Goal: Task Accomplishment & Management: Manage account settings

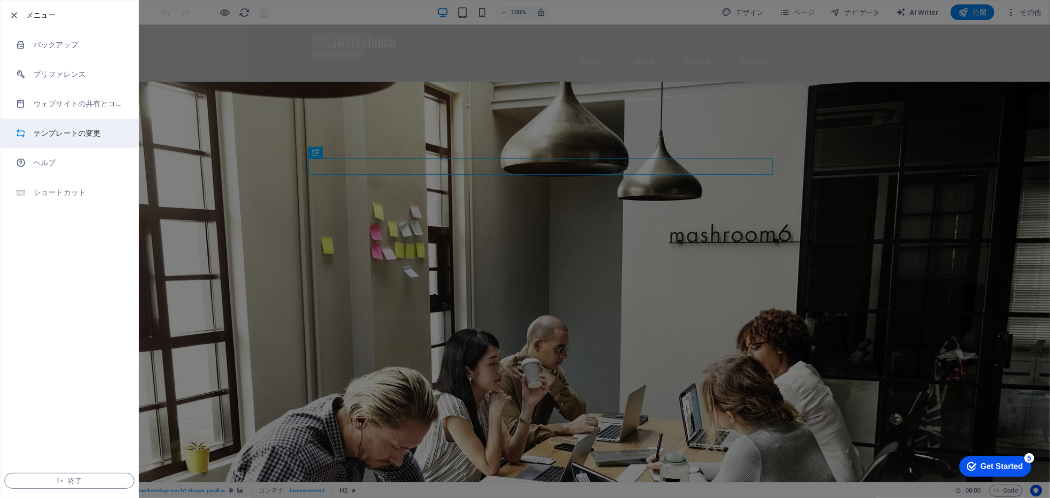
click at [0, 0] on h6 "テンプレートの変更" at bounding box center [0, 0] width 0 height 0
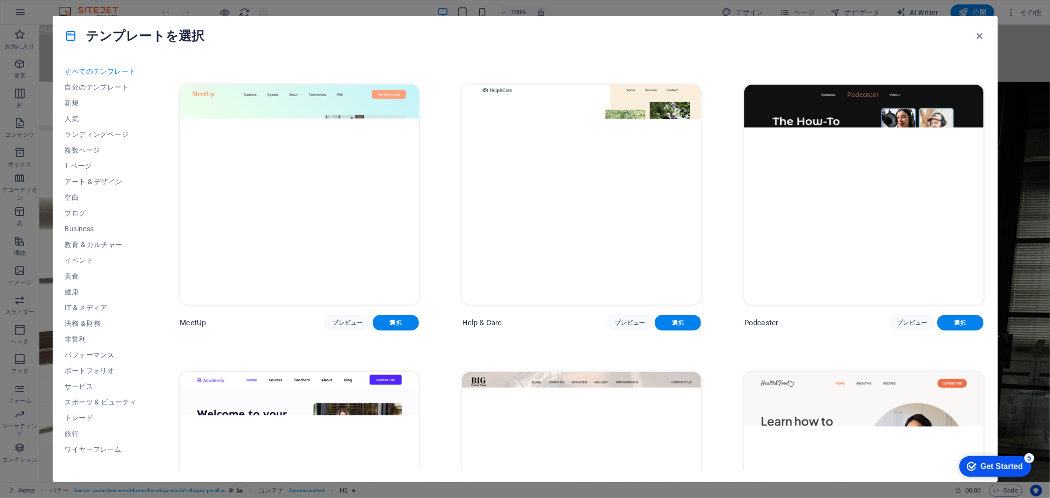
scroll to position [219, 0]
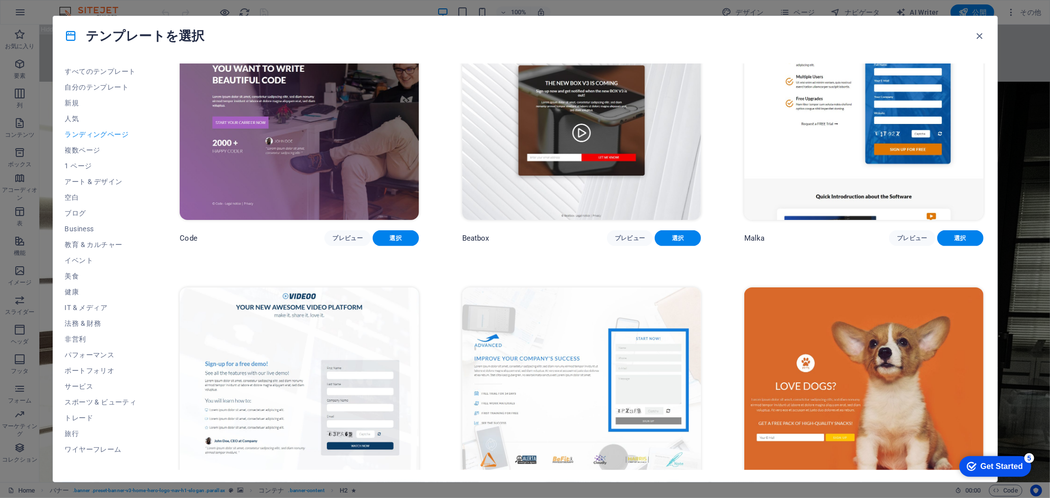
scroll to position [492, 0]
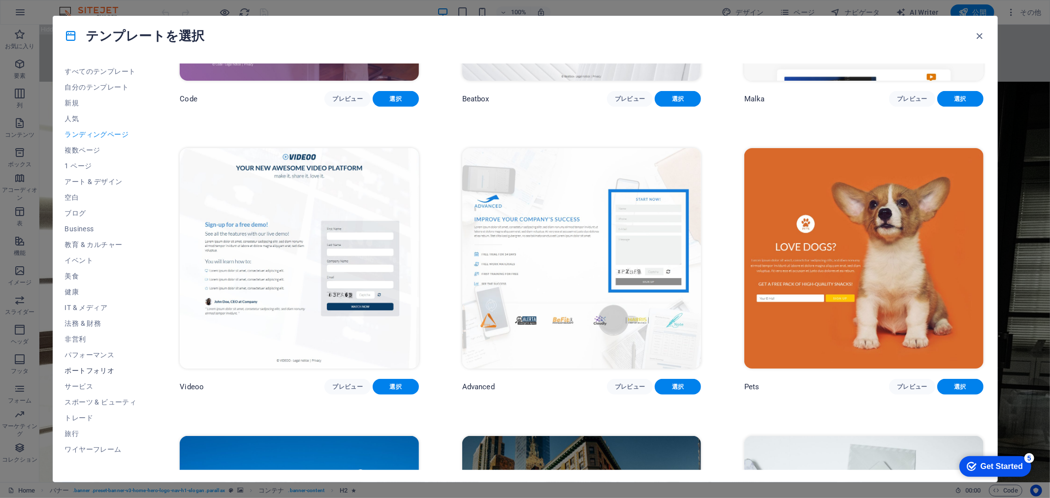
click at [93, 365] on button "ポートフォリオ" at bounding box center [101, 371] width 72 height 16
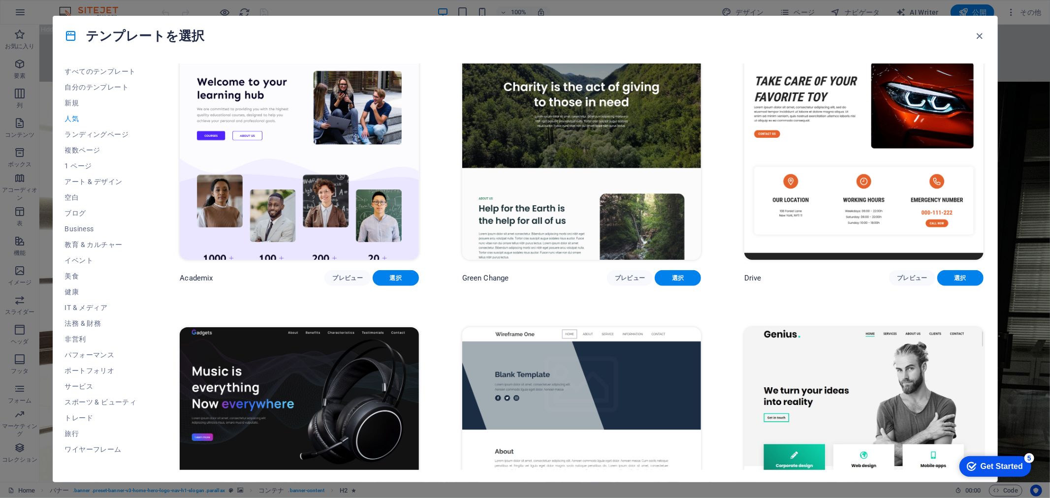
scroll to position [602, 0]
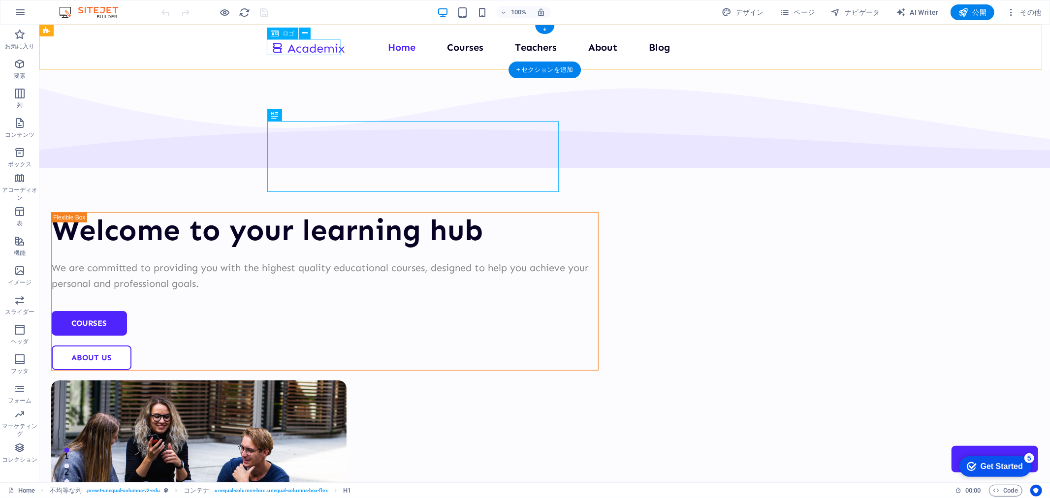
click at [307, 45] on div at bounding box center [308, 47] width 74 height 16
select select "px"
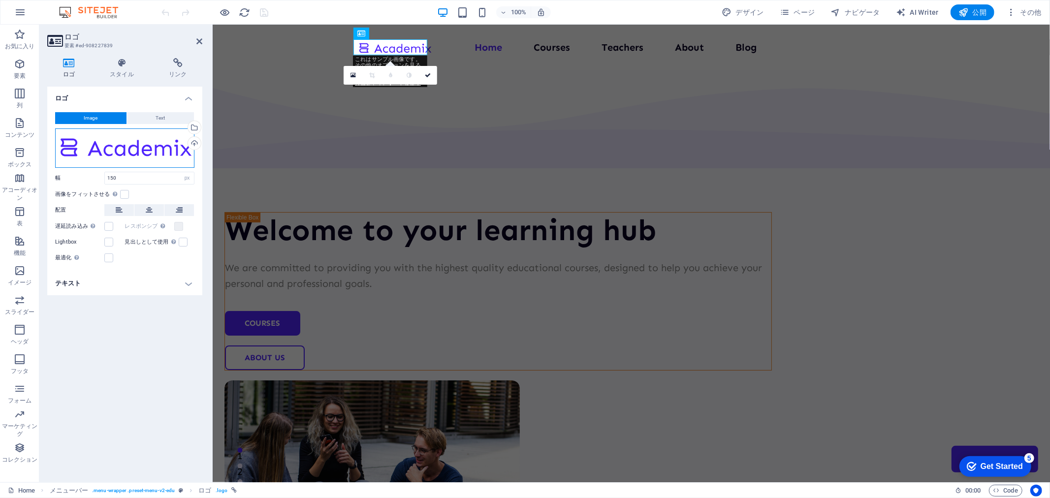
click at [133, 151] on div "ここにファイルをドラッグするか、クリックしてファイルを選択するか、 ［ファイル］または無料のストック写真・動画からファイルを選択 してください。" at bounding box center [124, 148] width 139 height 39
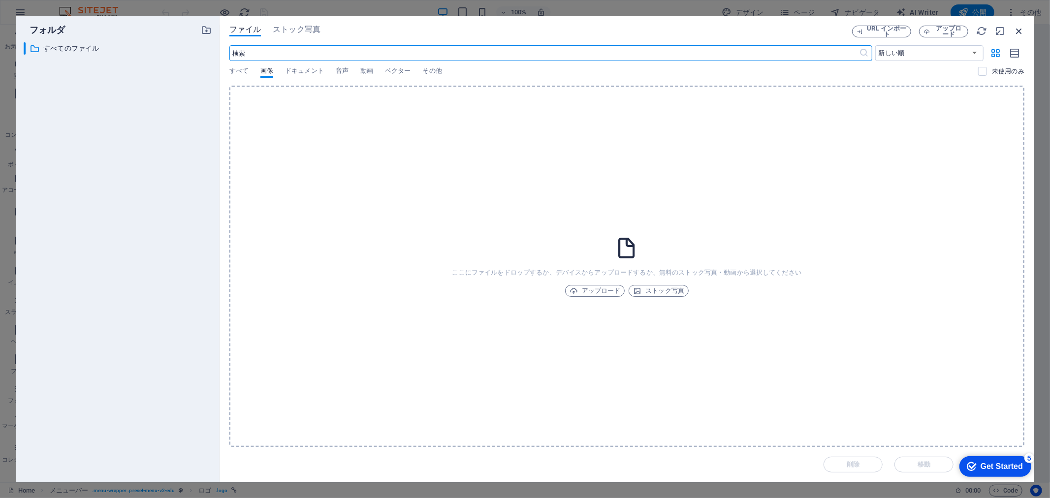
click at [1022, 29] on icon "button" at bounding box center [1019, 31] width 11 height 11
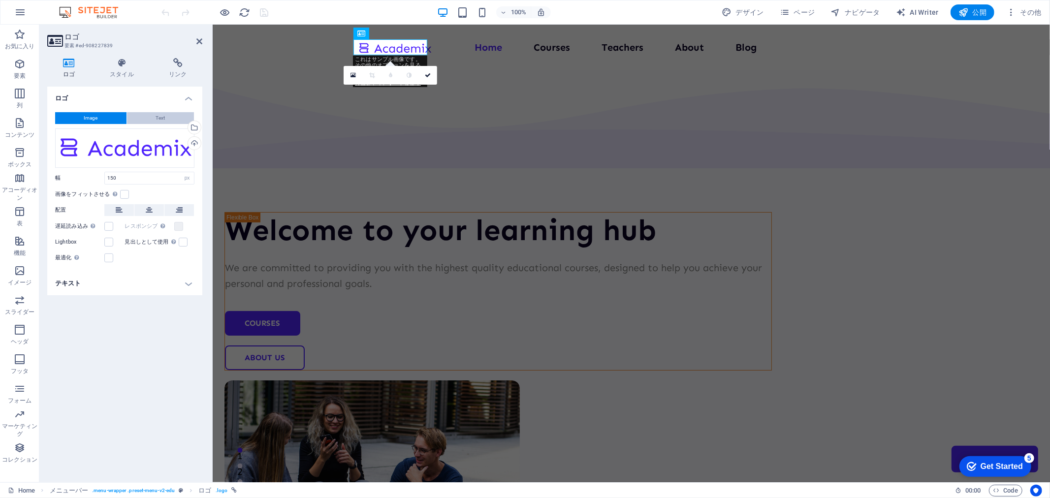
click at [143, 117] on button "Text" at bounding box center [160, 118] width 67 height 12
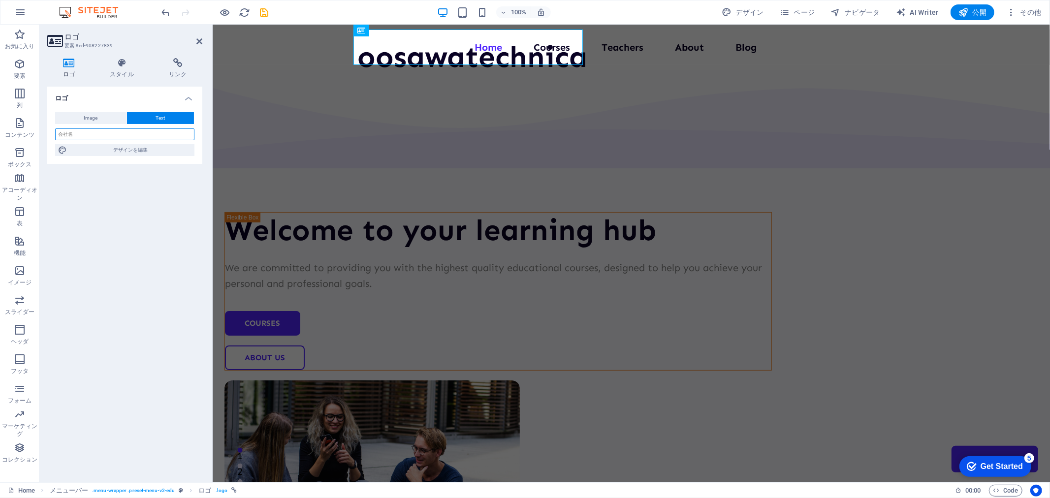
click at [116, 129] on input "text" at bounding box center [124, 135] width 139 height 12
paste input "oosatechnica"
type input "oosatechnica"
click at [115, 150] on span "デザインを編集" at bounding box center [131, 150] width 122 height 12
select select "px"
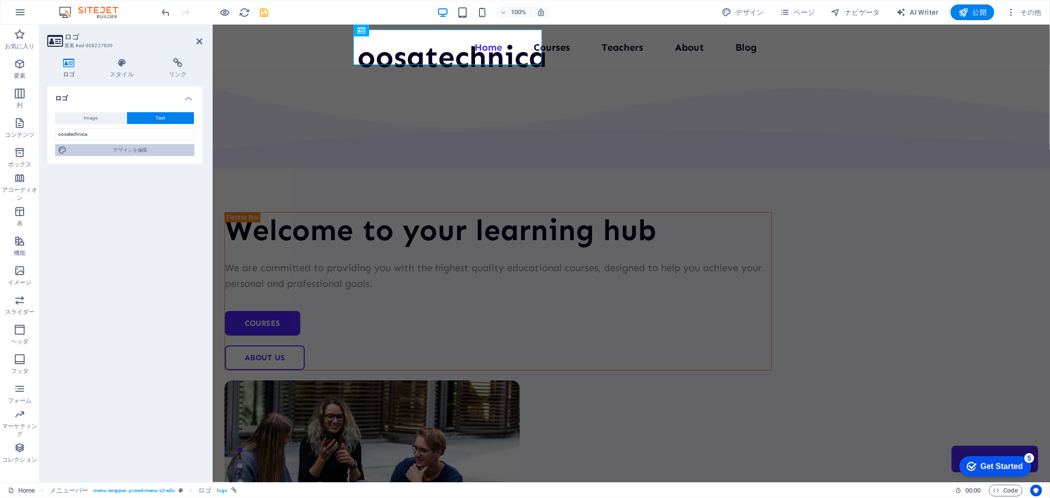
select select "400"
select select "px"
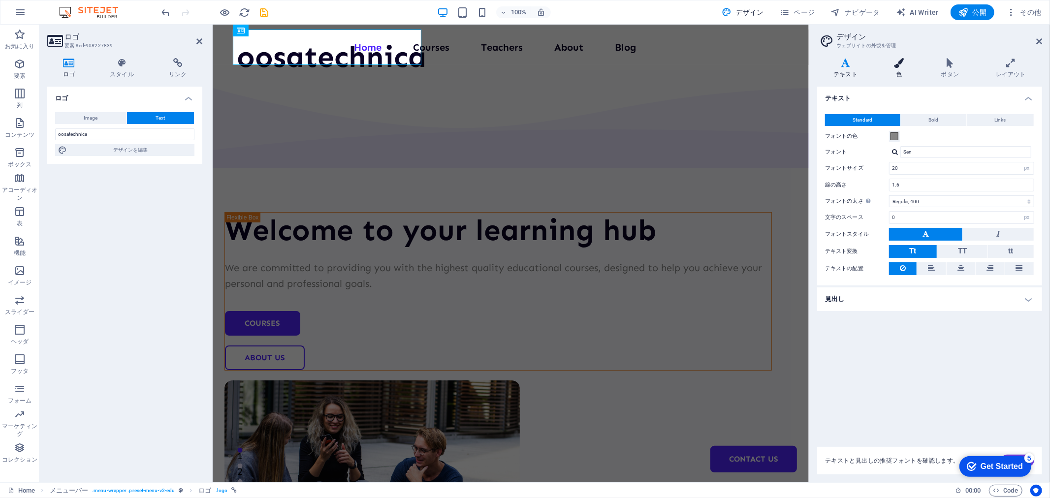
click at [897, 61] on icon at bounding box center [899, 63] width 43 height 10
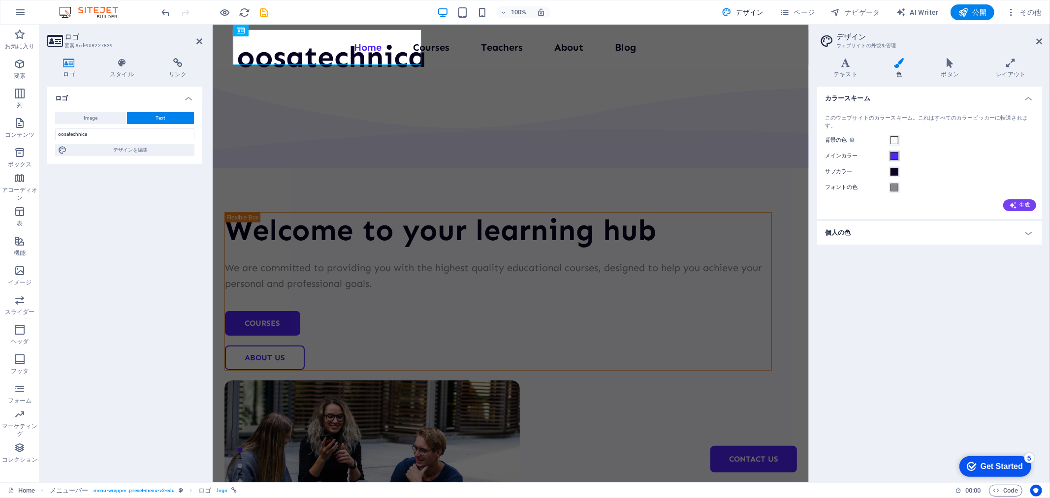
click at [896, 155] on span at bounding box center [895, 156] width 8 height 8
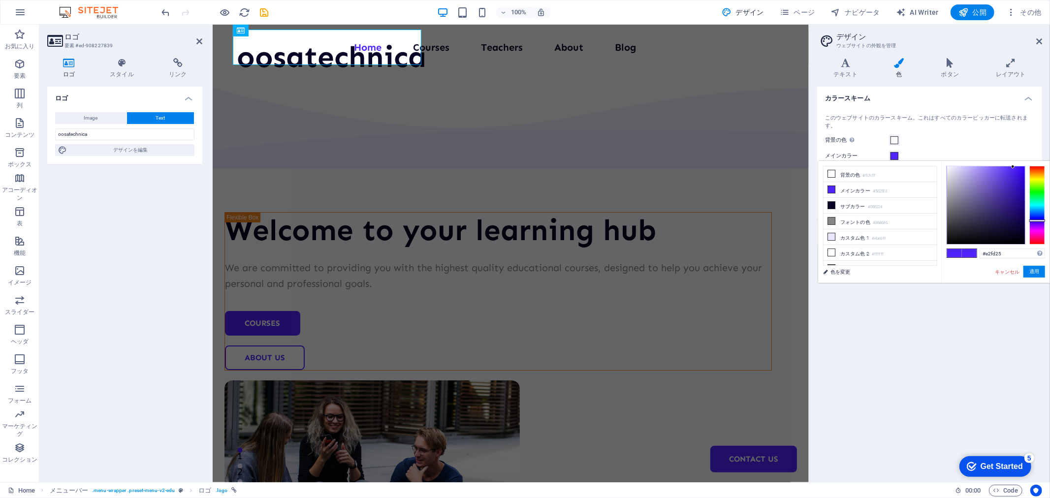
click at [1040, 181] on div at bounding box center [1038, 205] width 16 height 79
drag, startPoint x: 1016, startPoint y: 177, endPoint x: 1050, endPoint y: 157, distance: 39.8
click at [1050, 157] on body "oosawatechnica Home お気に入り 要素 列 コンテンツ ボックス アコーディオン 表 機能 イメージ スライダー ヘッダ フッタ フォーム …" at bounding box center [525, 249] width 1050 height 498
click at [1040, 179] on div at bounding box center [1038, 205] width 16 height 79
click at [1040, 176] on div at bounding box center [1038, 176] width 16 height 2
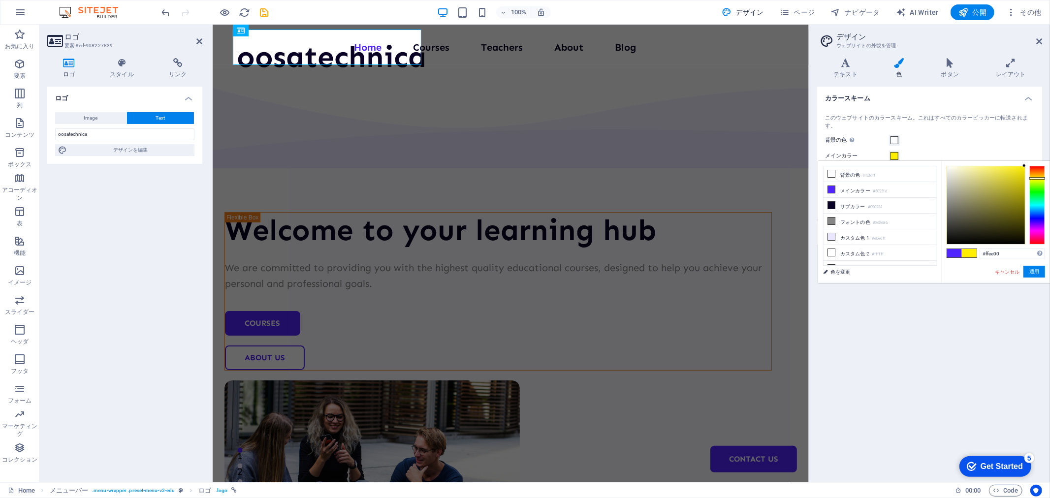
type input "#ffe400"
click at [1042, 178] on div at bounding box center [1038, 178] width 16 height 2
click at [1035, 269] on button "適用" at bounding box center [1035, 272] width 22 height 12
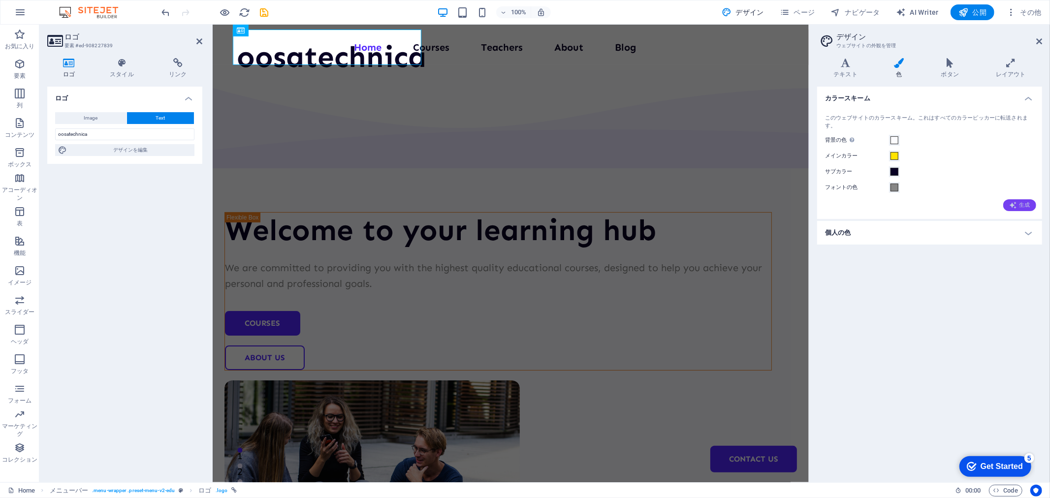
click at [1020, 207] on span "生成" at bounding box center [1020, 205] width 21 height 8
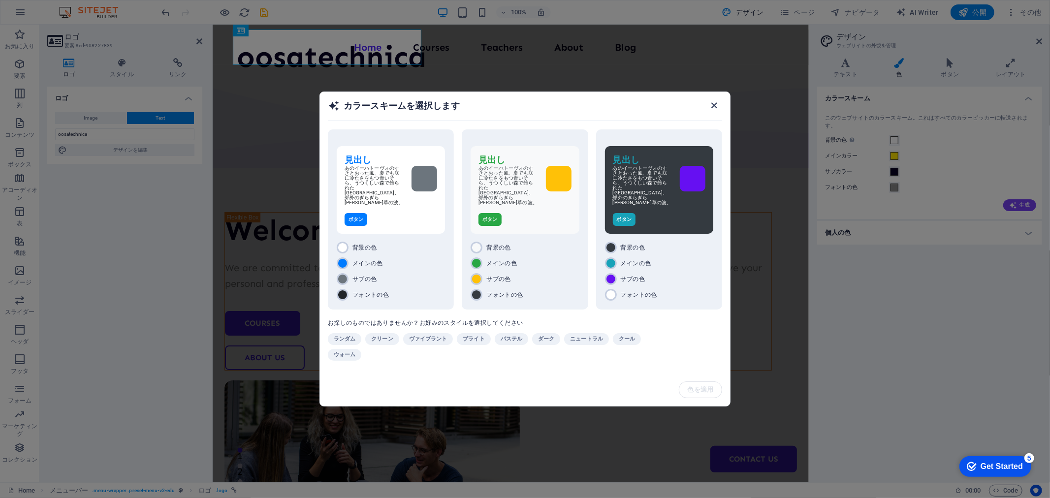
click at [715, 111] on icon "button" at bounding box center [714, 105] width 11 height 11
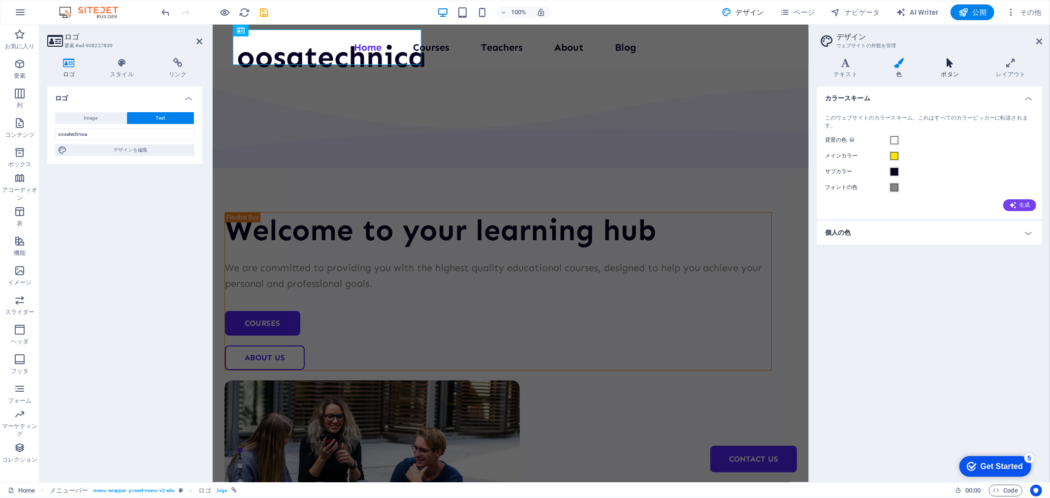
click at [966, 70] on h4 "ボタン" at bounding box center [952, 68] width 55 height 21
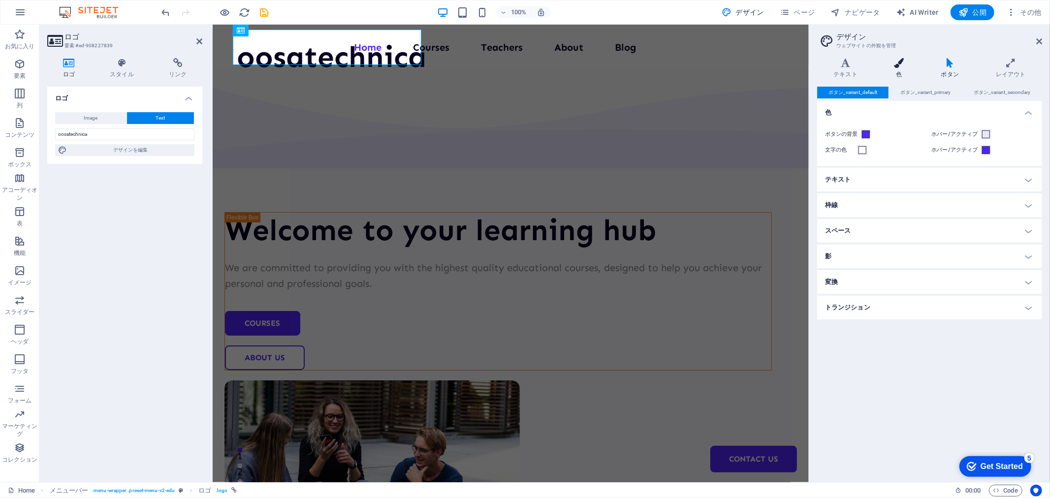
click at [892, 74] on h4 "色" at bounding box center [901, 68] width 47 height 21
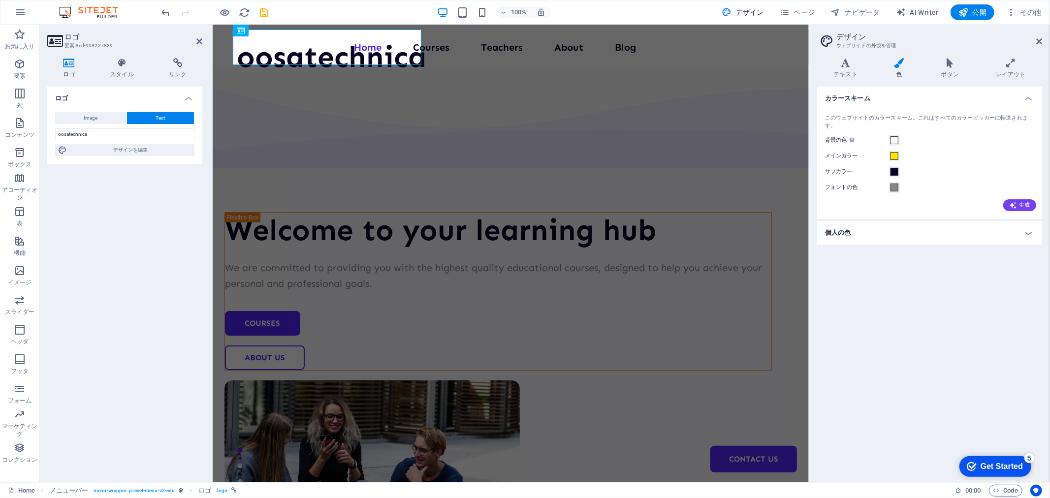
click at [919, 228] on h4 "個人の色" at bounding box center [930, 233] width 225 height 24
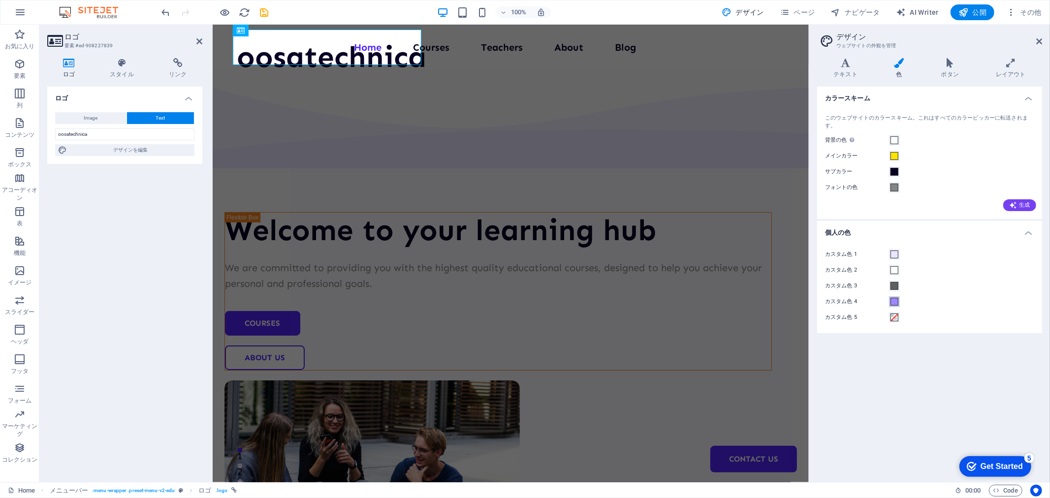
click at [893, 302] on span at bounding box center [895, 302] width 8 height 8
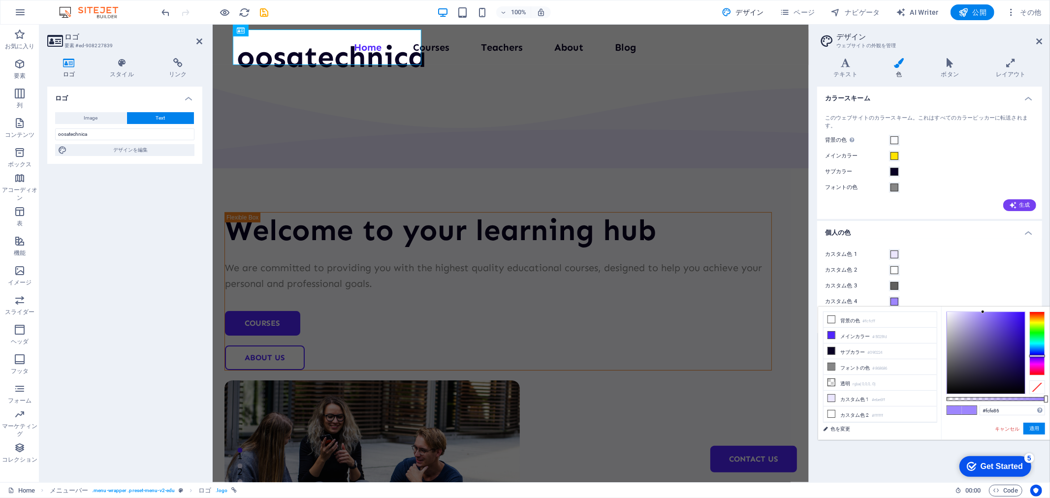
click at [1036, 323] on div at bounding box center [1038, 344] width 16 height 64
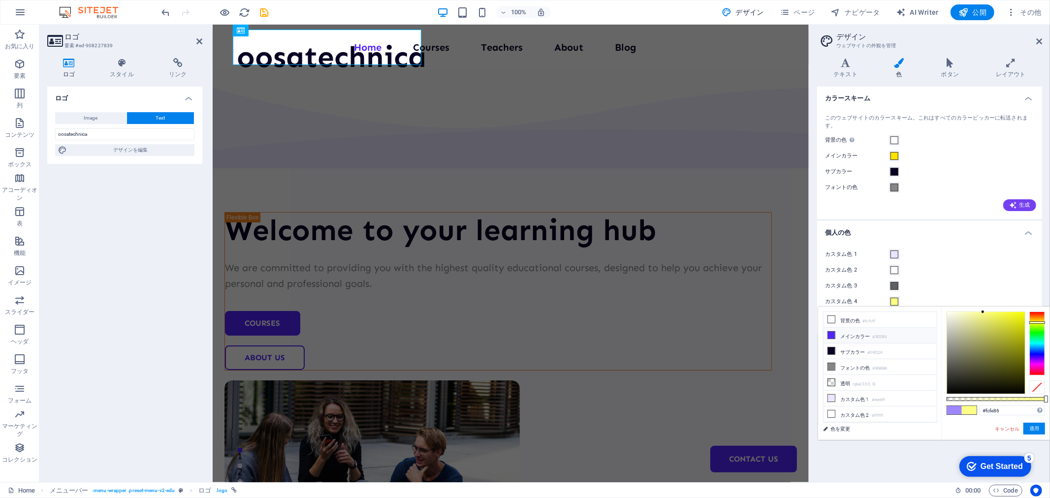
click at [859, 332] on li "メインカラー #5025fd" at bounding box center [880, 336] width 113 height 16
click at [1037, 322] on div at bounding box center [1038, 344] width 16 height 64
click at [835, 336] on icon at bounding box center [831, 335] width 7 height 7
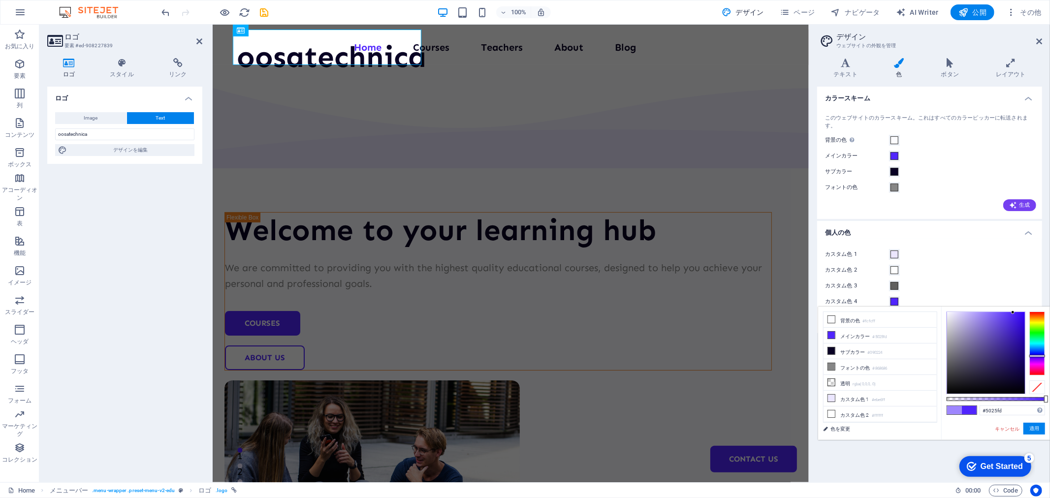
type input "#fdf725"
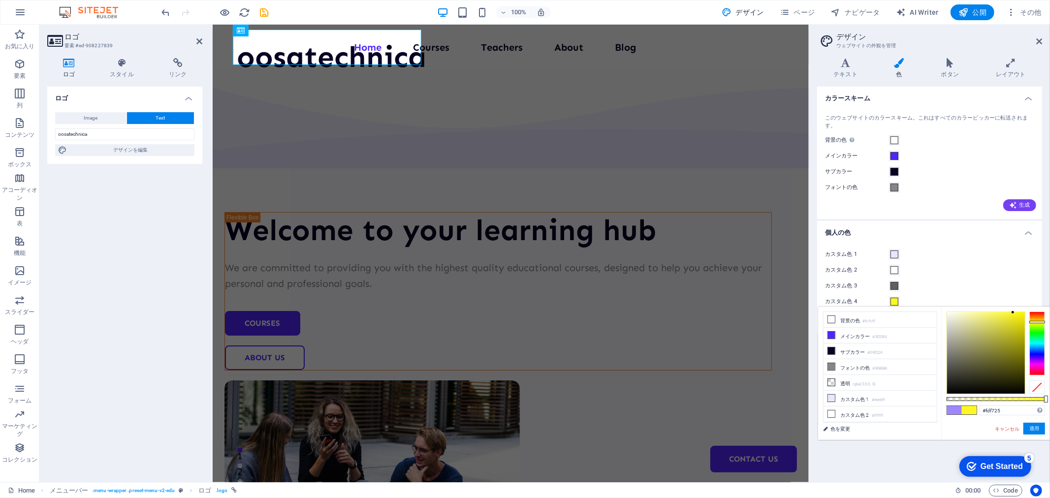
click at [1036, 322] on div at bounding box center [1038, 344] width 16 height 64
click at [1034, 429] on button "適用" at bounding box center [1035, 429] width 22 height 12
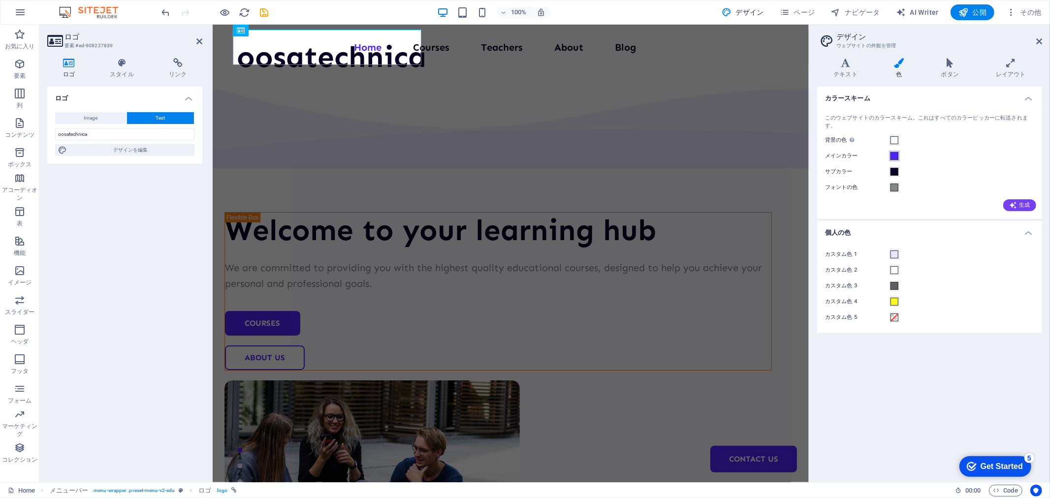
click at [895, 156] on span at bounding box center [895, 156] width 8 height 8
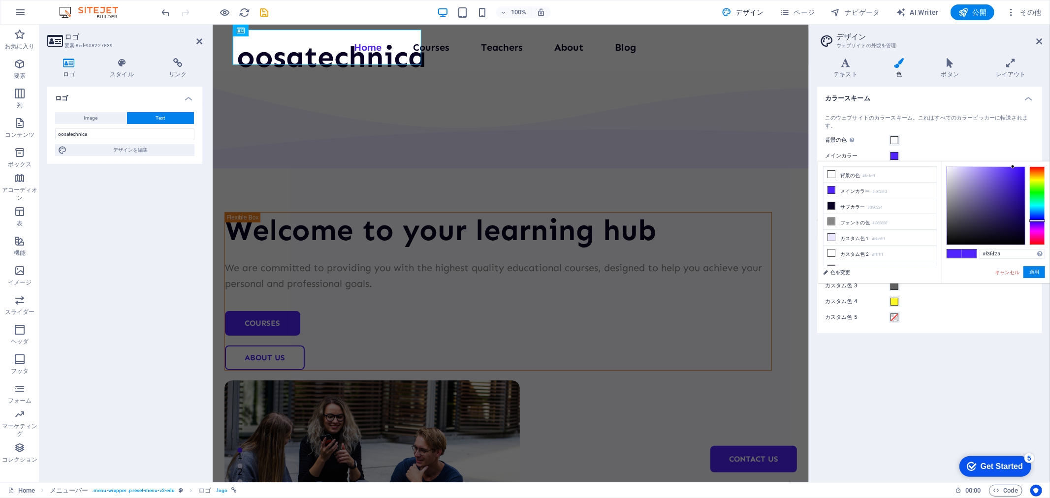
click at [1036, 180] on div at bounding box center [1038, 205] width 16 height 79
drag, startPoint x: 1015, startPoint y: 178, endPoint x: 1050, endPoint y: 154, distance: 42.5
click at [1050, 154] on body "oosawatechnica Home お気に入り 要素 列 コンテンツ ボックス アコーディオン 表 機能 イメージ スライダー ヘッダ フッタ フォーム …" at bounding box center [525, 249] width 1050 height 498
type input "#ffe400"
click at [1036, 178] on div at bounding box center [1038, 205] width 16 height 79
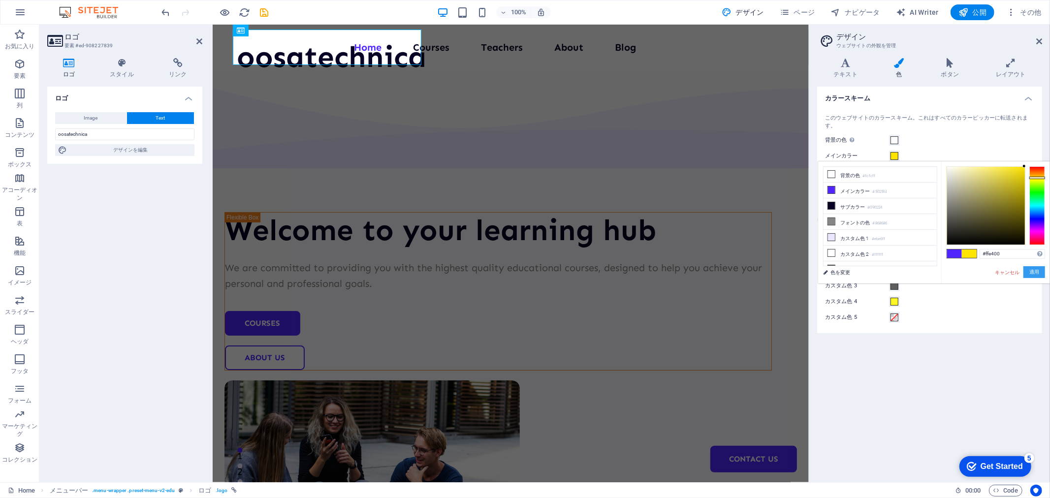
click at [1041, 271] on button "適用" at bounding box center [1035, 272] width 22 height 12
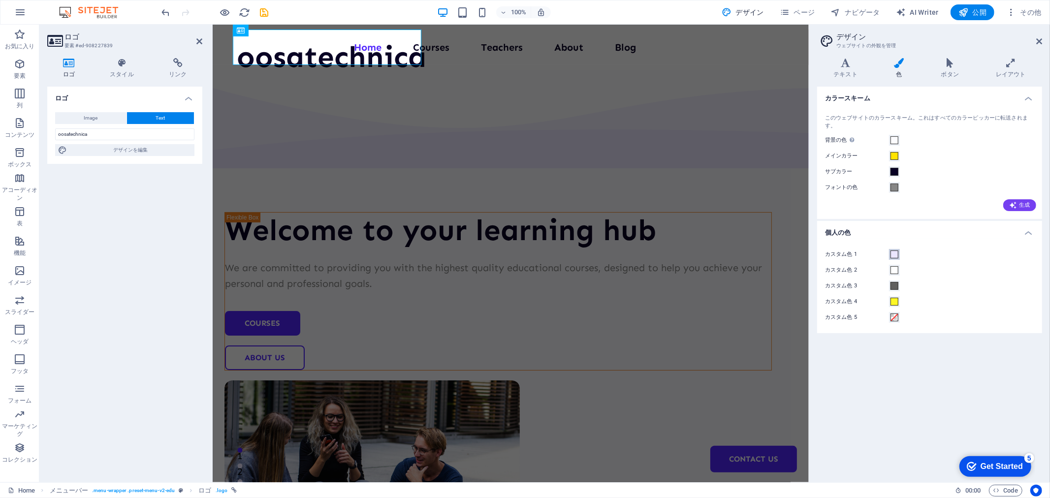
click at [892, 252] on span at bounding box center [895, 255] width 8 height 8
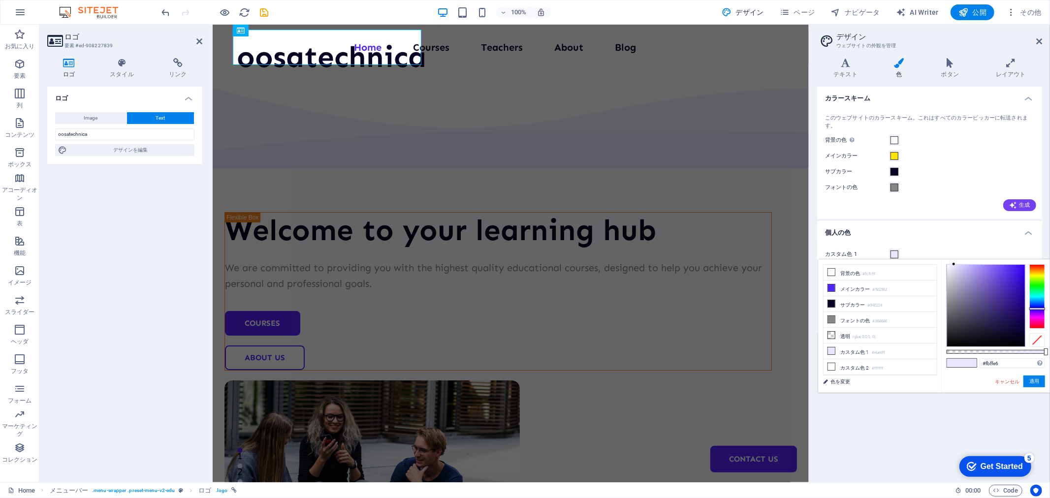
click at [1036, 277] on div at bounding box center [1038, 296] width 16 height 64
click at [1037, 276] on div at bounding box center [1038, 276] width 16 height 2
click at [1037, 273] on div at bounding box center [1038, 296] width 16 height 64
type input "#fffde6"
click at [1038, 274] on div at bounding box center [1038, 274] width 16 height 2
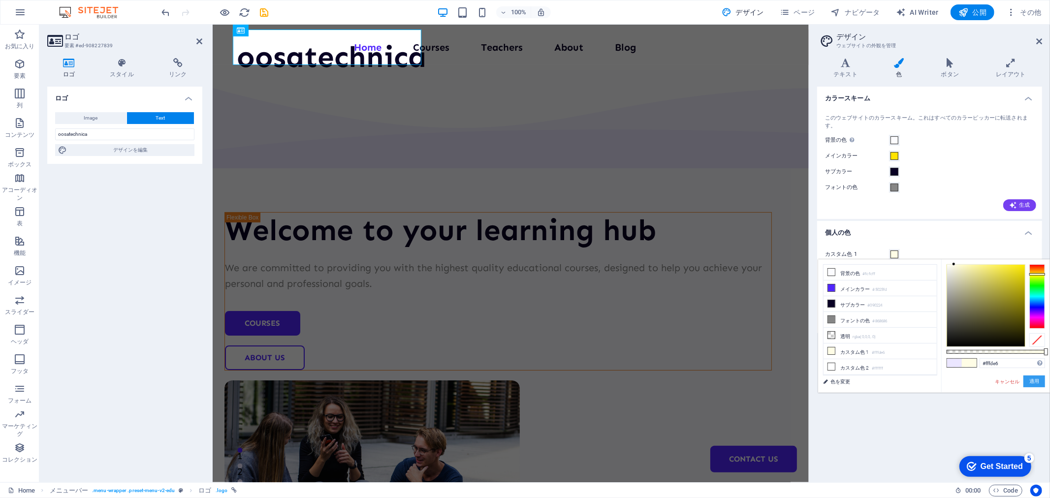
click at [1037, 383] on button "適用" at bounding box center [1035, 382] width 22 height 12
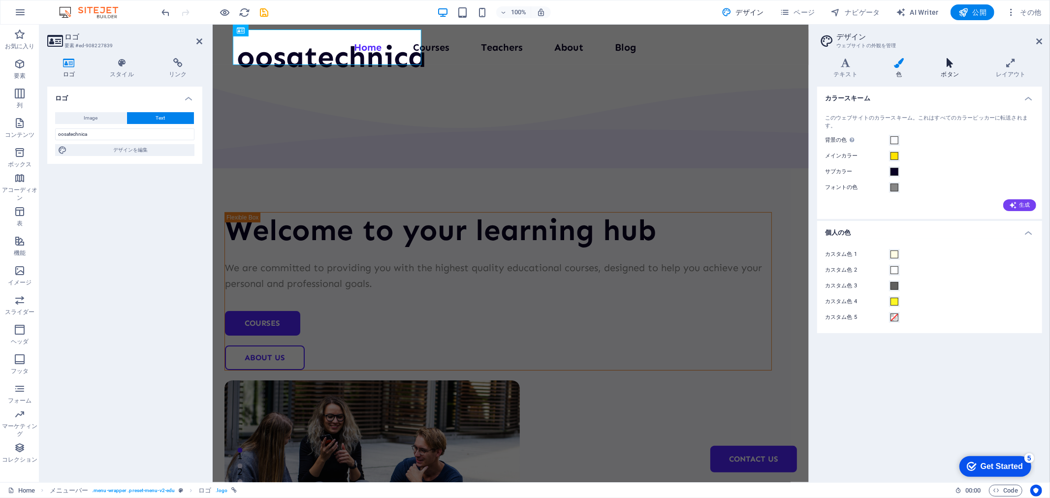
click at [943, 63] on icon at bounding box center [950, 63] width 51 height 10
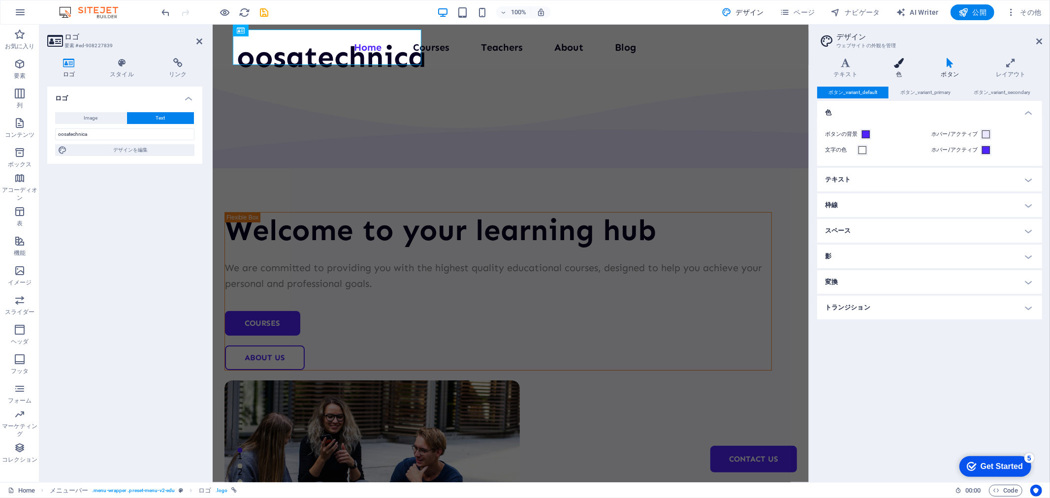
click at [907, 62] on icon at bounding box center [899, 63] width 43 height 10
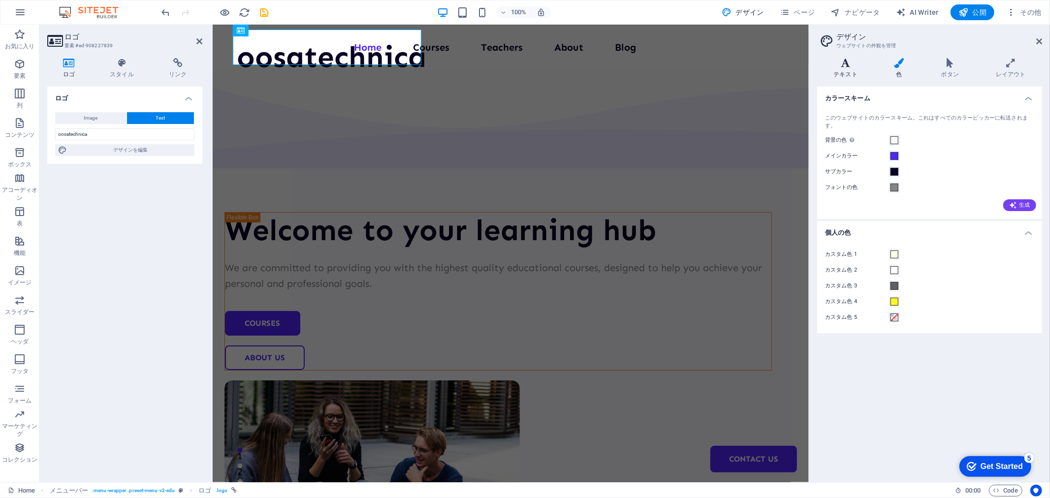
click at [852, 66] on icon at bounding box center [846, 63] width 57 height 10
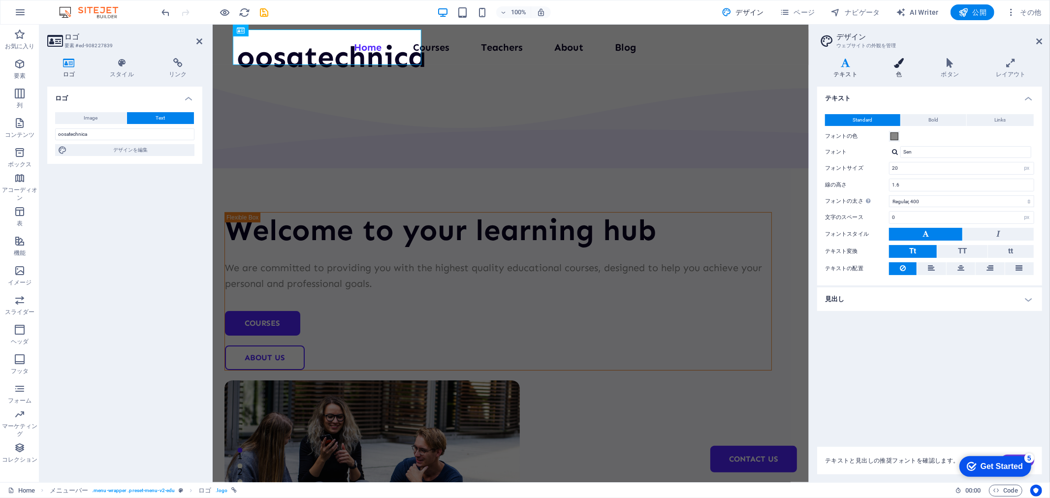
click at [899, 66] on icon at bounding box center [899, 63] width 43 height 10
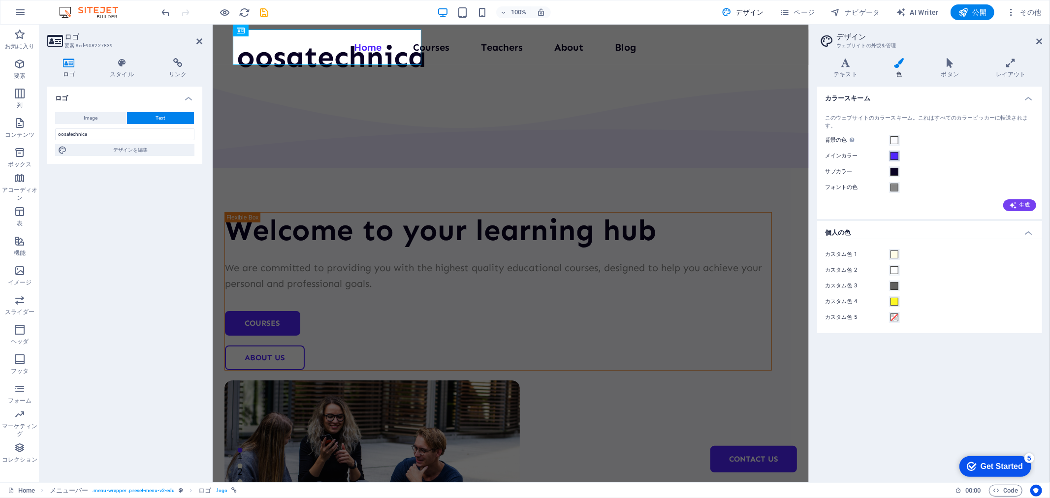
click at [895, 155] on span at bounding box center [895, 156] width 8 height 8
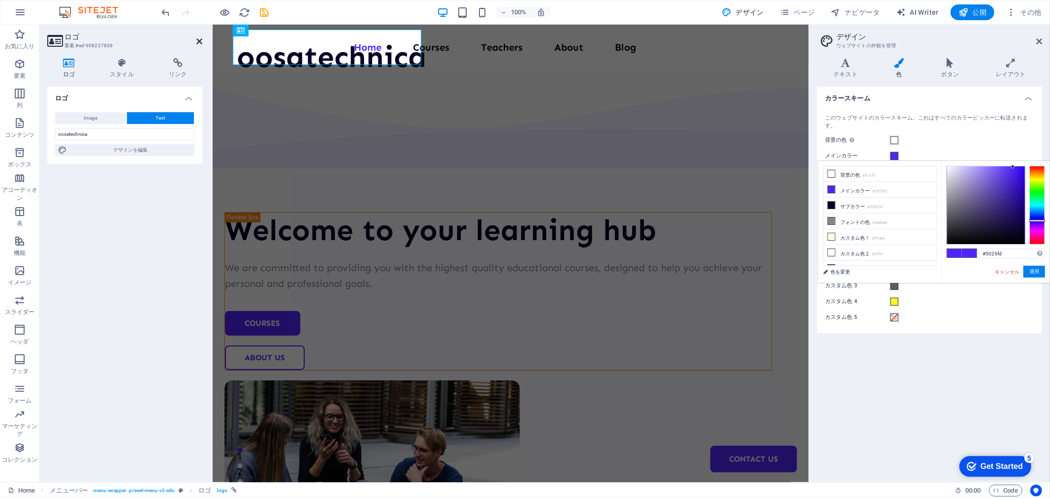
drag, startPoint x: 198, startPoint y: 43, endPoint x: 159, endPoint y: 18, distance: 47.0
click at [198, 43] on icon at bounding box center [199, 41] width 6 height 8
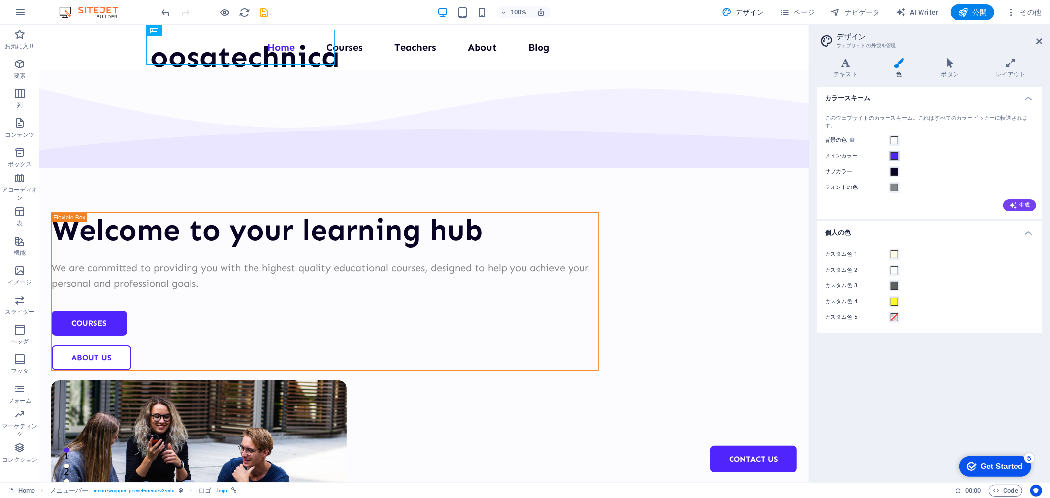
click at [891, 156] on span at bounding box center [895, 156] width 8 height 8
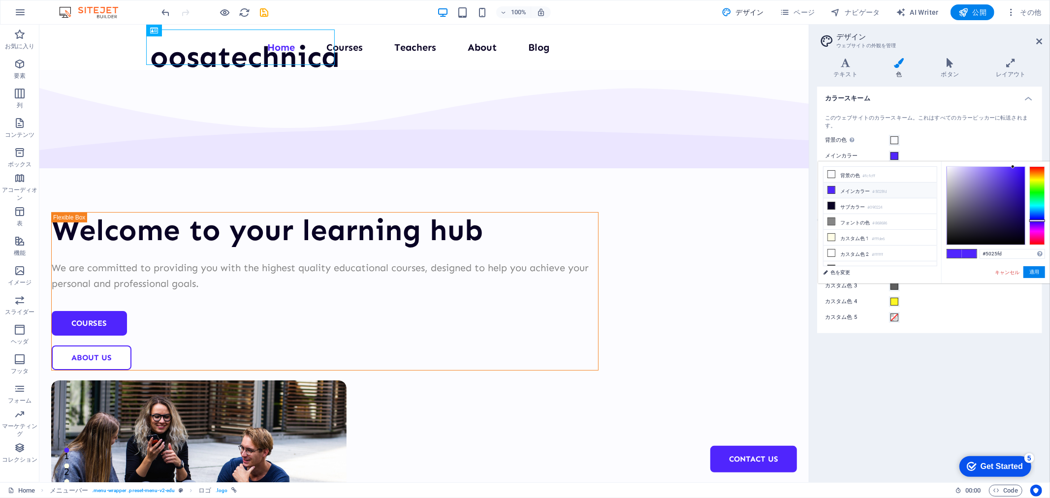
click at [862, 189] on li "メインカラー #5025fd" at bounding box center [880, 191] width 113 height 16
type input "#fdcd25"
click at [1037, 176] on div at bounding box center [1038, 205] width 16 height 79
click at [1039, 269] on button "適用" at bounding box center [1035, 272] width 22 height 12
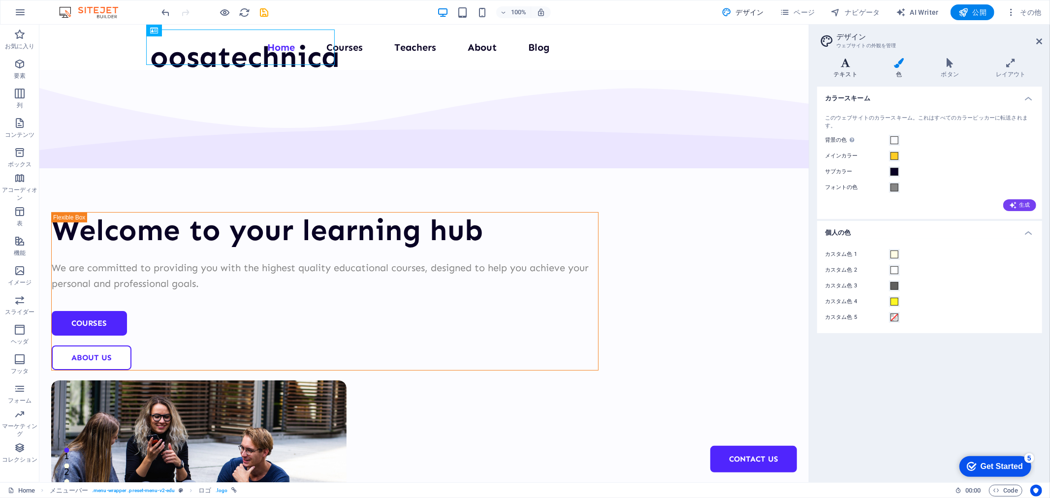
click at [850, 67] on icon at bounding box center [846, 63] width 57 height 10
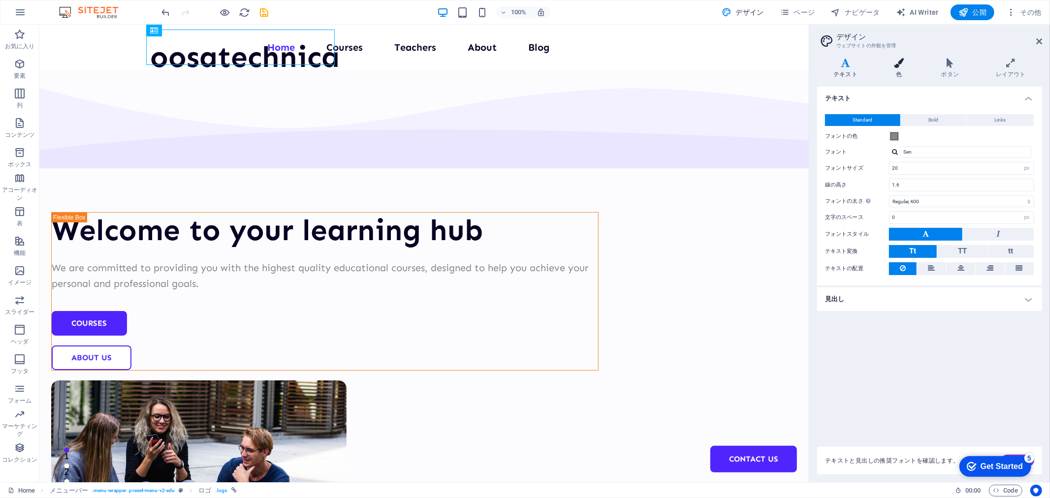
click at [889, 65] on icon at bounding box center [899, 63] width 43 height 10
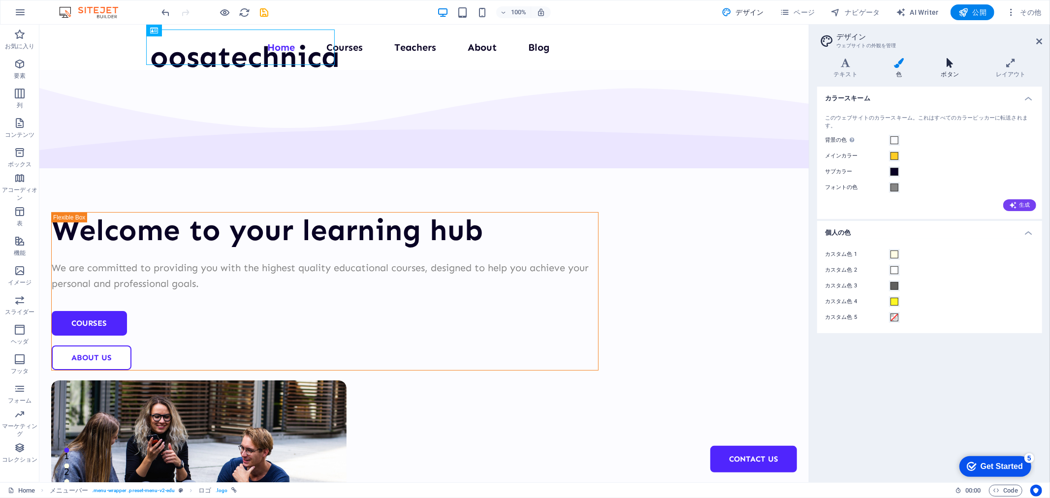
click at [936, 64] on icon at bounding box center [950, 63] width 51 height 10
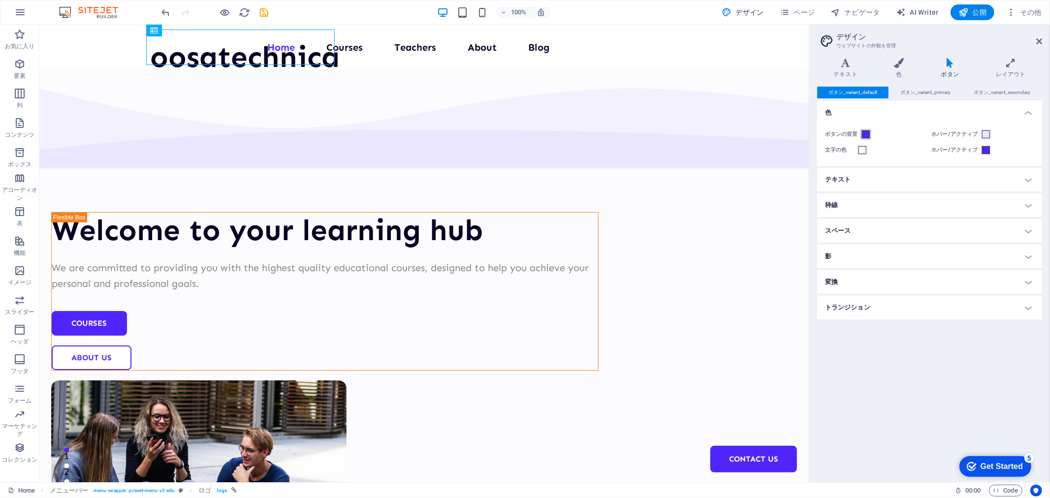
click at [864, 136] on span at bounding box center [866, 135] width 8 height 8
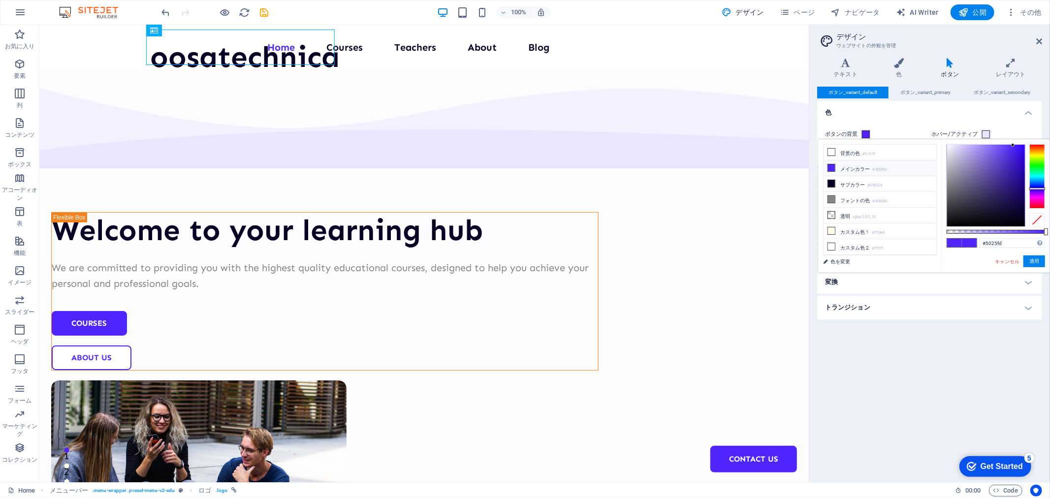
type input "#fdf525"
click at [1036, 155] on div at bounding box center [1038, 176] width 16 height 64
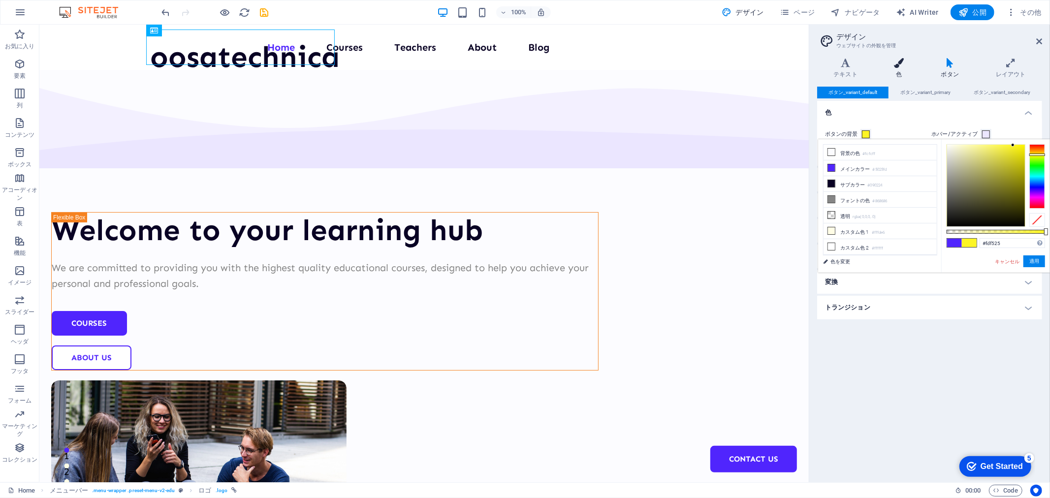
click at [891, 64] on icon at bounding box center [899, 63] width 43 height 10
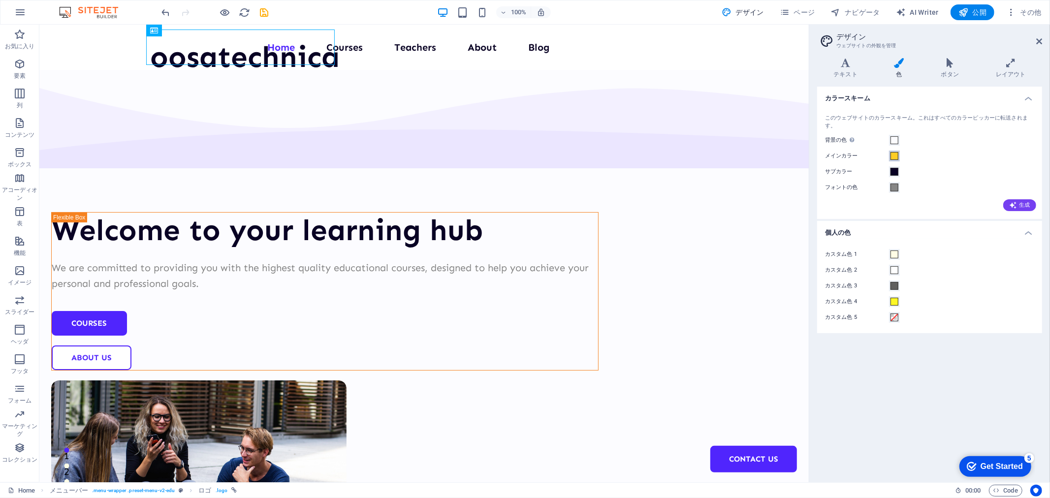
click at [894, 156] on span at bounding box center [895, 156] width 8 height 8
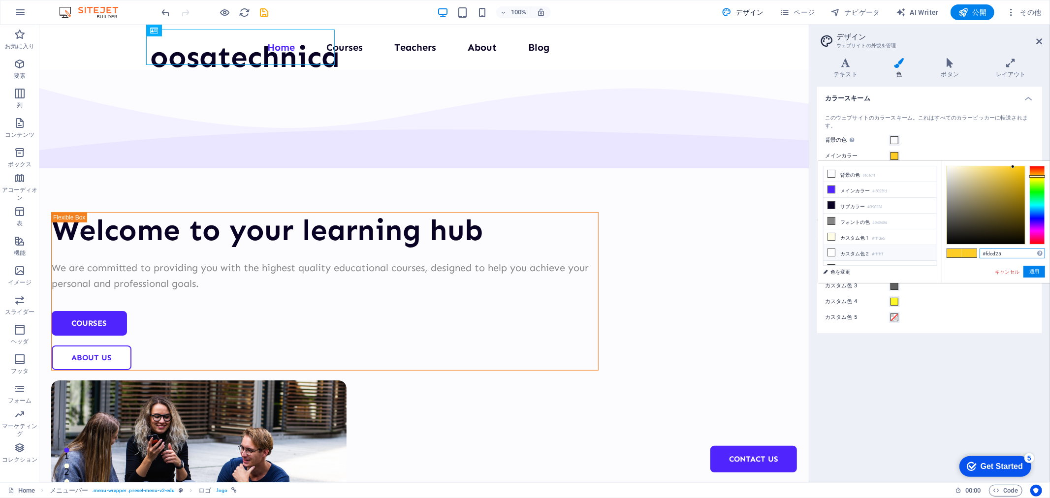
drag, startPoint x: 1023, startPoint y: 254, endPoint x: 917, endPoint y: 253, distance: 105.4
click at [918, 253] on div "less 背景の色 #fcfcff メインカラー #5025fd サブカラー #090224 フォントの色" at bounding box center [934, 222] width 232 height 122
type input "#5025fd"
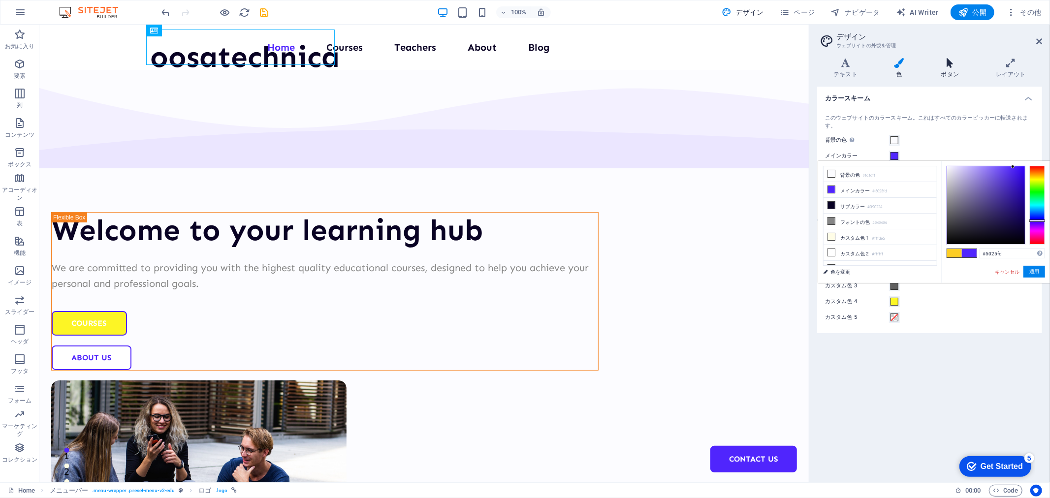
click at [946, 67] on icon at bounding box center [950, 63] width 51 height 10
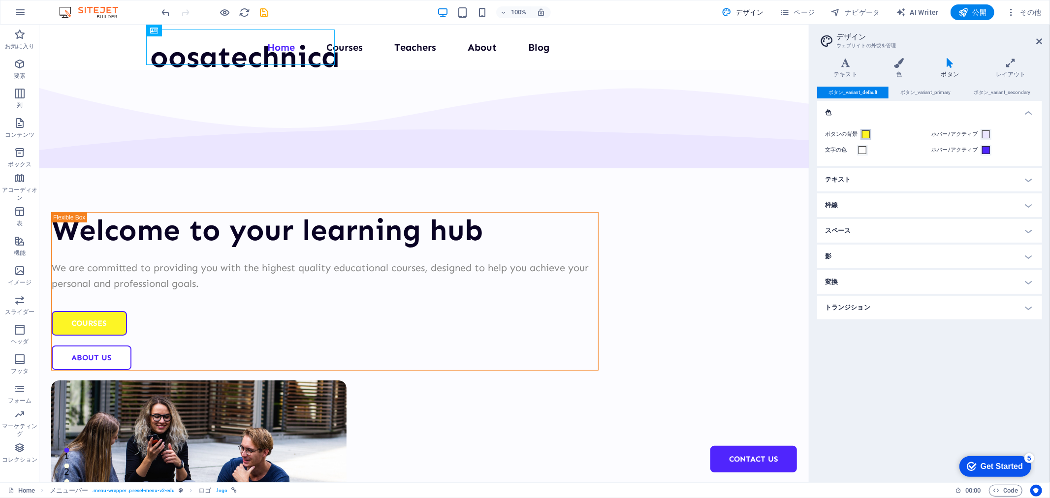
click at [869, 136] on span at bounding box center [866, 135] width 8 height 8
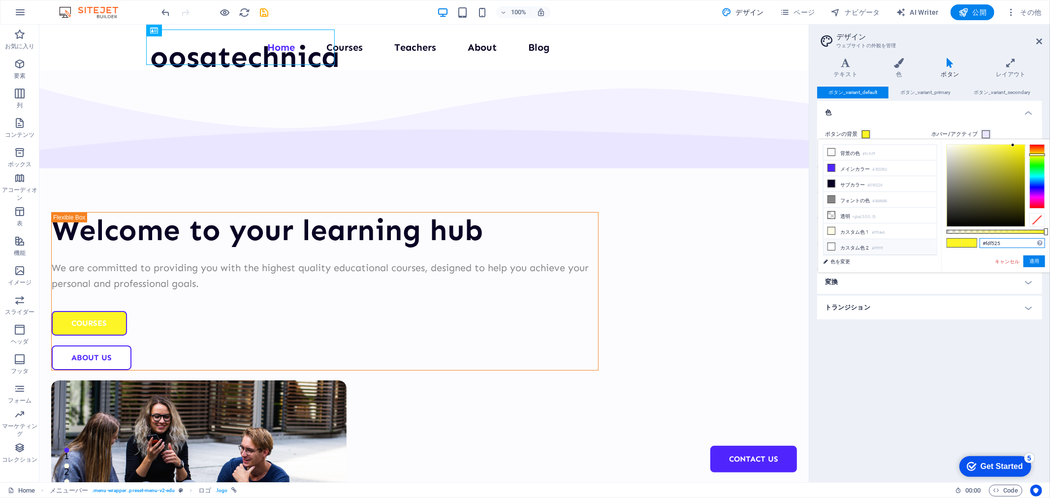
drag, startPoint x: 1012, startPoint y: 244, endPoint x: 920, endPoint y: 244, distance: 91.6
click at [920, 244] on div "less 背景の色 #fcfcff メインカラー #5025fd サブカラー #090224 フォントの色" at bounding box center [934, 205] width 232 height 133
paste input "oosatechnica"
type input "oosatechnica"
click at [1036, 258] on button "適用" at bounding box center [1035, 262] width 22 height 12
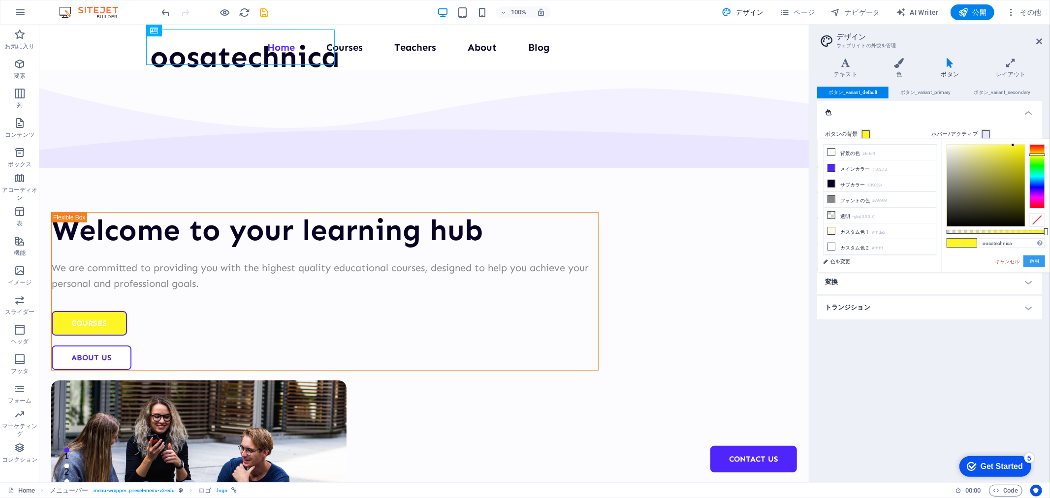
click at [1037, 260] on button "適用" at bounding box center [1035, 262] width 22 height 12
click at [982, 131] on span at bounding box center [986, 135] width 8 height 8
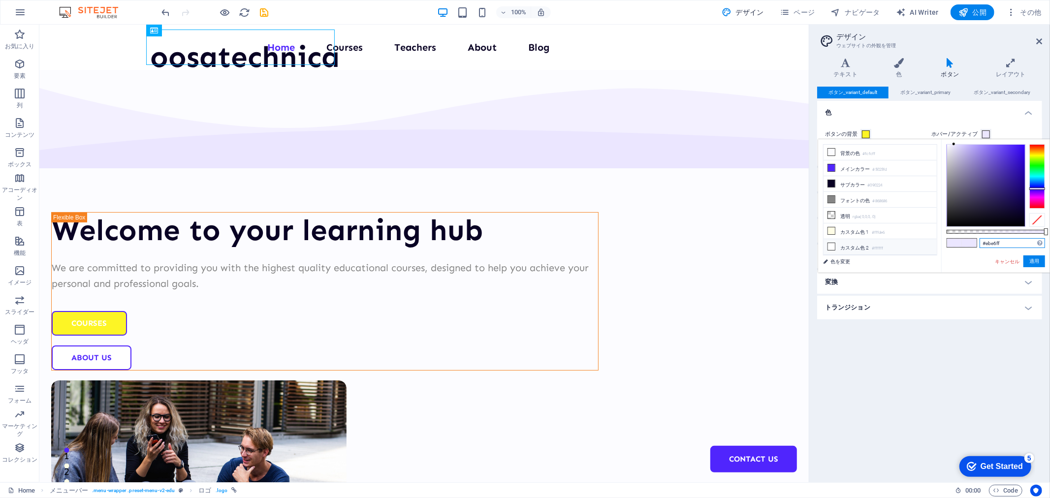
drag, startPoint x: 1010, startPoint y: 244, endPoint x: 911, endPoint y: 246, distance: 98.5
click at [911, 246] on div "less 背景の色 #fcfcff メインカラー #5025fd サブカラー #090224 フォントの色" at bounding box center [934, 205] width 232 height 133
paste input "oosatechnica"
type input "oosatechnica"
click at [877, 131] on div "ボタンの背景" at bounding box center [876, 135] width 103 height 12
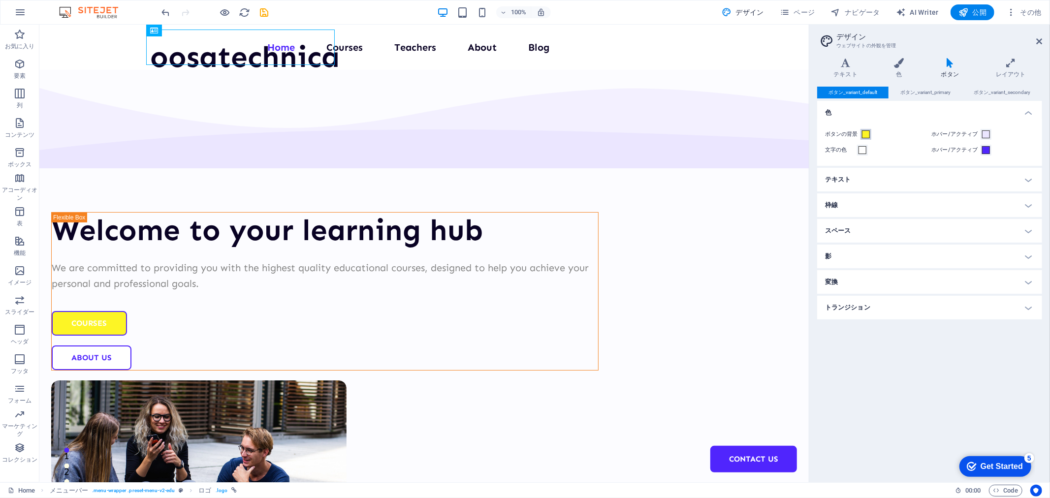
click at [865, 131] on span at bounding box center [866, 135] width 8 height 8
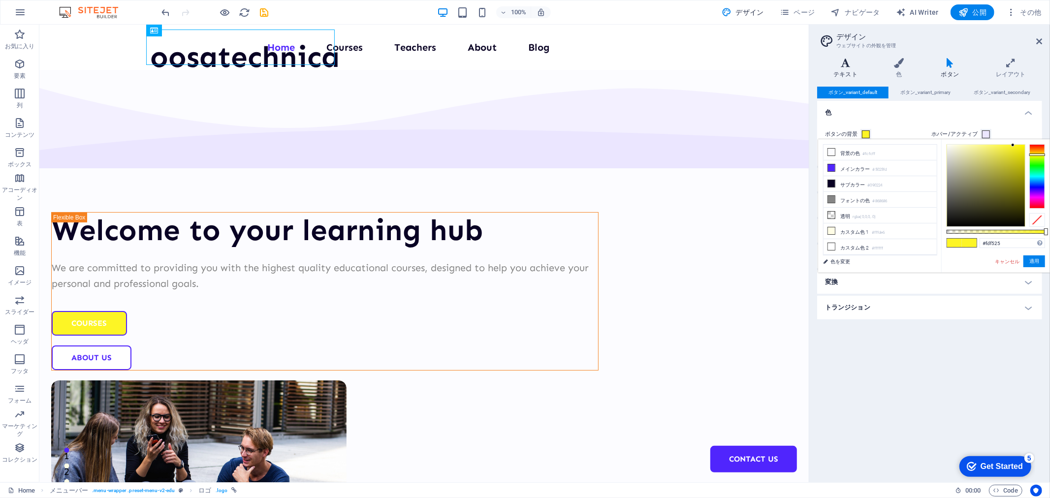
click at [840, 66] on icon at bounding box center [846, 63] width 57 height 10
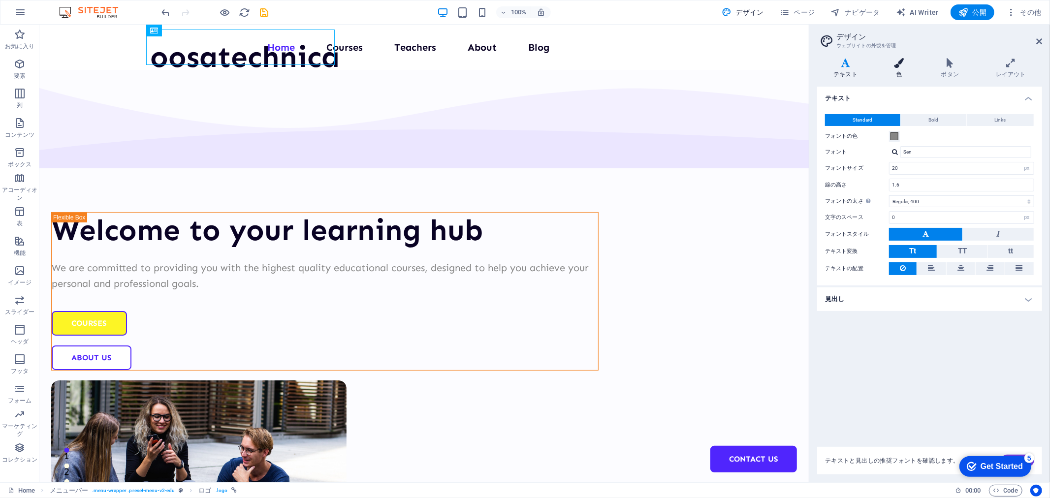
click at [903, 68] on h4 "色" at bounding box center [901, 68] width 47 height 21
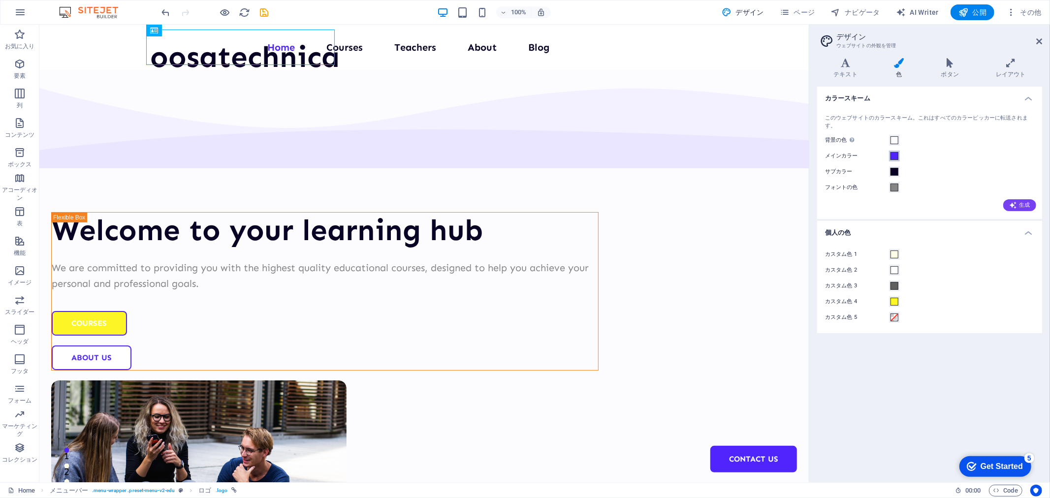
click at [892, 156] on span at bounding box center [895, 156] width 8 height 8
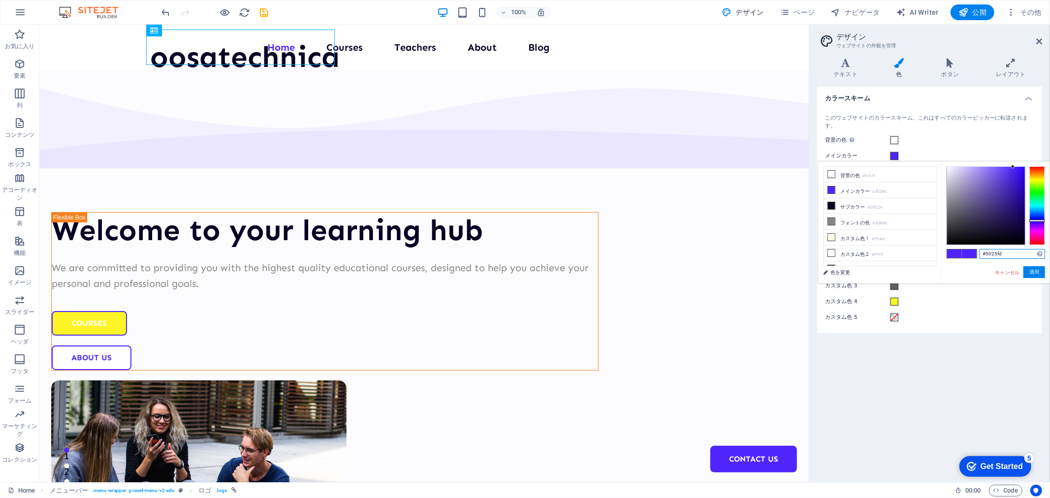
click at [1003, 254] on input "#5025fd" at bounding box center [1012, 254] width 65 height 10
click at [1035, 178] on div at bounding box center [1038, 205] width 16 height 79
click at [1037, 177] on div at bounding box center [1038, 205] width 16 height 79
type input "#ffda00"
drag, startPoint x: 1011, startPoint y: 175, endPoint x: 1043, endPoint y: 154, distance: 38.0
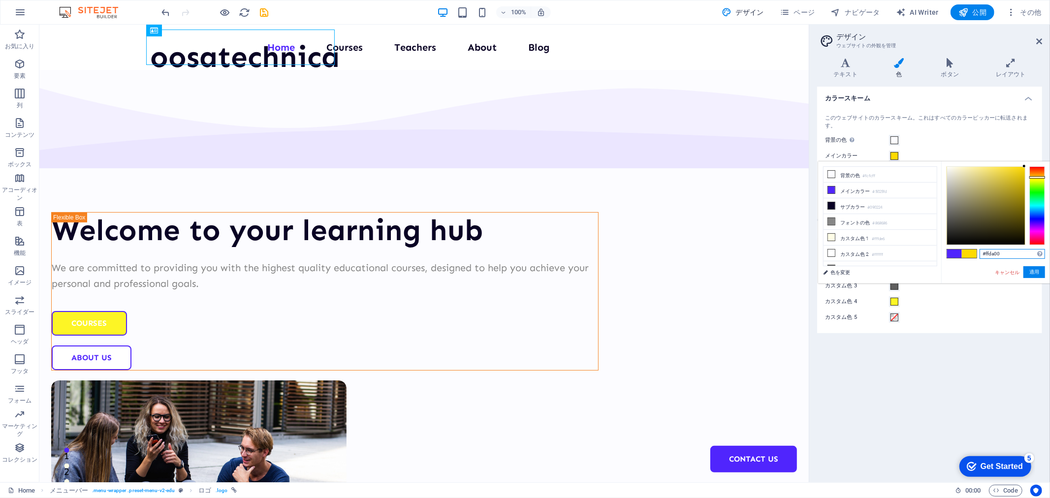
click at [1043, 154] on body "oosawatechnica Home お気に入り 要素 列 コンテンツ ボックス アコーディオン 表 機能 イメージ スライダー ヘッダ フッタ フォーム …" at bounding box center [525, 249] width 1050 height 498
drag, startPoint x: 1001, startPoint y: 253, endPoint x: 944, endPoint y: 252, distance: 57.6
click at [944, 252] on div "#ffda00 サポートされる形式 #0852ed rgb(8, 82, 237) rgba(8, 82, 237, 90%) hsv(221,97,93) …" at bounding box center [996, 294] width 109 height 265
click at [1036, 274] on button "適用" at bounding box center [1035, 272] width 22 height 12
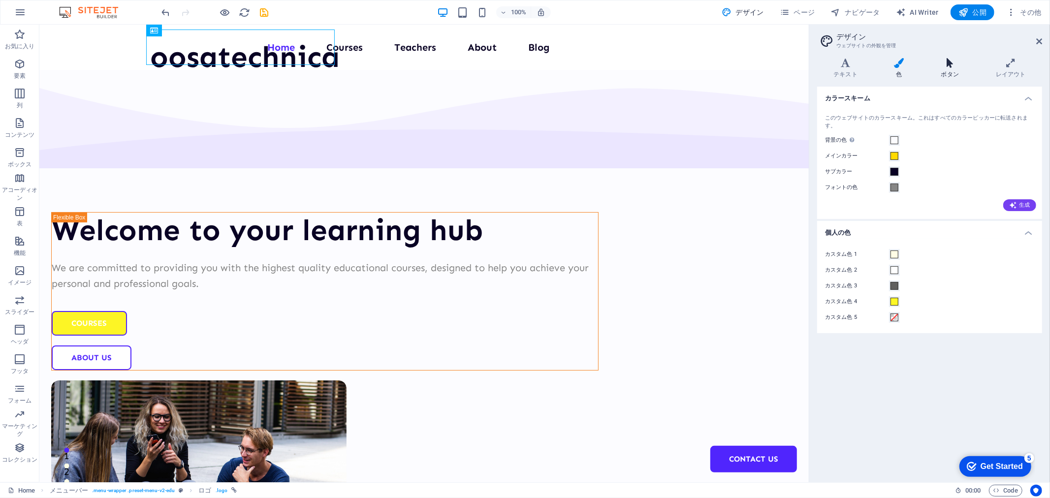
click at [937, 65] on icon at bounding box center [950, 63] width 51 height 10
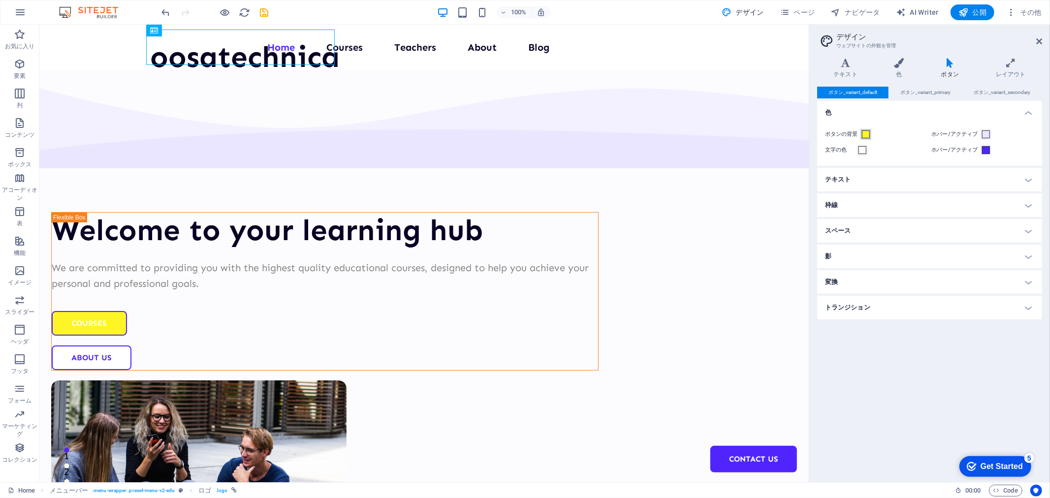
click at [862, 130] on button "ボタンの背景" at bounding box center [866, 134] width 11 height 11
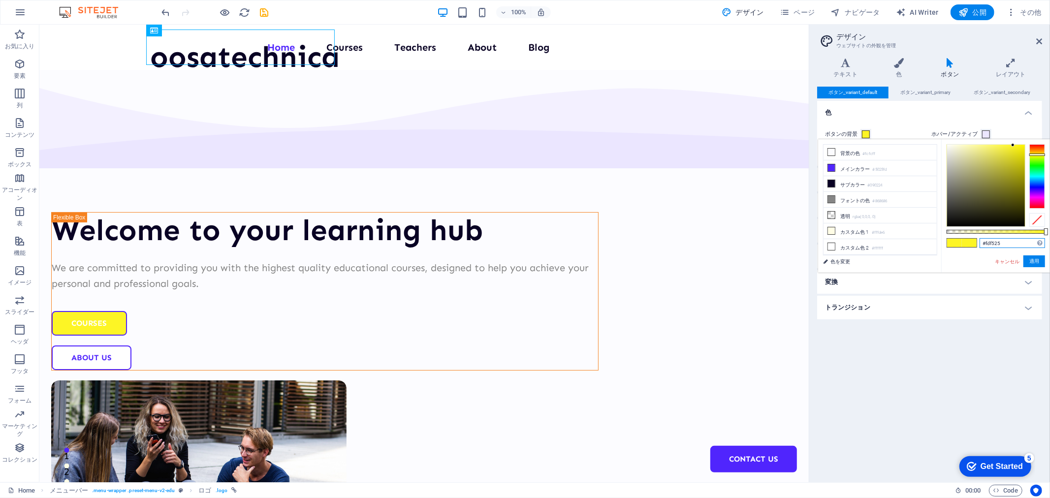
drag, startPoint x: 1008, startPoint y: 242, endPoint x: 948, endPoint y: 244, distance: 59.6
click at [948, 244] on div "#fdf525 サポートされる形式 #0852ed rgb(8, 82, 237) rgba(8, 82, 237, 90%) hsv(221,97,93) …" at bounding box center [996, 277] width 109 height 276
paste input "fda00"
type input "#ffda00"
click at [1035, 259] on button "適用" at bounding box center [1035, 262] width 22 height 12
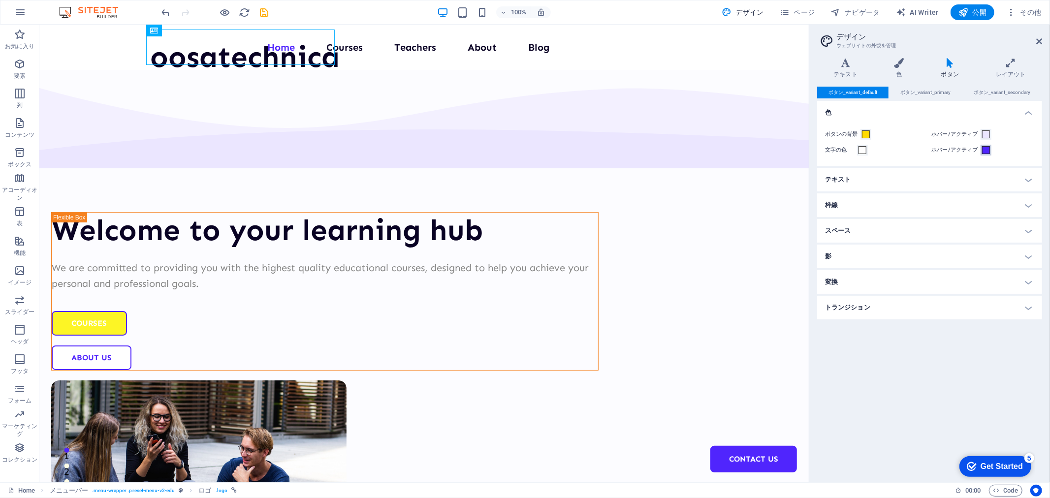
click at [988, 151] on span at bounding box center [986, 150] width 8 height 8
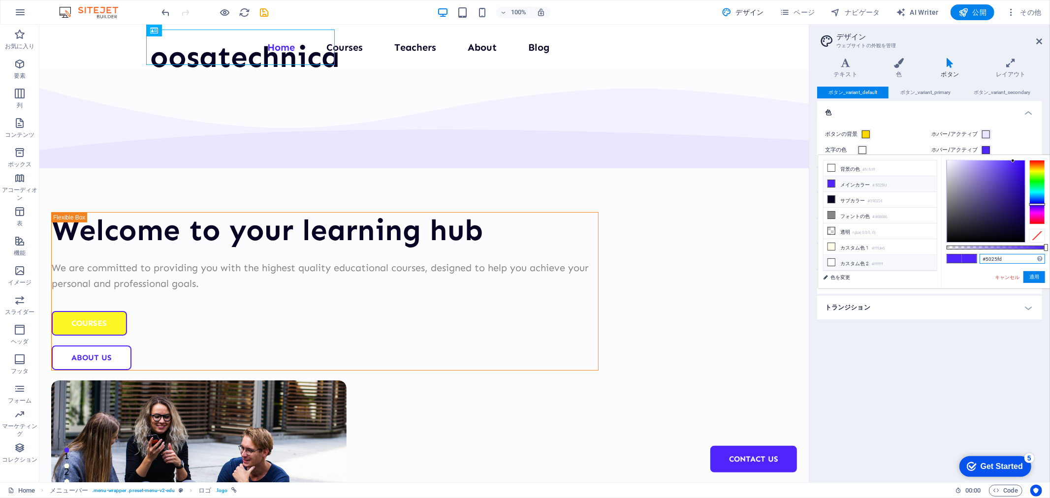
drag, startPoint x: 1004, startPoint y: 257, endPoint x: 934, endPoint y: 257, distance: 69.9
click at [934, 257] on div "less 背景の色 #fcfcff メインカラー #5025fd サブカラー #090224 フォントの色" at bounding box center [934, 221] width 232 height 133
paste input "ffda00"
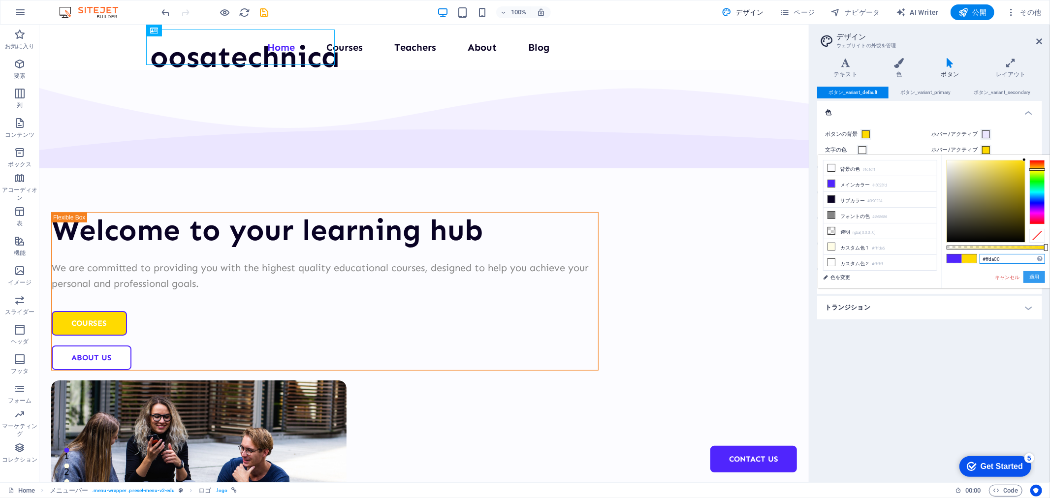
type input "#ffda00"
click at [1037, 276] on button "適用" at bounding box center [1035, 277] width 22 height 12
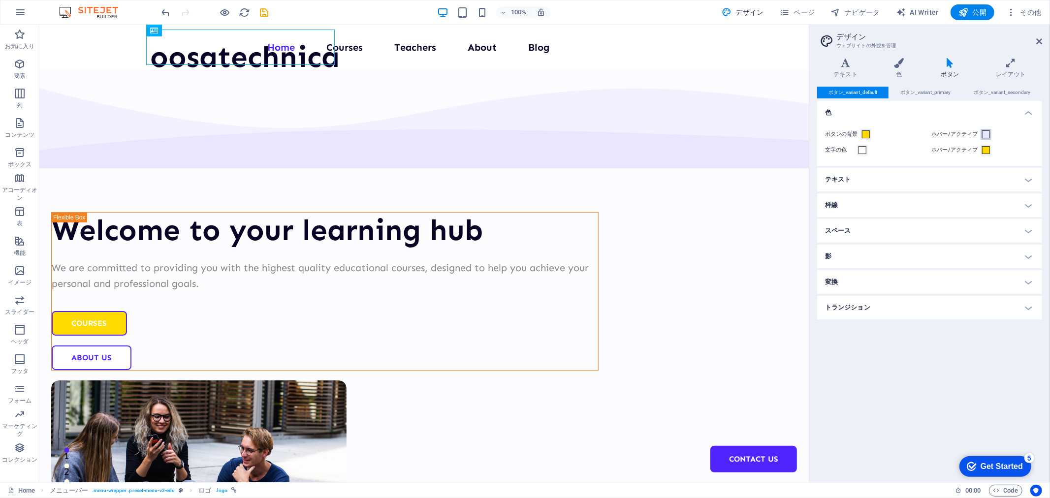
click at [985, 132] on span at bounding box center [986, 135] width 8 height 8
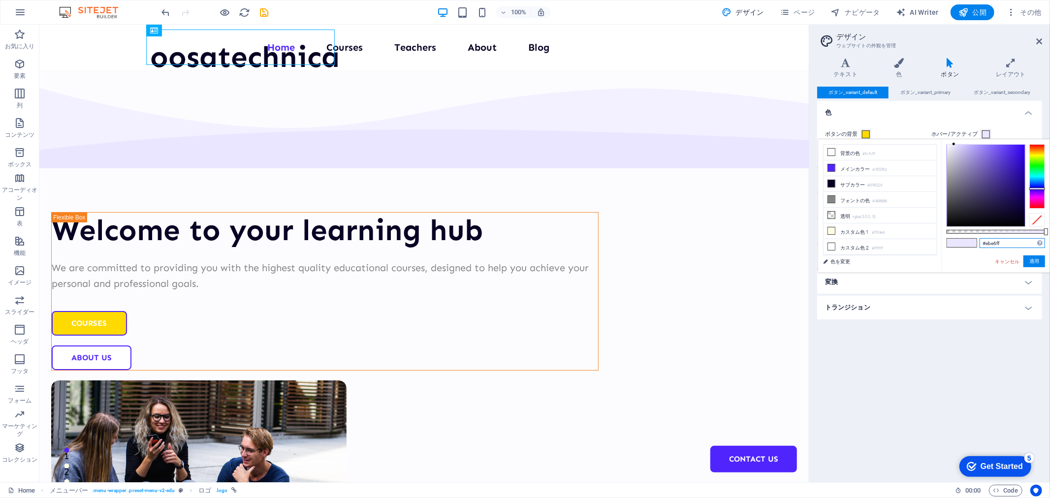
drag, startPoint x: 1007, startPoint y: 243, endPoint x: 937, endPoint y: 243, distance: 69.9
click at [937, 243] on div "less 背景の色 #fcfcff メインカラー #5025fd サブカラー #090224 フォントの色" at bounding box center [934, 205] width 232 height 133
paste input "ffda00"
drag, startPoint x: 958, startPoint y: 146, endPoint x: 961, endPoint y: 141, distance: 5.5
click at [961, 141] on div "#fff8d2 サポートされる形式 #0852ed rgb(8, 82, 237) rgba(8, 82, 237, 90%) hsv(221,97,93) …" at bounding box center [996, 277] width 109 height 276
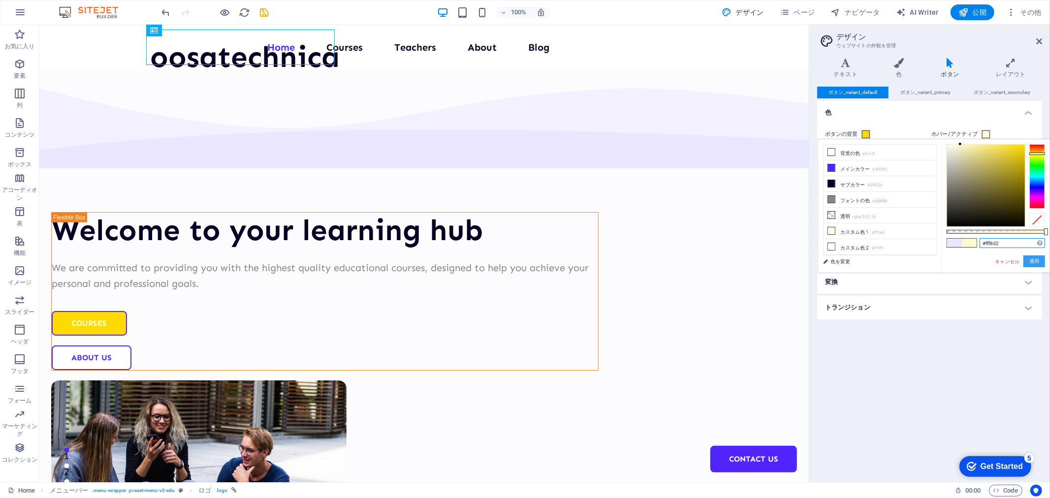
type input "#fff8d2"
click at [1034, 263] on button "適用" at bounding box center [1035, 262] width 22 height 12
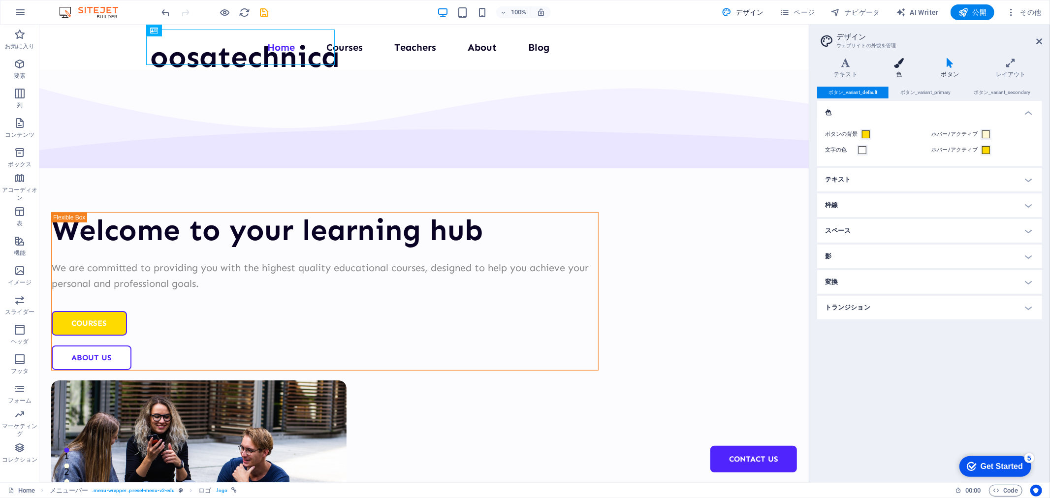
click at [898, 67] on icon at bounding box center [899, 63] width 43 height 10
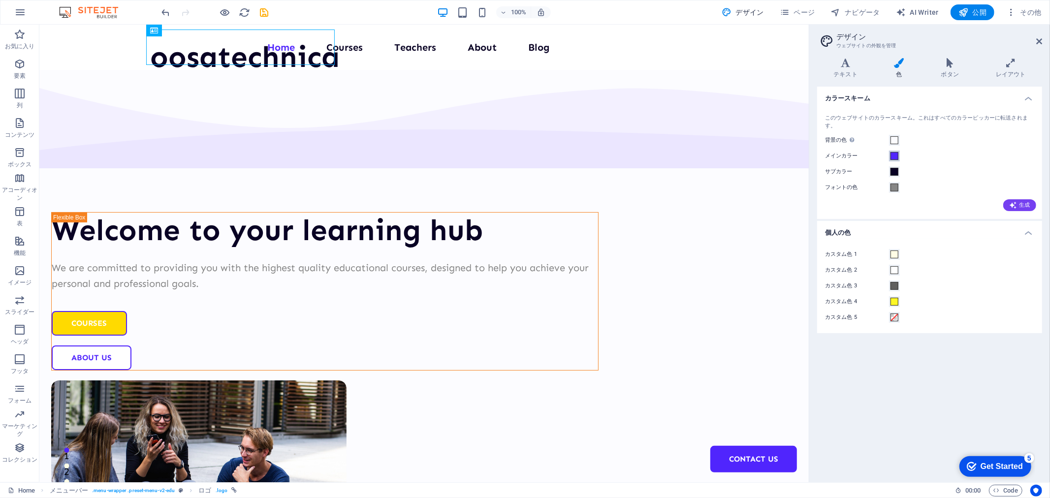
click at [897, 153] on span at bounding box center [895, 156] width 8 height 8
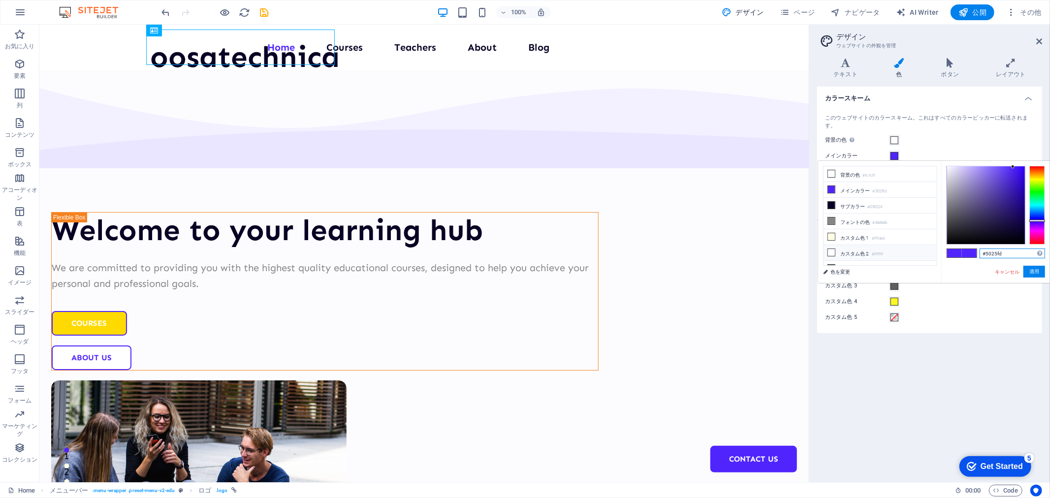
drag, startPoint x: 1012, startPoint y: 253, endPoint x: 910, endPoint y: 253, distance: 101.9
click at [910, 253] on div "less 背景の色 #fcfcff メインカラー #5025fd サブカラー #090224 フォントの色" at bounding box center [934, 222] width 232 height 122
paste input "ffda00"
type input "#ffda00"
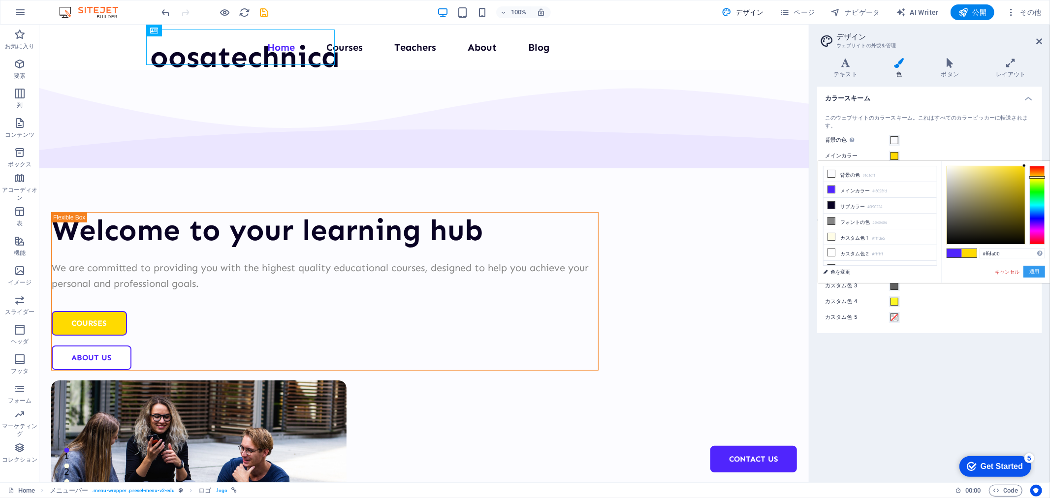
click at [1027, 267] on button "適用" at bounding box center [1035, 272] width 22 height 12
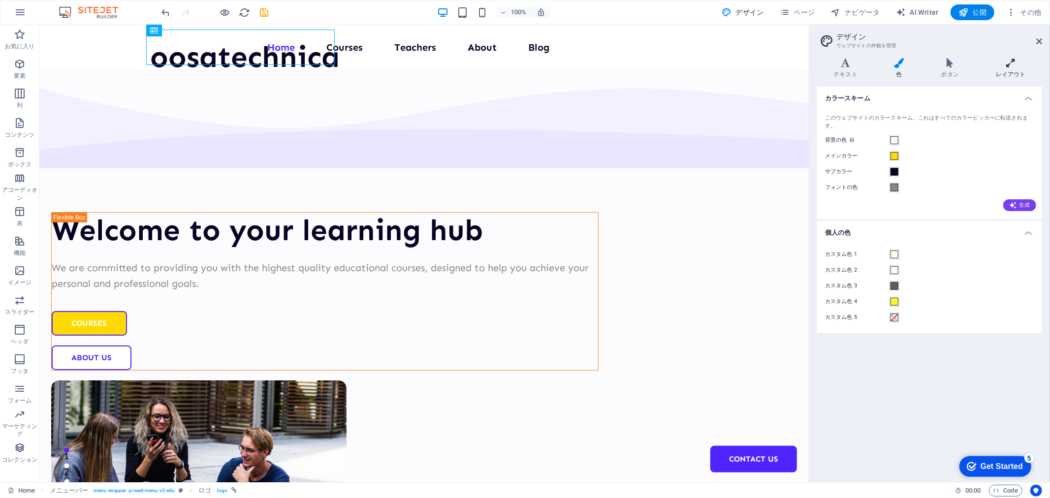
click at [1008, 59] on icon at bounding box center [1011, 63] width 63 height 10
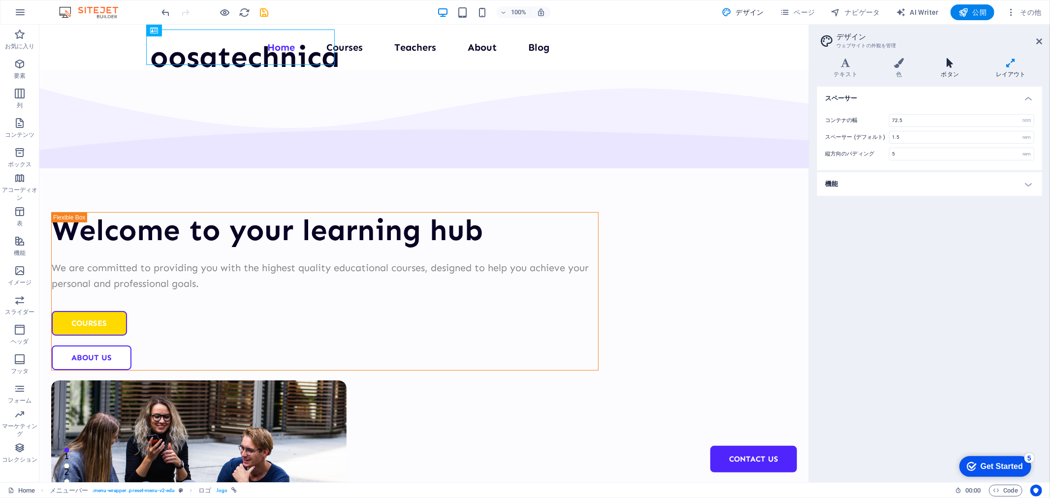
click at [951, 65] on icon at bounding box center [950, 63] width 51 height 10
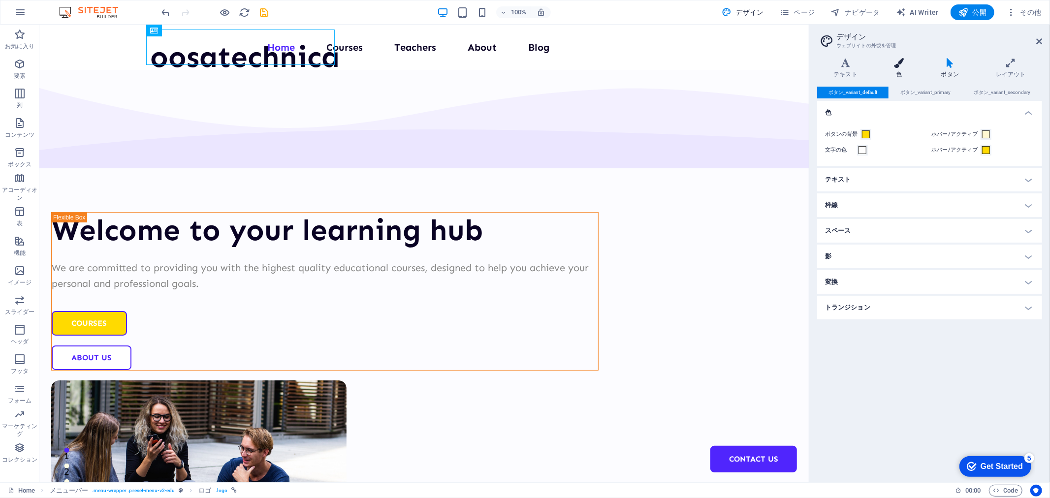
click at [909, 66] on icon at bounding box center [899, 63] width 43 height 10
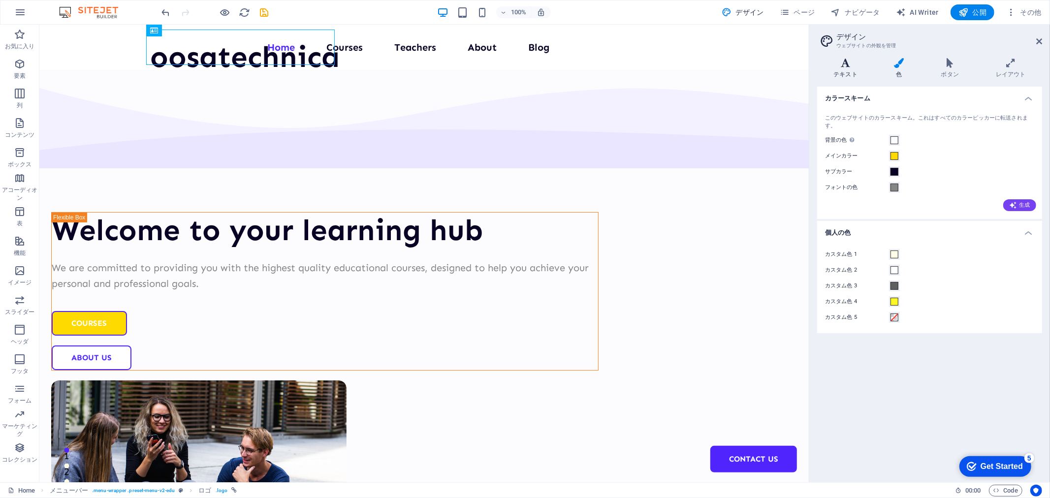
click at [847, 69] on h4 "テキスト" at bounding box center [848, 68] width 61 height 21
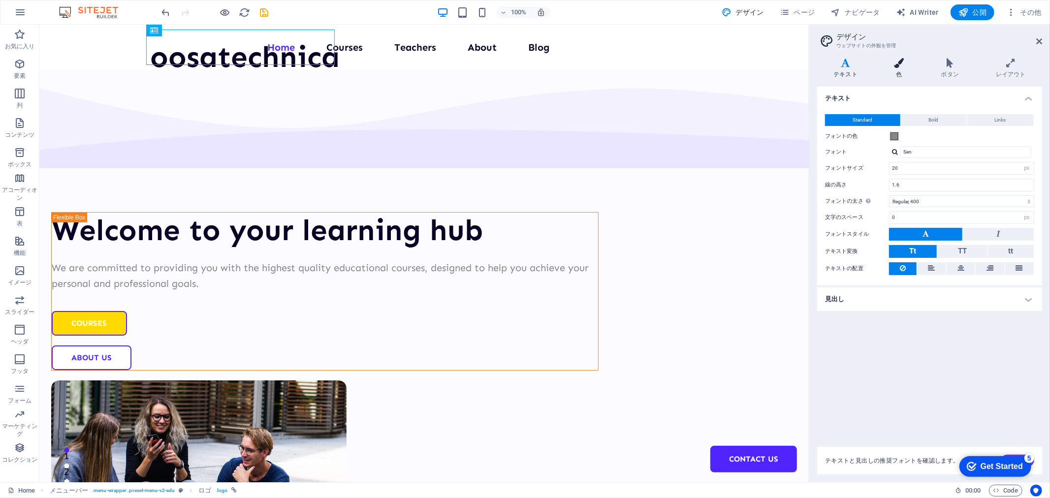
click at [903, 69] on h4 "色" at bounding box center [901, 68] width 47 height 21
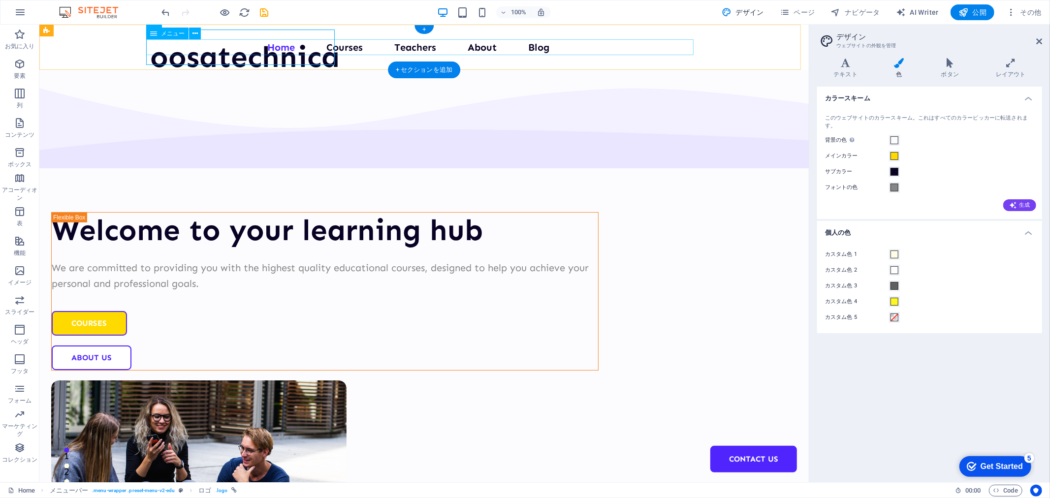
click at [687, 44] on nav "Home Courses Teachers About Blog Contact Us" at bounding box center [424, 47] width 548 height 16
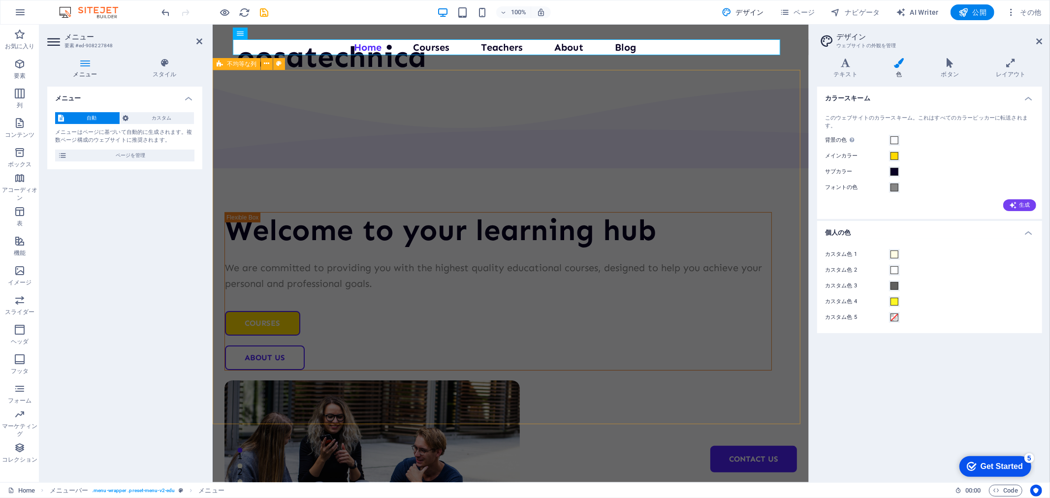
click at [642, 97] on div "Welcome to your learning hub We are committed to providing you with the highest…" at bounding box center [510, 382] width 596 height 626
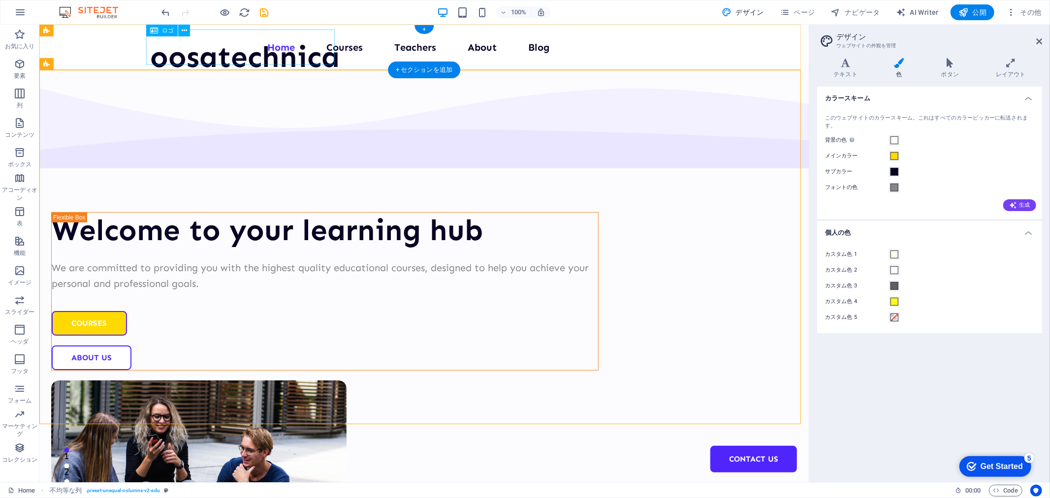
click at [188, 42] on div "oosatechnica" at bounding box center [245, 56] width 190 height 35
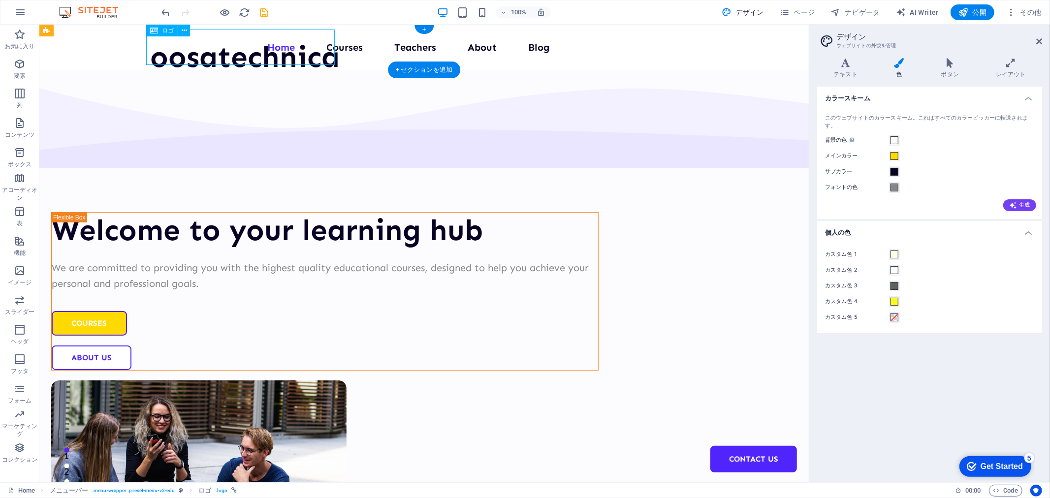
click at [188, 41] on div "oosatechnica" at bounding box center [245, 56] width 190 height 35
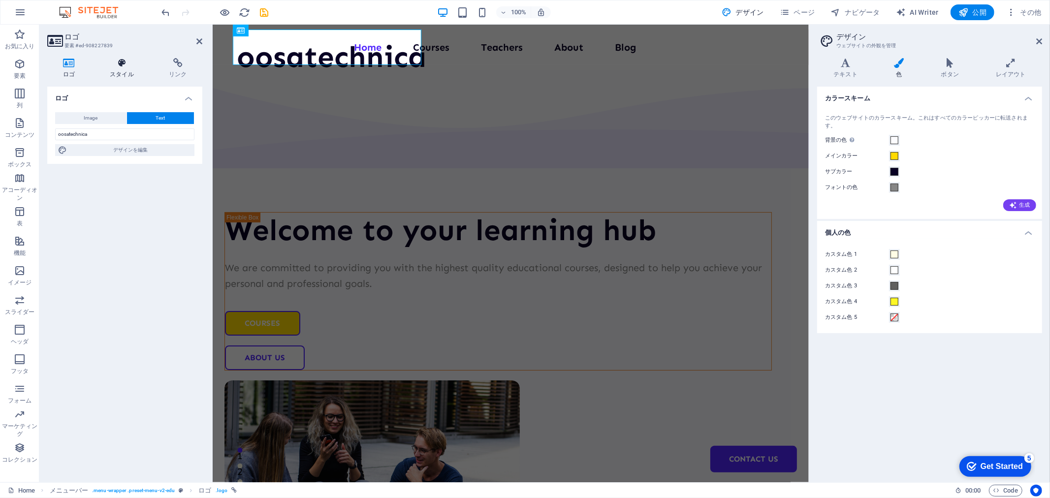
click at [123, 65] on icon at bounding box center [122, 63] width 55 height 10
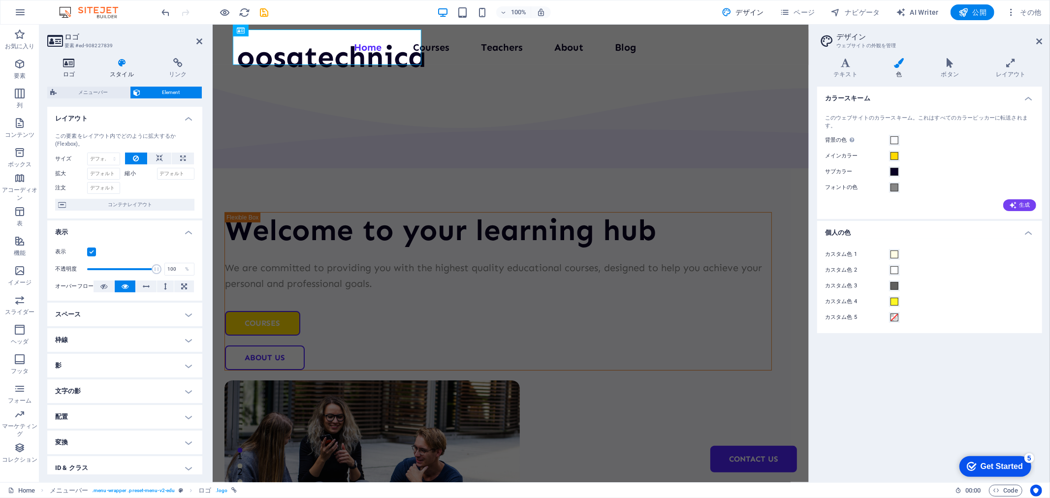
click at [76, 67] on icon at bounding box center [68, 63] width 43 height 10
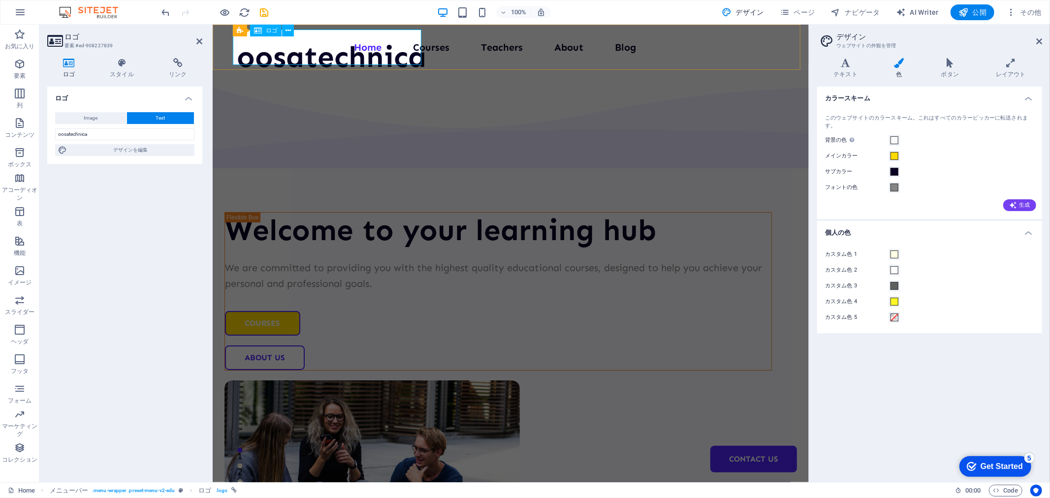
click at [277, 51] on div "oosatechnica" at bounding box center [332, 56] width 190 height 35
click at [445, 47] on nav "Home Courses Teachers About Blog Contact Us" at bounding box center [511, 47] width 548 height 16
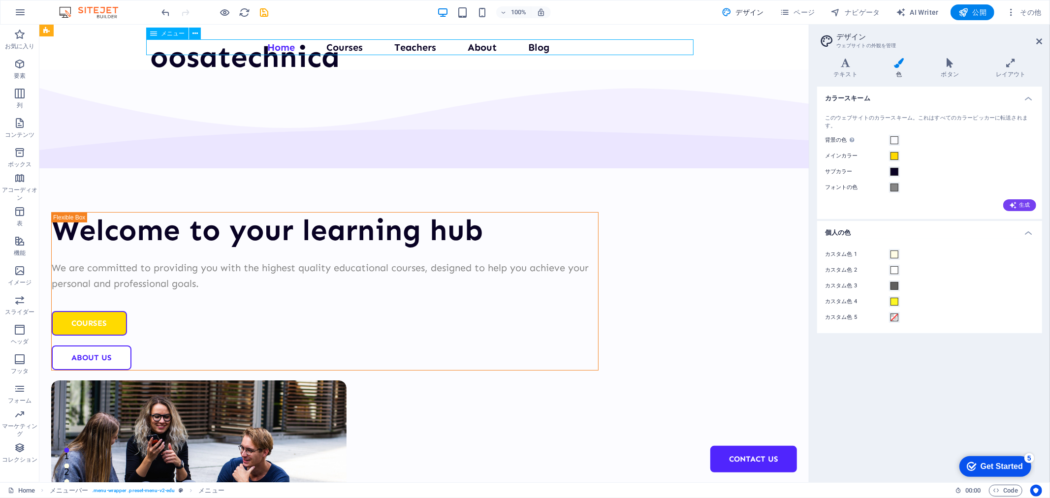
click at [456, 44] on nav "Home Courses Teachers About Blog Contact Us" at bounding box center [424, 47] width 548 height 16
drag, startPoint x: 456, startPoint y: 44, endPoint x: 287, endPoint y: 45, distance: 169.4
click at [458, 44] on nav "Home Courses Teachers About Blog Contact Us" at bounding box center [424, 47] width 548 height 16
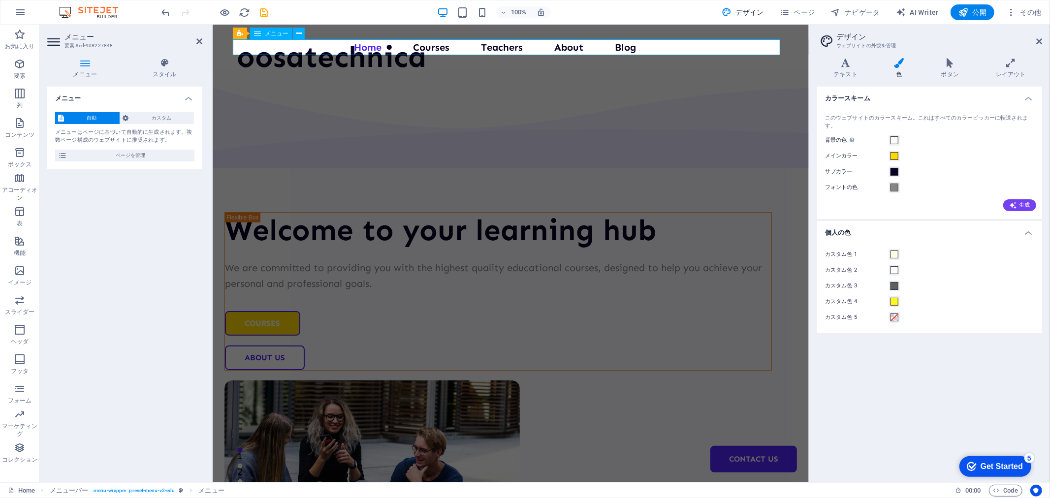
click at [552, 45] on nav "Home Courses Teachers About Blog Contact Us" at bounding box center [511, 47] width 548 height 16
click at [589, 49] on nav "Home Courses Teachers About Blog Contact Us" at bounding box center [511, 47] width 548 height 16
click at [157, 63] on icon at bounding box center [165, 63] width 76 height 10
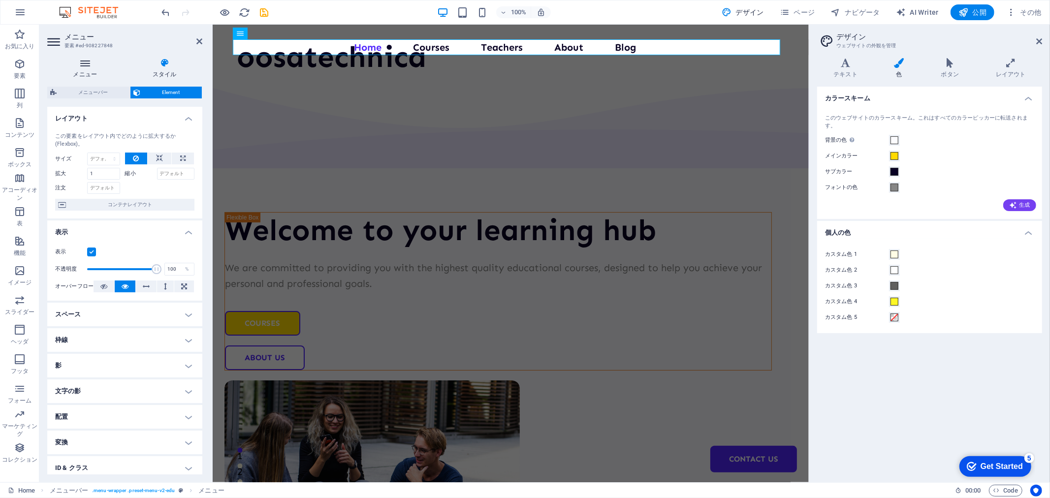
click at [85, 69] on h4 "メニュー" at bounding box center [87, 68] width 80 height 21
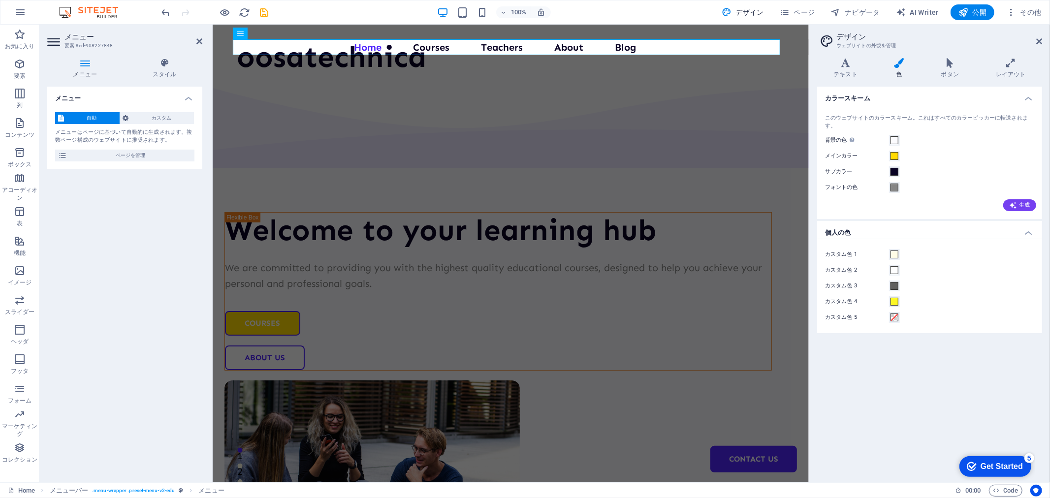
click at [190, 96] on h4 "メニュー" at bounding box center [124, 96] width 155 height 18
click at [189, 96] on h4 "メニュー" at bounding box center [124, 99] width 155 height 24
click at [335, 94] on div "Welcome to your learning hub We are committed to providing you with the highest…" at bounding box center [510, 382] width 596 height 626
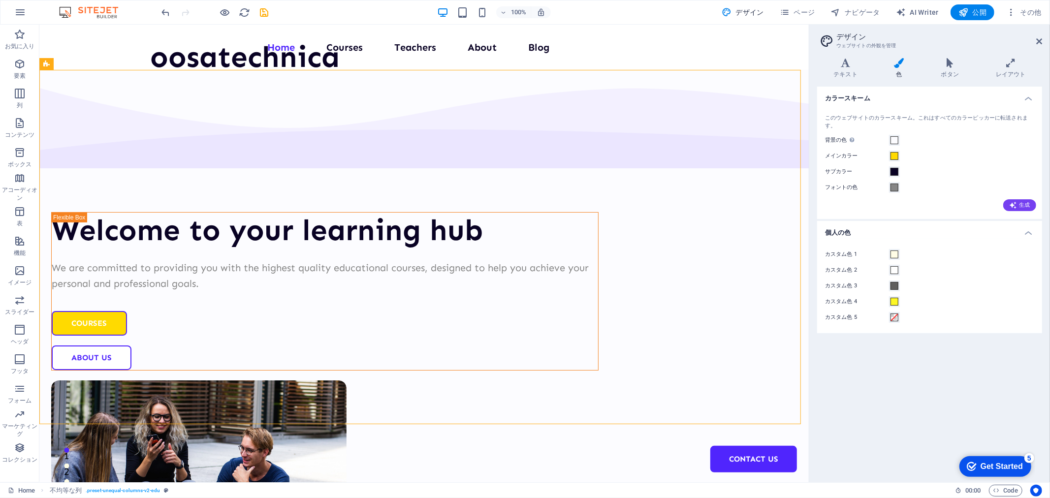
click at [1048, 32] on aside "デザイン ウェブサイトの外観を管理 バリエーション テキスト 色 ボタン レイアウト テキスト Standard Bold Links フォントの色 フォント…" at bounding box center [929, 254] width 241 height 458
click at [530, 44] on nav "Home Courses Teachers About Blog Contact Us" at bounding box center [424, 47] width 548 height 16
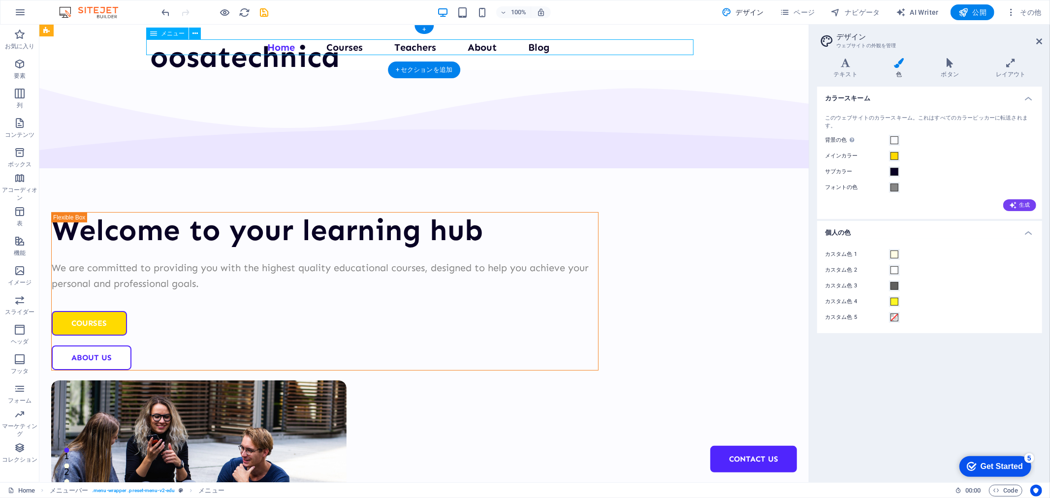
click at [530, 44] on nav "Home Courses Teachers About Blog Contact Us" at bounding box center [424, 47] width 548 height 16
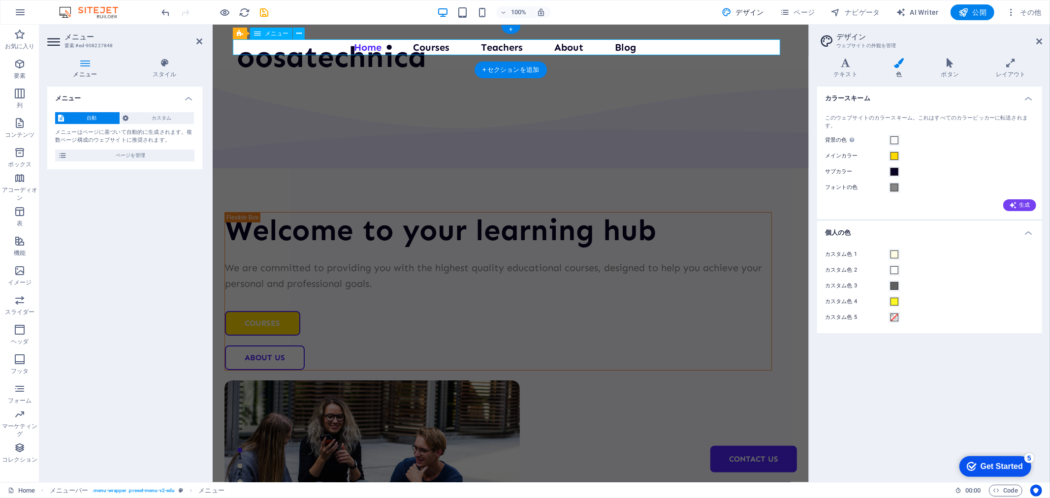
click at [561, 44] on nav "Home Courses Teachers About Blog Contact Us" at bounding box center [511, 47] width 548 height 16
click at [562, 46] on nav "Home Courses Teachers About Blog Contact Us" at bounding box center [511, 47] width 548 height 16
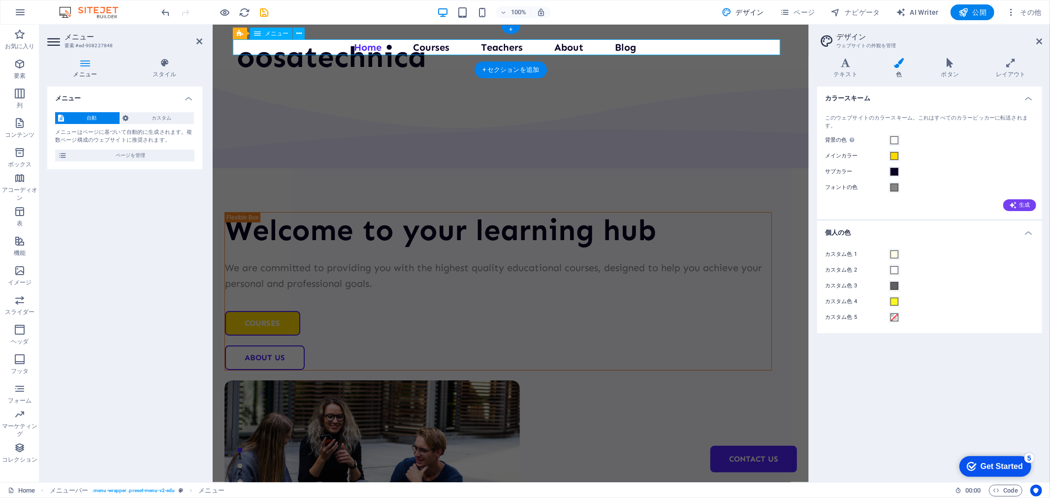
click at [562, 46] on nav "Home Courses Teachers About Blog Contact Us" at bounding box center [511, 47] width 548 height 16
click at [473, 45] on nav "Home Courses Teachers About Blog Contact Us" at bounding box center [511, 47] width 548 height 16
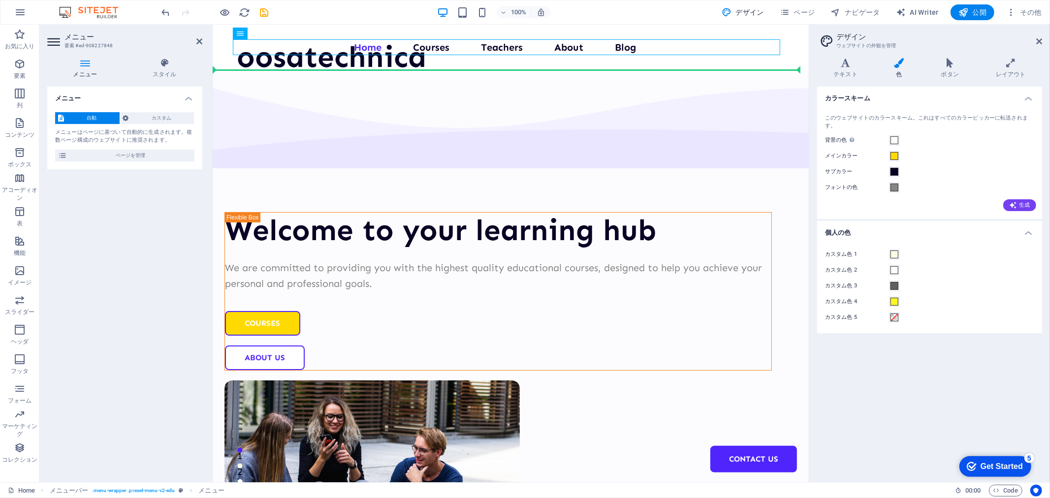
drag, startPoint x: 490, startPoint y: 45, endPoint x: 490, endPoint y: 80, distance: 35.0
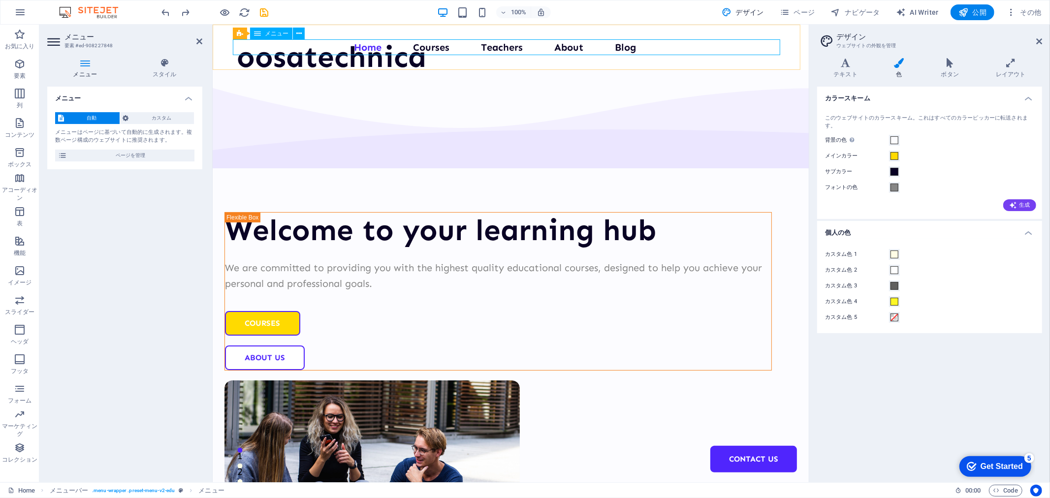
click at [622, 47] on nav "Home Courses Teachers About Blog Contact Us" at bounding box center [511, 47] width 548 height 16
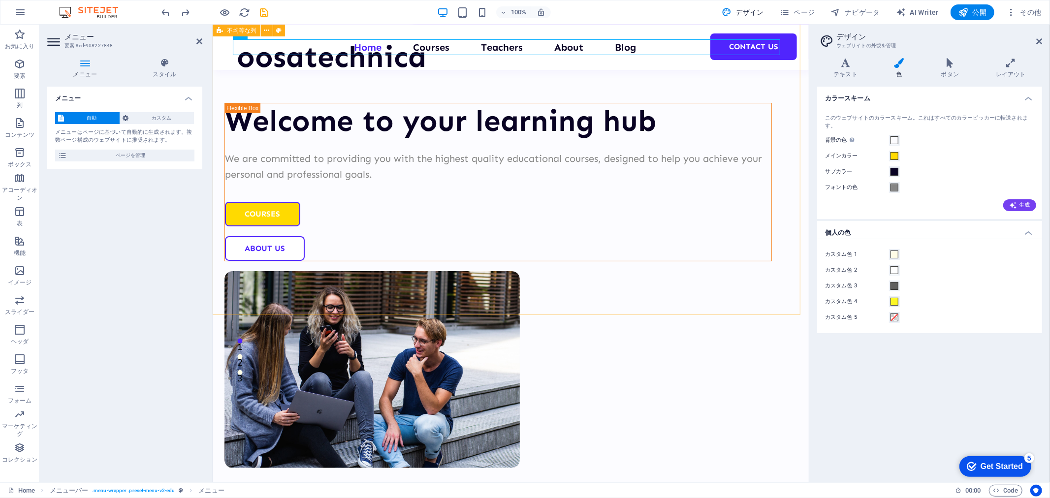
click at [423, 241] on div "Welcome to your learning hub We are committed to providing you with the highest…" at bounding box center [510, 250] width 596 height 671
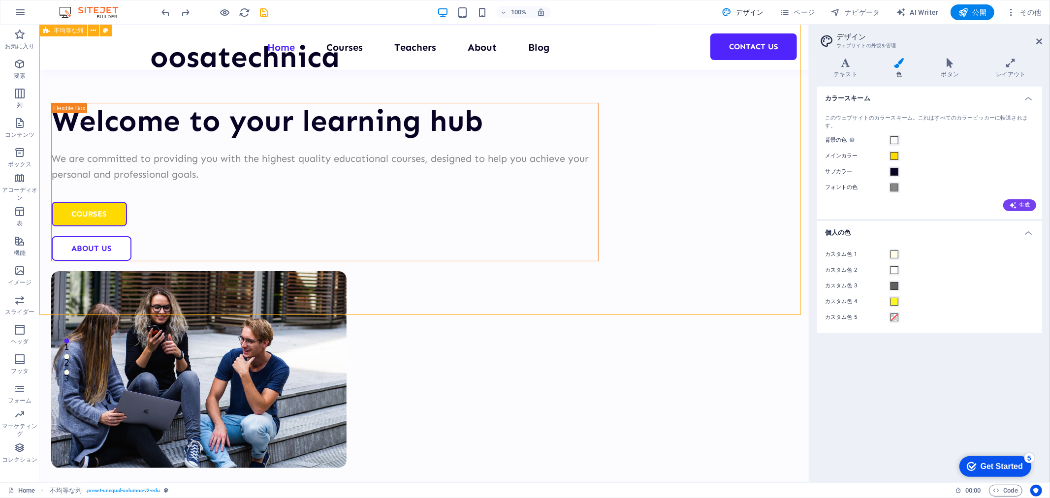
click at [423, 241] on div "Welcome to your learning hub We are committed to providing you with the highest…" at bounding box center [424, 250] width 770 height 671
select select "multiple-waves"
select select "em"
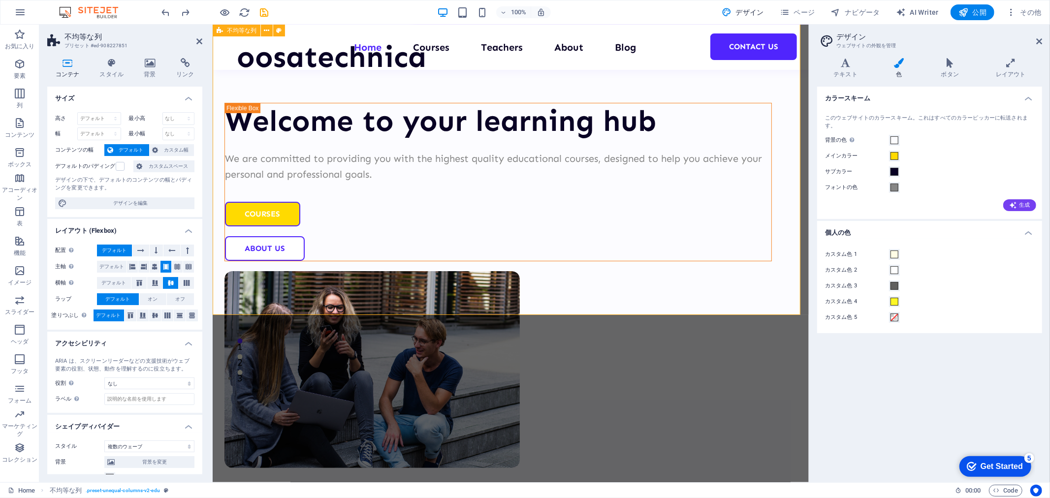
click at [423, 241] on div "Welcome to your learning hub We are committed to providing you with the highest…" at bounding box center [510, 250] width 596 height 671
click at [116, 71] on h4 "スタイル" at bounding box center [114, 68] width 44 height 21
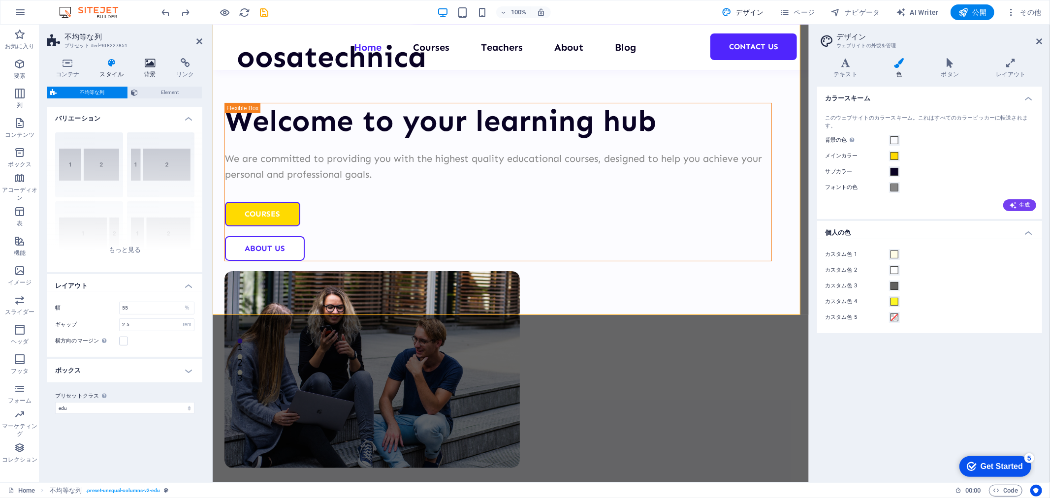
click at [146, 61] on icon at bounding box center [150, 63] width 29 height 10
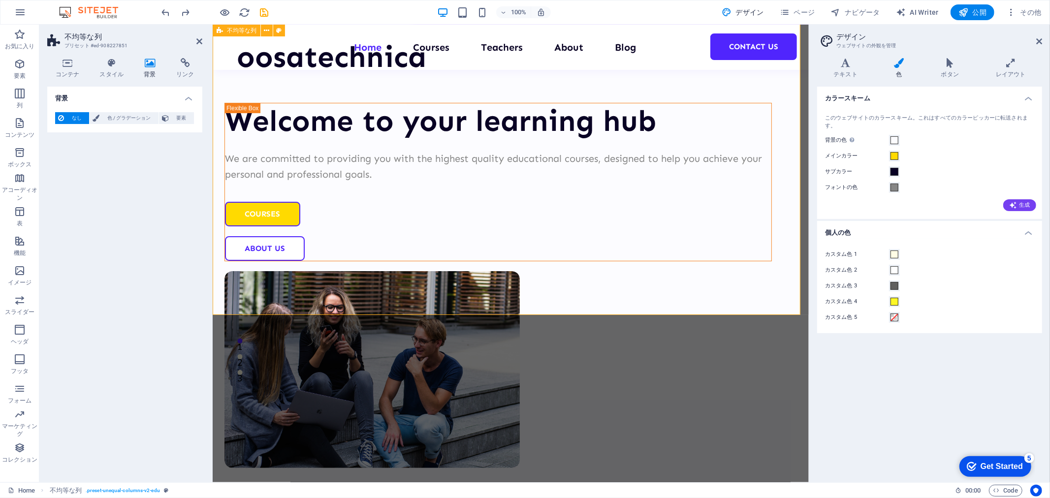
click at [360, 226] on div "Welcome to your learning hub We are committed to providing you with the highest…" at bounding box center [510, 250] width 596 height 671
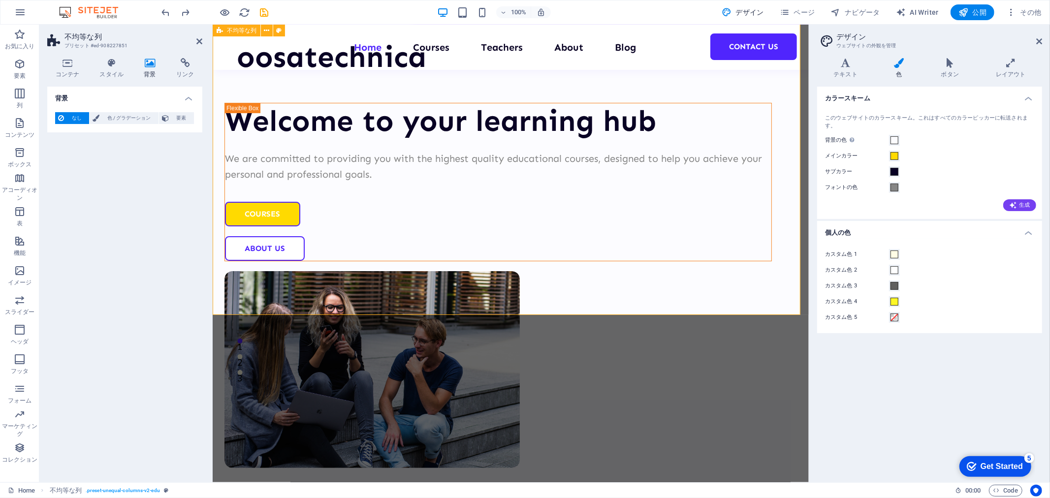
click at [360, 226] on div "Welcome to your learning hub We are committed to providing you with the highest…" at bounding box center [510, 250] width 596 height 671
click at [360, 231] on div "Welcome to your learning hub We are committed to providing you with the highest…" at bounding box center [510, 250] width 596 height 671
click at [202, 38] on icon at bounding box center [199, 41] width 6 height 8
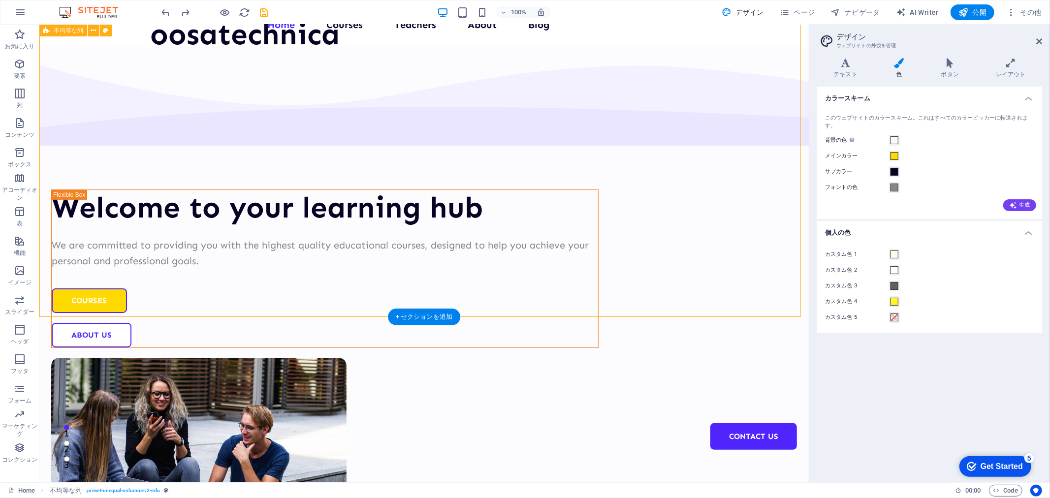
scroll to position [0, 0]
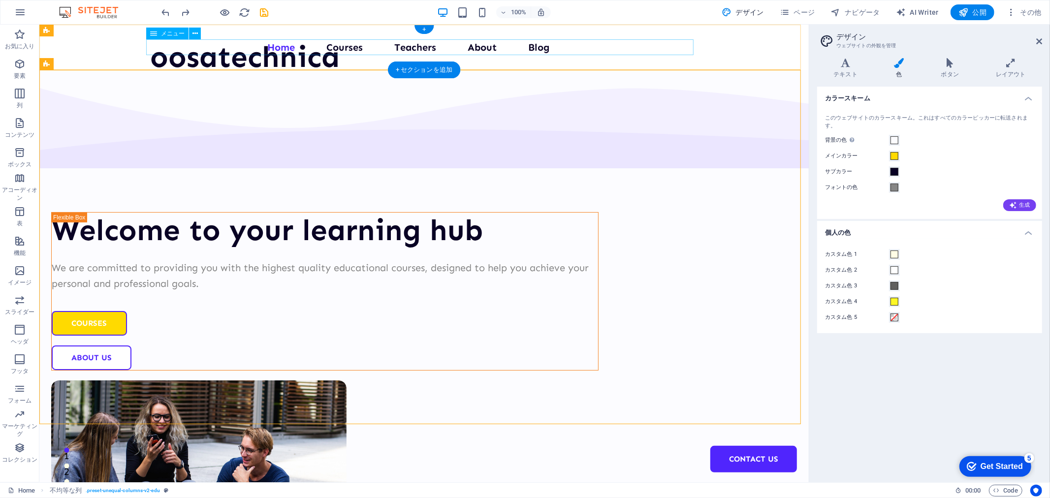
click at [548, 51] on nav "Home Courses Teachers About Blog Contact Us" at bounding box center [424, 47] width 548 height 16
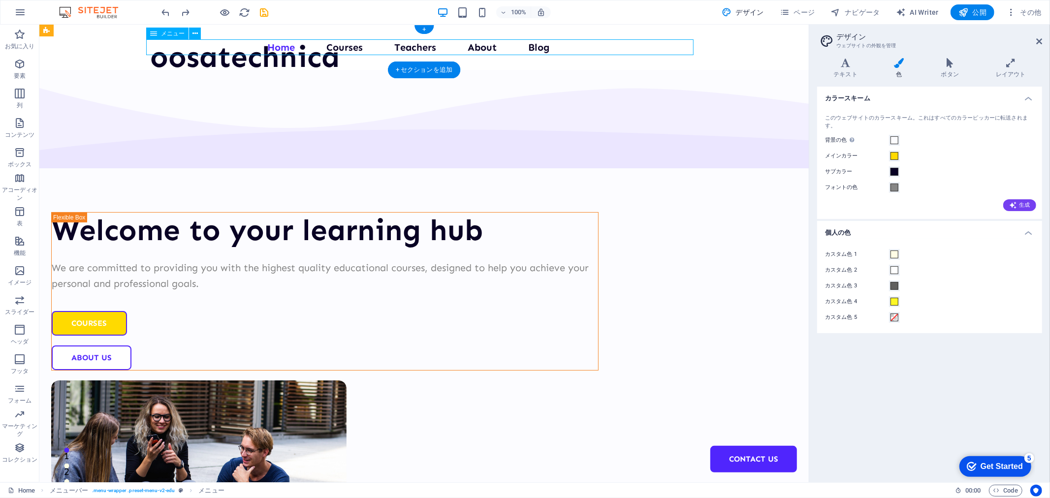
click at [517, 50] on nav "Home Courses Teachers About Blog Contact Us" at bounding box center [424, 47] width 548 height 16
click at [528, 43] on nav "Home Courses Teachers About Blog Contact Us" at bounding box center [424, 47] width 548 height 16
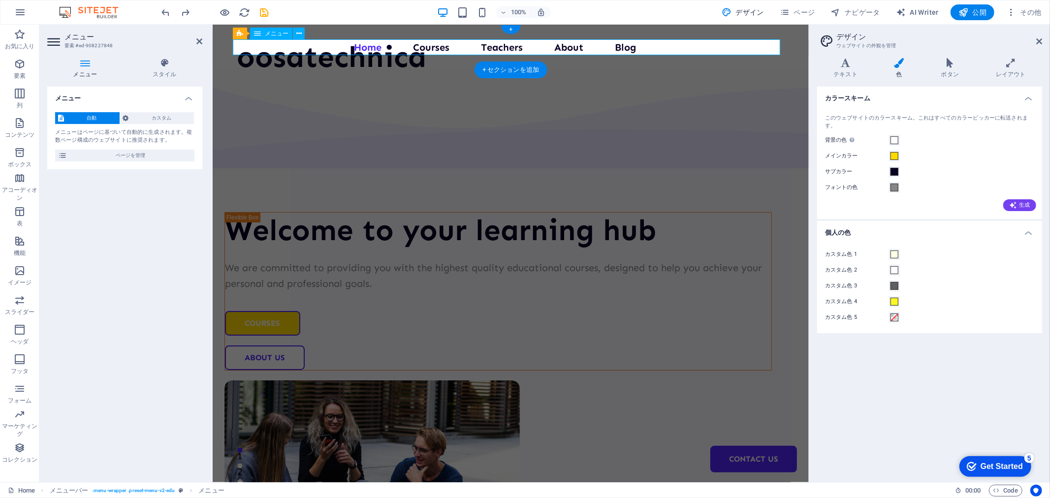
click at [528, 43] on nav "Home Courses Teachers About Blog Contact Us" at bounding box center [511, 47] width 548 height 16
drag, startPoint x: 56, startPoint y: 33, endPoint x: 76, endPoint y: 37, distance: 20.5
click at [58, 34] on icon at bounding box center [54, 42] width 15 height 16
click at [83, 66] on icon at bounding box center [85, 63] width 76 height 10
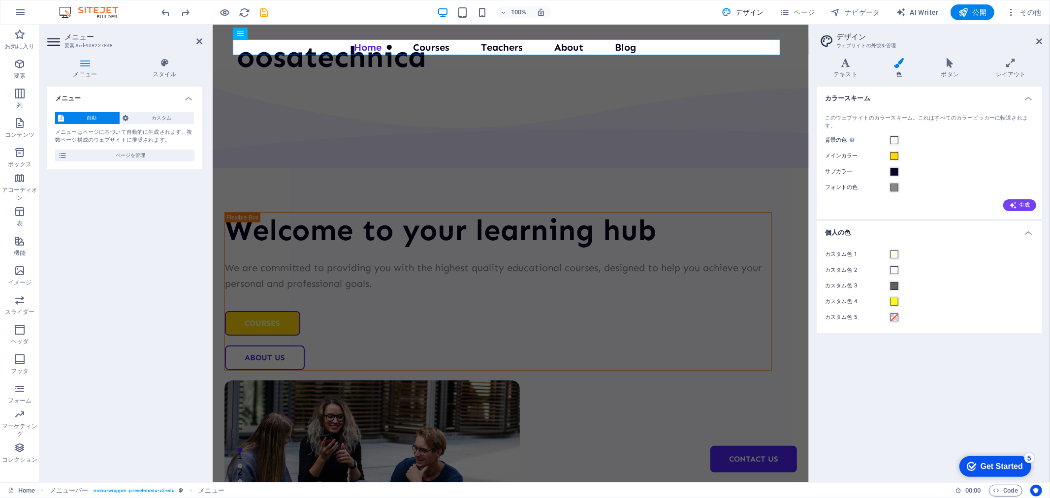
click at [101, 114] on span "自動" at bounding box center [92, 118] width 50 height 12
click at [154, 115] on span "カスタム" at bounding box center [162, 118] width 60 height 12
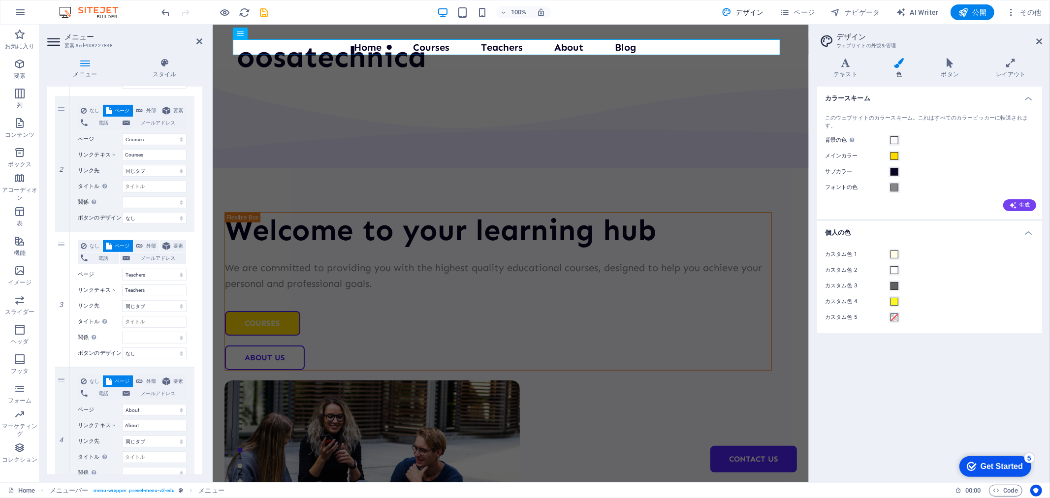
scroll to position [383, 0]
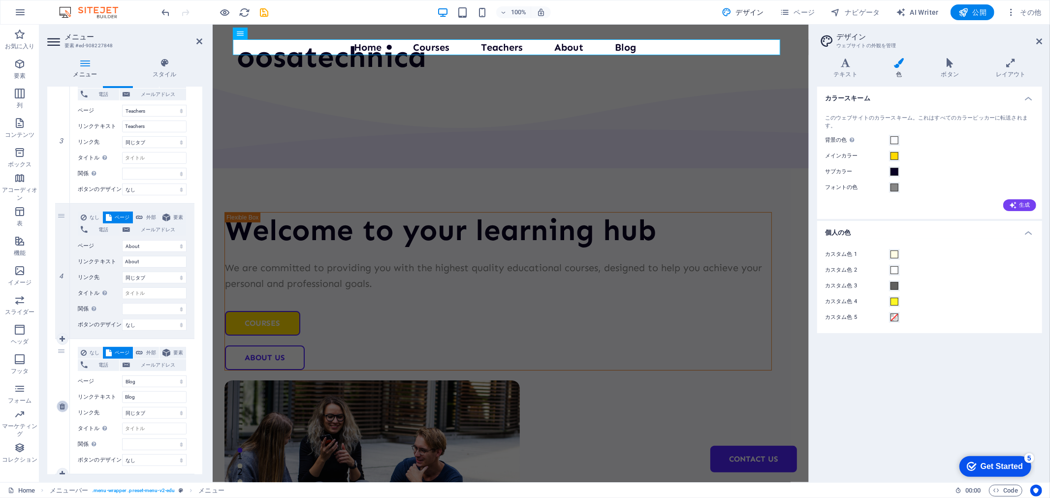
click at [62, 401] on link at bounding box center [63, 407] width 12 height 12
select select
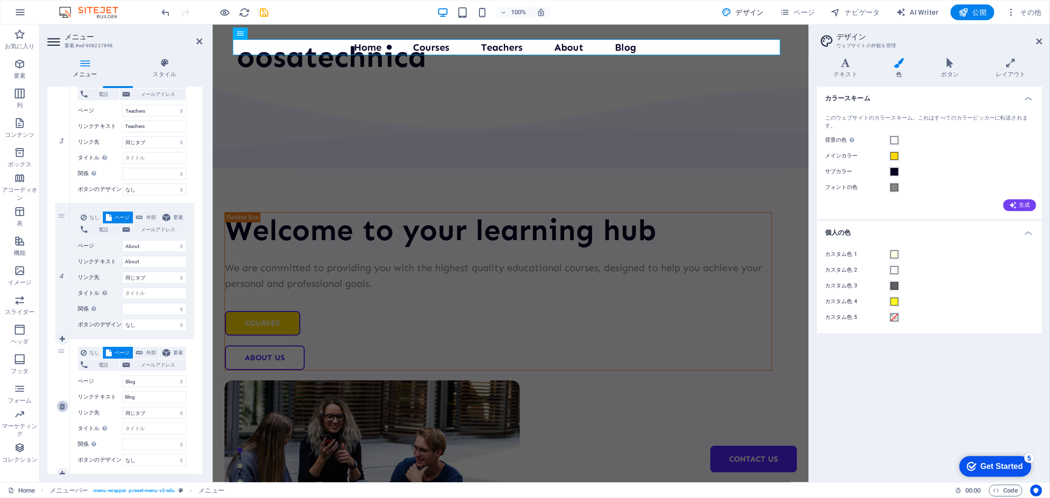
select select "5"
type input "Contact Us"
select select
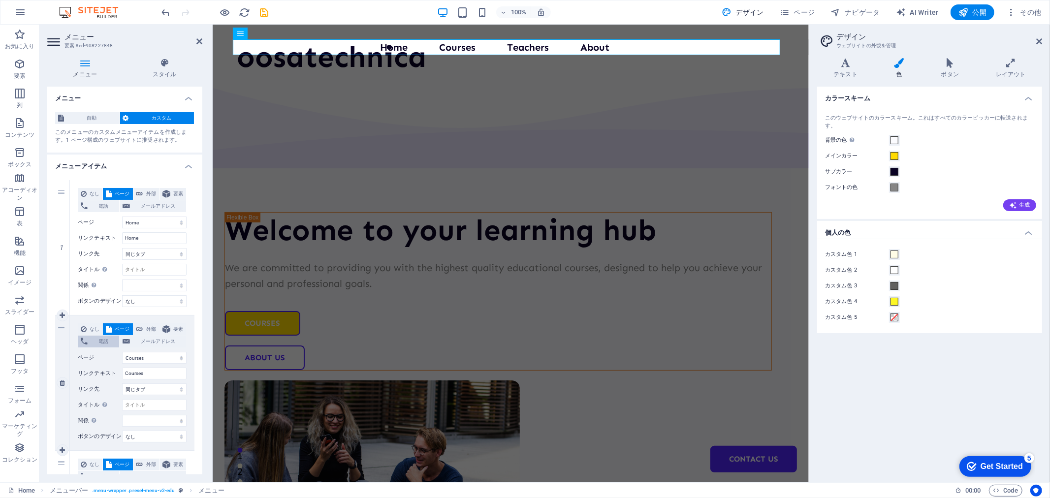
scroll to position [55, 0]
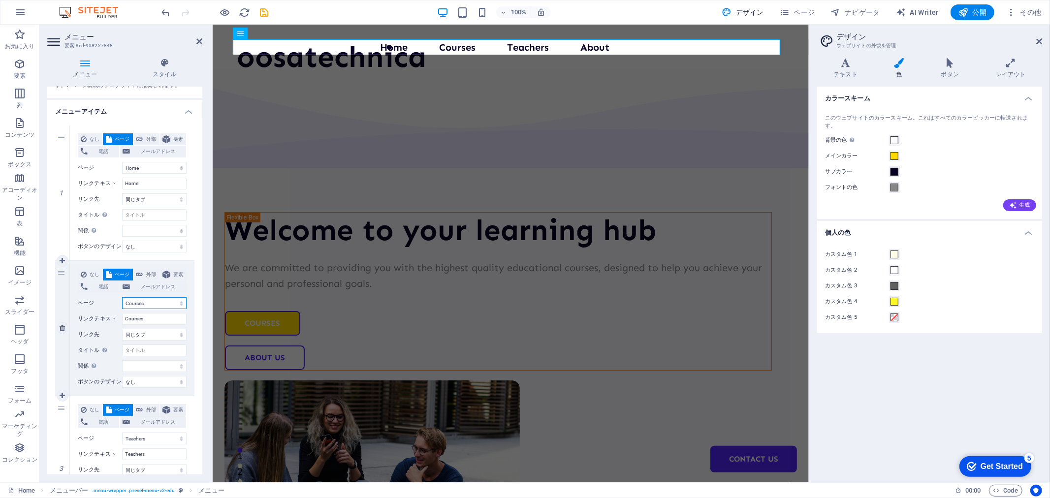
click at [143, 302] on select "Home Courses Teachers About Blog Contact Us Legal Notice Privacy" at bounding box center [154, 303] width 65 height 12
select select "2"
click at [122, 297] on select "Home Courses Teachers About Blog Contact Us Legal Notice Privacy" at bounding box center [154, 303] width 65 height 12
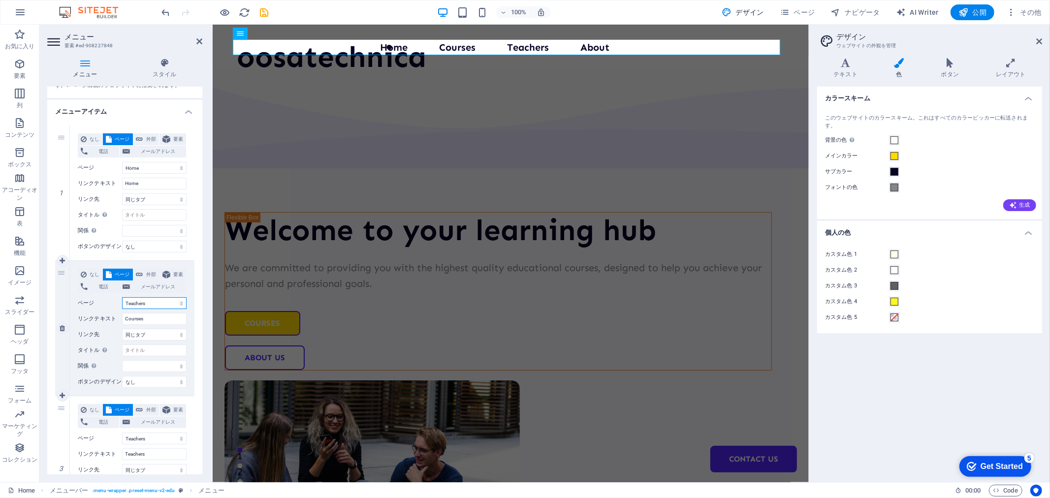
select select
type input "Teachers"
select select
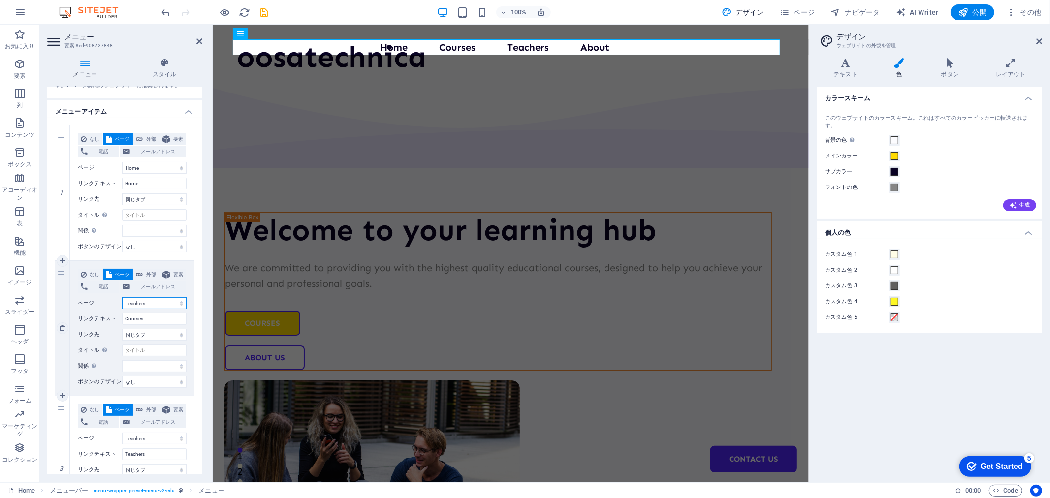
select select
click at [151, 302] on select "Home Courses Teachers About Blog Contact Us Legal Notice Privacy" at bounding box center [154, 303] width 65 height 12
click at [63, 230] on div "1" at bounding box center [62, 193] width 15 height 135
select select
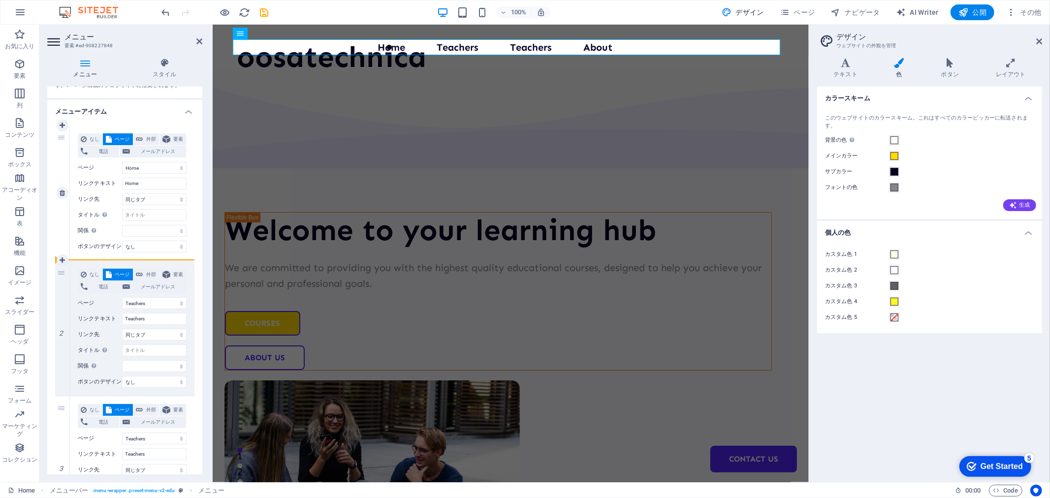
select select
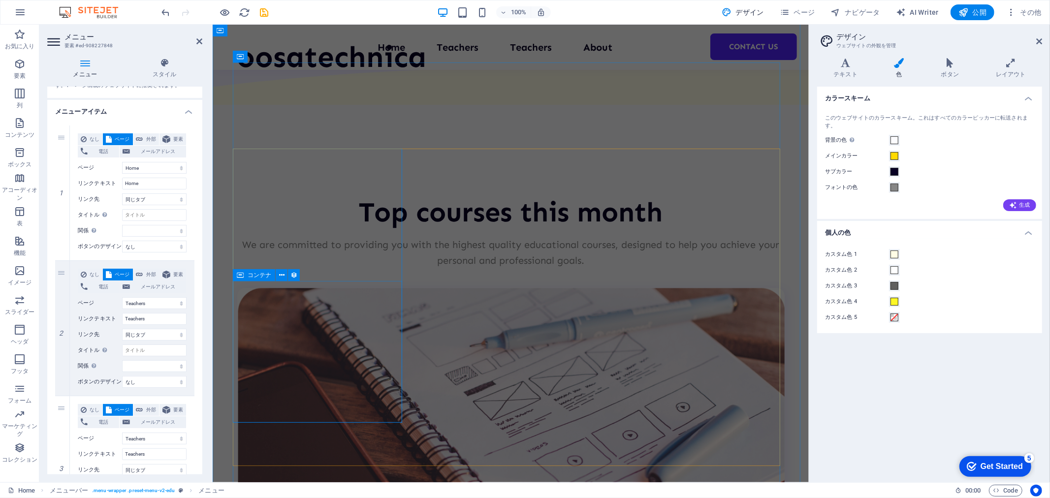
scroll to position [2134, 0]
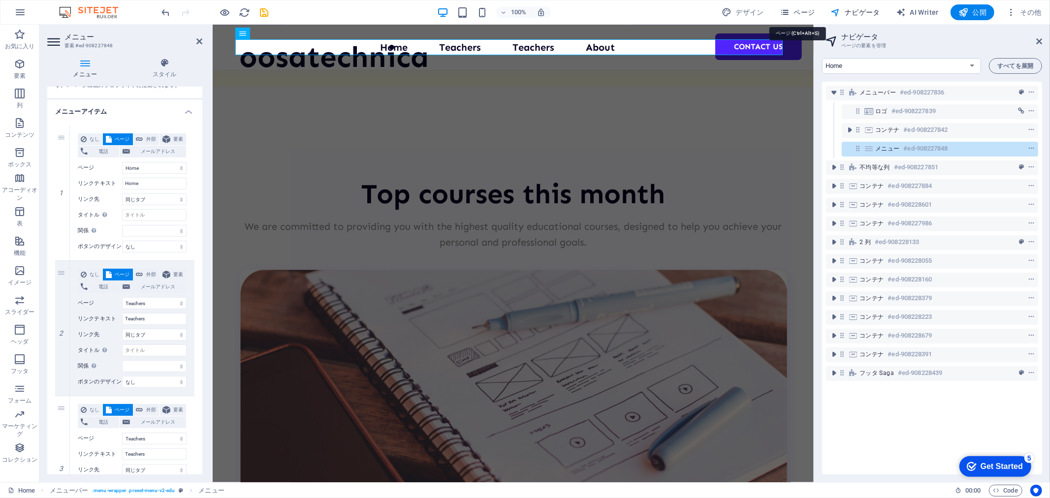
click at [0, 0] on button "ページ" at bounding box center [0, 0] width 0 height 0
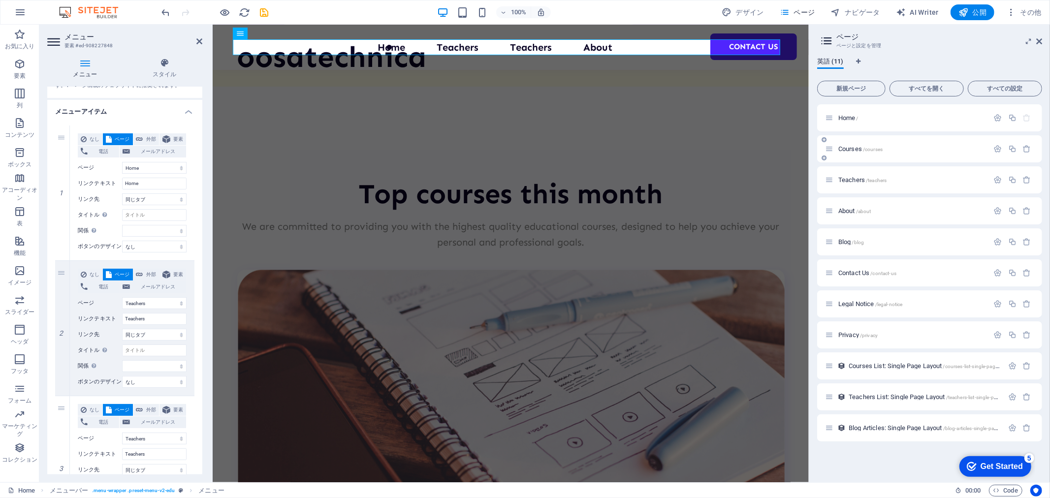
click at [894, 153] on div "Courses /courses" at bounding box center [907, 148] width 164 height 11
click at [899, 177] on p "Teachers /teachers" at bounding box center [913, 180] width 148 height 6
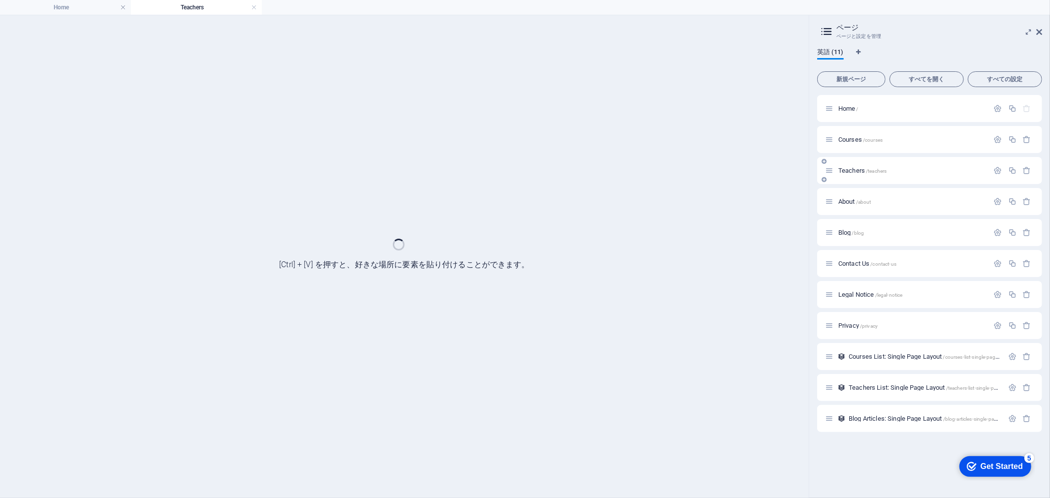
scroll to position [0, 0]
click at [899, 177] on div "Teachers /teachers" at bounding box center [930, 170] width 225 height 27
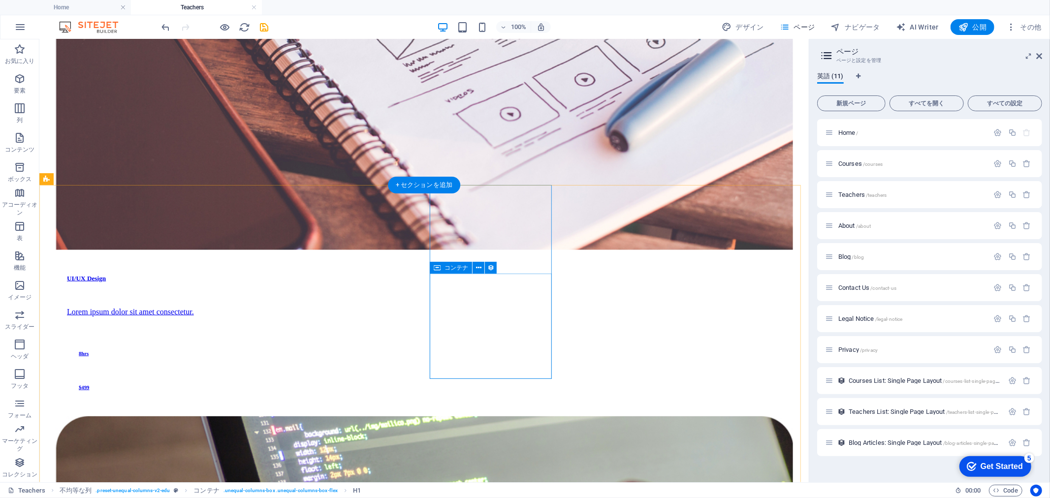
scroll to position [985, 0]
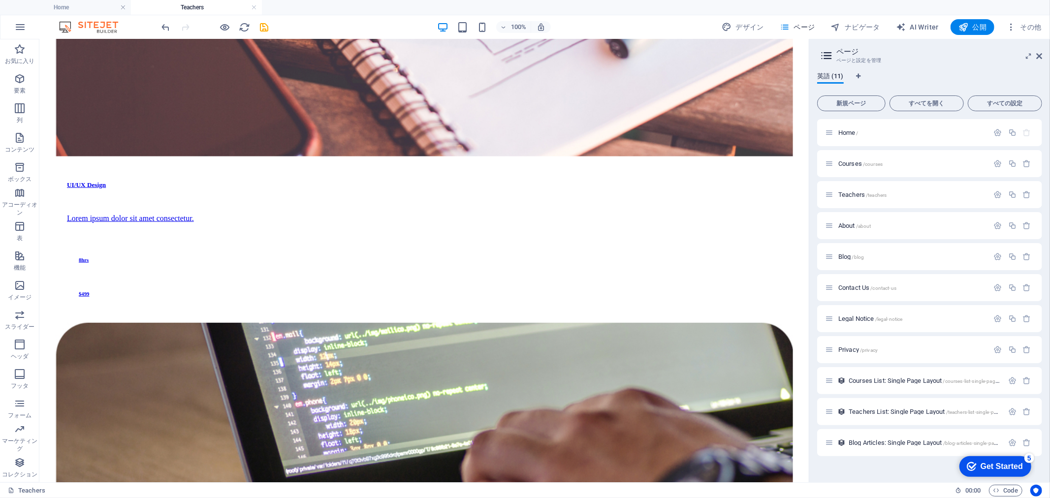
click at [70, 31] on img at bounding box center [94, 27] width 74 height 12
click at [22, 28] on icon "button" at bounding box center [20, 27] width 12 height 12
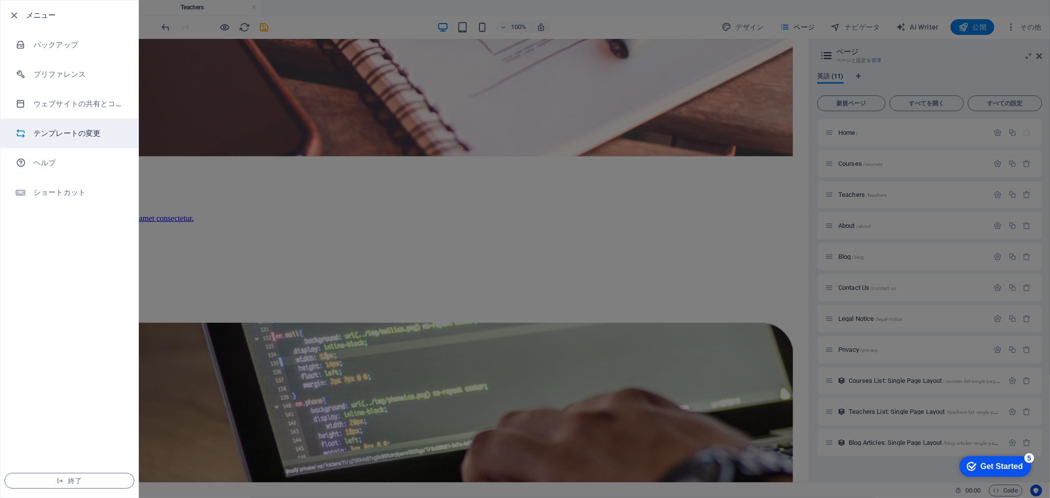
click at [52, 126] on li "テンプレートの変更" at bounding box center [69, 134] width 138 height 30
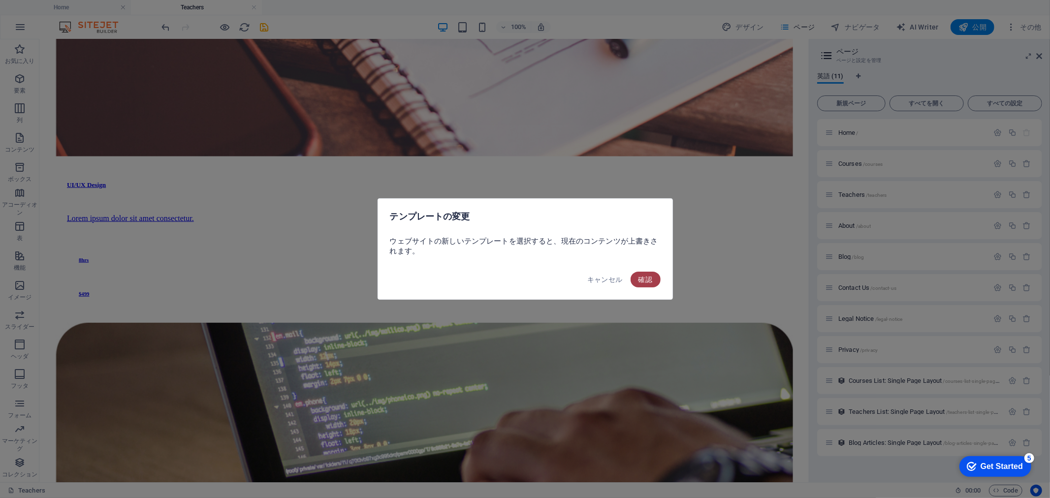
click at [639, 279] on span "確認" at bounding box center [646, 280] width 14 height 8
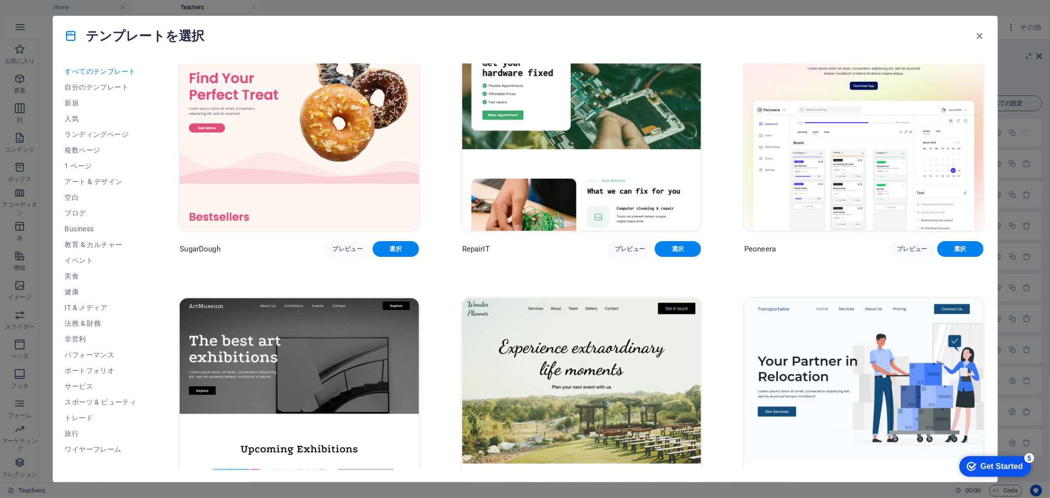
scroll to position [0, 0]
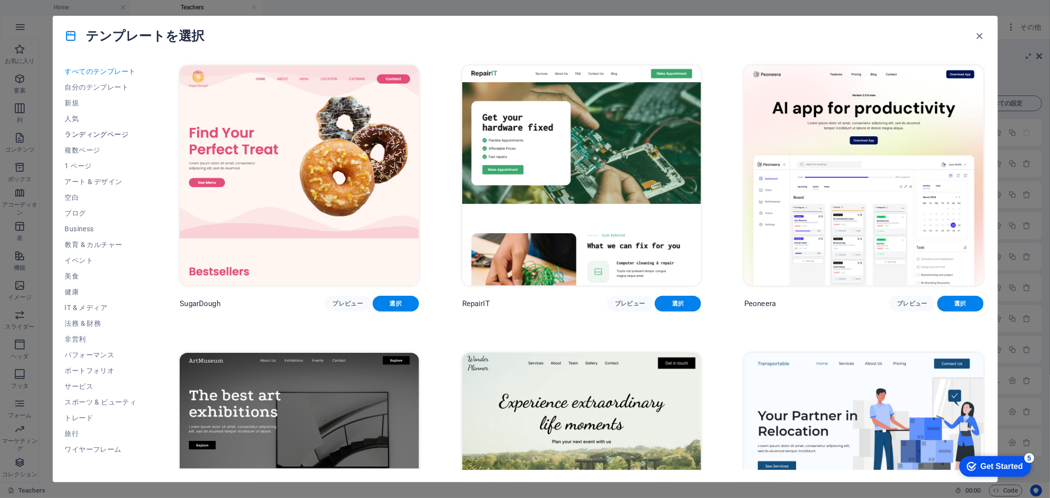
click at [102, 136] on span "ランディングページ" at bounding box center [101, 135] width 72 height 8
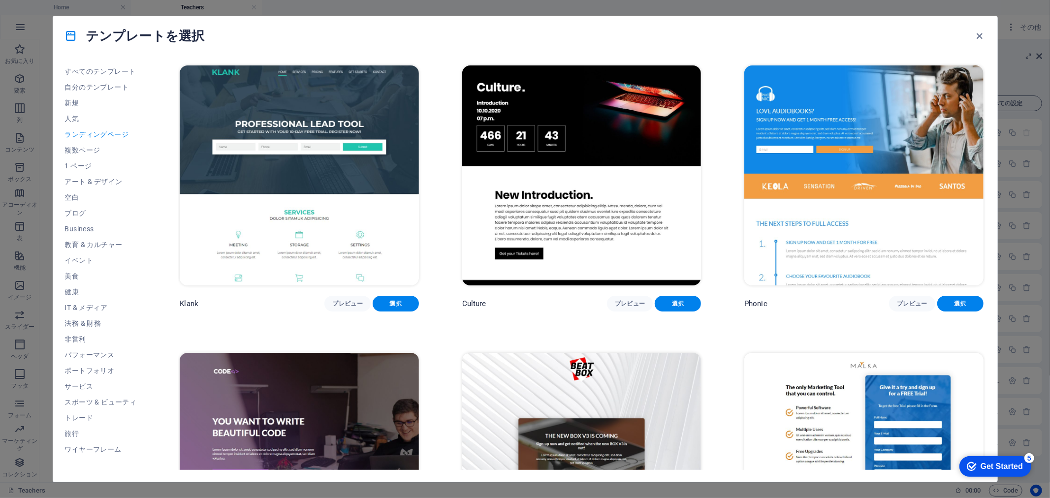
click at [365, 169] on img at bounding box center [299, 175] width 239 height 220
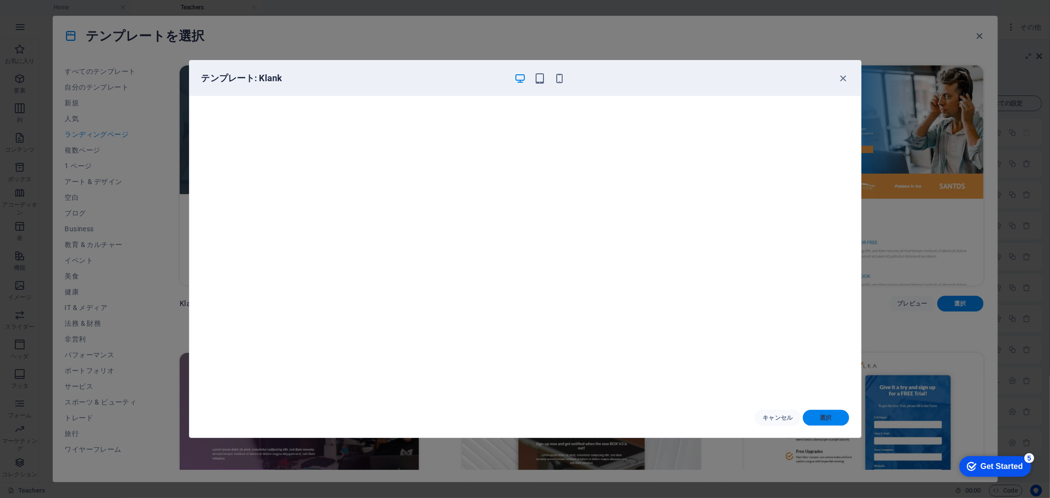
click at [824, 412] on button "選択" at bounding box center [826, 418] width 46 height 16
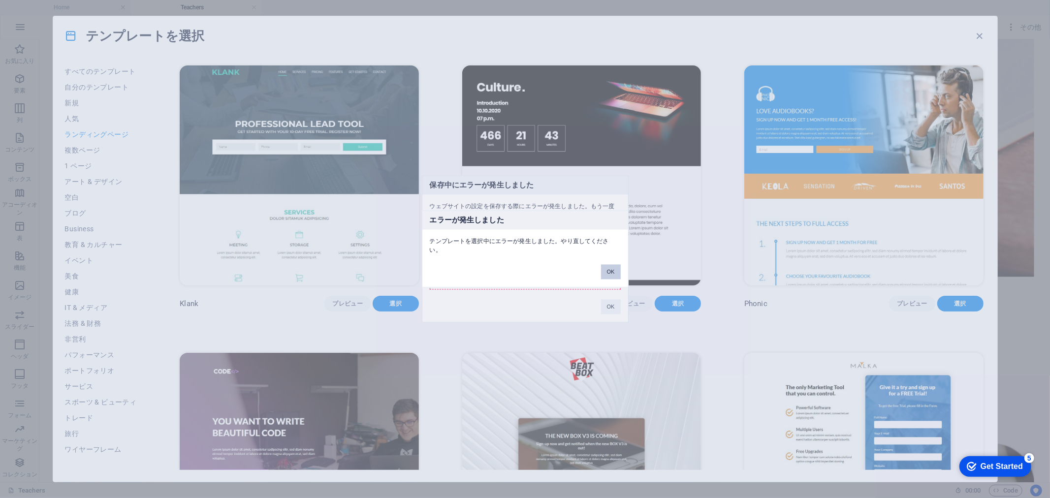
click at [611, 267] on button "OK" at bounding box center [611, 272] width 20 height 15
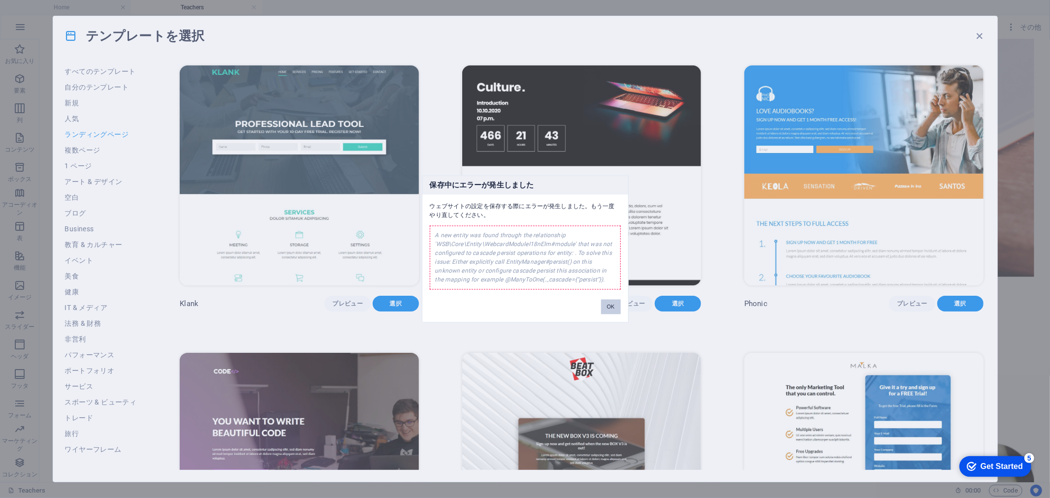
click at [615, 305] on button "OK" at bounding box center [611, 307] width 20 height 15
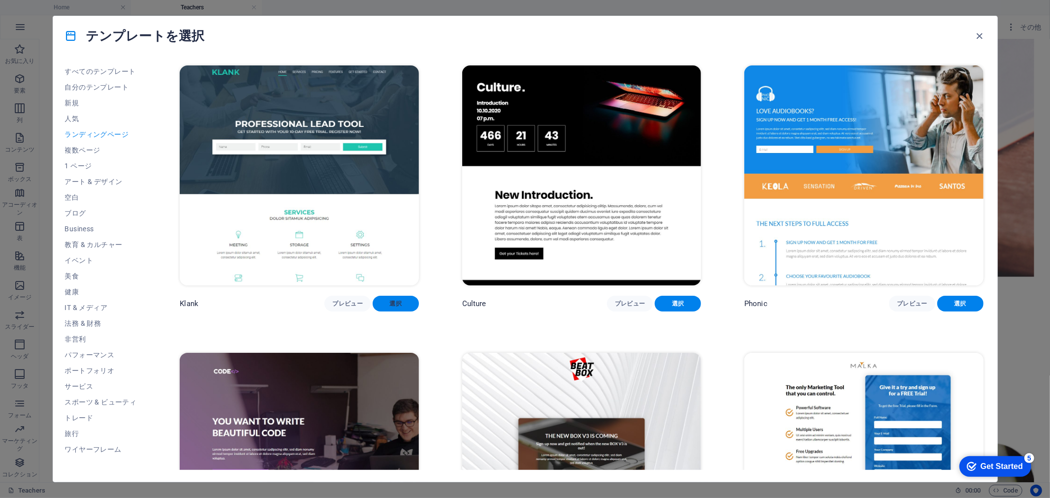
click at [399, 307] on button "選択" at bounding box center [396, 304] width 46 height 16
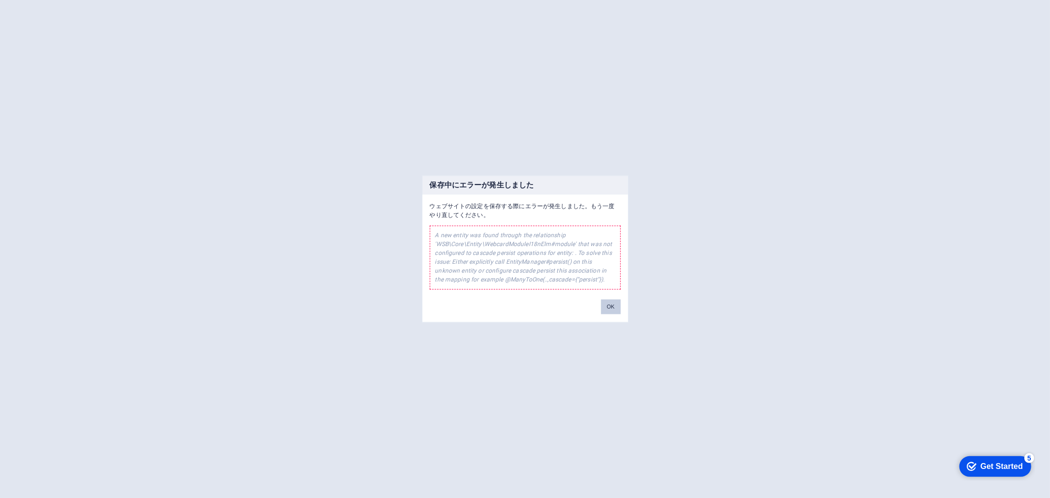
click at [618, 302] on button "OK" at bounding box center [611, 307] width 20 height 15
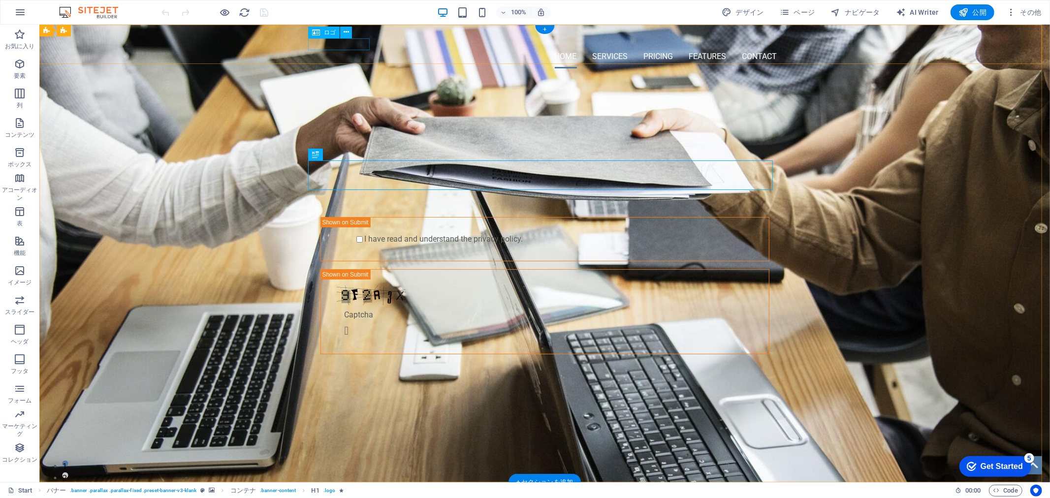
click at [333, 42] on div at bounding box center [544, 38] width 465 height 12
select select "px"
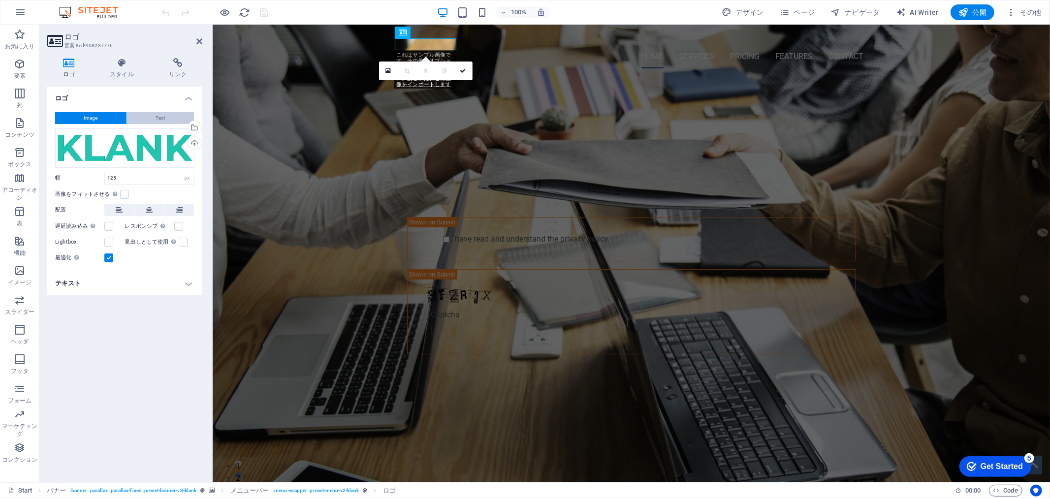
click at [138, 114] on button "Text" at bounding box center [160, 118] width 67 height 12
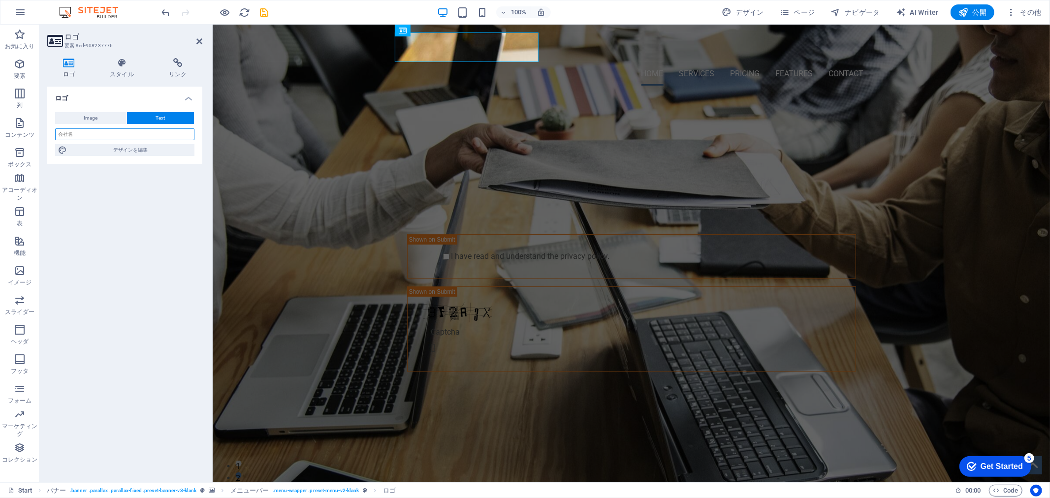
click at [138, 135] on input "text" at bounding box center [124, 135] width 139 height 12
click at [173, 137] on input "text" at bounding box center [124, 135] width 139 height 12
paste input "oosatechnica"
type input "oosatechnica"
click at [266, 17] on icon "save" at bounding box center [264, 12] width 11 height 11
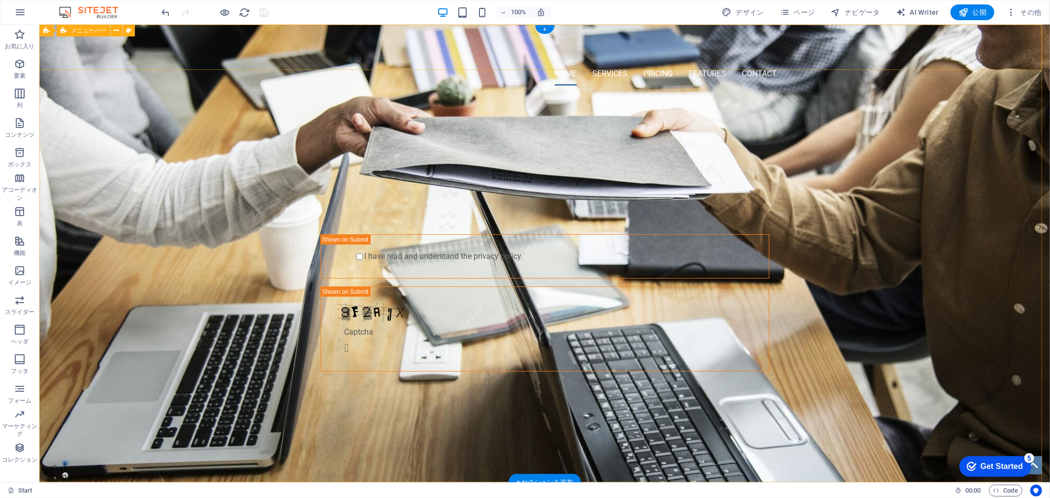
click at [362, 64] on div "oosatechnica Home Services Pricing Features Contact" at bounding box center [544, 58] width 1011 height 69
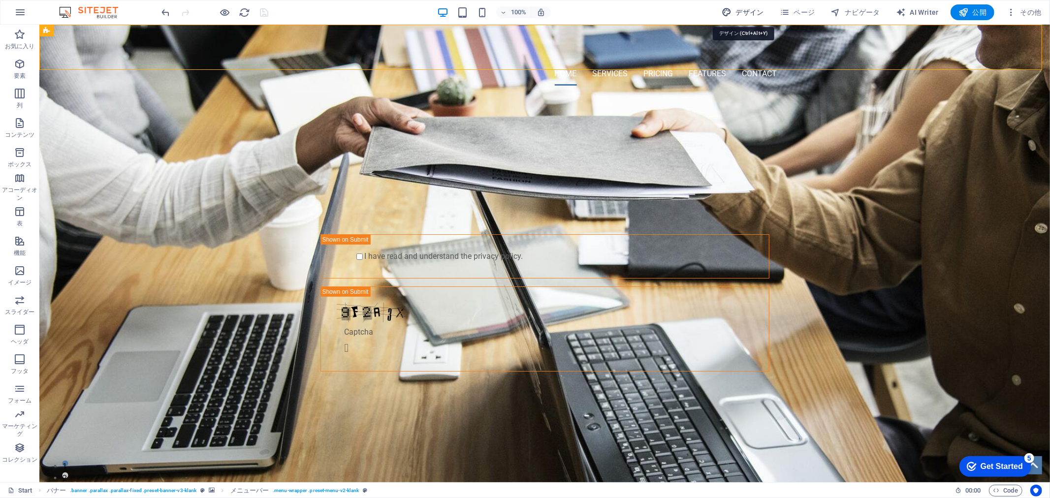
click at [746, 6] on button "デザイン" at bounding box center [743, 12] width 50 height 16
select select "px"
select select "400"
select select "px"
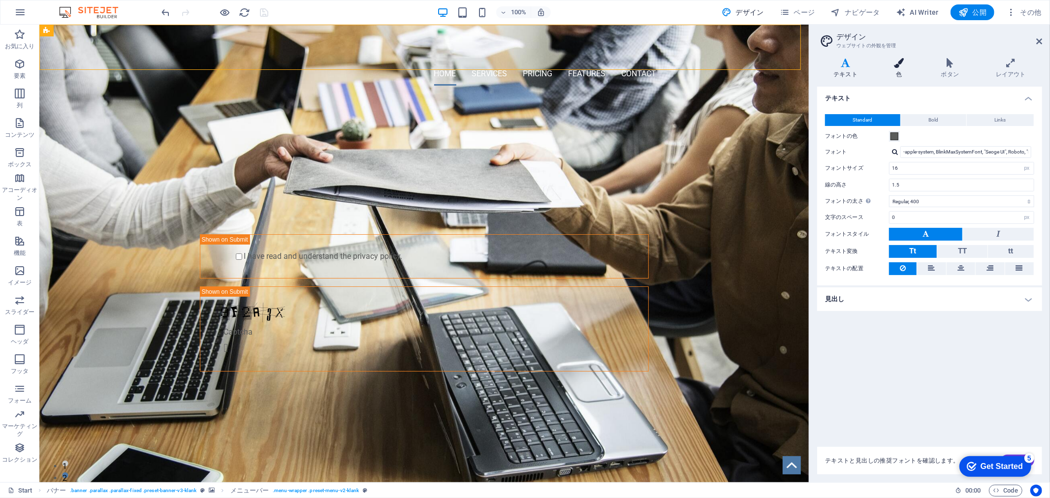
click at [907, 72] on h4 "色" at bounding box center [901, 68] width 47 height 21
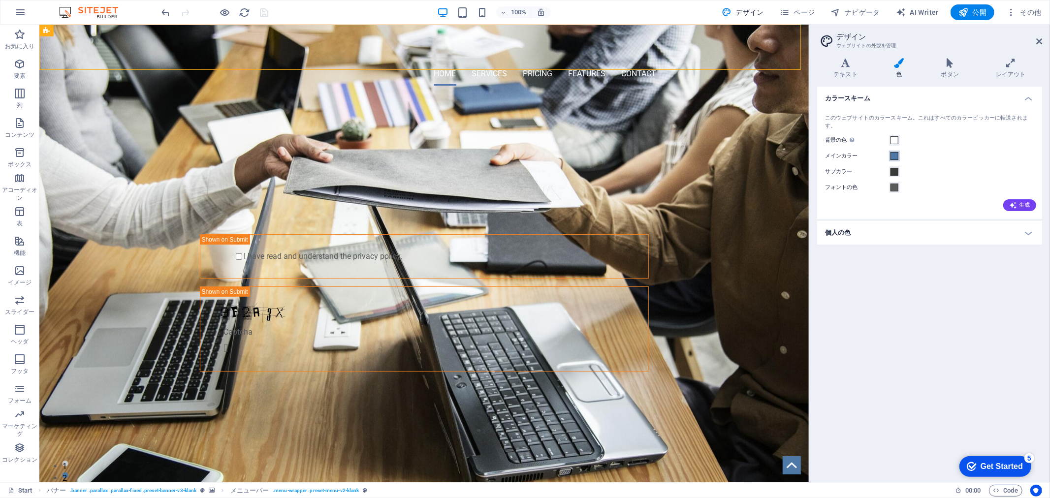
click at [895, 156] on span at bounding box center [895, 156] width 8 height 8
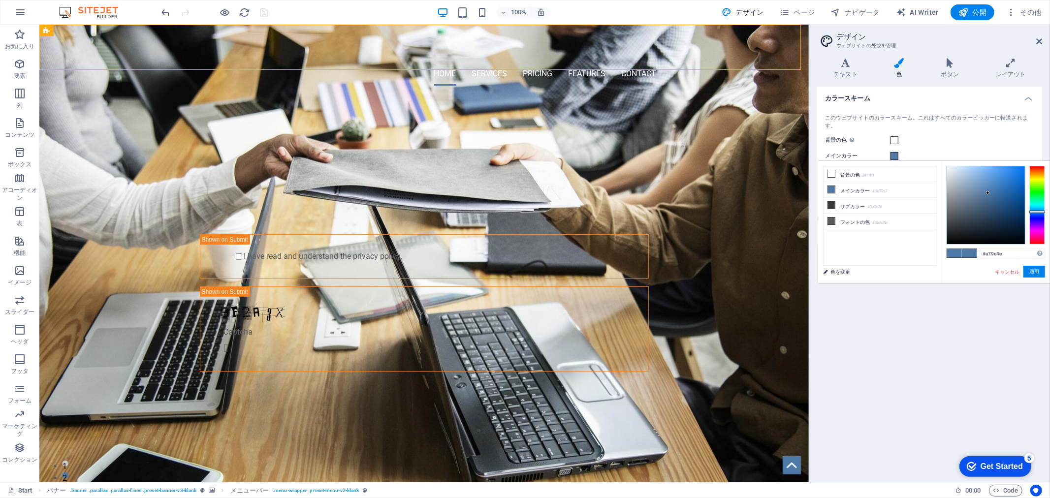
click at [1043, 178] on div at bounding box center [1038, 205] width 16 height 79
type input "#ffe400"
drag, startPoint x: 1007, startPoint y: 184, endPoint x: 1047, endPoint y: 147, distance: 54.7
click at [1047, 147] on body "oosawatechnica Start お気に入り 要素 列 コンテンツ ボックス アコーディオン 表 機能 イメージ スライダー ヘッダ フッタ フォーム…" at bounding box center [525, 249] width 1050 height 498
click at [1012, 252] on input "#ffe400" at bounding box center [1012, 254] width 65 height 10
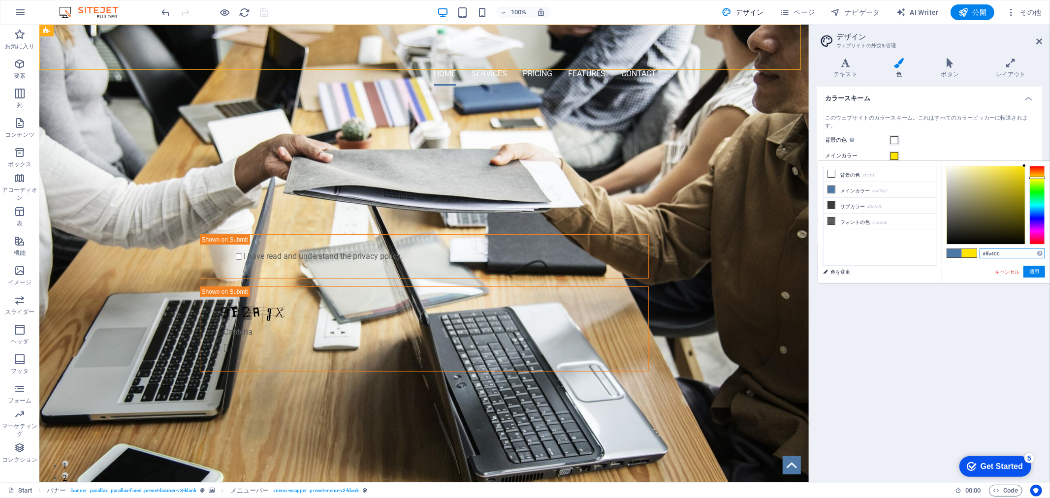
drag, startPoint x: 1012, startPoint y: 252, endPoint x: 951, endPoint y: 259, distance: 60.9
click at [951, 259] on div "#ffe400 サポートされる形式 #0852ed rgb(8, 82, 237) rgba(8, 82, 237, 90%) hsv(221,97,93) …" at bounding box center [996, 293] width 109 height 265
click at [1035, 271] on button "適用" at bounding box center [1035, 272] width 22 height 12
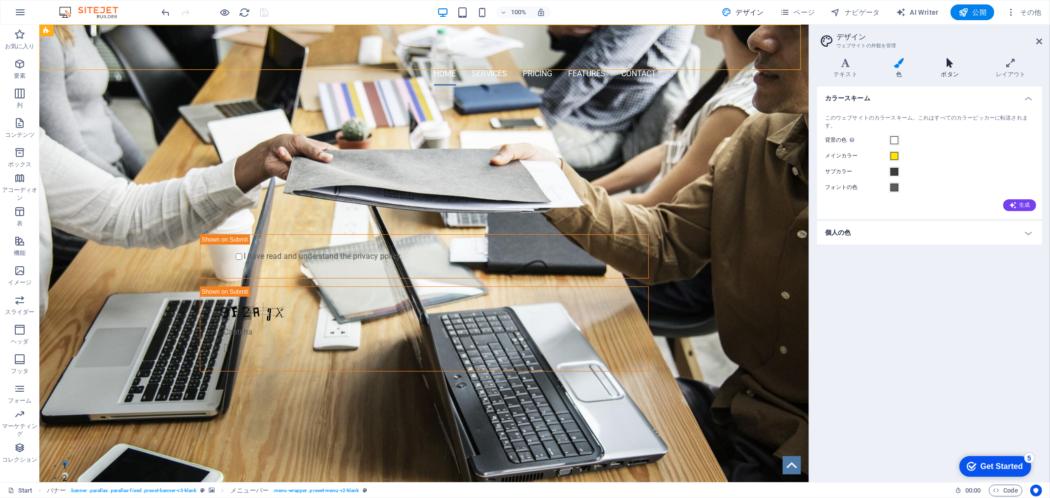
click at [954, 65] on icon at bounding box center [950, 63] width 51 height 10
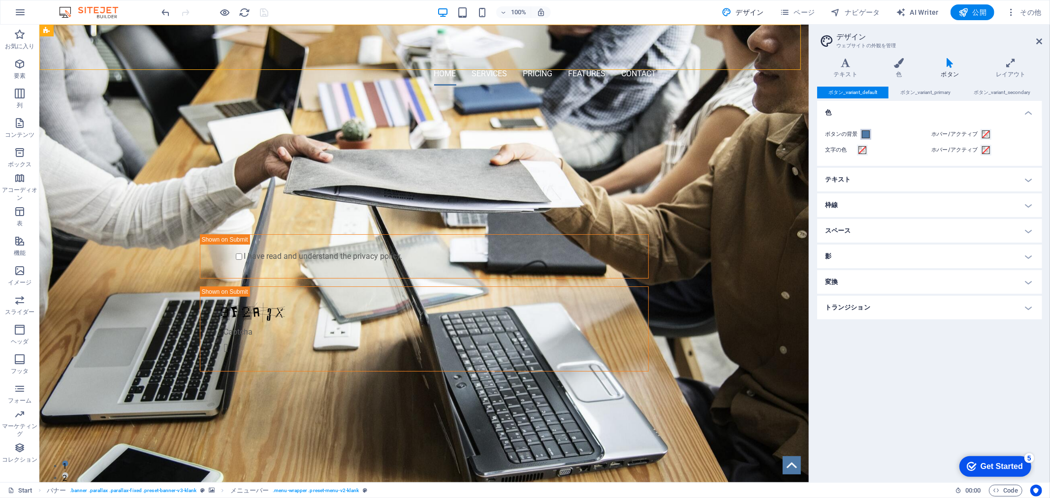
click at [864, 134] on span at bounding box center [866, 135] width 8 height 8
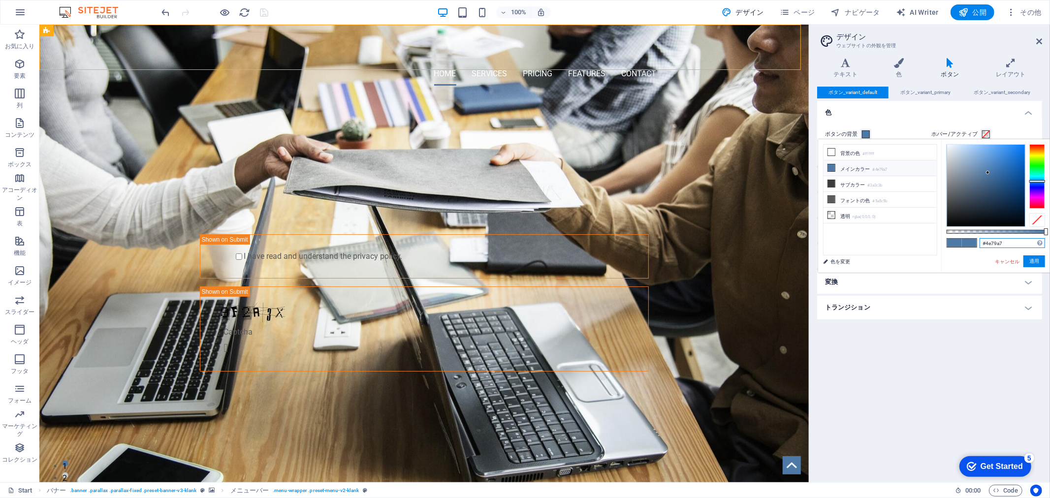
drag, startPoint x: 1008, startPoint y: 243, endPoint x: 930, endPoint y: 243, distance: 78.3
click at [930, 243] on div "less 背景の色 #ffffff メインカラー #4e79a7 サブカラー #3a3c3b フォントの色" at bounding box center [934, 205] width 232 height 133
paste input "ffe400"
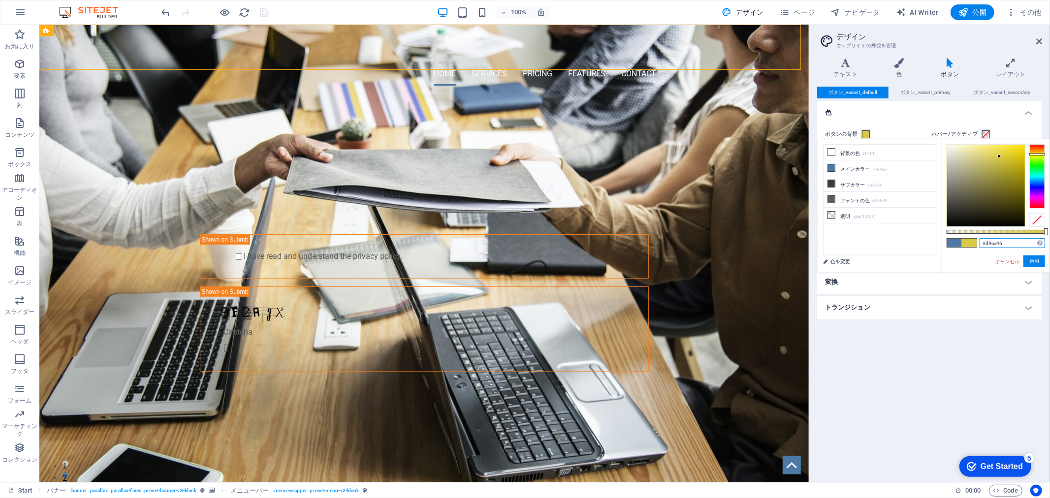
click at [1000, 157] on div at bounding box center [987, 186] width 78 height 82
type input "#d9ca46"
click at [1038, 258] on button "適用" at bounding box center [1035, 262] width 22 height 12
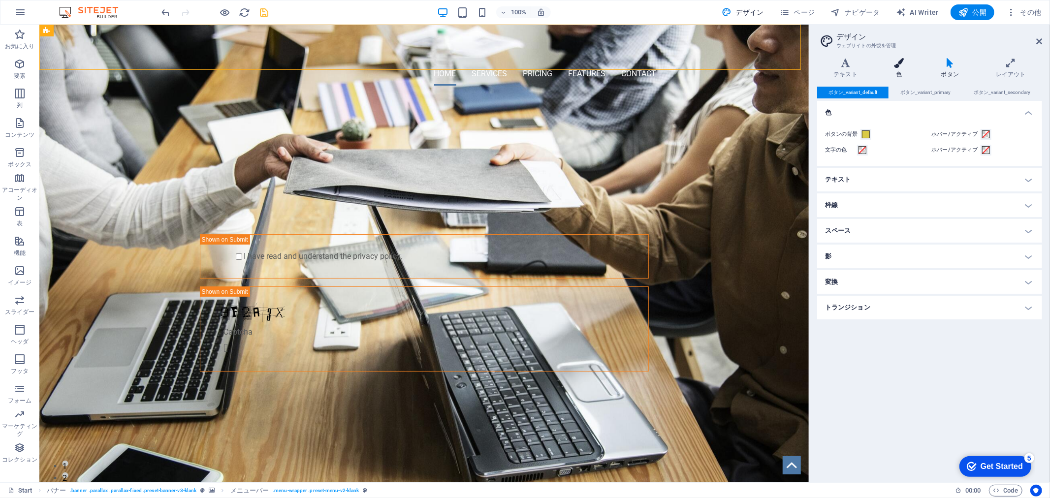
click at [900, 61] on icon at bounding box center [899, 63] width 43 height 10
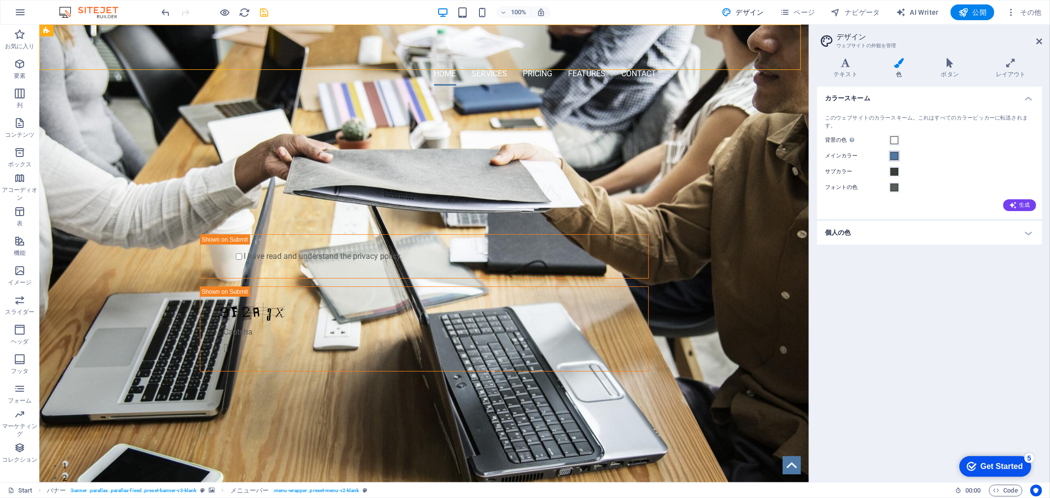
click at [894, 157] on span at bounding box center [895, 156] width 8 height 8
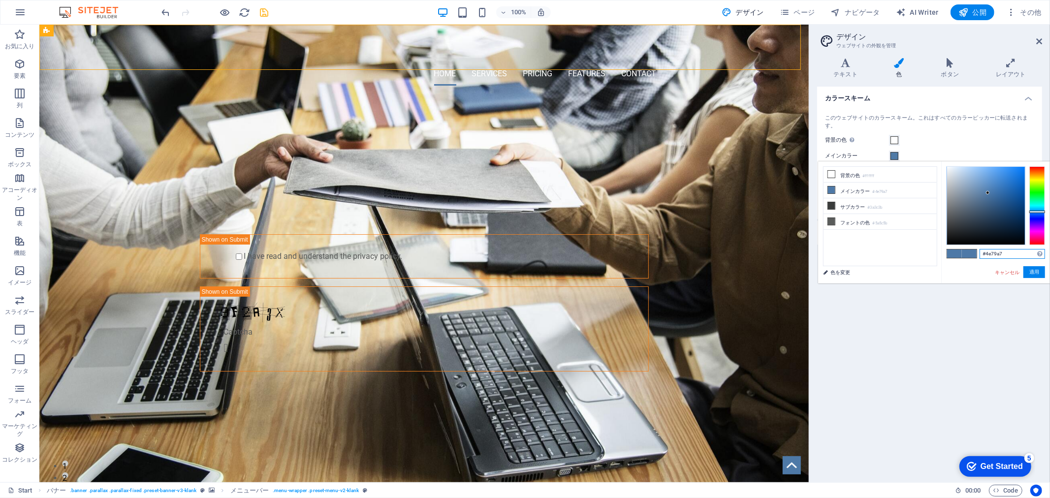
drag, startPoint x: 1004, startPoint y: 249, endPoint x: 918, endPoint y: 252, distance: 85.7
click at [918, 252] on div "less 背景の色 #ffffff メインカラー #4e79a7 サブカラー #3a3c3b フォントの色 色を変更 #4e79a7 #0852ed" at bounding box center [934, 223] width 232 height 122
paste input "ffe400"
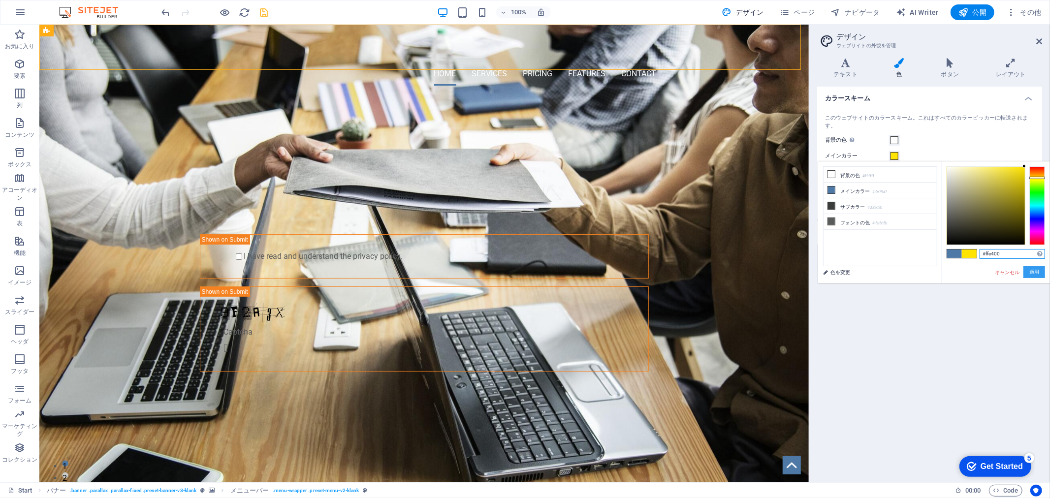
type input "#ffe400"
click at [1041, 272] on button "適用" at bounding box center [1035, 272] width 22 height 12
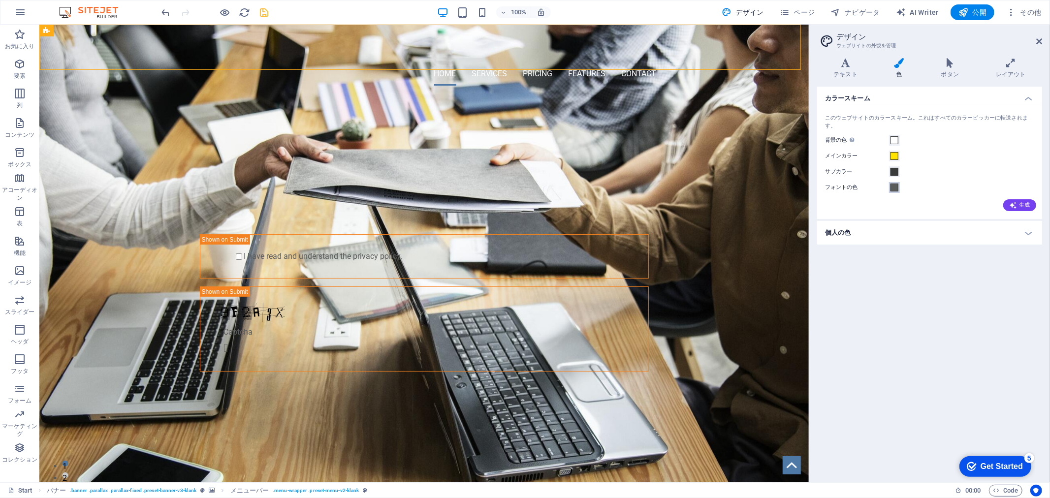
click at [894, 188] on span at bounding box center [895, 188] width 8 height 8
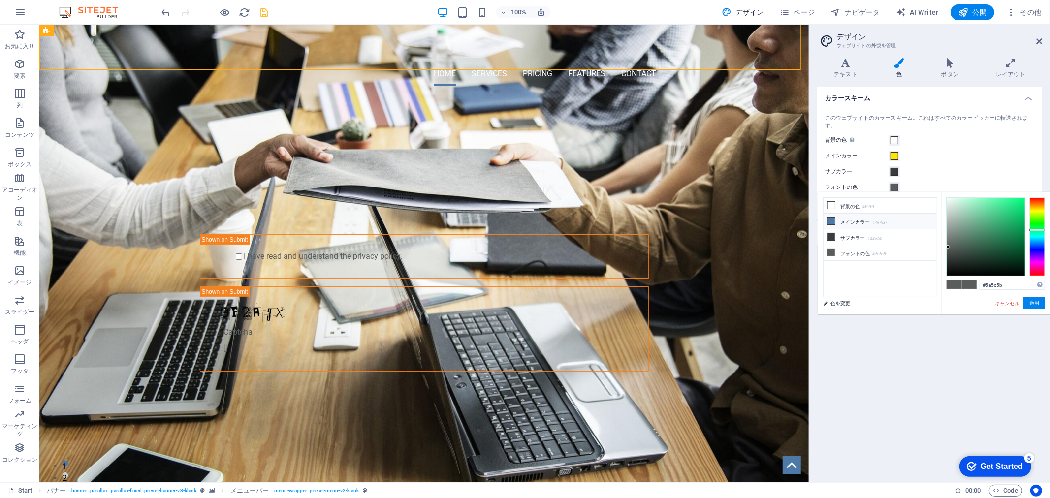
click at [870, 220] on li "メインカラー #4e79a7" at bounding box center [880, 222] width 113 height 16
drag, startPoint x: 976, startPoint y: 281, endPoint x: 897, endPoint y: 281, distance: 78.8
click at [897, 281] on div "less 背景の色 #ffffff メインカラー #4e79a7 サブカラー #3a3c3b フォントの色 色を変更 #4e79a7 #0852ed" at bounding box center [934, 254] width 232 height 122
paste input "ffe400"
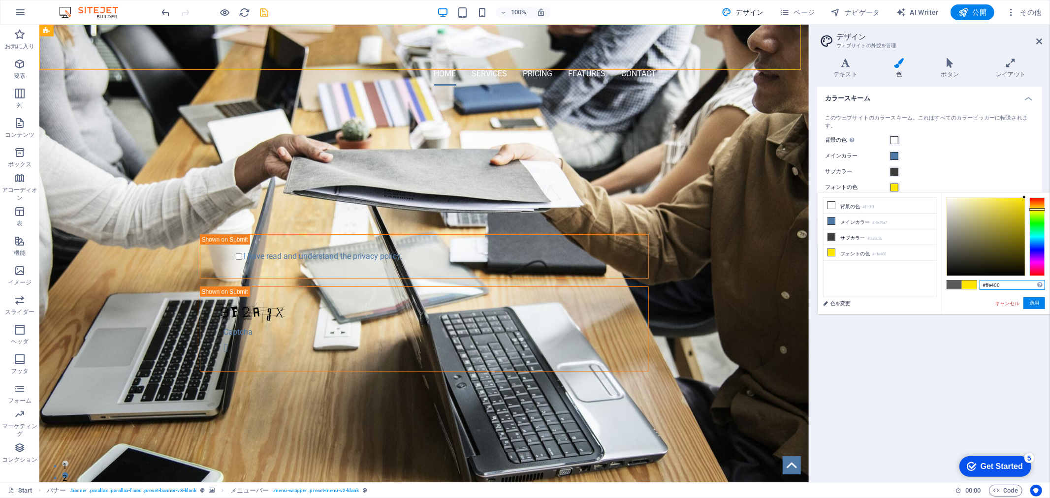
type input "#ffe400"
click at [1031, 298] on button "適用" at bounding box center [1035, 303] width 22 height 12
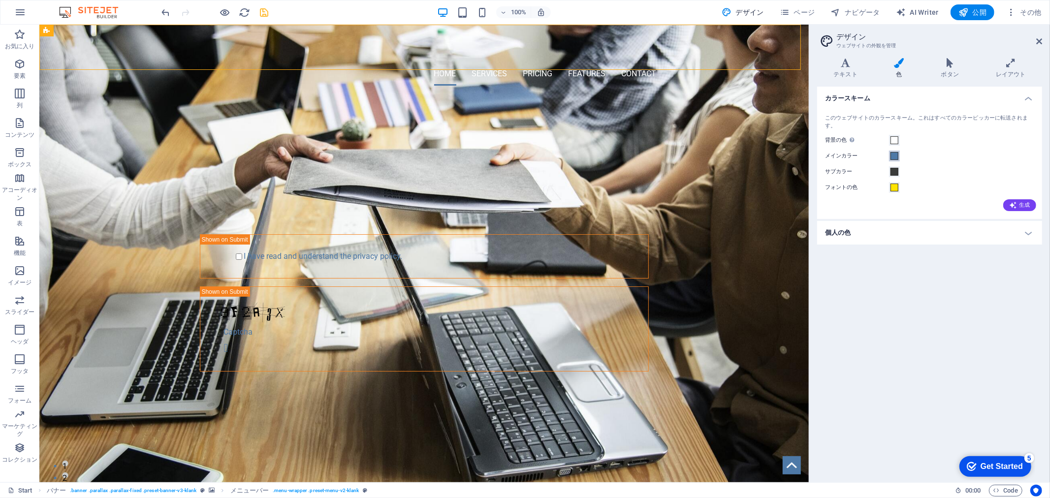
click at [895, 152] on span at bounding box center [895, 156] width 8 height 8
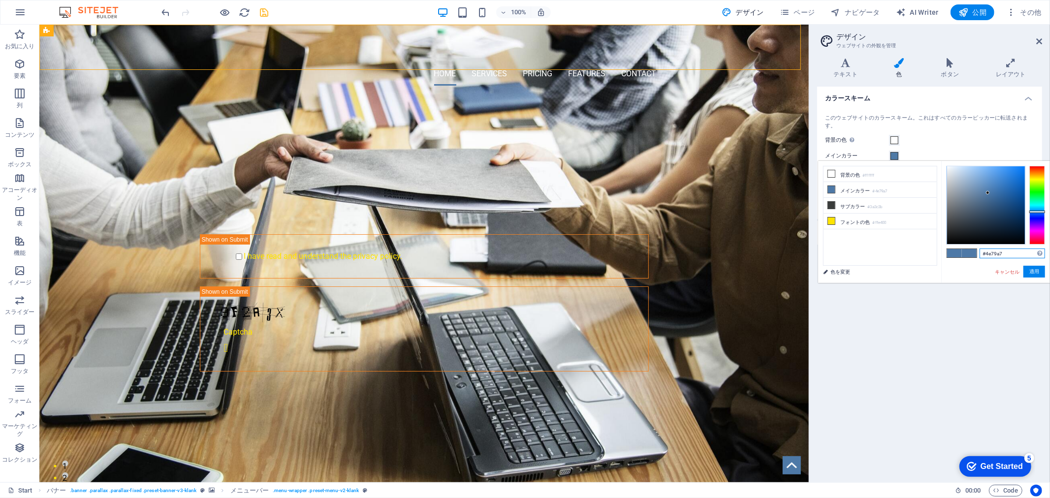
drag, startPoint x: 1011, startPoint y: 253, endPoint x: 938, endPoint y: 253, distance: 72.9
click at [938, 253] on div "less 背景の色 #ffffff メインカラー #4e79a7 サブカラー #3a3c3b フォントの色 色を変更 #4e79a7 #0852ed" at bounding box center [934, 222] width 232 height 122
paste input "ffe400"
type input "#ffe400"
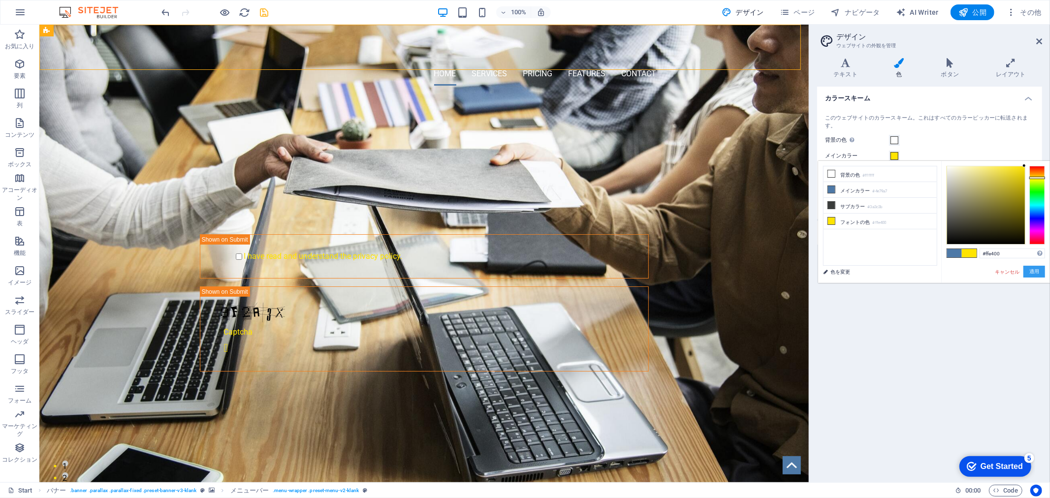
click at [1029, 273] on button "適用" at bounding box center [1035, 272] width 22 height 12
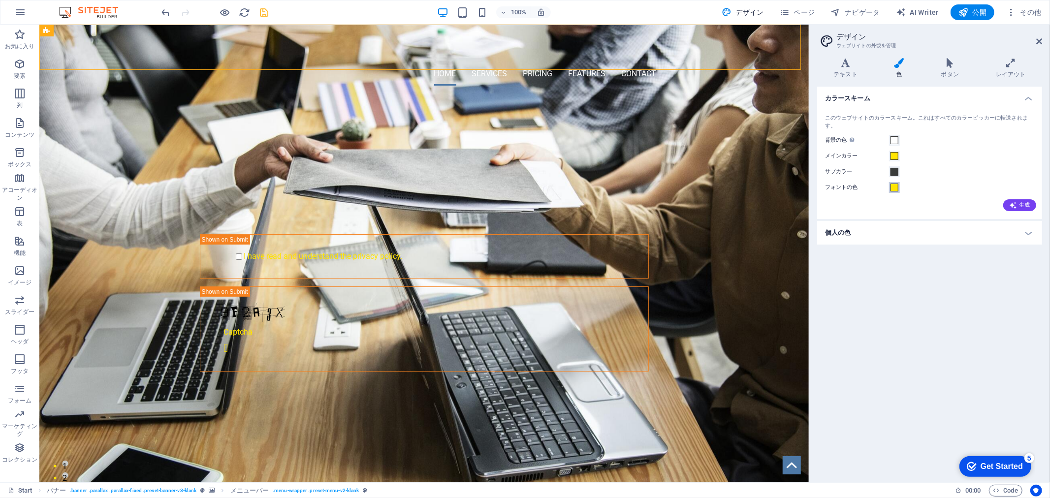
click at [896, 186] on span at bounding box center [895, 188] width 8 height 8
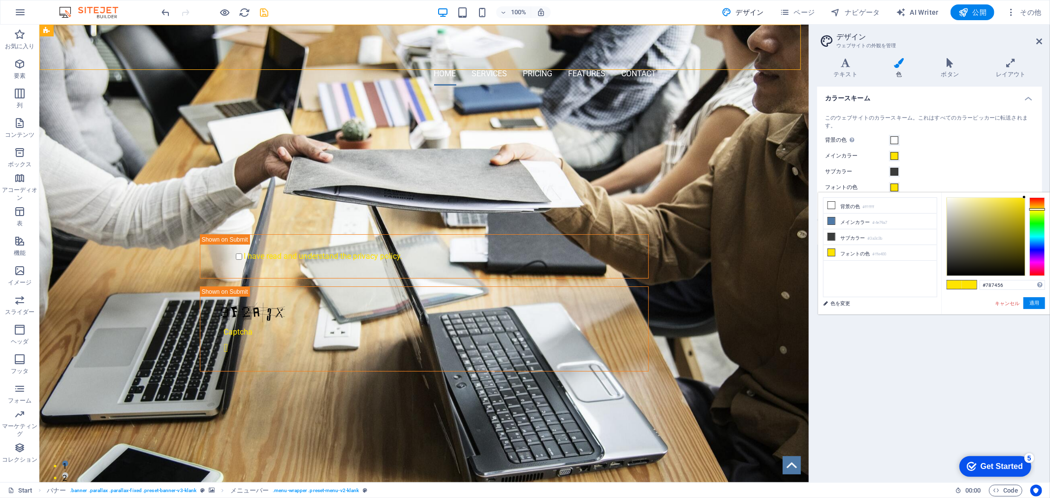
click at [969, 239] on div at bounding box center [987, 237] width 78 height 78
click at [1003, 247] on div at bounding box center [987, 237] width 78 height 78
click at [981, 249] on div at bounding box center [987, 237] width 78 height 78
click at [1007, 239] on div at bounding box center [987, 237] width 78 height 78
click at [991, 237] on div at bounding box center [987, 237] width 78 height 78
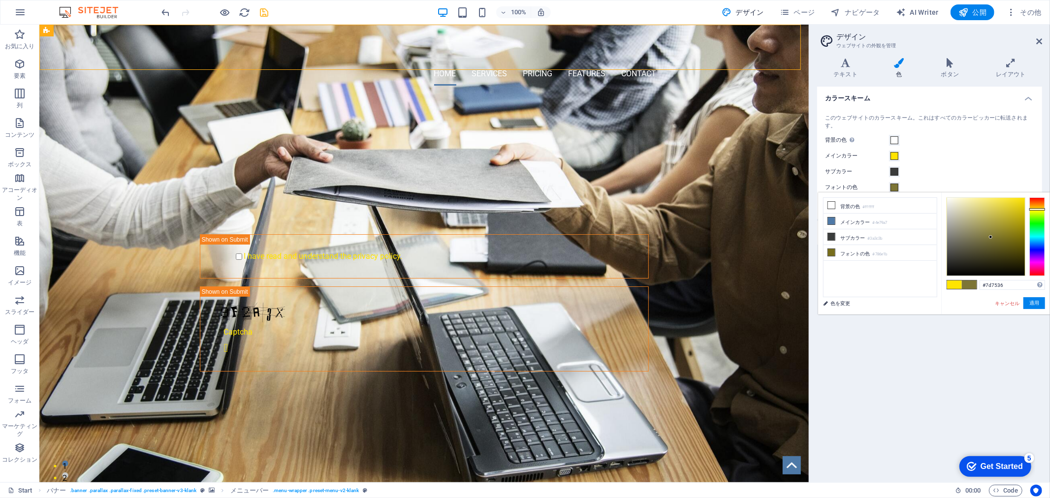
type input "#6d6526"
click at [998, 242] on div at bounding box center [987, 237] width 78 height 78
click at [1036, 303] on button "適用" at bounding box center [1035, 303] width 22 height 12
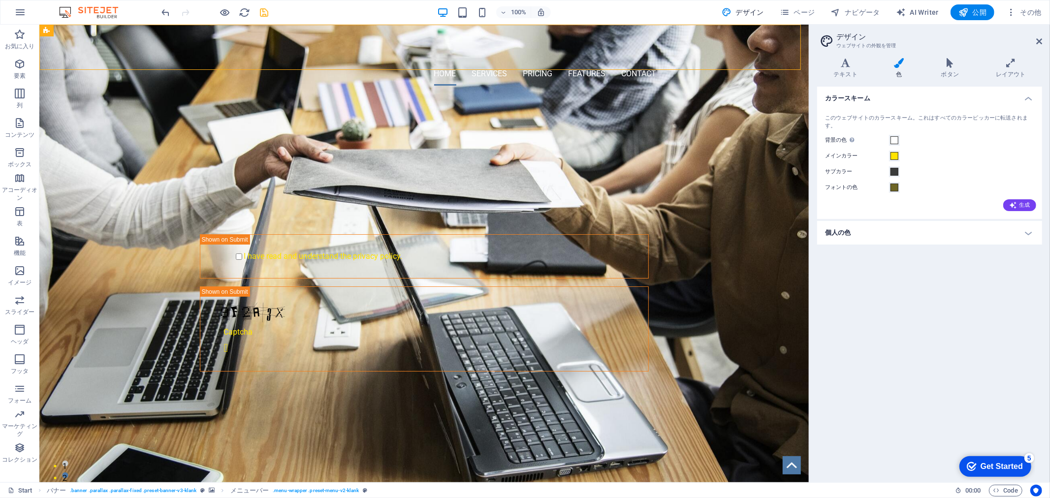
click at [991, 232] on h4 "個人の色" at bounding box center [930, 233] width 225 height 24
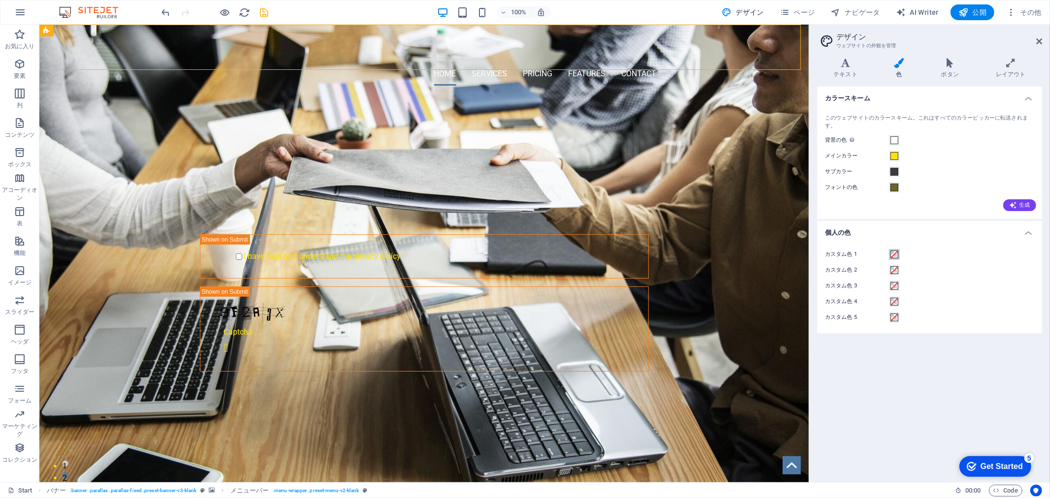
click at [892, 254] on span at bounding box center [895, 255] width 8 height 8
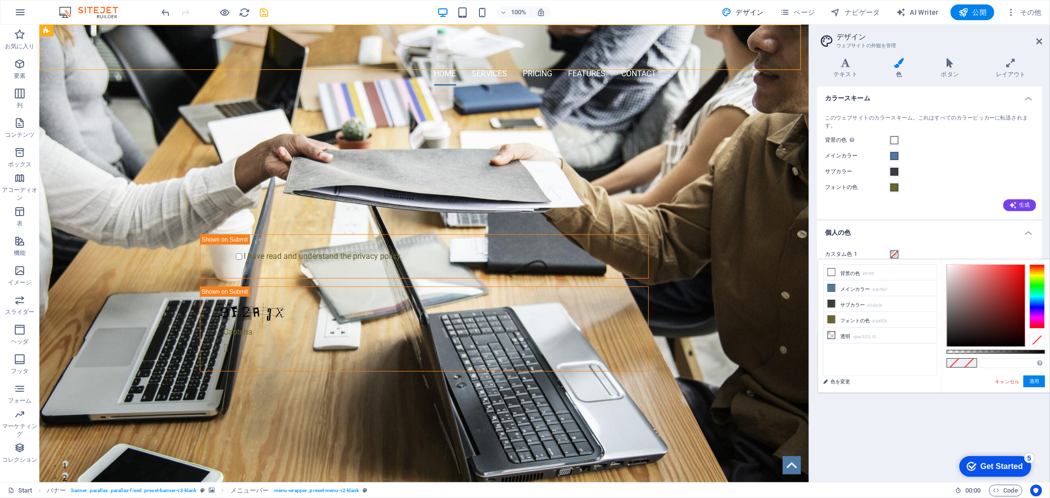
click at [1001, 356] on div "サポートされる形式 #0852ed rgb(8, 82, 237) rgba(8, 82, 237, 90%) hsv(221,97,93) hsl(221,…" at bounding box center [996, 398] width 109 height 276
click at [1002, 360] on input "text" at bounding box center [1012, 364] width 65 height 10
click at [993, 361] on input "text" at bounding box center [1012, 364] width 65 height 10
paste input "#ffe400"
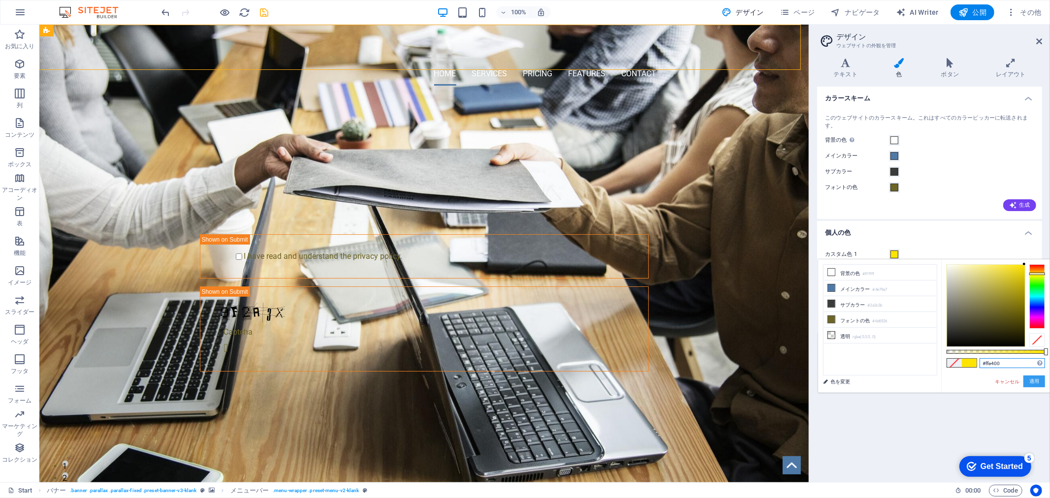
type input "#ffe400"
click at [1036, 383] on button "適用" at bounding box center [1035, 382] width 22 height 12
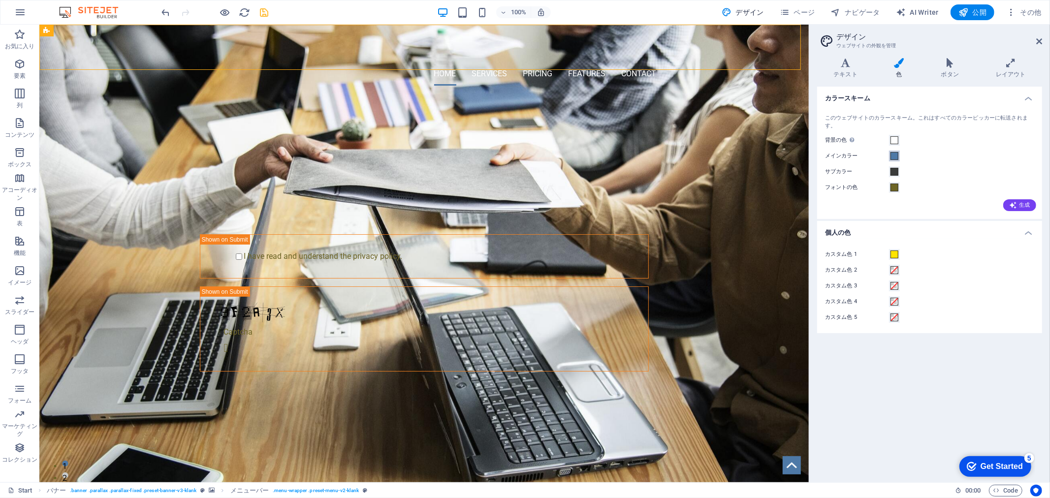
click at [892, 152] on span at bounding box center [895, 156] width 8 height 8
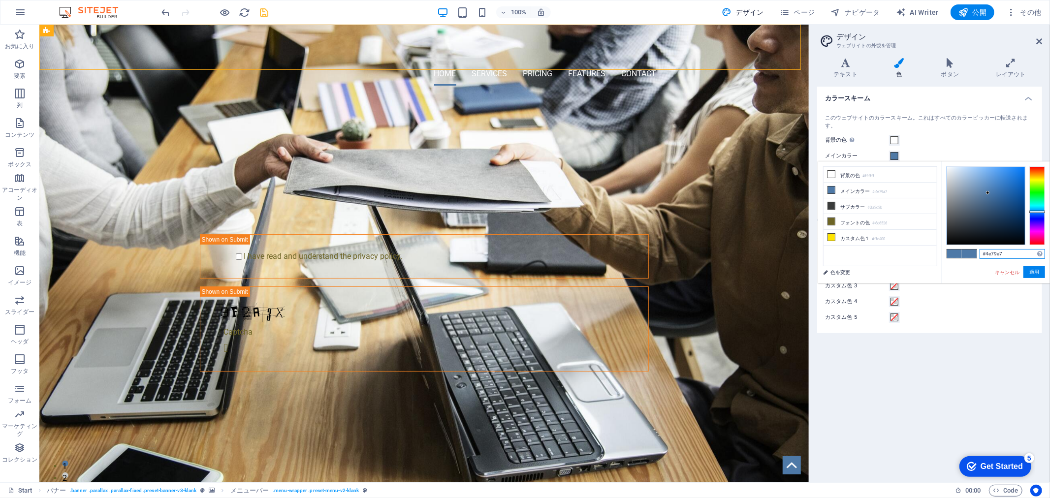
click at [995, 254] on input "#4e79a7" at bounding box center [1012, 254] width 65 height 10
drag, startPoint x: 1011, startPoint y: 253, endPoint x: 936, endPoint y: 254, distance: 74.9
click at [936, 254] on div "less 背景の色 #ffffff メインカラー #4e79a7 サブカラー #3a3c3b フォントの色" at bounding box center [934, 223] width 232 height 122
paste input "ffe400"
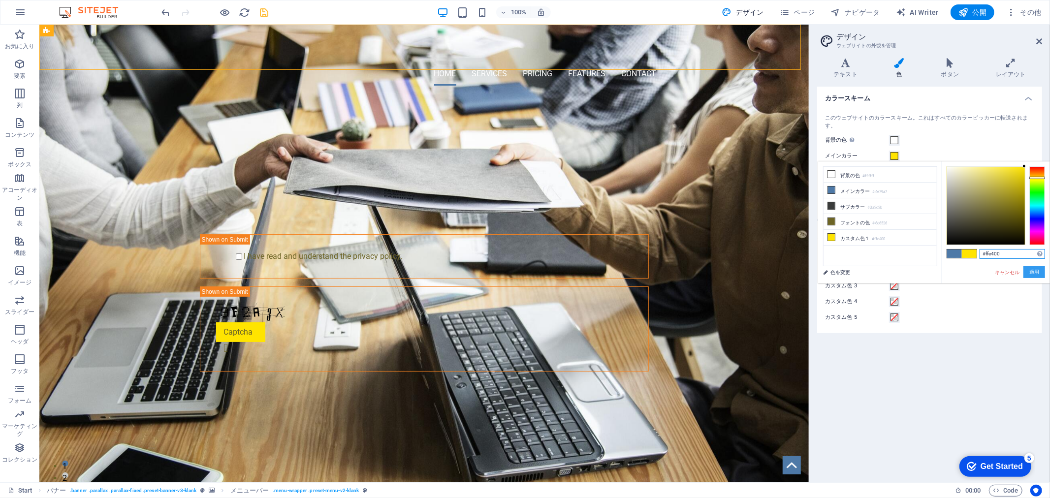
type input "#ffe400"
click at [1036, 271] on button "適用" at bounding box center [1035, 272] width 22 height 12
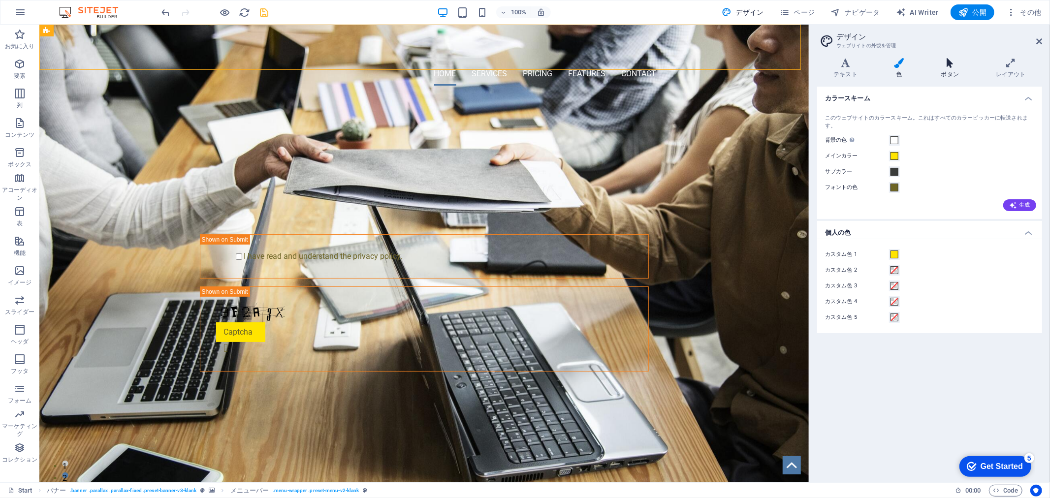
click at [947, 60] on icon at bounding box center [950, 63] width 51 height 10
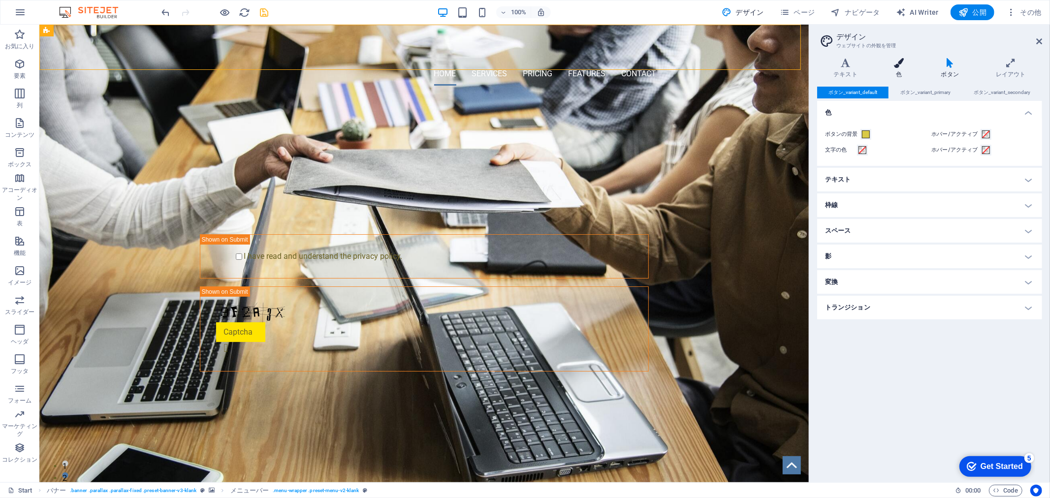
click at [909, 64] on icon at bounding box center [899, 63] width 43 height 10
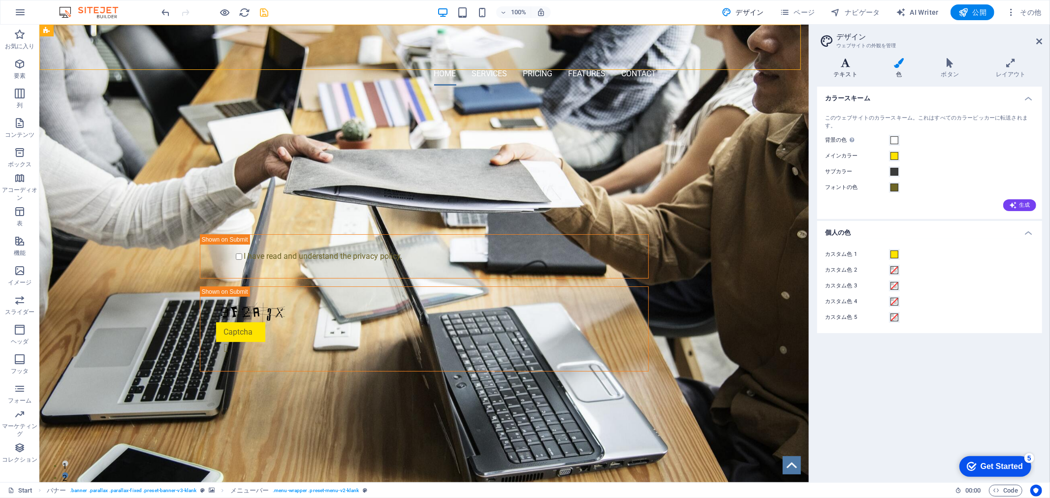
click at [858, 74] on h4 "テキスト" at bounding box center [848, 68] width 61 height 21
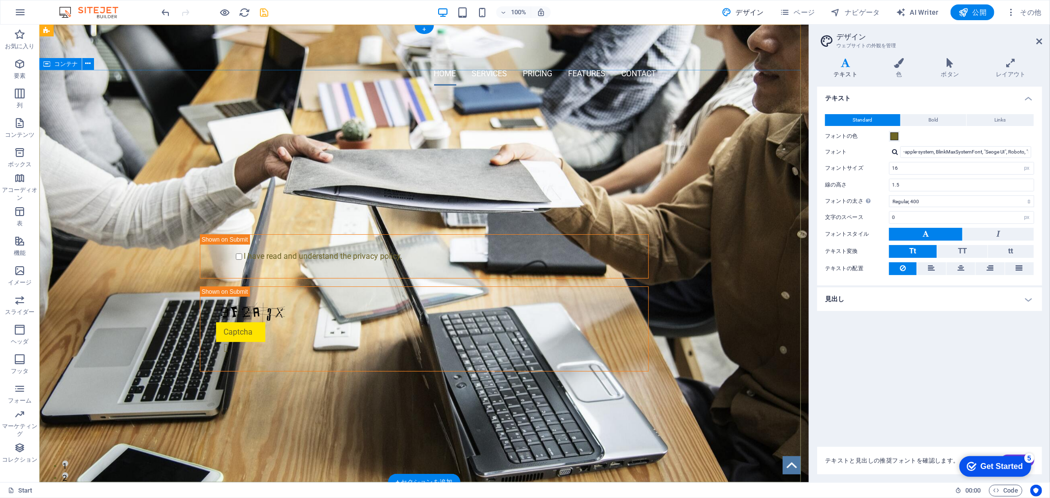
click at [712, 128] on div "PROFESSIONAL LEAD TOOL GET STARTED WITH YOUR 10-DAY FREE TRIAL. REGISTER NOW! S…" at bounding box center [424, 256] width 770 height 326
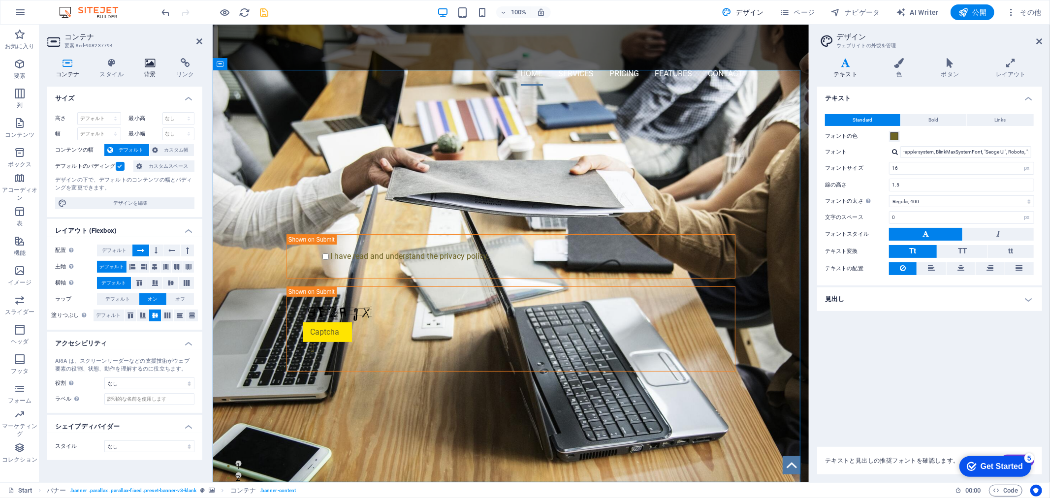
click at [149, 75] on h4 "背景" at bounding box center [152, 68] width 33 height 21
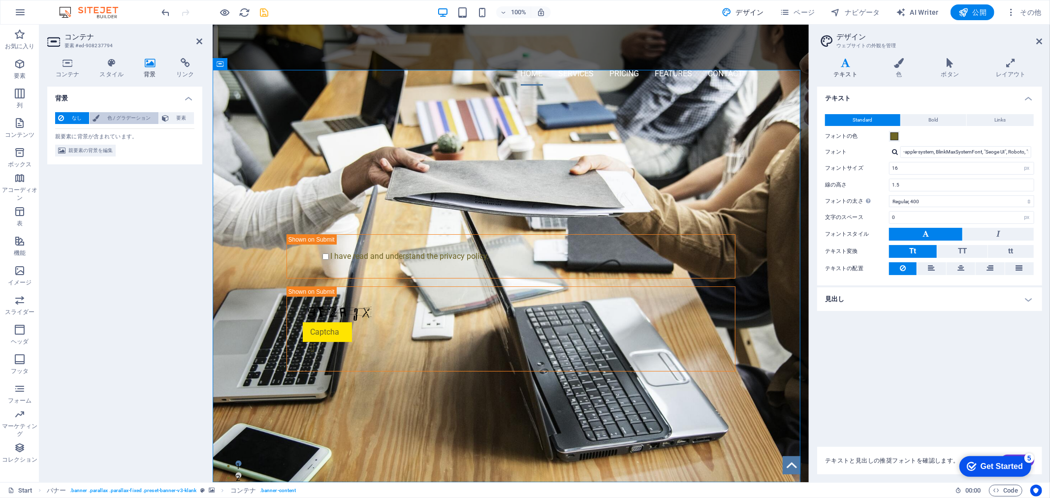
click at [107, 112] on span "色 / グラデーション" at bounding box center [128, 118] width 53 height 12
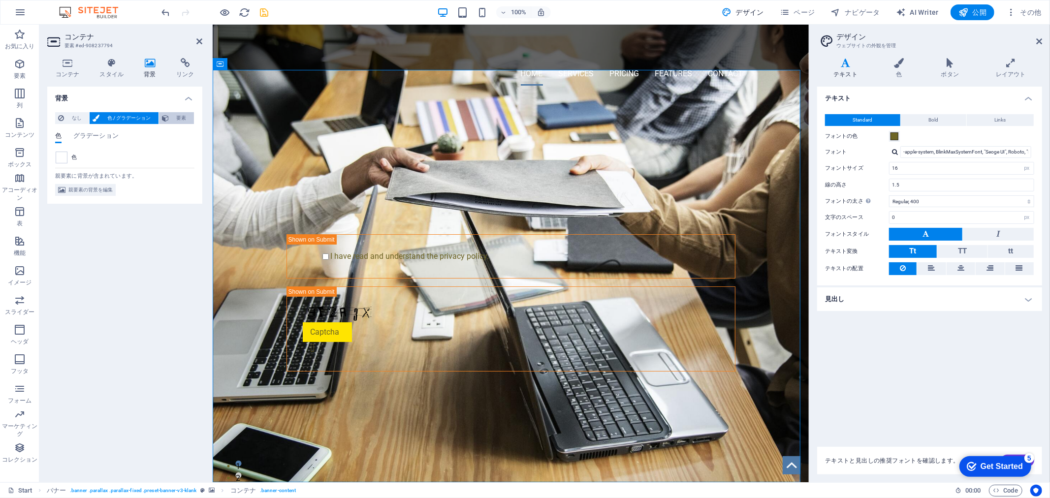
click at [169, 112] on button "要素" at bounding box center [176, 118] width 35 height 12
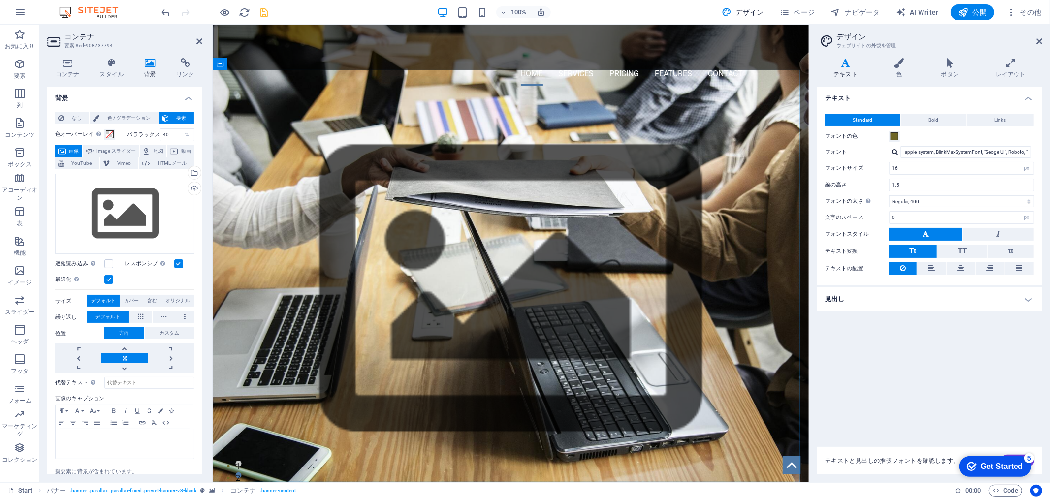
click at [536, 137] on figure at bounding box center [510, 290] width 596 height 431
click at [355, 53] on div "oosatechnica" at bounding box center [510, 47] width 465 height 30
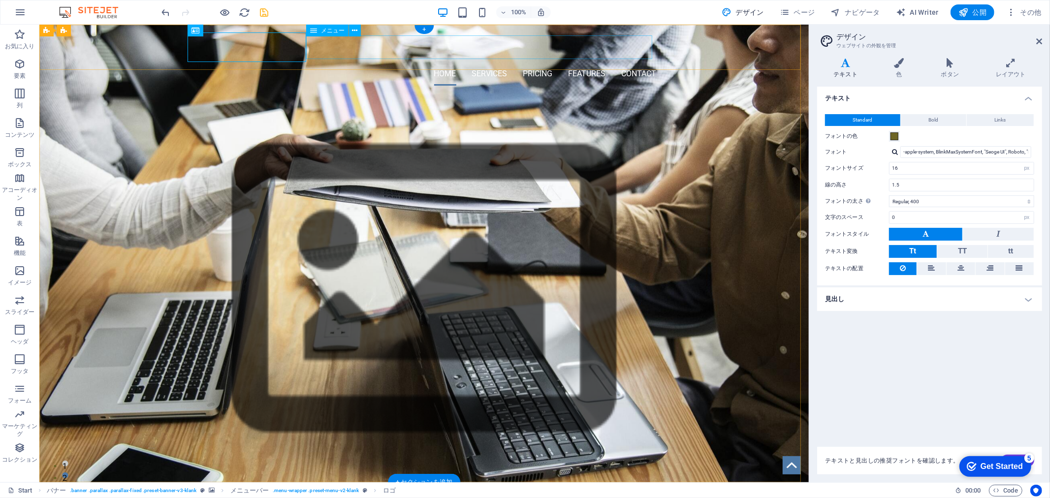
click at [356, 62] on nav "Home Services Pricing Features Contact" at bounding box center [424, 74] width 465 height 24
click at [288, 49] on div "oosatechnica" at bounding box center [424, 47] width 465 height 30
click at [226, 52] on div "oosatechnica" at bounding box center [424, 47] width 465 height 30
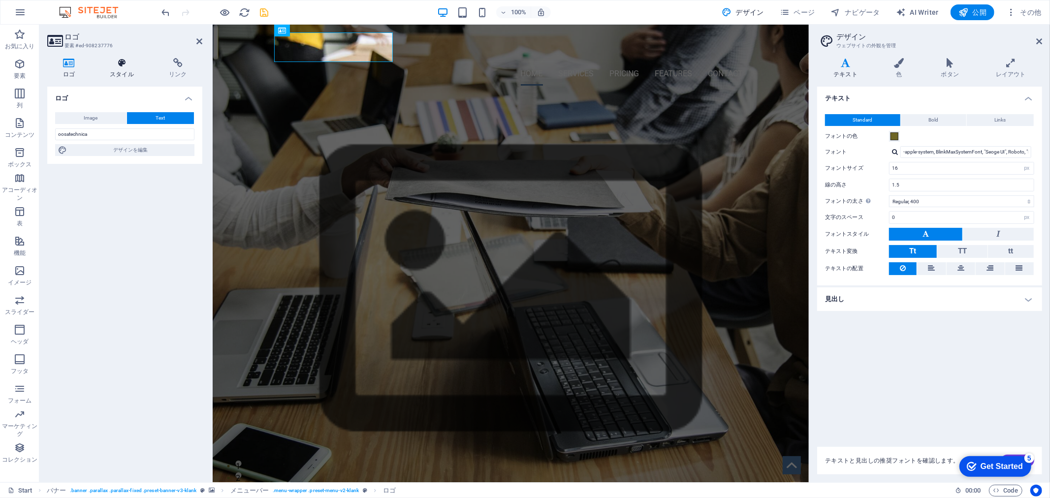
click at [136, 62] on icon at bounding box center [122, 63] width 55 height 10
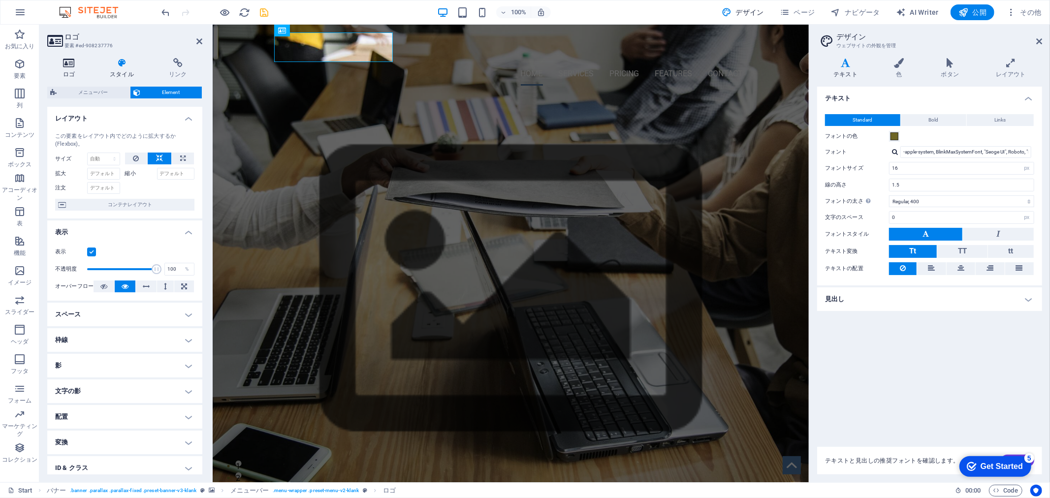
click at [77, 71] on h4 "ロゴ" at bounding box center [70, 68] width 47 height 21
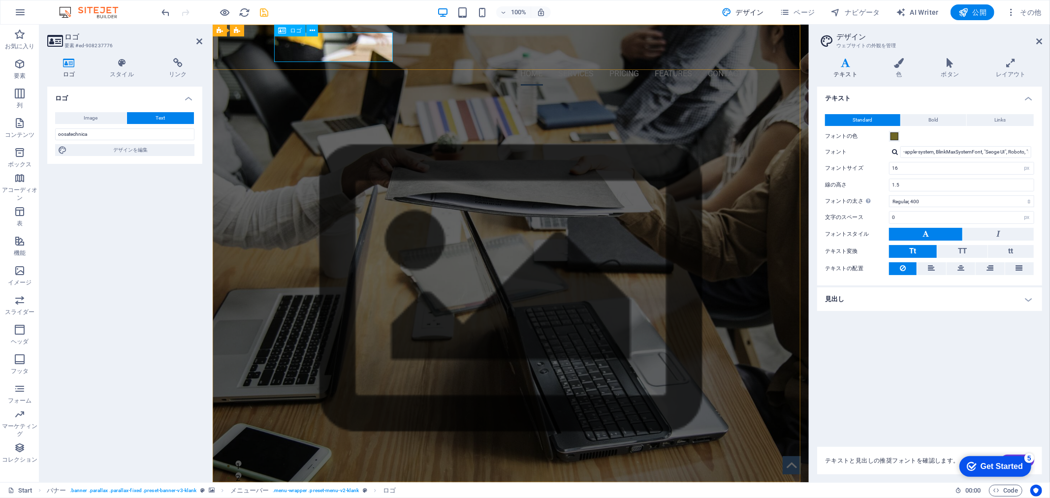
click at [303, 48] on div "oosatechnica" at bounding box center [510, 47] width 465 height 30
click at [122, 72] on h4 "スタイル" at bounding box center [124, 68] width 59 height 21
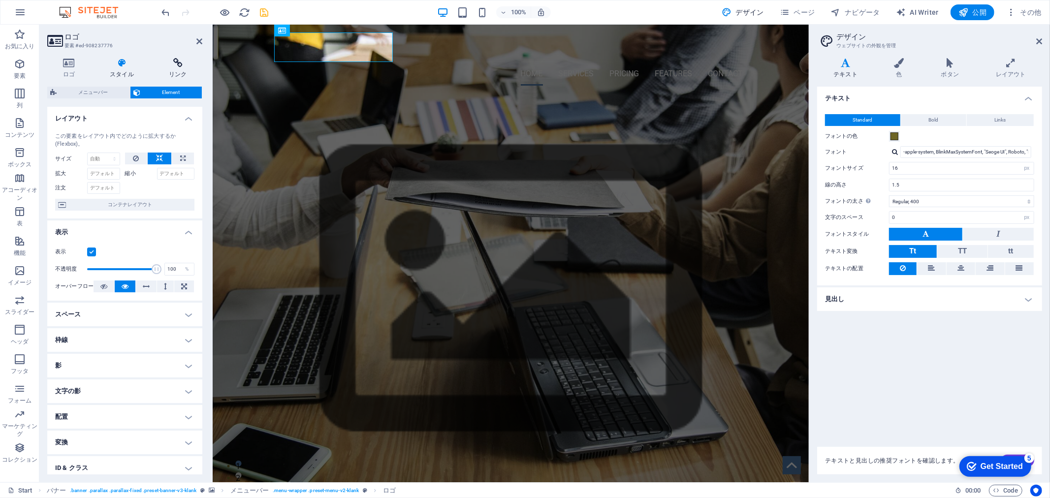
click at [171, 70] on h4 "リンク" at bounding box center [177, 68] width 49 height 21
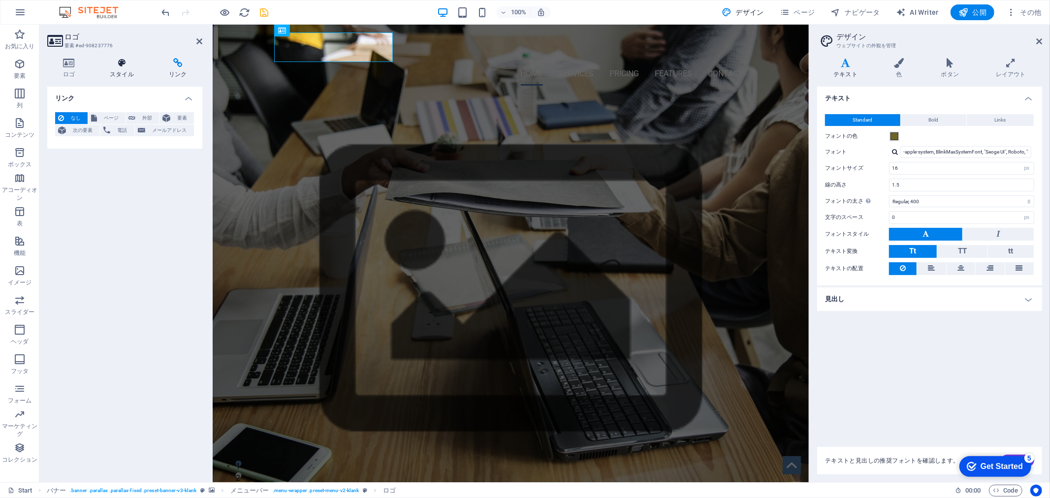
click at [124, 73] on h4 "スタイル" at bounding box center [124, 68] width 59 height 21
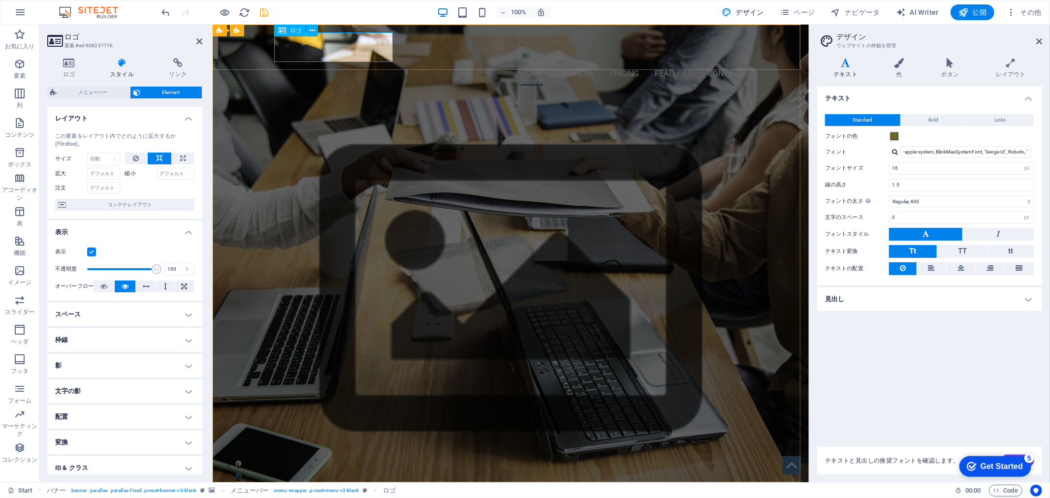
click at [312, 49] on div "oosatechnica" at bounding box center [510, 47] width 465 height 30
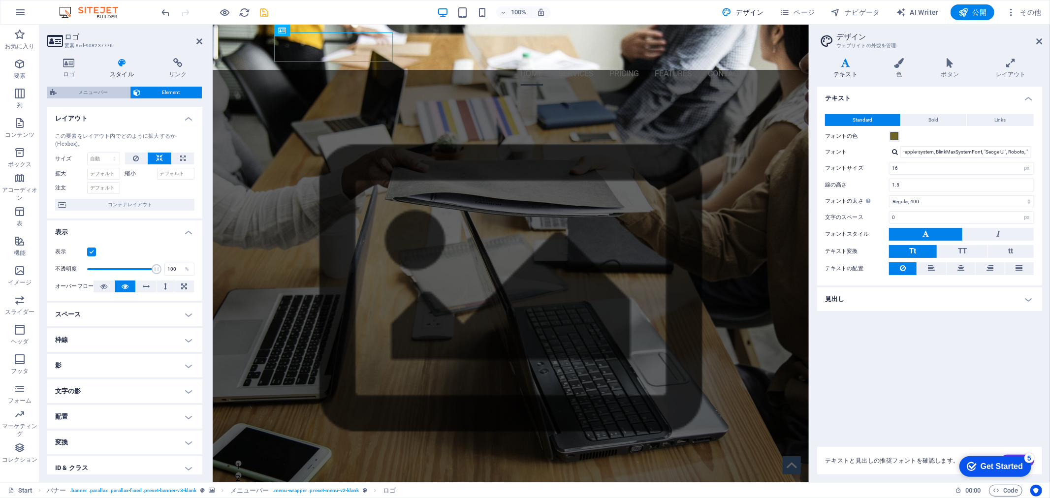
click at [112, 95] on span "メニューバー" at bounding box center [93, 93] width 67 height 12
select select "rem"
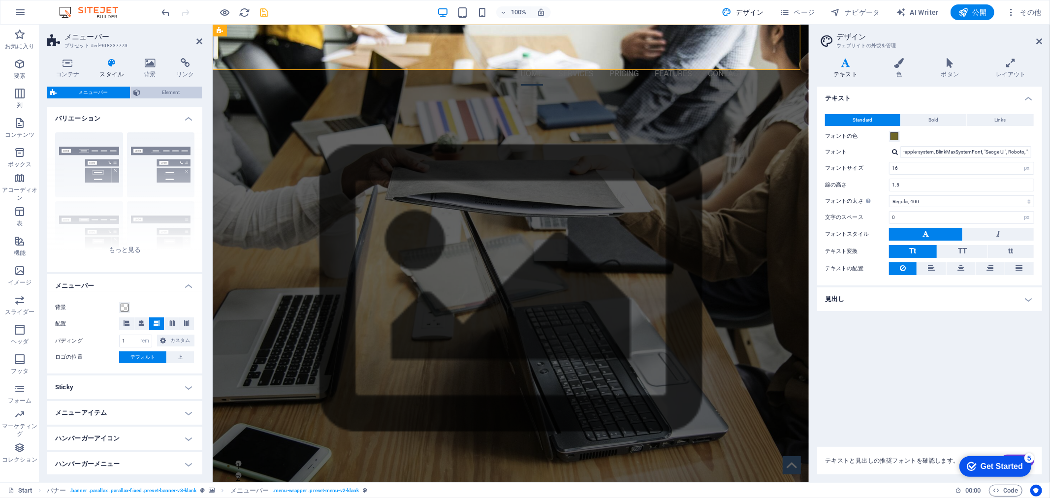
click at [161, 96] on span "Element" at bounding box center [171, 93] width 56 height 12
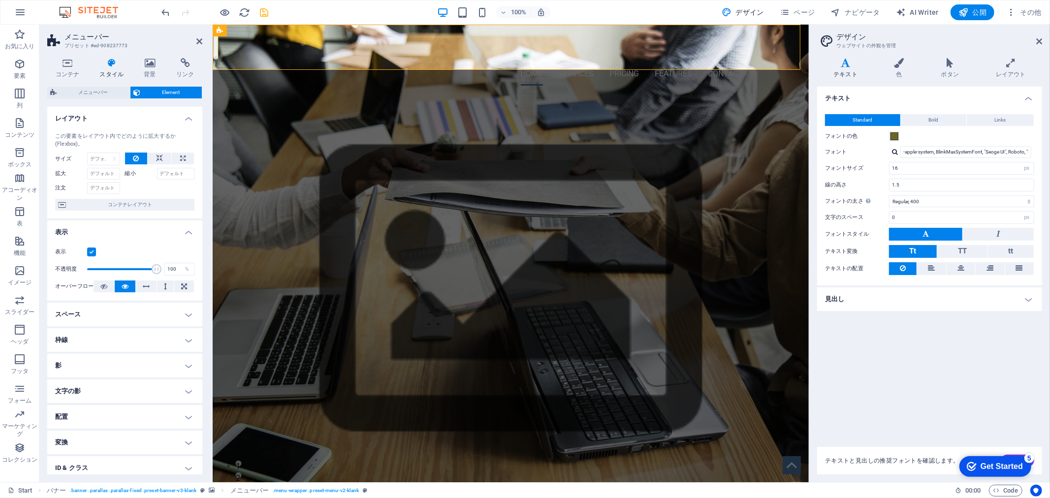
click at [133, 91] on icon at bounding box center [136, 93] width 7 height 12
click at [115, 93] on span "メニューバー" at bounding box center [93, 93] width 67 height 12
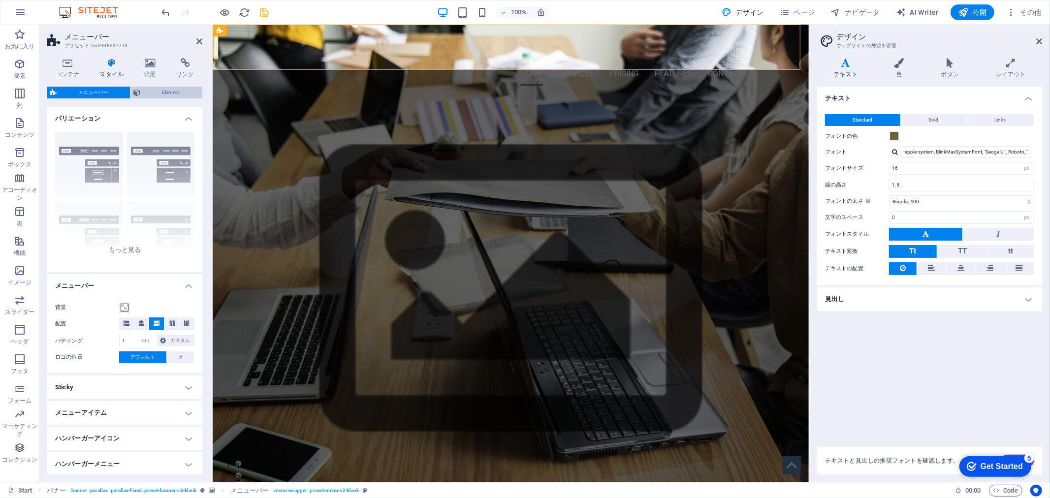
click at [148, 91] on span "Element" at bounding box center [171, 93] width 56 height 12
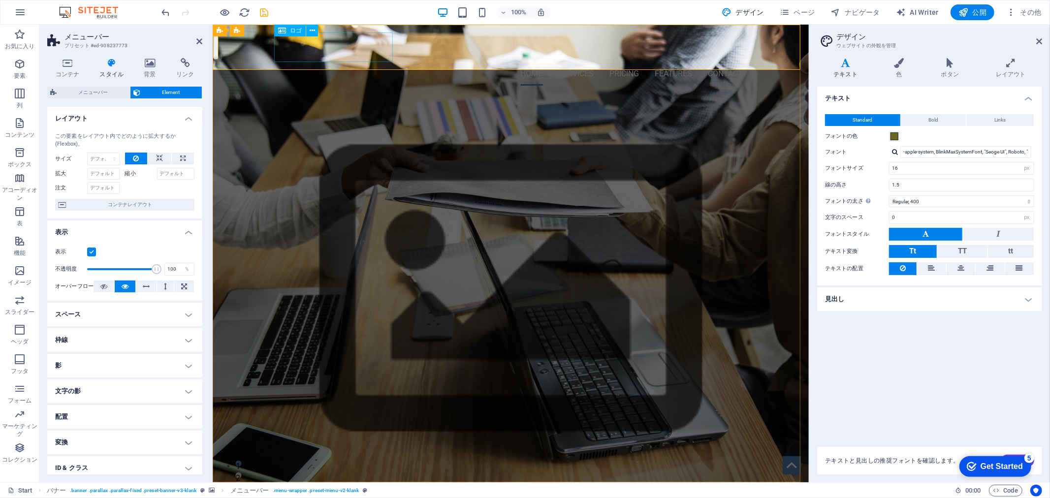
click at [355, 51] on div "oosatechnica" at bounding box center [510, 47] width 465 height 30
click at [357, 48] on div "oosatechnica" at bounding box center [510, 47] width 465 height 30
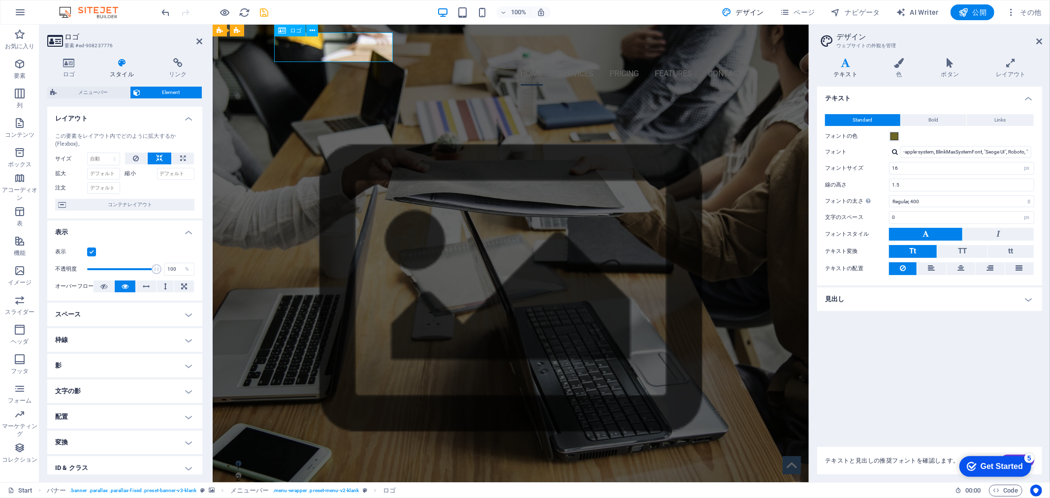
click at [357, 48] on div "oosatechnica" at bounding box center [510, 47] width 465 height 30
click at [897, 76] on h4 "色" at bounding box center [901, 68] width 47 height 21
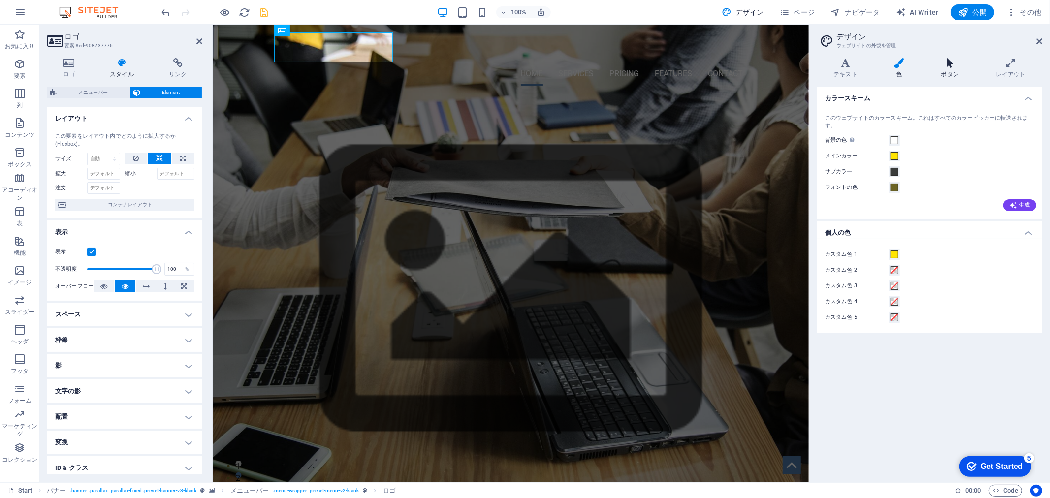
click at [958, 69] on h4 "ボタン" at bounding box center [952, 68] width 55 height 21
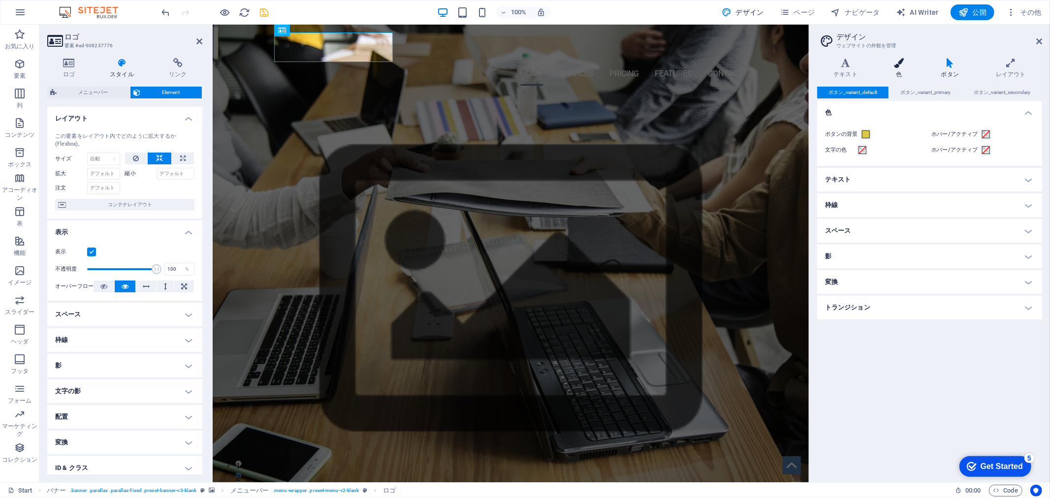
click at [910, 75] on h4 "色" at bounding box center [901, 68] width 47 height 21
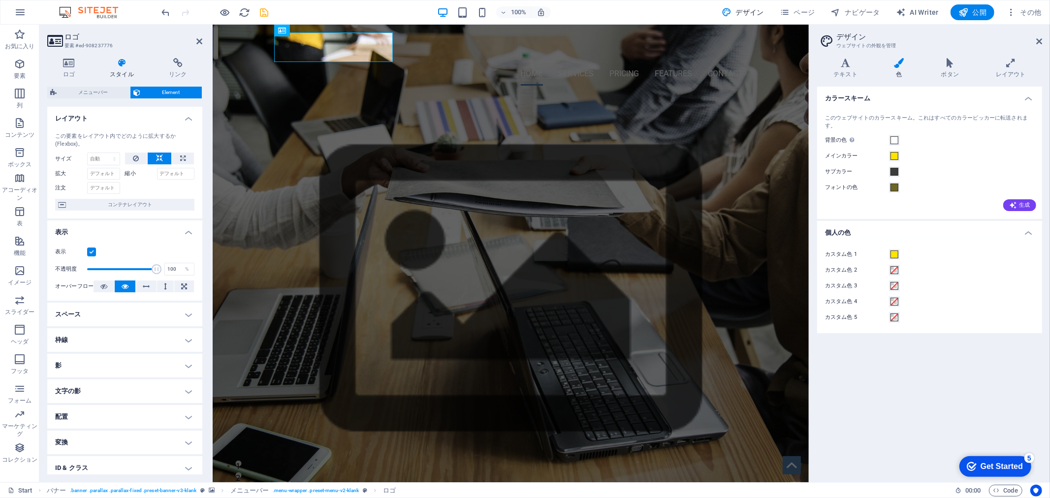
click at [122, 67] on icon at bounding box center [122, 63] width 55 height 10
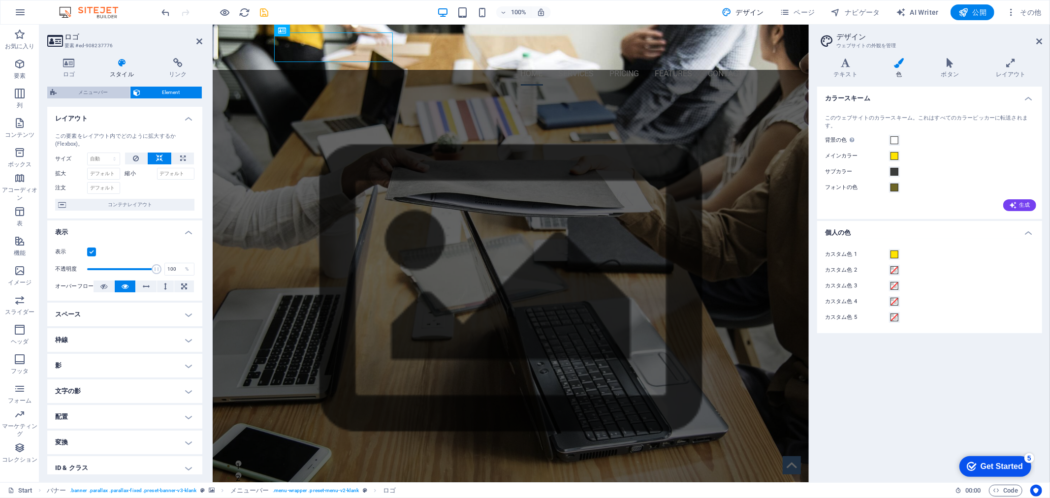
click at [105, 95] on span "メニューバー" at bounding box center [93, 93] width 67 height 12
select select "rem"
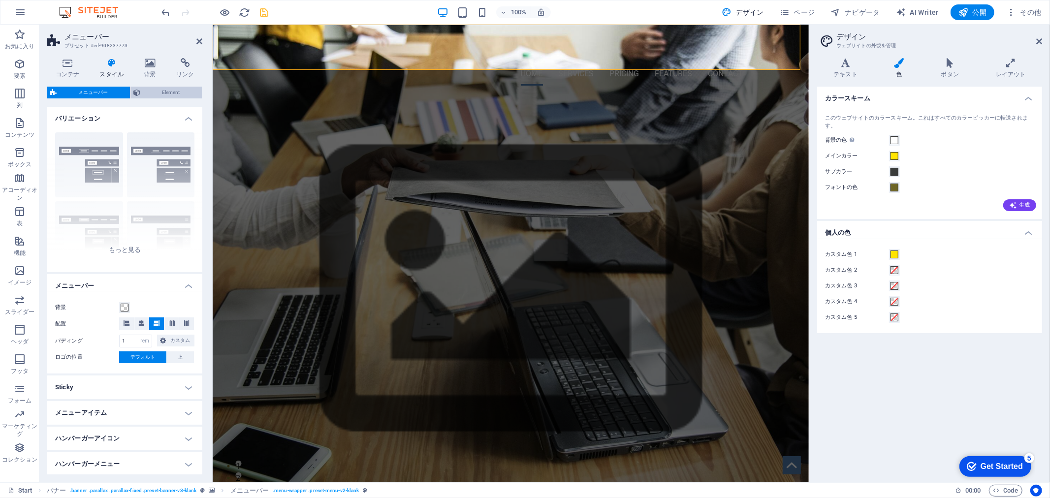
click at [154, 96] on span "Element" at bounding box center [171, 93] width 56 height 12
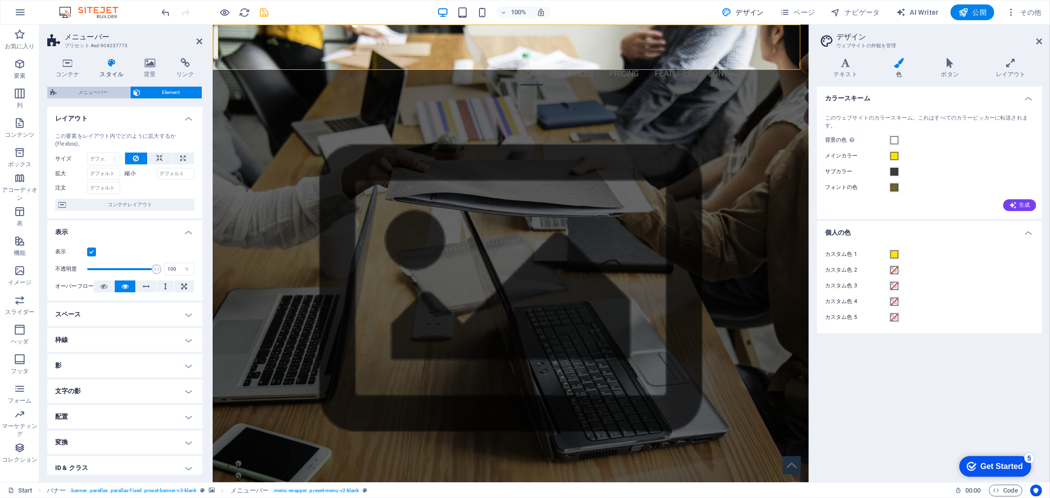
click at [58, 96] on button "メニューバー" at bounding box center [88, 93] width 83 height 12
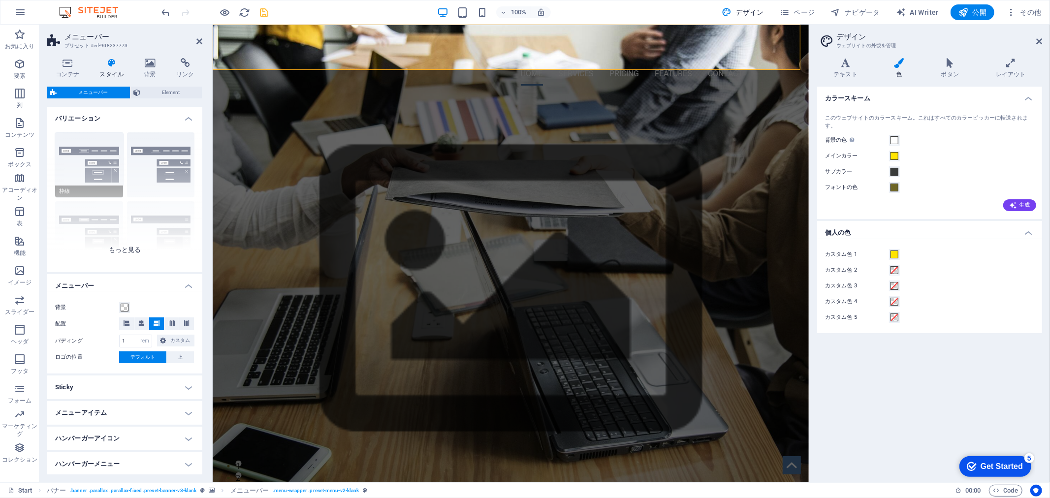
click at [107, 151] on div "枠線 中央 デフォルト 固定 Loki トリガー ワイド XXL" at bounding box center [124, 199] width 155 height 148
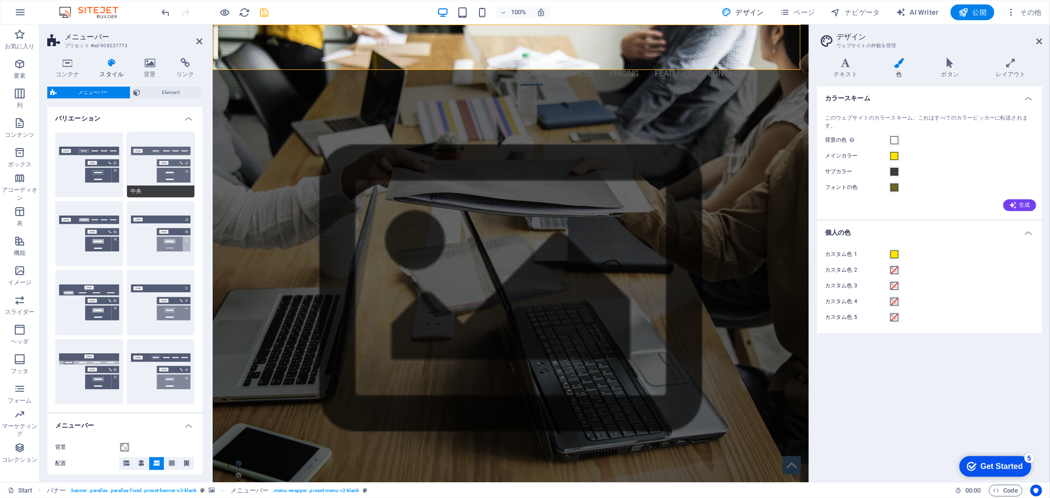
click at [145, 158] on button "中央" at bounding box center [161, 164] width 68 height 65
click at [99, 161] on button "枠線" at bounding box center [89, 164] width 68 height 65
click at [169, 171] on button "中央" at bounding box center [161, 164] width 68 height 65
click at [159, 228] on button "固定" at bounding box center [161, 233] width 68 height 65
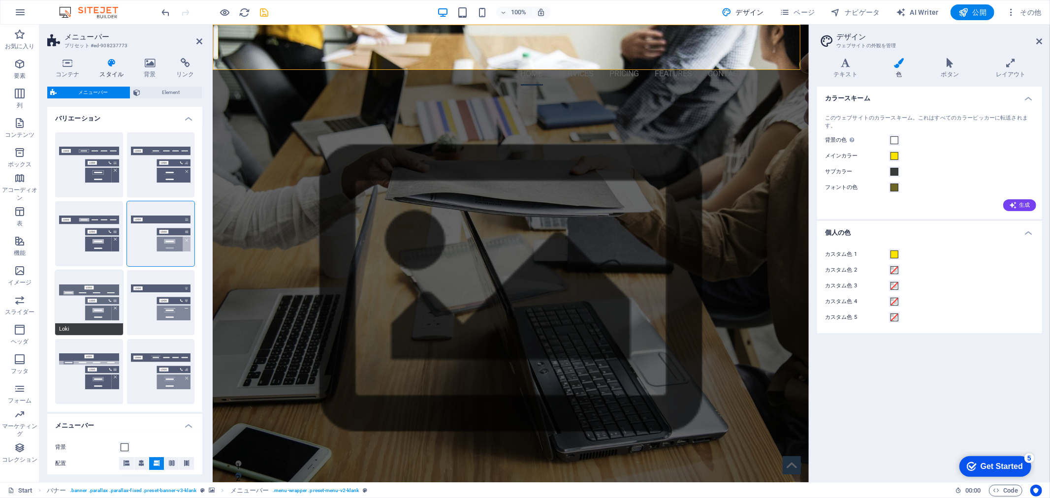
click at [99, 312] on button "Loki" at bounding box center [89, 302] width 68 height 65
type input "0"
select select "DISABLED_OPTION_VALUE"
type input "2"
type input "1"
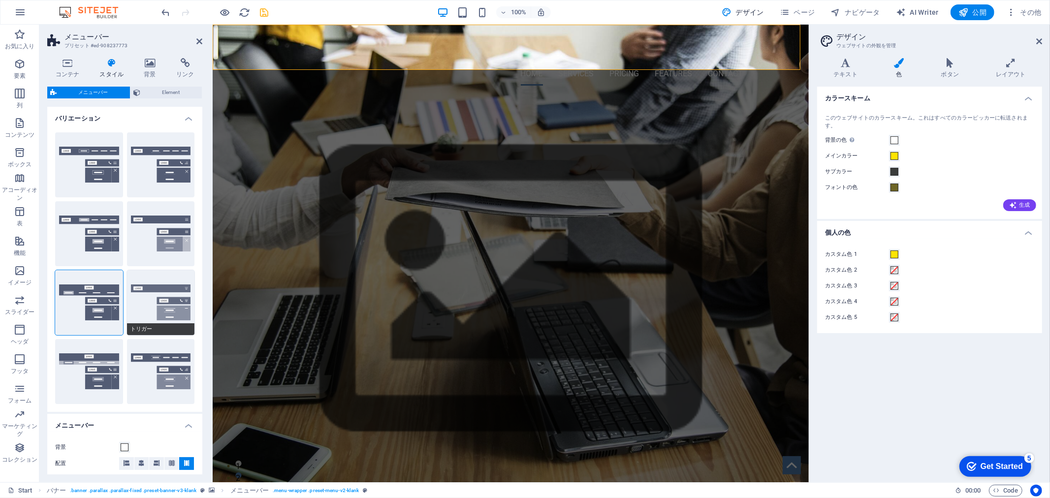
click at [138, 323] on button "トリガー" at bounding box center [161, 302] width 68 height 65
type input "1"
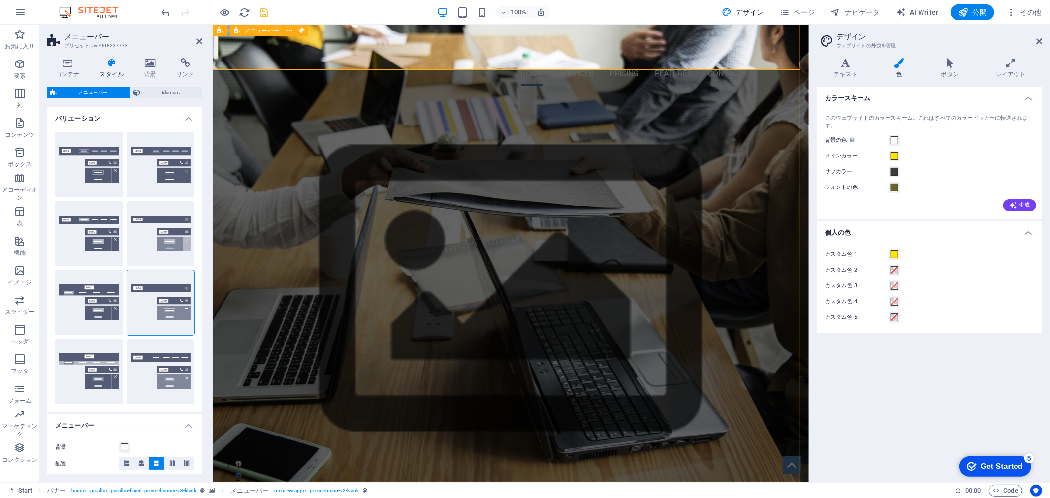
click at [259, 46] on div "oosatechnica Home Services Pricing Features Contact" at bounding box center [510, 58] width 596 height 69
click at [340, 53] on div "oosatechnica" at bounding box center [510, 47] width 465 height 30
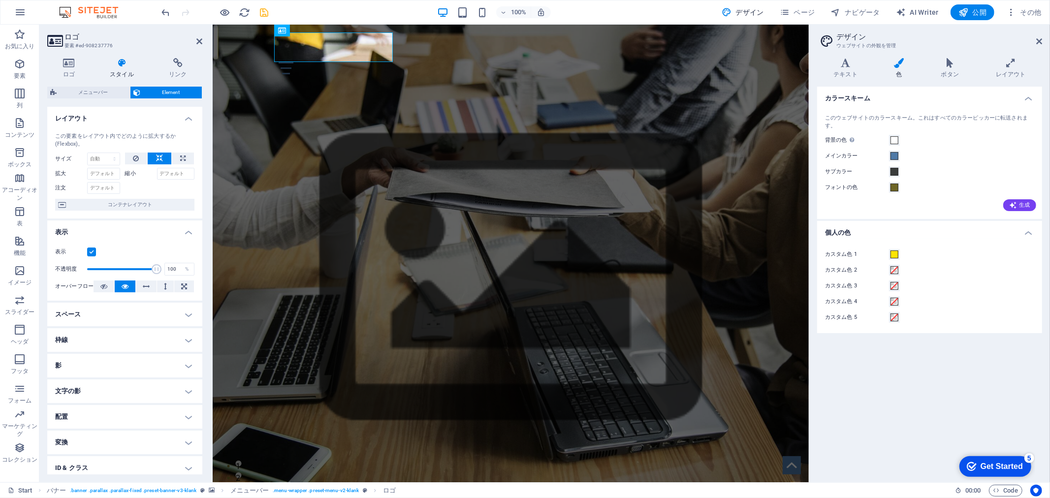
click at [91, 254] on label at bounding box center [91, 252] width 9 height 9
click at [0, 0] on input "表示" at bounding box center [0, 0] width 0 height 0
click at [91, 254] on label at bounding box center [91, 252] width 9 height 9
click at [0, 0] on input "表示" at bounding box center [0, 0] width 0 height 0
click at [128, 304] on h4 "スペース" at bounding box center [124, 315] width 155 height 24
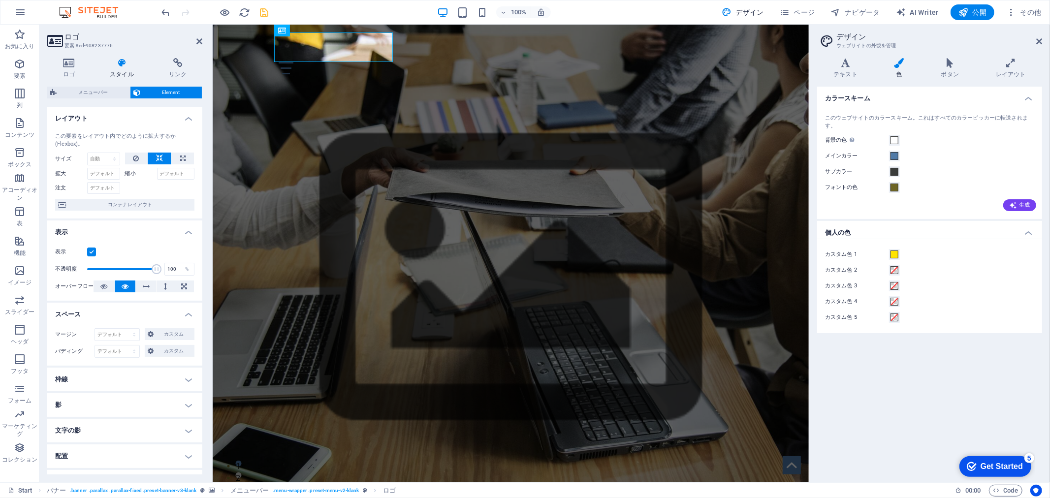
click at [128, 304] on h4 "スペース" at bounding box center [124, 312] width 155 height 18
click at [899, 154] on button "メインカラー" at bounding box center [894, 156] width 11 height 11
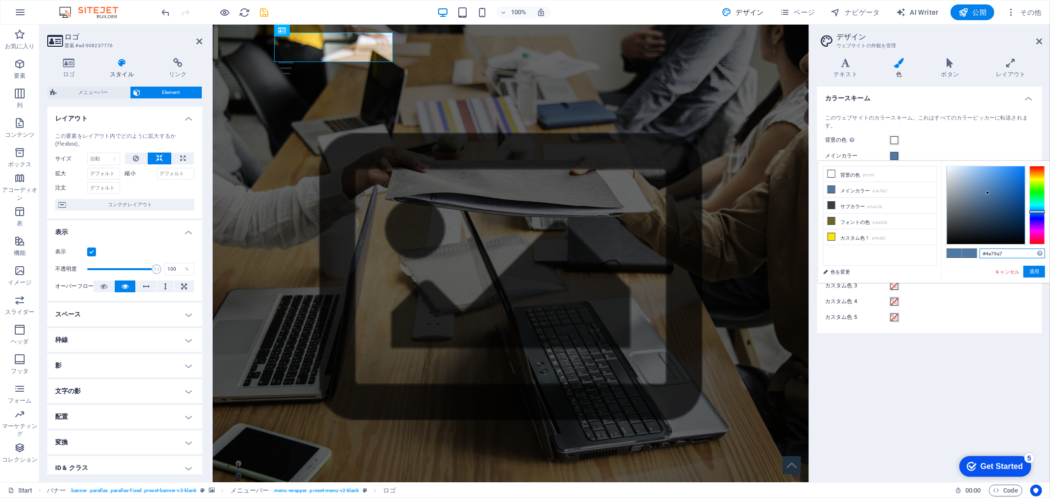
drag, startPoint x: 1009, startPoint y: 249, endPoint x: 953, endPoint y: 250, distance: 55.7
click at [953, 250] on div "#4e79a7 サポートされる形式 #0852ed rgb(8, 82, 237) rgba(8, 82, 237, 90%) hsv(221,97,93) …" at bounding box center [996, 293] width 109 height 265
paste input "ffe400"
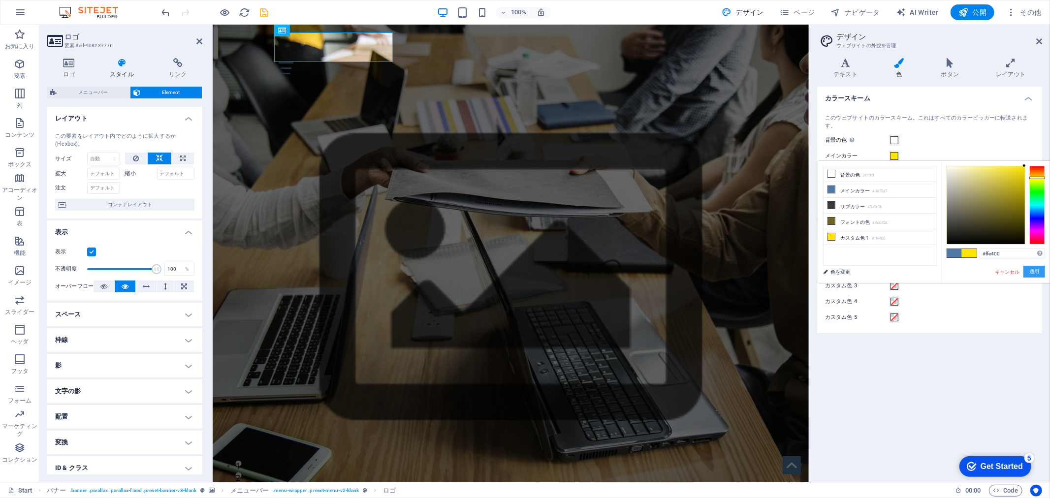
click at [1037, 272] on button "適用" at bounding box center [1035, 272] width 22 height 12
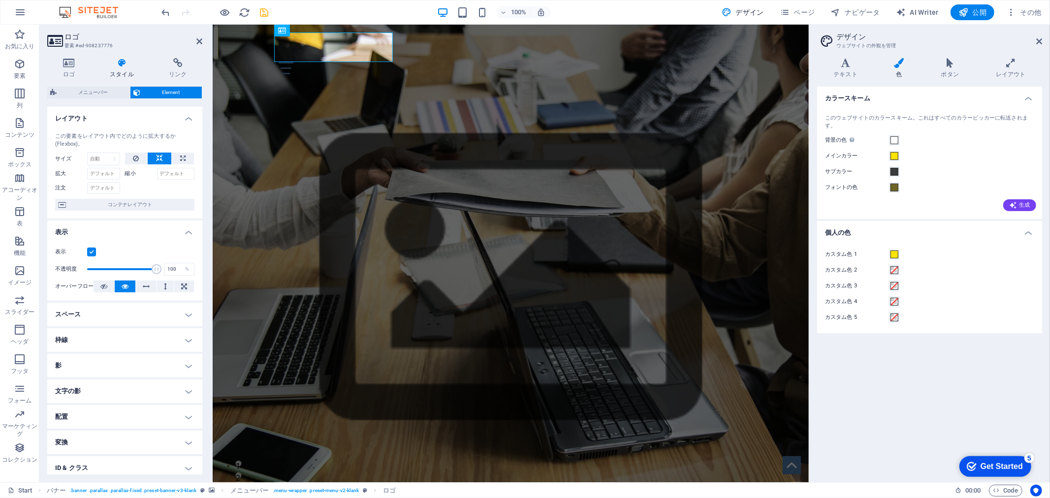
click at [1001, 151] on div "メインカラー" at bounding box center [929, 156] width 209 height 12
click at [945, 65] on icon at bounding box center [950, 63] width 51 height 10
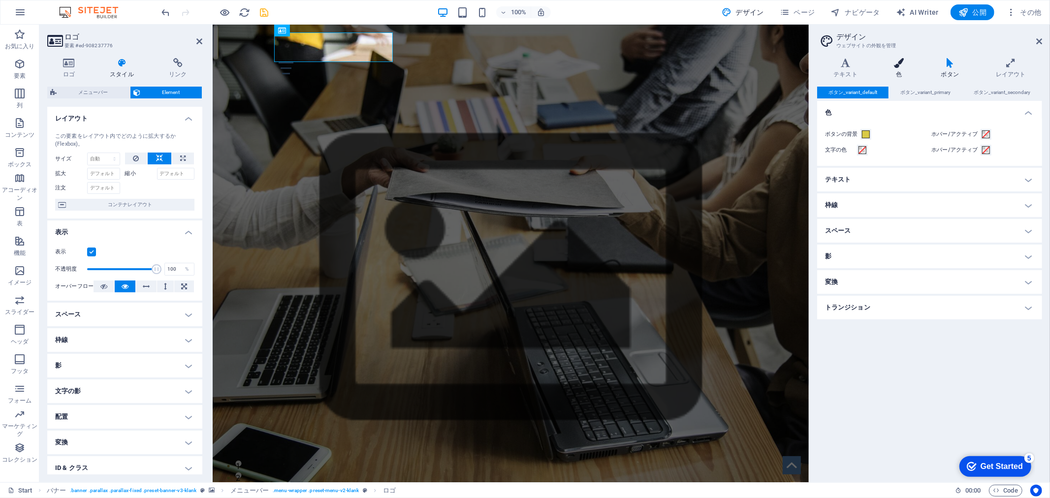
click at [917, 65] on icon at bounding box center [899, 63] width 43 height 10
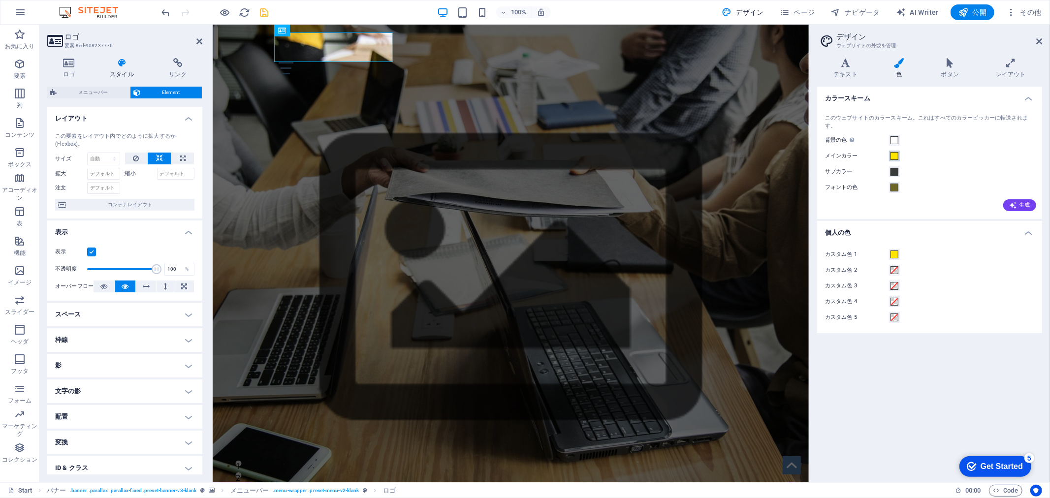
click at [900, 155] on div "メインカラー" at bounding box center [929, 156] width 209 height 12
click at [899, 155] on button "メインカラー" at bounding box center [894, 156] width 11 height 11
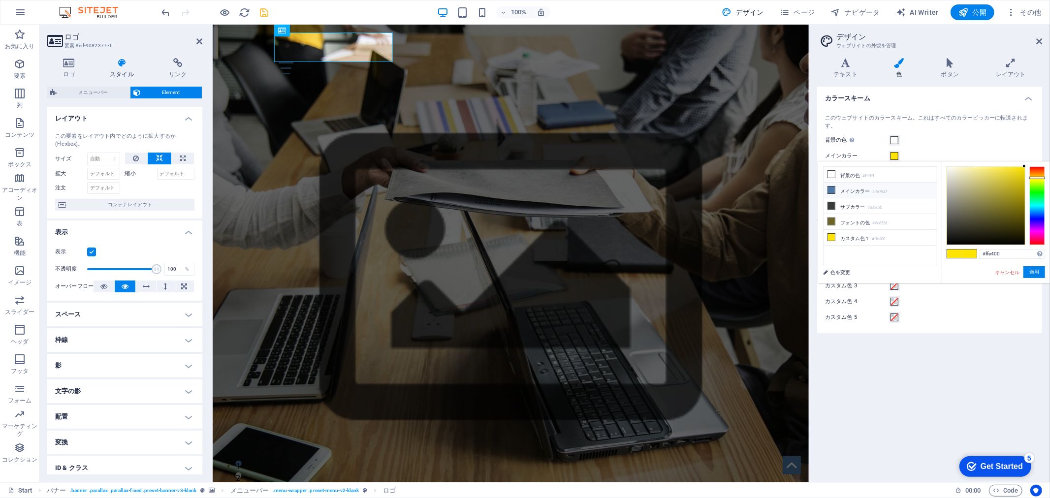
click at [888, 190] on small "#4e79a7" at bounding box center [880, 192] width 15 height 7
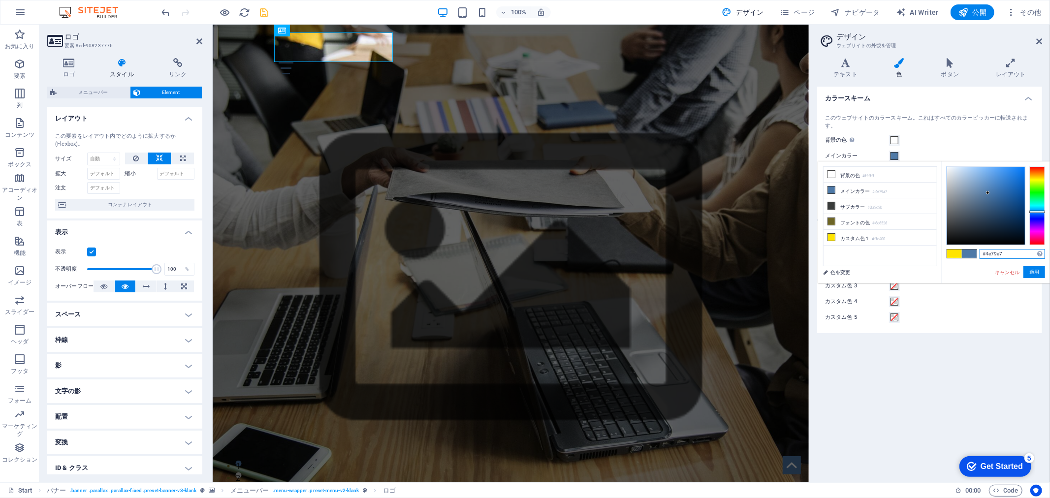
drag, startPoint x: 1003, startPoint y: 255, endPoint x: 964, endPoint y: 258, distance: 39.1
click at [964, 258] on div "#4e79a7 サポートされる形式 #0852ed rgb(8, 82, 237) rgba(8, 82, 237, 90%) hsv(221,97,93) …" at bounding box center [996, 294] width 109 height 265
paste input "ffe400"
type input "#ffe400"
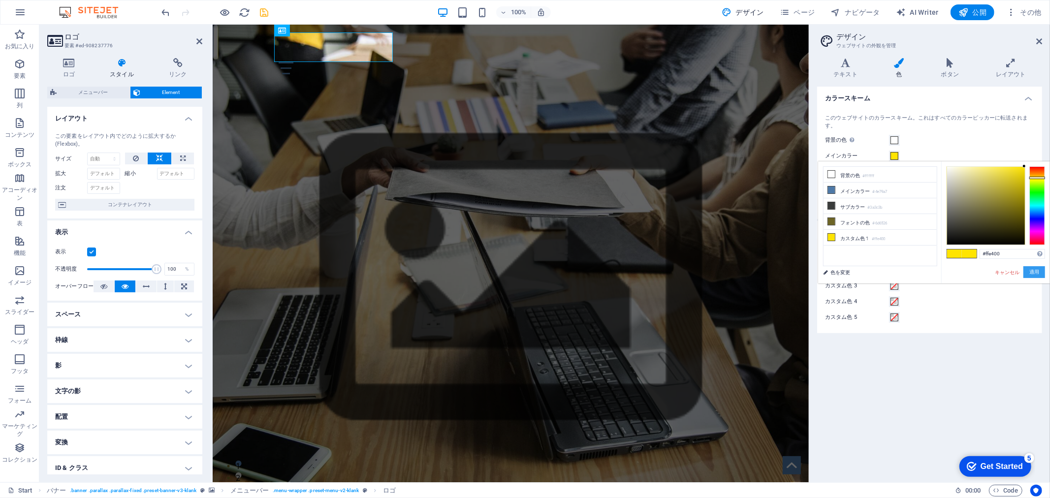
click at [1035, 276] on button "適用" at bounding box center [1035, 272] width 22 height 12
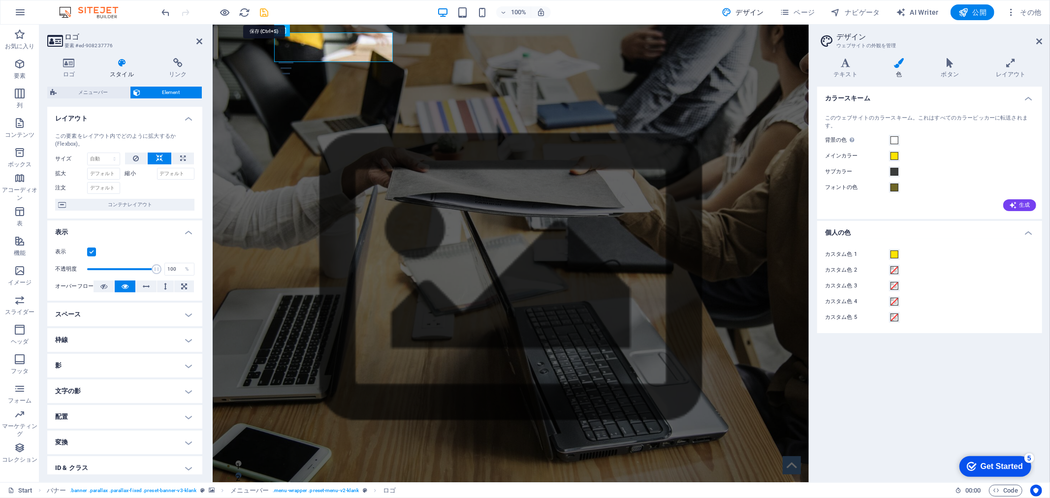
click at [262, 8] on icon "save" at bounding box center [264, 12] width 11 height 11
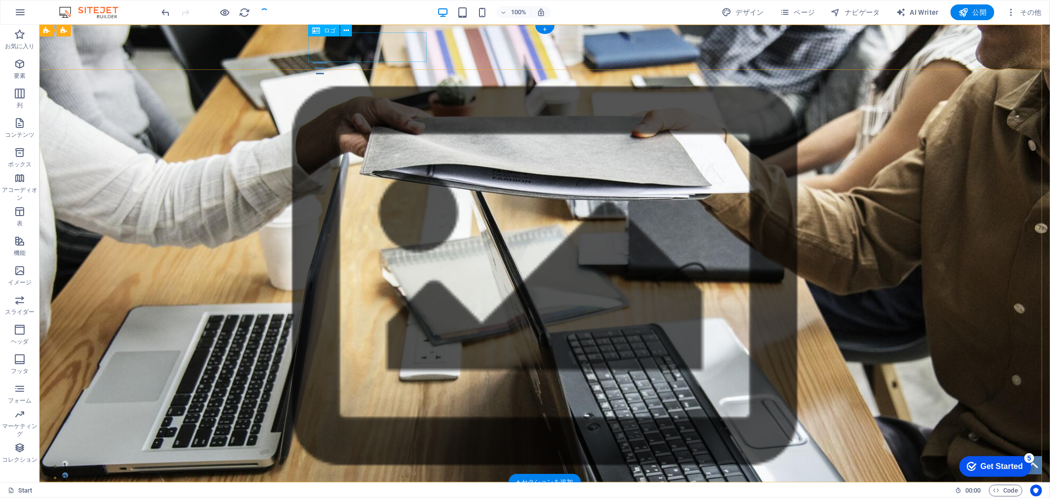
click at [392, 59] on div "oosatechnica" at bounding box center [544, 47] width 465 height 30
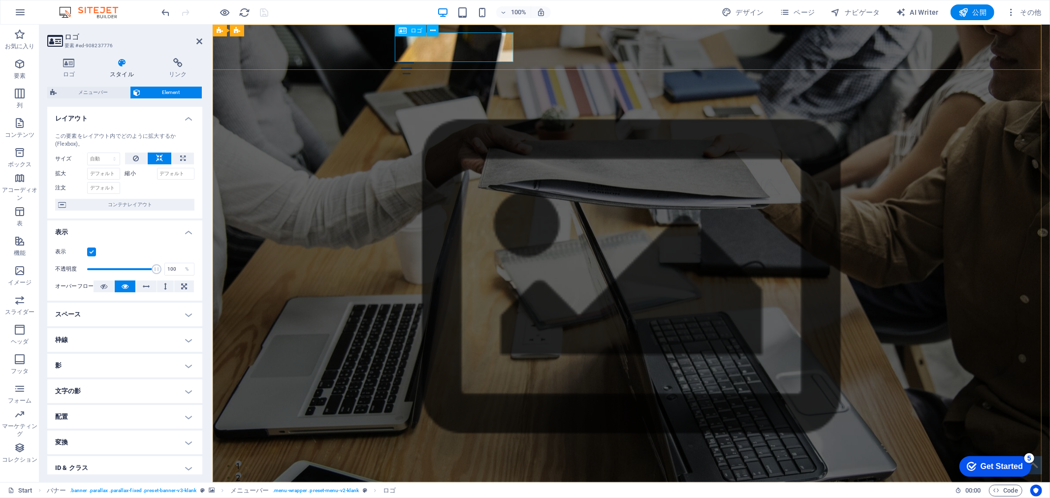
click at [420, 46] on div "oosatechnica" at bounding box center [631, 47] width 465 height 30
click at [746, 5] on button "デザイン" at bounding box center [743, 12] width 50 height 16
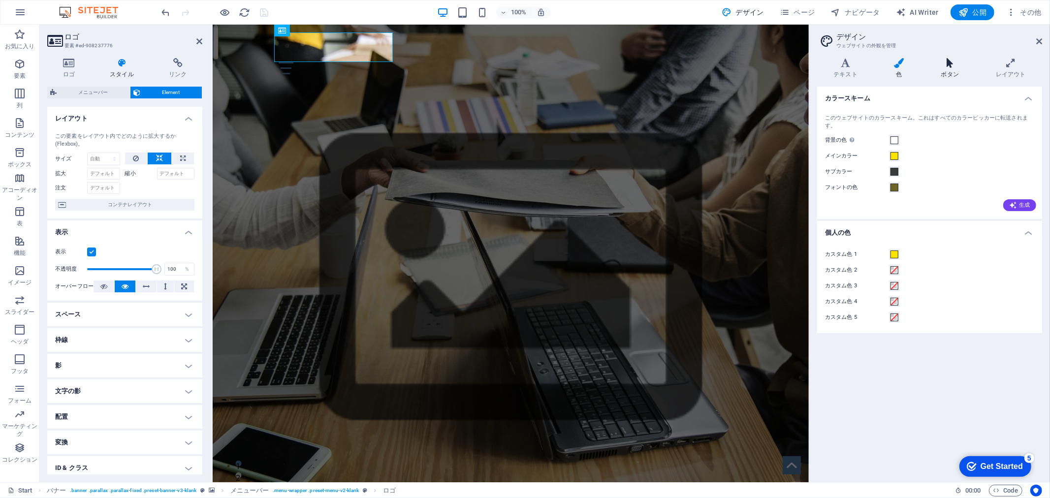
click at [946, 70] on h4 "ボタン" at bounding box center [952, 68] width 55 height 21
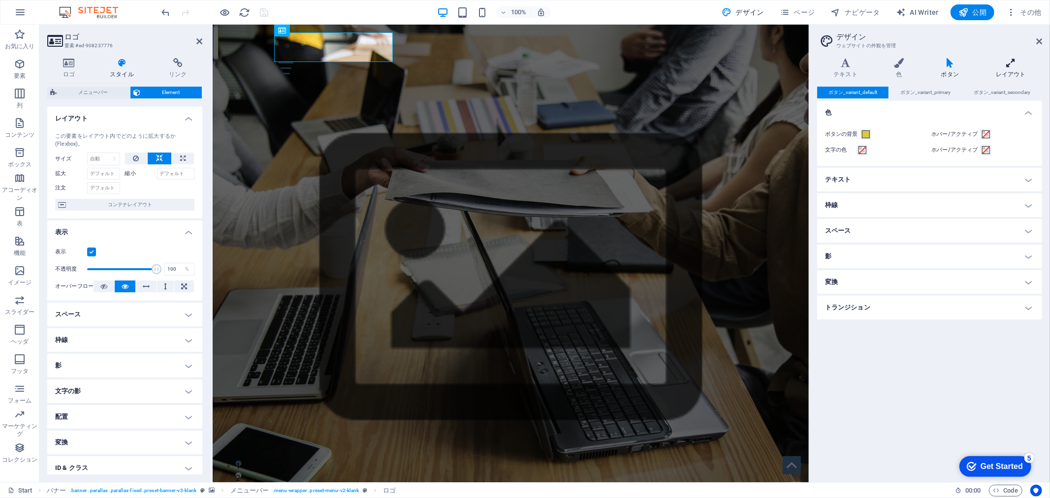
click at [1002, 70] on h4 "レイアウト" at bounding box center [1011, 68] width 63 height 21
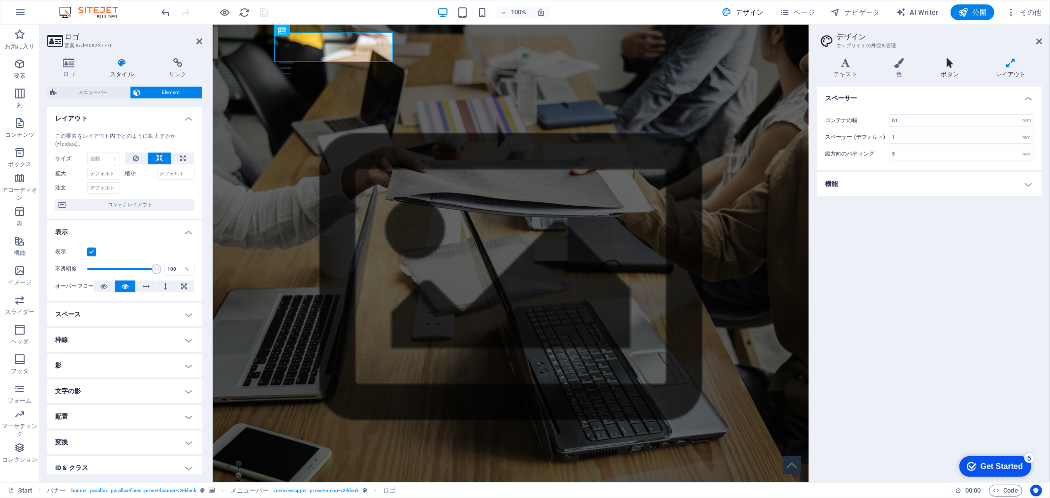
click at [951, 77] on h4 "ボタン" at bounding box center [952, 68] width 55 height 21
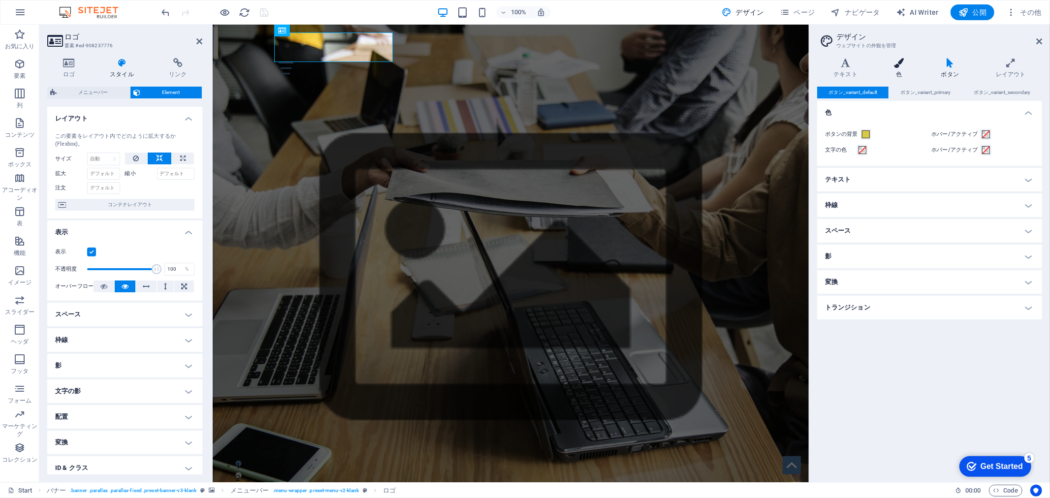
click at [909, 72] on h4 "色" at bounding box center [901, 68] width 47 height 21
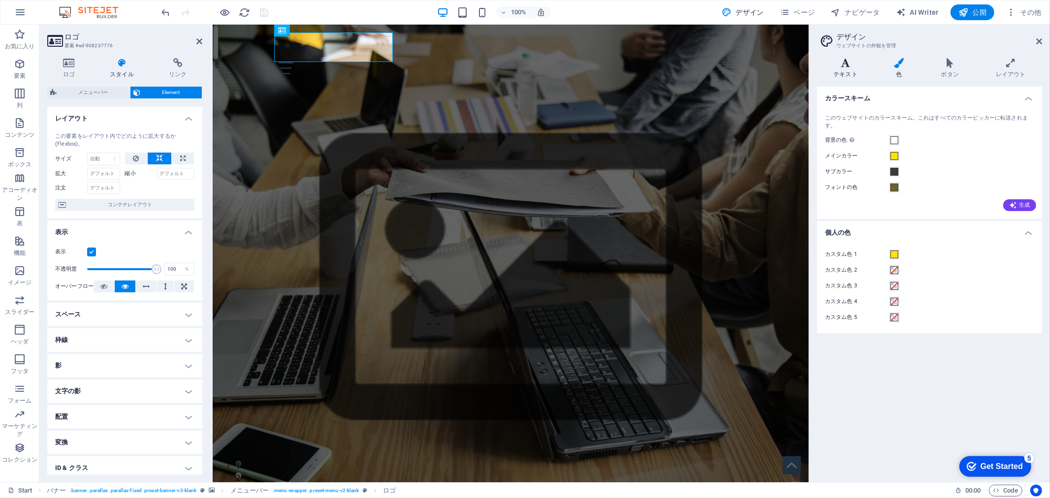
click at [842, 69] on h4 "テキスト" at bounding box center [848, 68] width 61 height 21
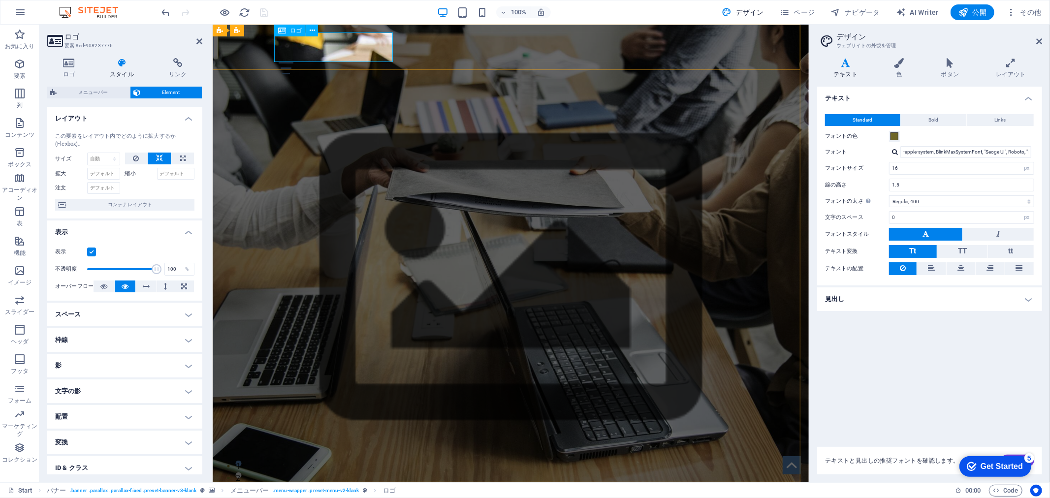
click at [360, 46] on div "oosatechnica" at bounding box center [510, 47] width 465 height 30
click at [302, 47] on div "oosatechnica" at bounding box center [510, 47] width 465 height 30
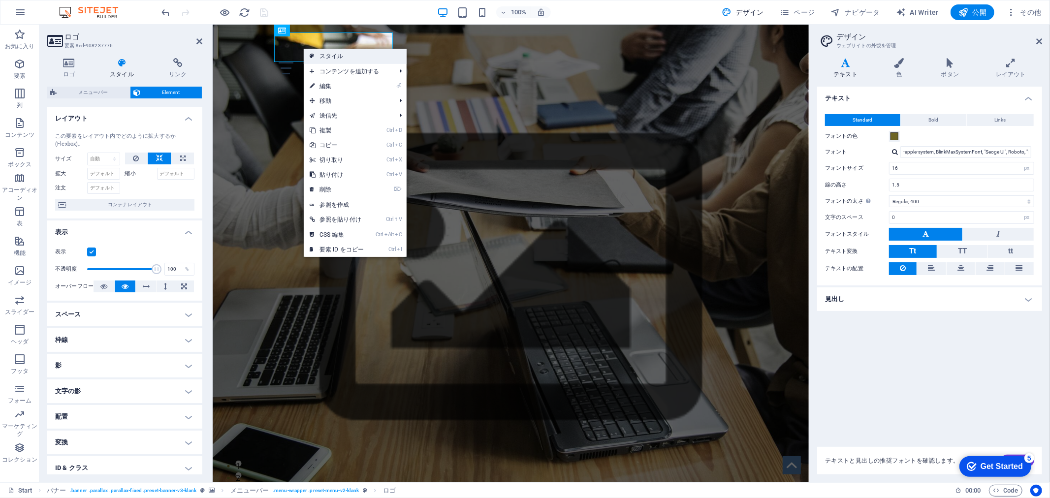
click at [337, 50] on link "スタイル" at bounding box center [355, 56] width 103 height 15
select select "rem"
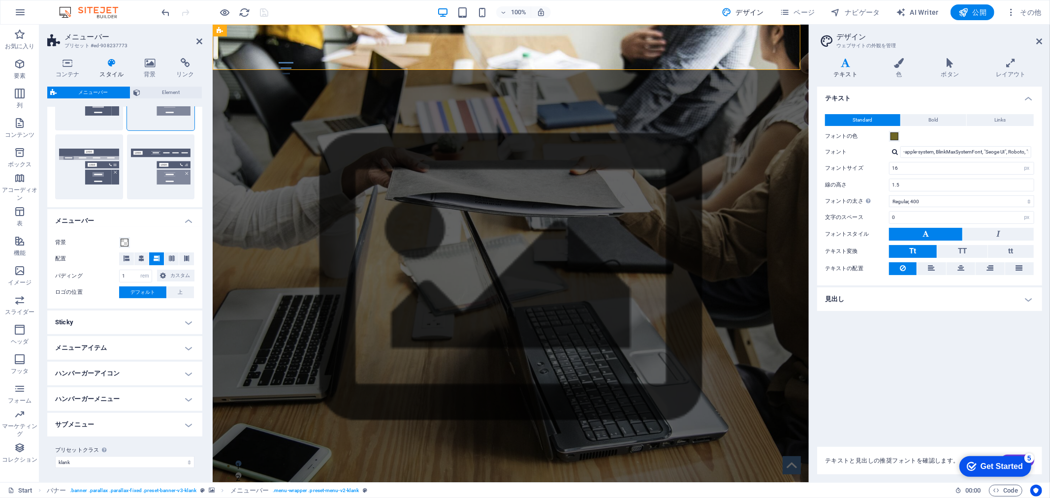
scroll to position [96, 0]
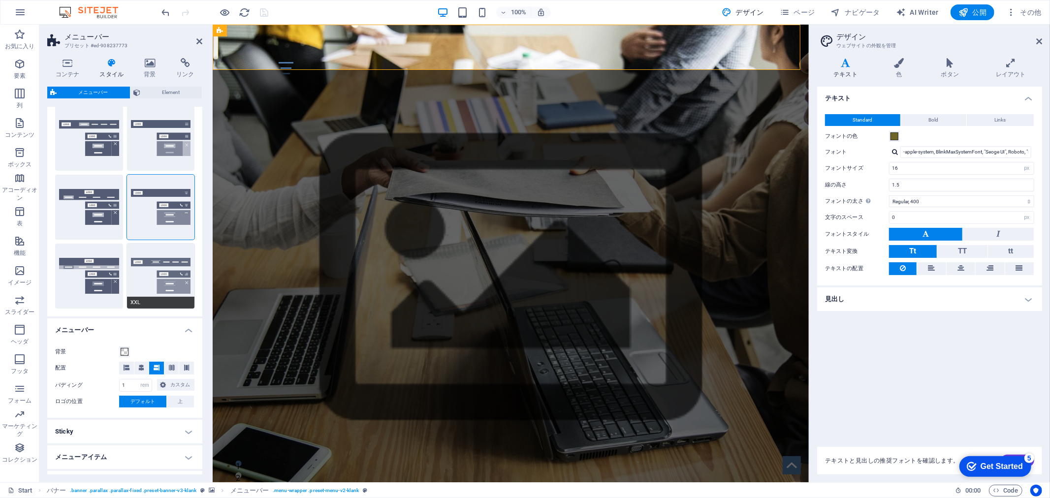
click at [151, 282] on button "XXL" at bounding box center [161, 276] width 68 height 65
click at [155, 197] on button "トリガー" at bounding box center [161, 207] width 68 height 65
click at [176, 136] on button "固定" at bounding box center [161, 138] width 68 height 65
click at [176, 92] on span "Element" at bounding box center [171, 93] width 56 height 12
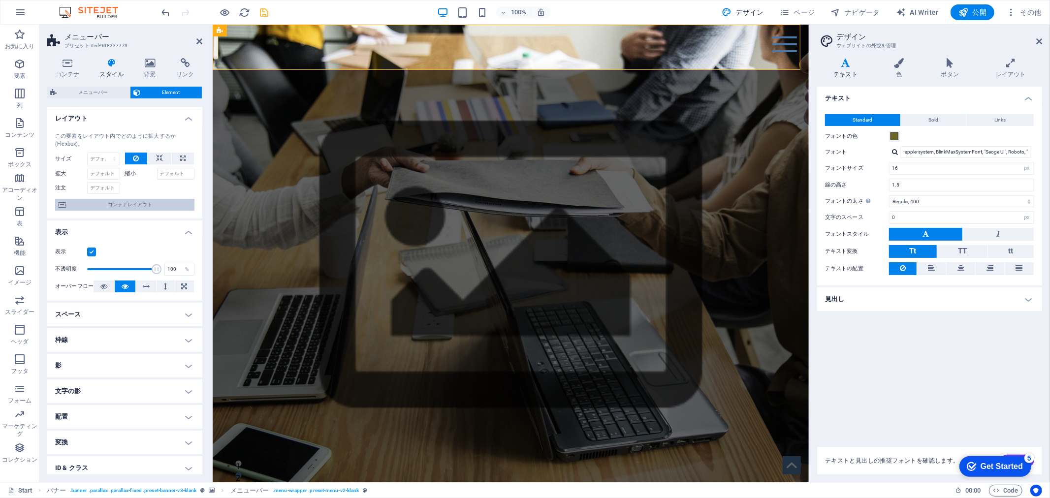
scroll to position [56, 0]
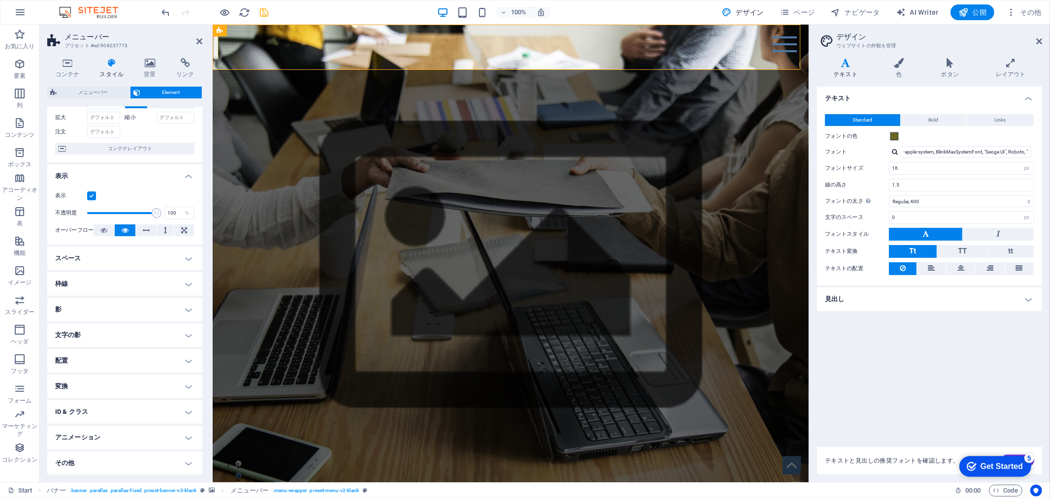
click at [141, 253] on h4 "スペース" at bounding box center [124, 259] width 155 height 24
click at [141, 253] on h4 "スペース" at bounding box center [124, 256] width 155 height 18
click at [141, 289] on h4 "枠線" at bounding box center [124, 284] width 155 height 24
click at [145, 287] on h4 "枠線" at bounding box center [124, 281] width 155 height 18
click at [779, 47] on div at bounding box center [784, 44] width 25 height 16
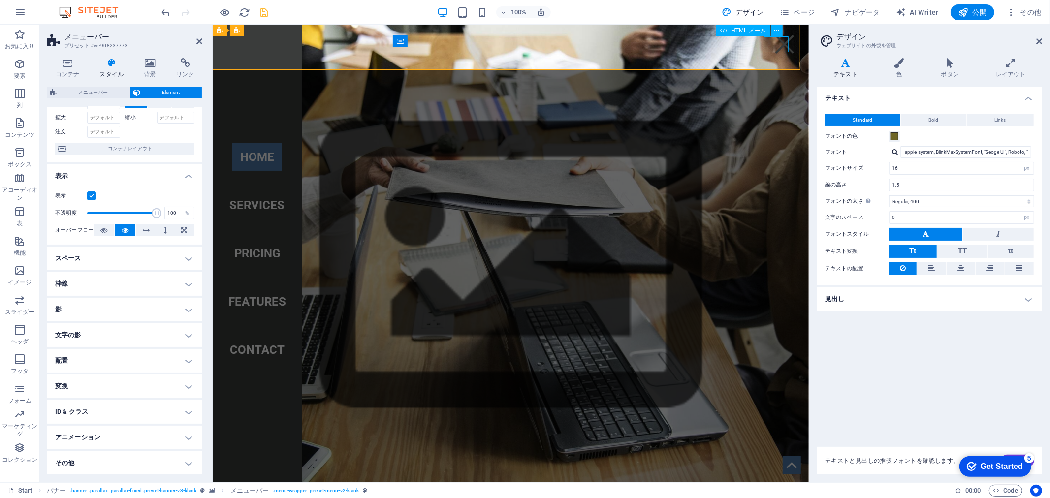
click at [779, 47] on div at bounding box center [784, 44] width 25 height 16
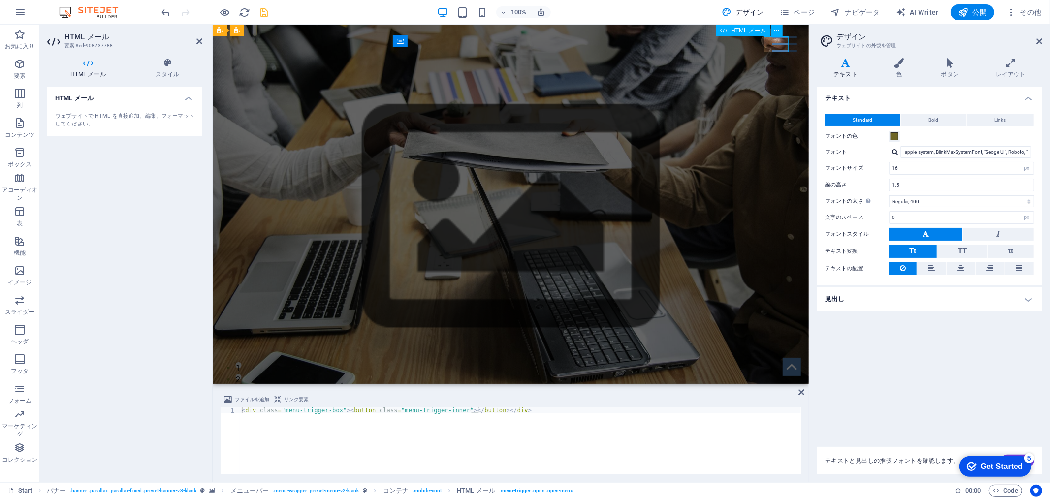
click at [779, 47] on div at bounding box center [784, 44] width 25 height 16
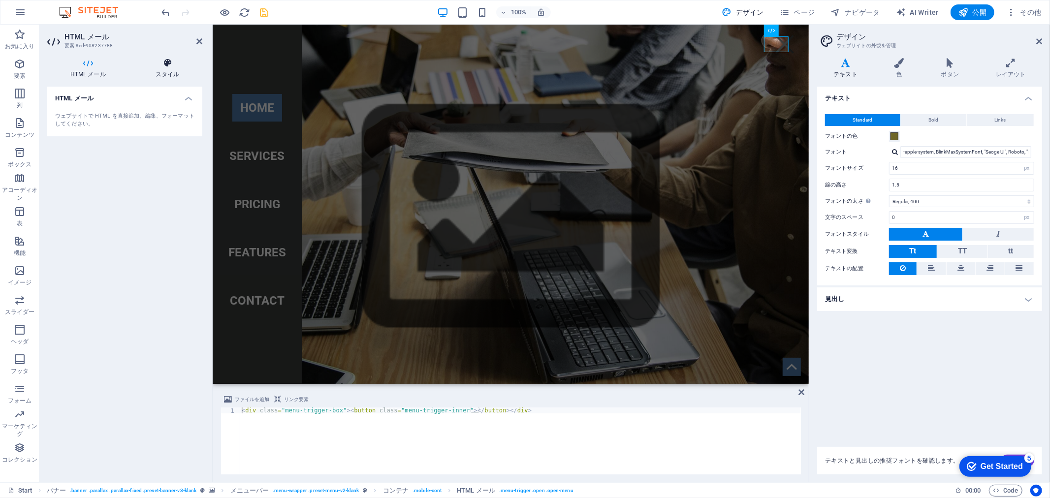
click at [154, 77] on h4 "スタイル" at bounding box center [167, 68] width 70 height 21
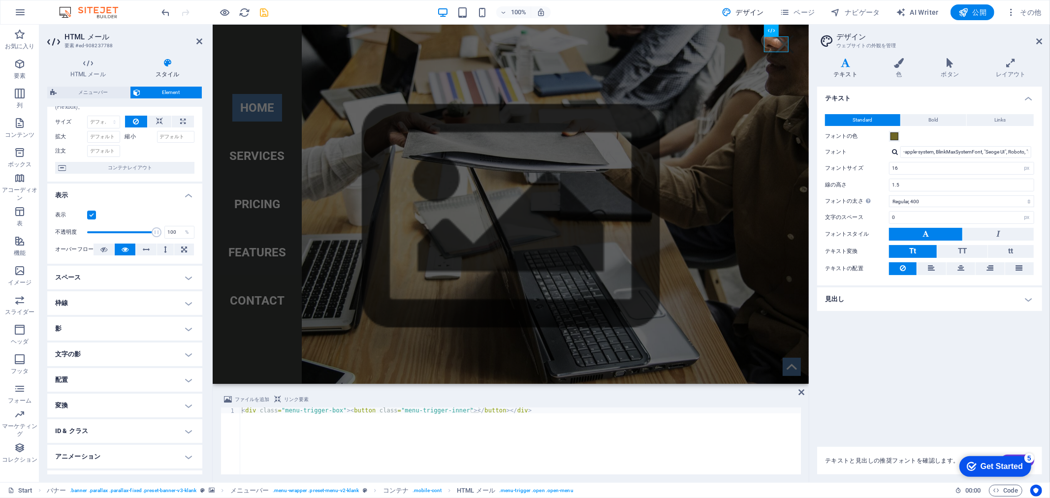
scroll to position [55, 0]
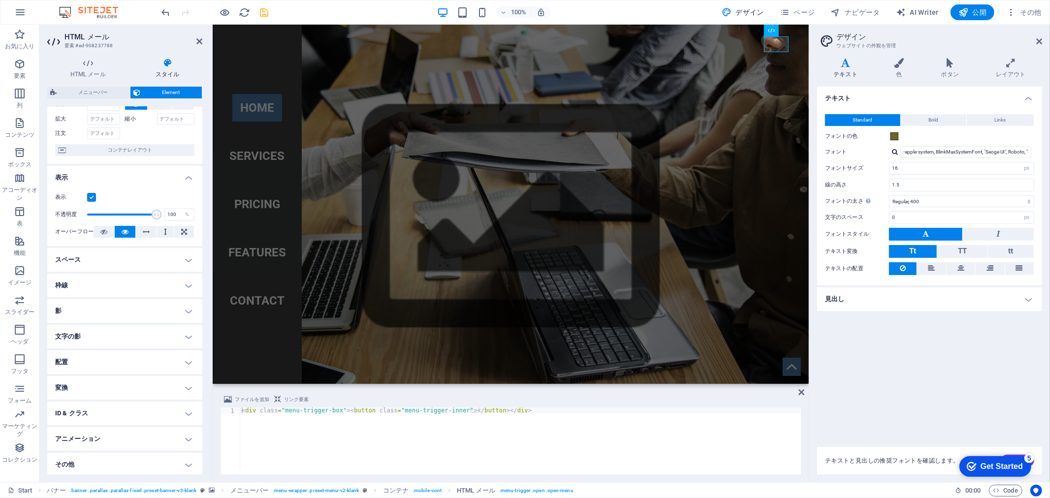
click at [149, 258] on h4 "スペース" at bounding box center [124, 260] width 155 height 24
click at [143, 326] on h4 "枠線" at bounding box center [124, 325] width 155 height 24
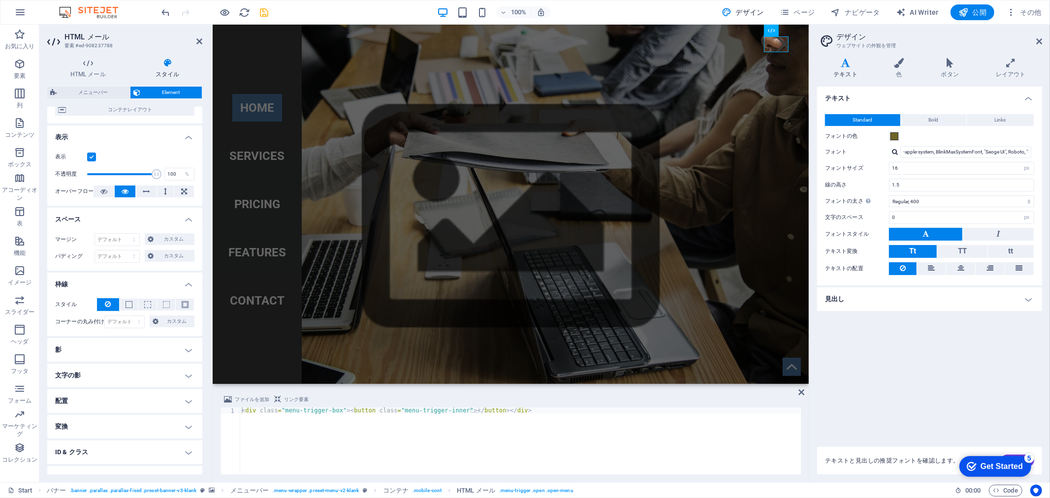
scroll to position [135, 0]
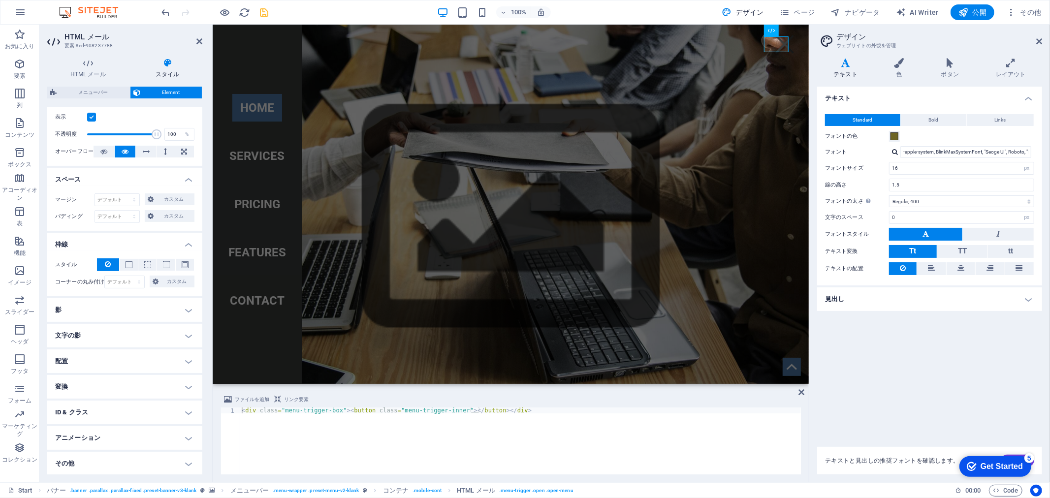
click at [131, 377] on h4 "変換" at bounding box center [124, 387] width 155 height 24
click at [146, 353] on h4 "配置" at bounding box center [124, 362] width 155 height 24
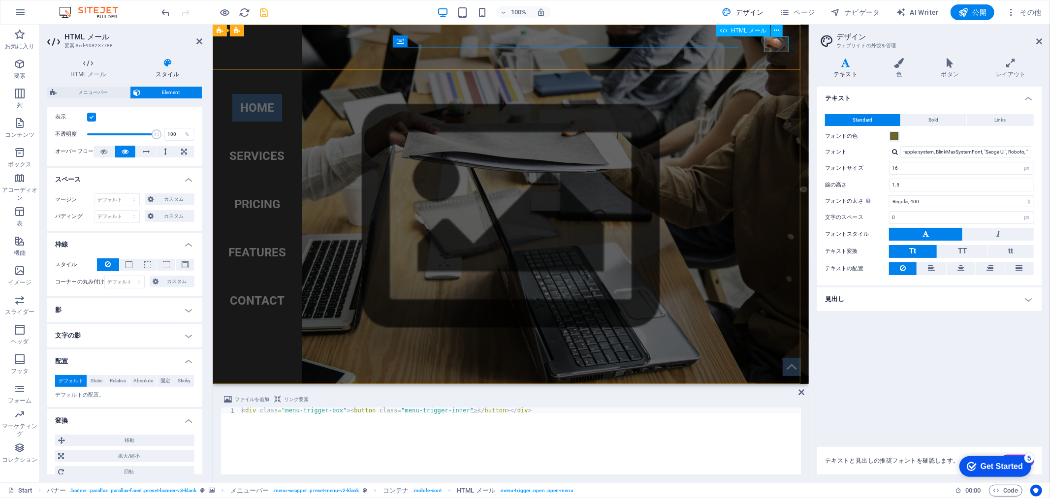
click at [778, 46] on div at bounding box center [784, 44] width 25 height 16
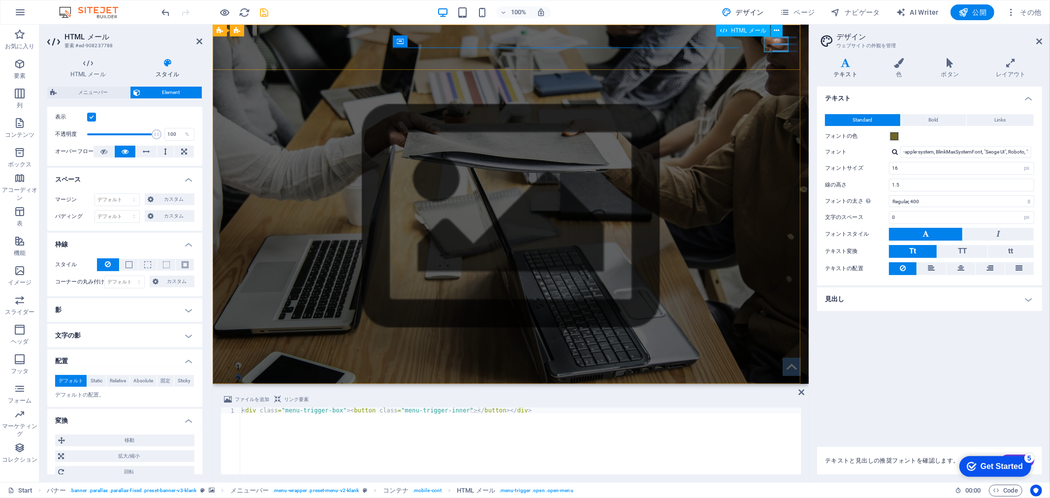
click at [778, 46] on div at bounding box center [784, 44] width 25 height 16
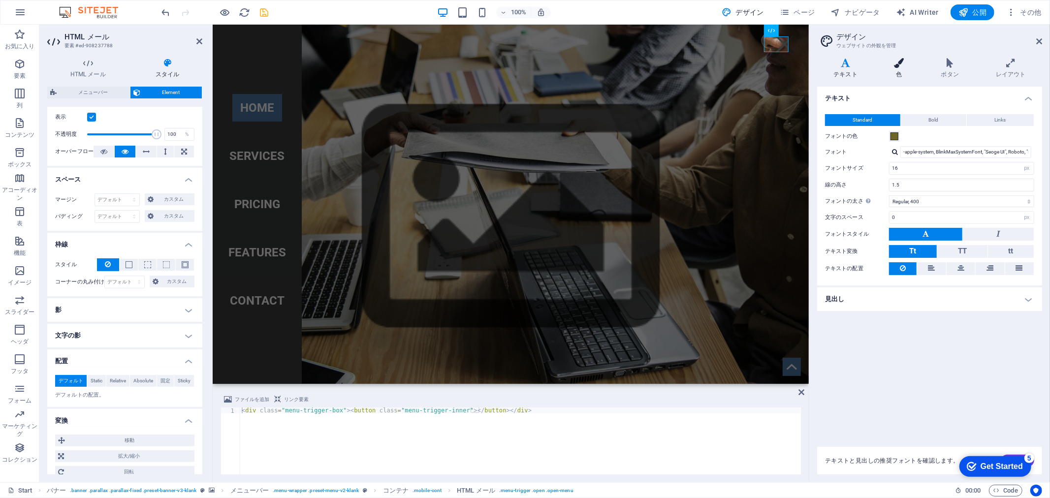
click at [910, 69] on h4 "色" at bounding box center [901, 68] width 47 height 21
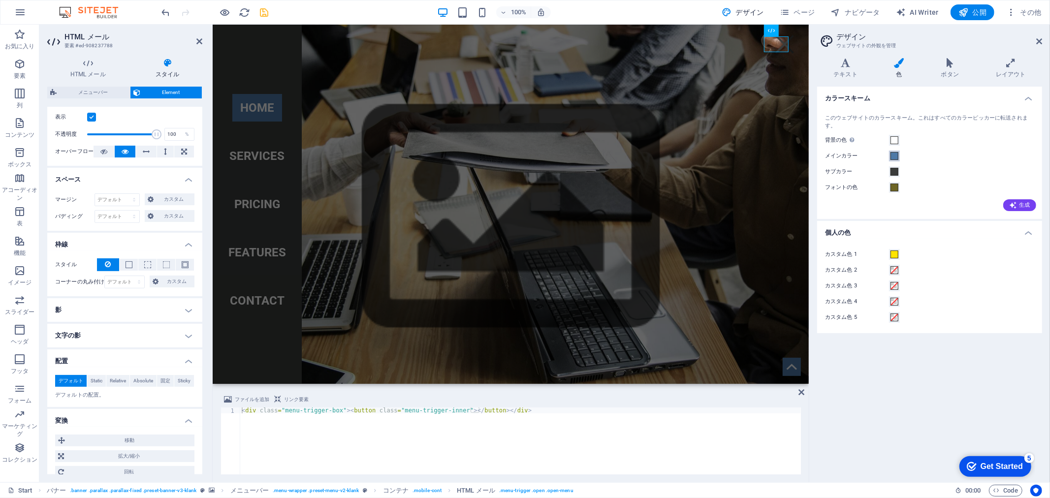
click at [894, 156] on span at bounding box center [895, 156] width 8 height 8
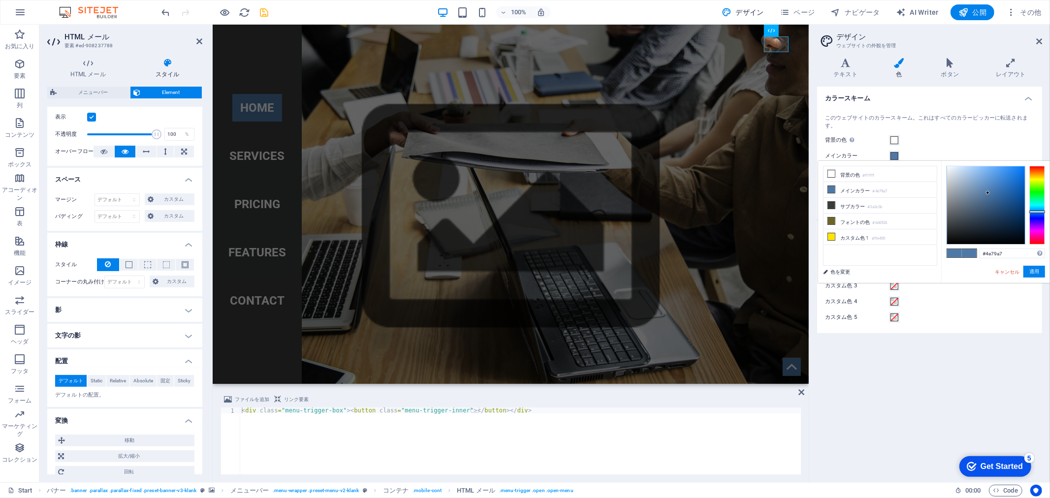
drag, startPoint x: 1010, startPoint y: 260, endPoint x: 939, endPoint y: 258, distance: 70.4
click at [939, 258] on div "less 背景の色 #ffffff メインカラー #4e79a7 サブカラー #3a3c3b フォントの色" at bounding box center [934, 222] width 232 height 122
drag, startPoint x: 1010, startPoint y: 253, endPoint x: 941, endPoint y: 253, distance: 69.4
click at [941, 253] on div "less 背景の色 #ffffff メインカラー #4e79a7 サブカラー #3a3c3b フォントの色" at bounding box center [934, 222] width 232 height 122
paste input "ffe400"
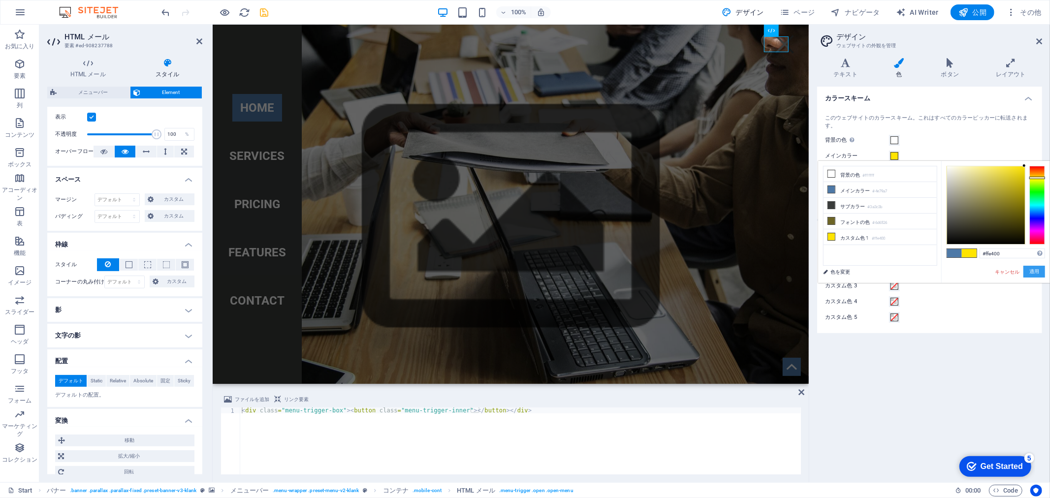
click at [1042, 270] on button "適用" at bounding box center [1035, 272] width 22 height 12
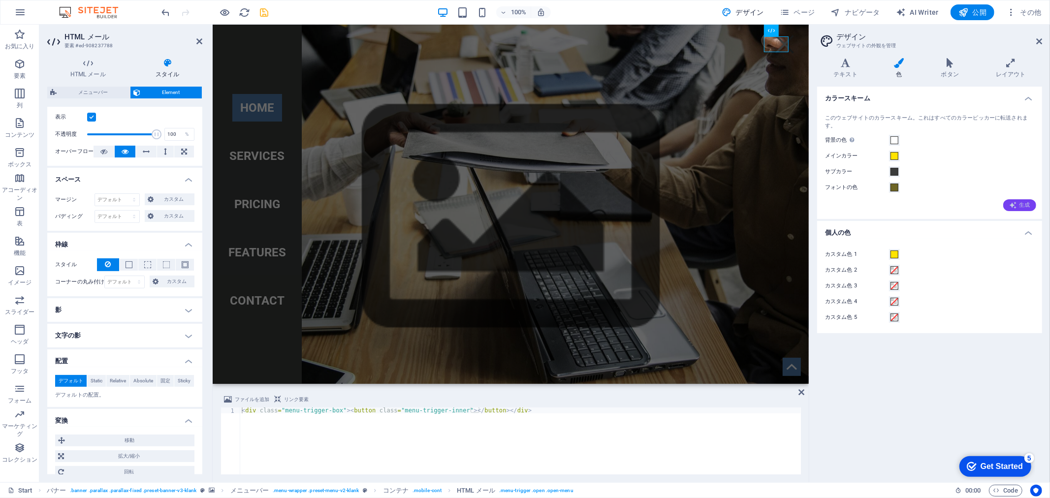
click at [1020, 207] on span "生成" at bounding box center [1020, 205] width 21 height 8
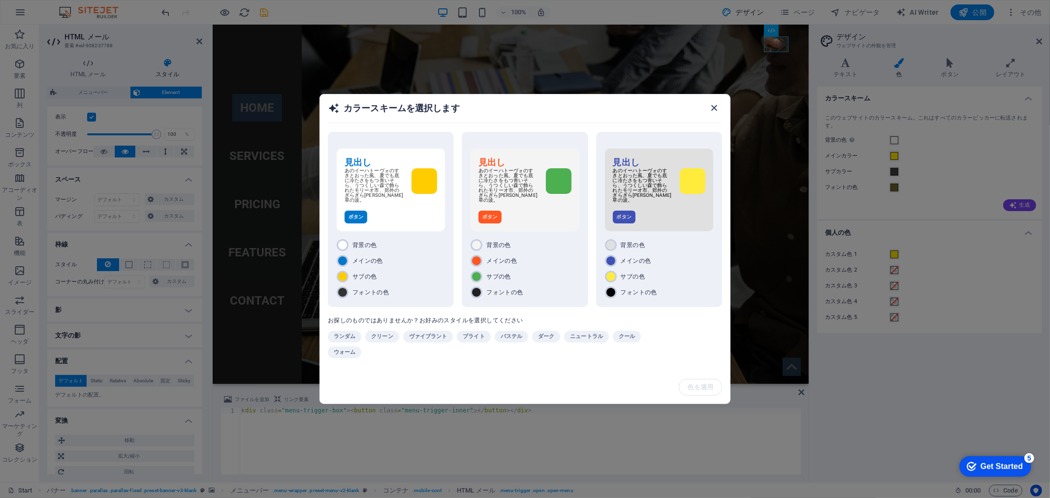
click at [715, 104] on div "カラースキームを選択します" at bounding box center [525, 113] width 410 height 36
click at [716, 111] on icon "button" at bounding box center [714, 107] width 11 height 11
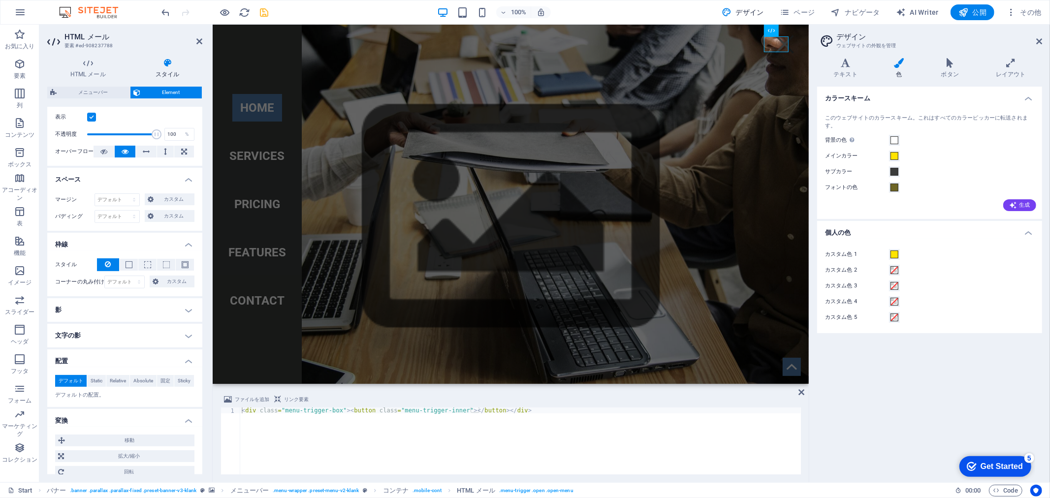
click at [949, 214] on div "このウェブサイトのカラースキーム。これはすべてのカラーピッカーに転送されます。 背景の色 他の背景でカバーされていない場合にのみ表示されます。 メインカラー …" at bounding box center [930, 161] width 229 height 115
click at [897, 155] on span at bounding box center [895, 156] width 8 height 8
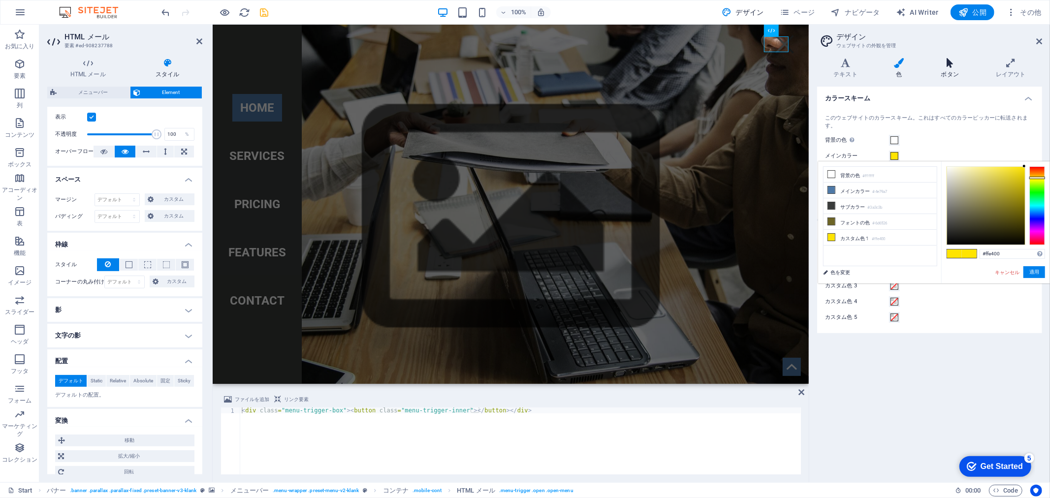
click at [955, 67] on icon at bounding box center [950, 63] width 51 height 10
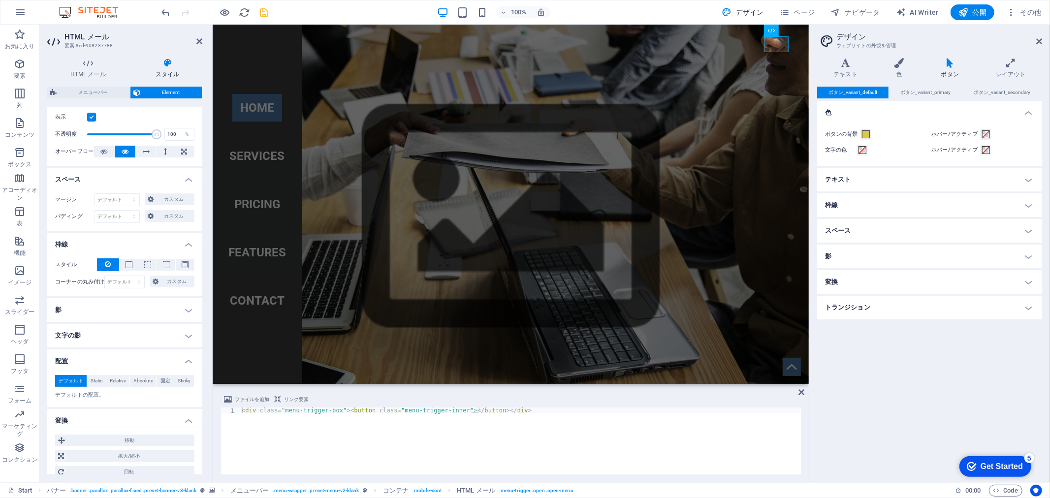
click at [897, 84] on div "テキスト 色 ボタン レイアウト テキスト Standard Bold Links フォントの色 フォント -apple-system, BlinkMaxSy…" at bounding box center [930, 266] width 225 height 417
click at [901, 67] on icon at bounding box center [899, 63] width 43 height 10
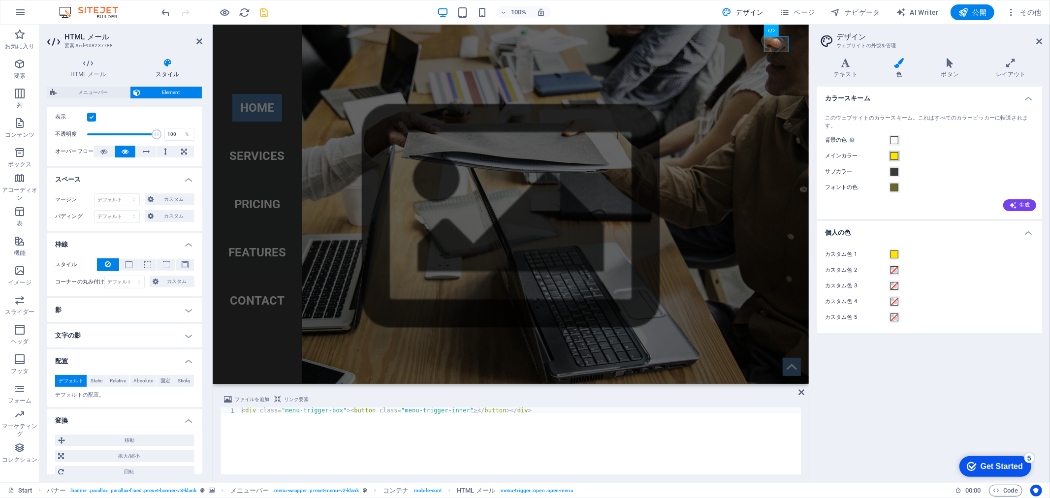
click at [893, 160] on button "メインカラー" at bounding box center [894, 156] width 11 height 11
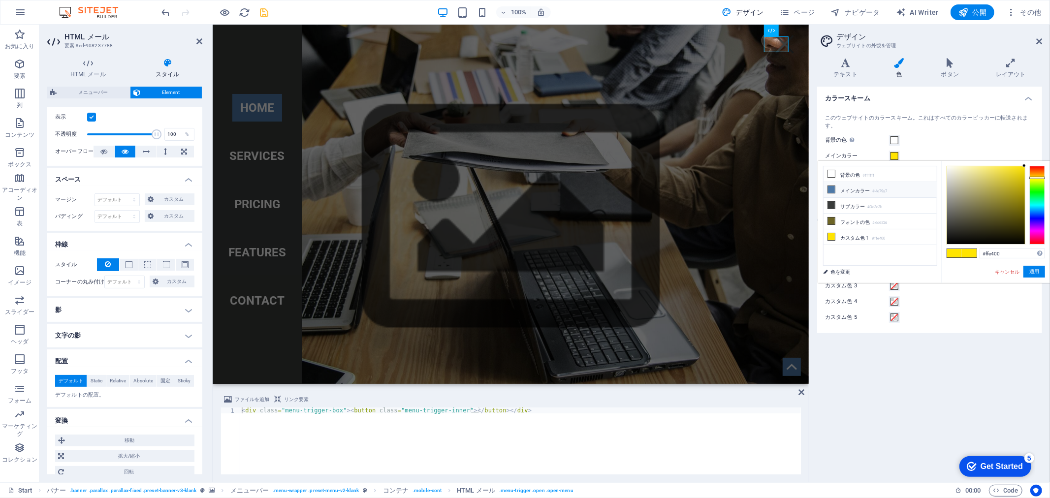
click at [890, 188] on li "メインカラー #4e79a7" at bounding box center [880, 190] width 113 height 16
click at [898, 188] on li "メインカラー #4e79a7" at bounding box center [880, 190] width 113 height 16
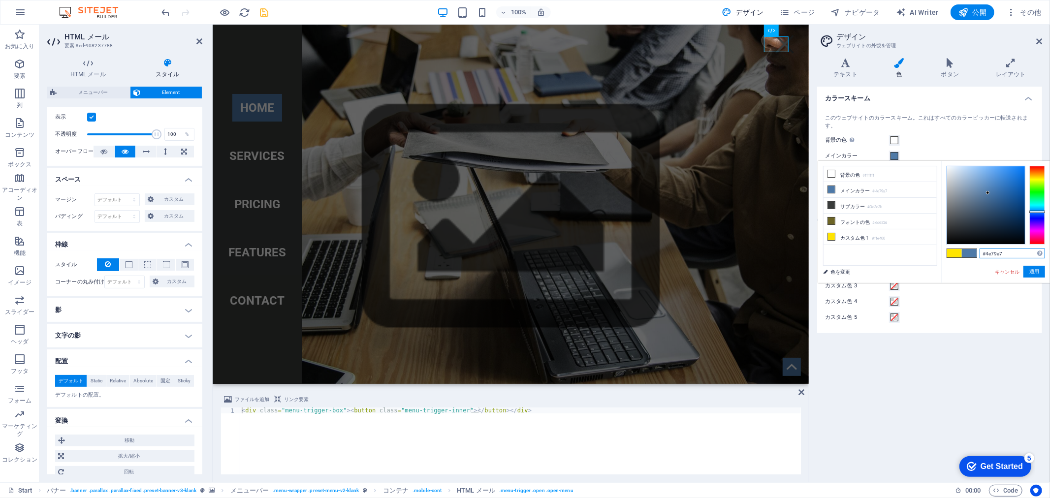
click at [992, 250] on input "#4e79a7" at bounding box center [1012, 254] width 65 height 10
drag, startPoint x: 1010, startPoint y: 252, endPoint x: 923, endPoint y: 253, distance: 86.7
click at [923, 253] on div "less 背景の色 #ffffff メインカラー #4e79a7 サブカラー #3a3c3b フォントの色" at bounding box center [934, 222] width 232 height 122
paste input "ffe400"
type input "#ffe400"
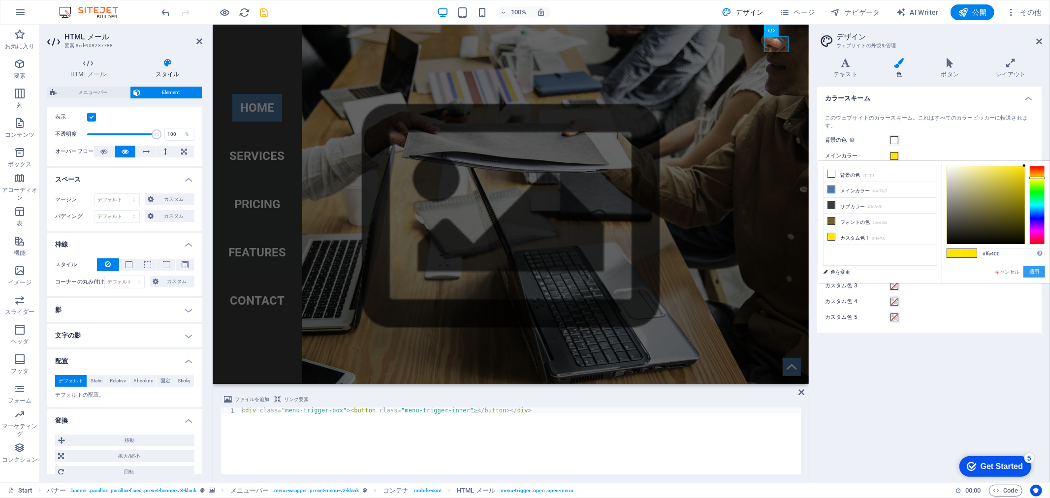
click at [1036, 271] on button "適用" at bounding box center [1035, 272] width 22 height 12
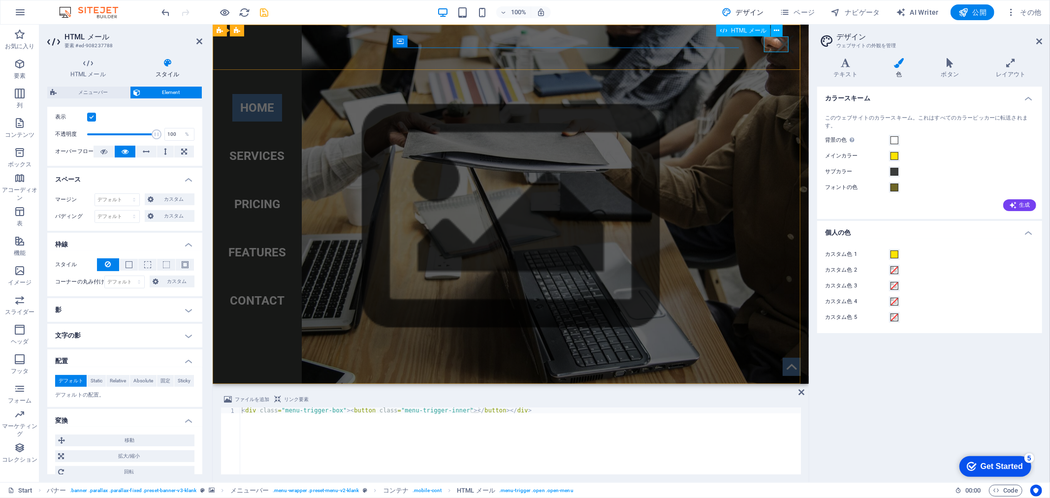
click at [772, 40] on div at bounding box center [784, 44] width 25 height 16
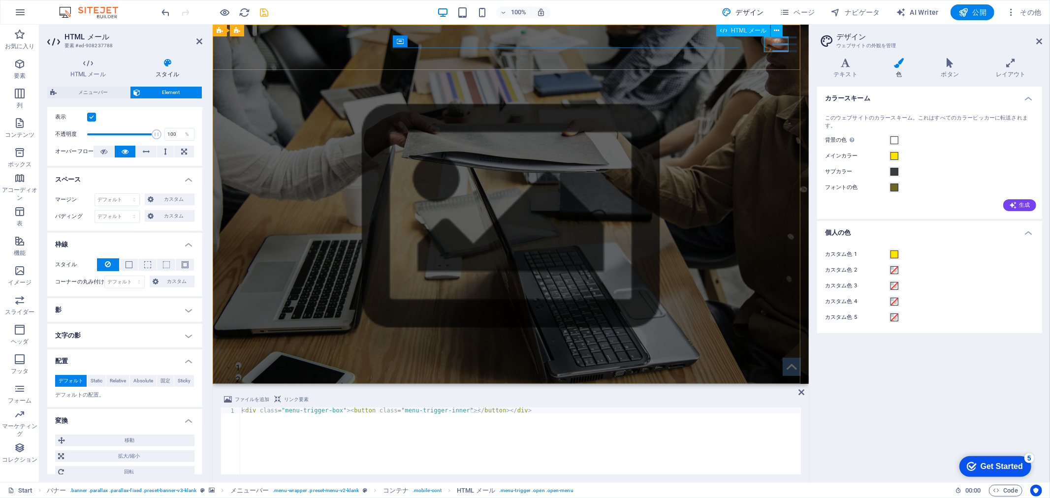
click at [772, 40] on div at bounding box center [784, 44] width 25 height 16
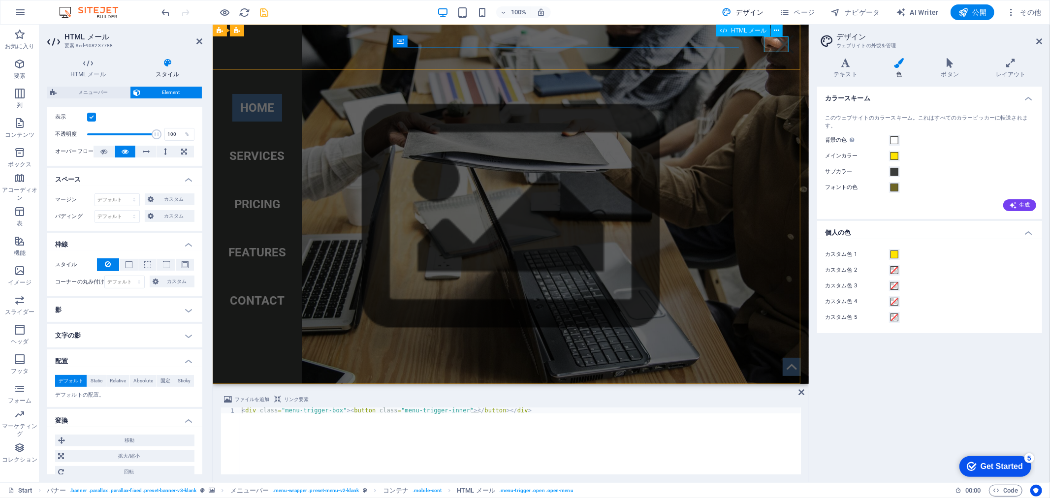
click at [772, 40] on div at bounding box center [784, 44] width 25 height 16
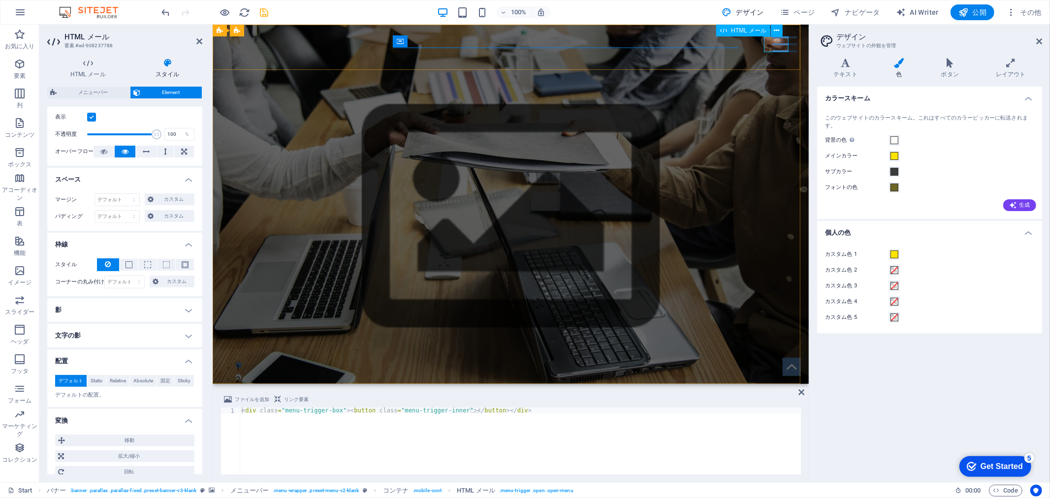
click at [772, 46] on div at bounding box center [784, 44] width 25 height 16
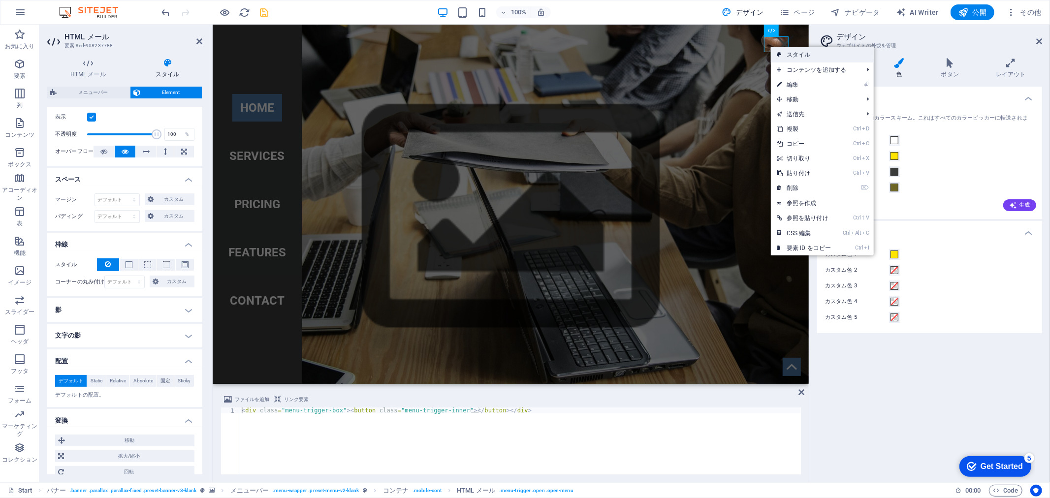
click at [803, 52] on link "スタイル" at bounding box center [822, 54] width 103 height 15
select select "rem"
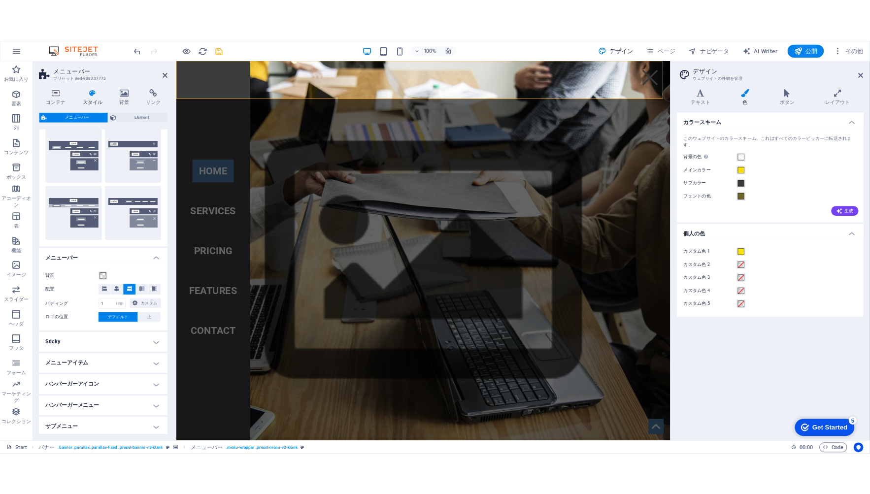
scroll to position [205, 0]
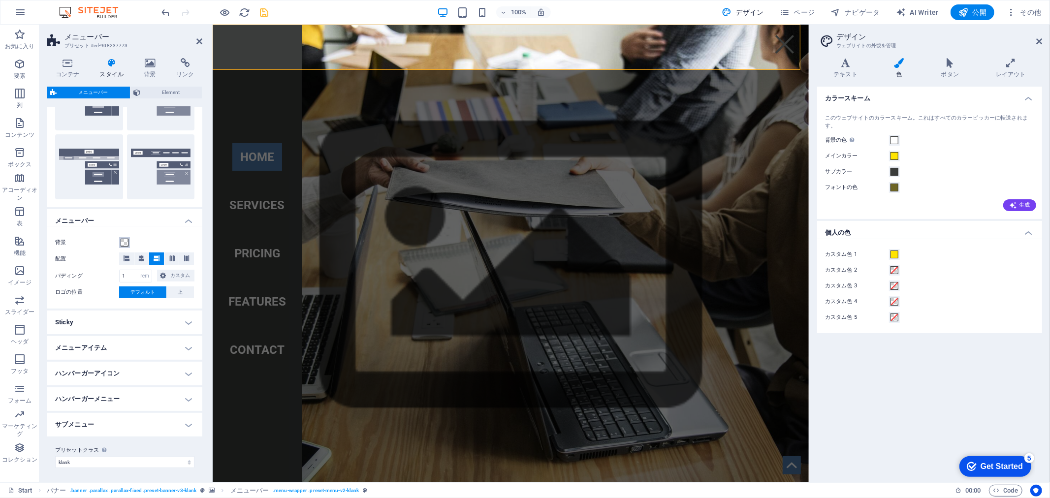
click at [124, 242] on span at bounding box center [125, 243] width 8 height 8
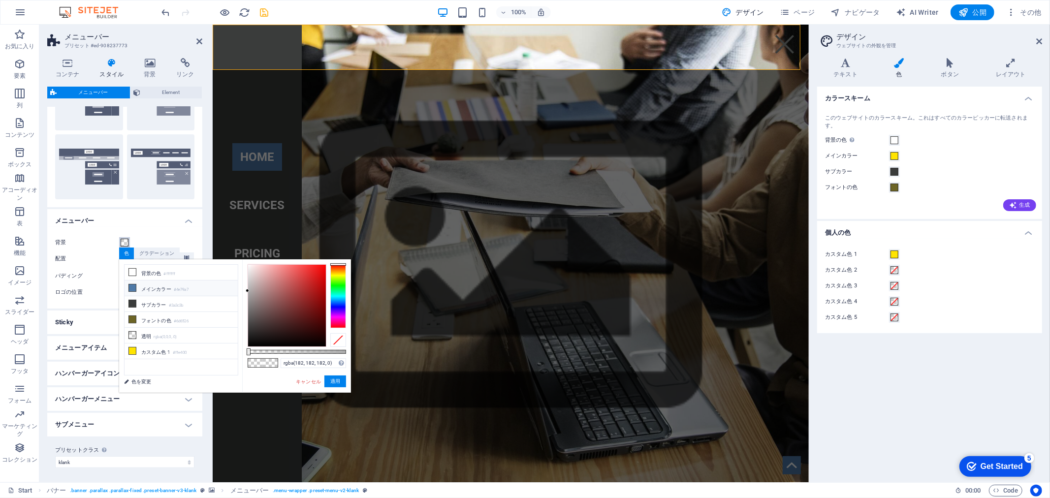
drag, startPoint x: 287, startPoint y: 311, endPoint x: 224, endPoint y: 288, distance: 67.2
click at [224, 288] on div "less 背景の色 #ffffff メインカラー #4e79a7 サブカラー #3a3c3b フォントの色" at bounding box center [235, 326] width 232 height 133
click at [271, 294] on div at bounding box center [287, 306] width 78 height 82
drag, startPoint x: 289, startPoint y: 279, endPoint x: 306, endPoint y: 250, distance: 33.8
click at [306, 250] on body "oosawatechnica Start お気に入り 要素 列 コンテンツ ボックス アコーディオン 表 機能 イメージ スライダー ヘッダ フッタ フォーム…" at bounding box center [525, 249] width 1050 height 498
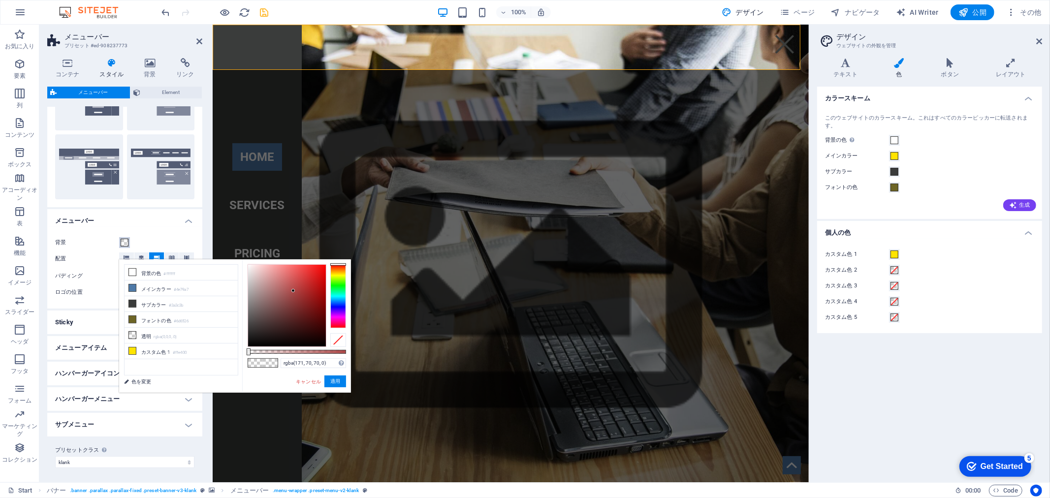
click at [294, 291] on div at bounding box center [287, 306] width 78 height 82
click at [292, 317] on div at bounding box center [287, 306] width 78 height 82
drag, startPoint x: 248, startPoint y: 349, endPoint x: 323, endPoint y: 348, distance: 75.4
click at [323, 348] on div "rgba(90, 39, 39, 0.765) サポートされる形式 #0852ed rgb(8, 82, 237) rgba(8, 82, 237, 90%)…" at bounding box center [296, 398] width 109 height 276
click at [336, 383] on button "適用" at bounding box center [336, 382] width 22 height 12
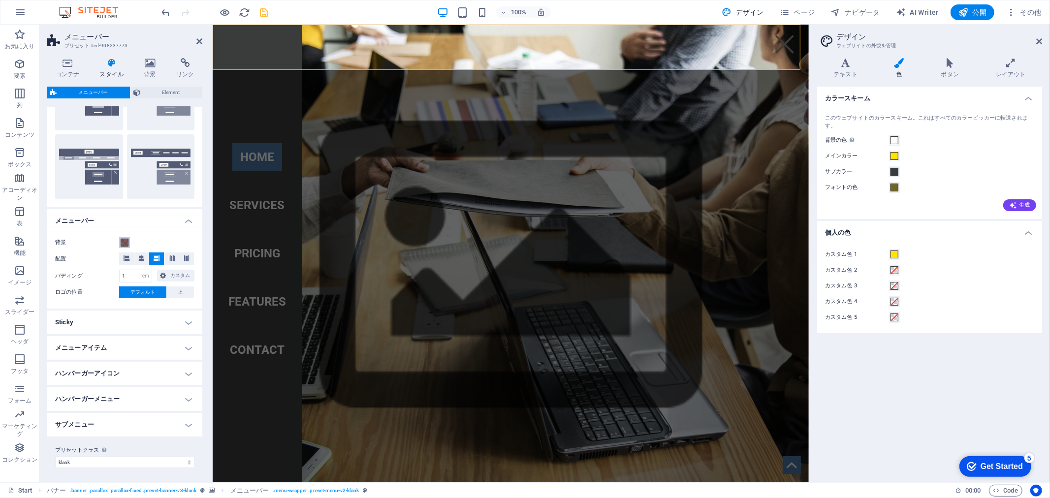
click at [128, 240] on span at bounding box center [125, 243] width 8 height 8
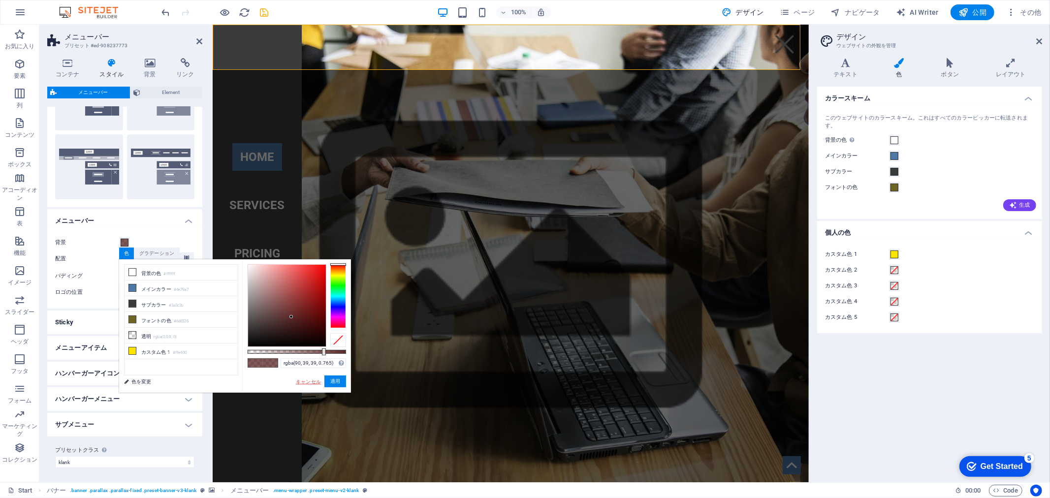
click at [302, 381] on link "キャンセル" at bounding box center [308, 381] width 27 height 7
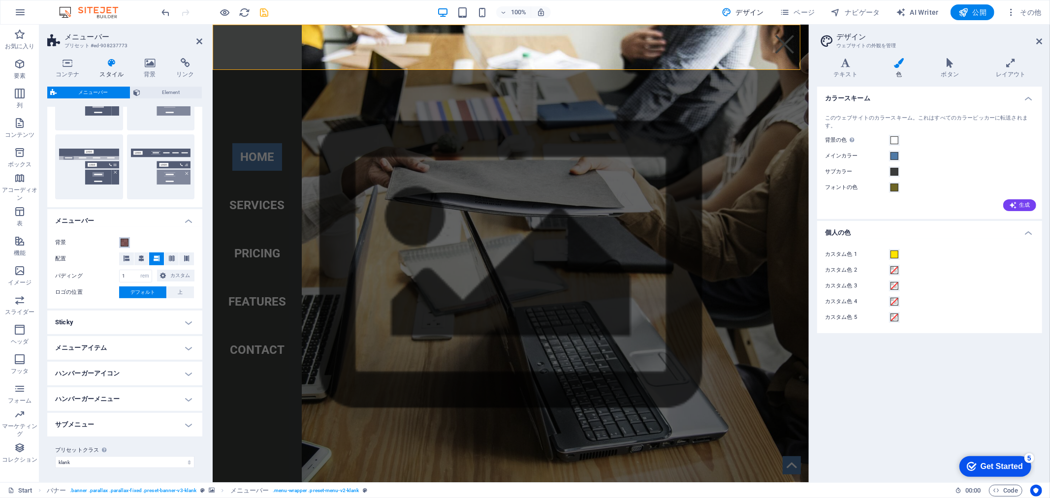
click at [126, 242] on span at bounding box center [125, 243] width 8 height 8
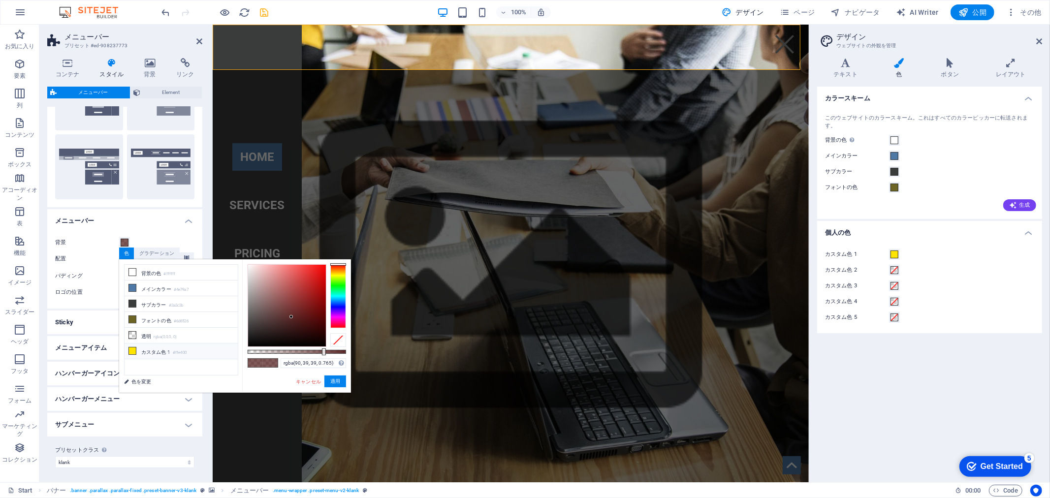
drag, startPoint x: 324, startPoint y: 347, endPoint x: 258, endPoint y: 355, distance: 66.5
click at [215, 347] on div "less 背景の色 #ffffff メインカラー #4e79a7 サブカラー #3a3c3b フォントの色" at bounding box center [235, 326] width 232 height 133
drag, startPoint x: 324, startPoint y: 351, endPoint x: 235, endPoint y: 351, distance: 88.2
click at [235, 351] on div "less 背景の色 #ffffff メインカラー #4e79a7 サブカラー #3a3c3b フォントの色" at bounding box center [235, 326] width 232 height 133
click at [341, 378] on button "適用" at bounding box center [336, 382] width 22 height 12
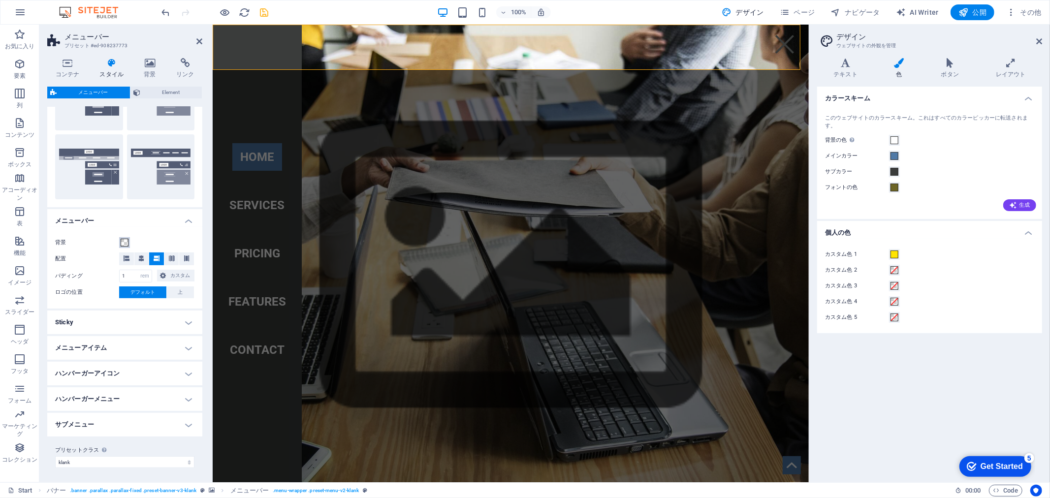
click at [126, 243] on span at bounding box center [125, 243] width 8 height 8
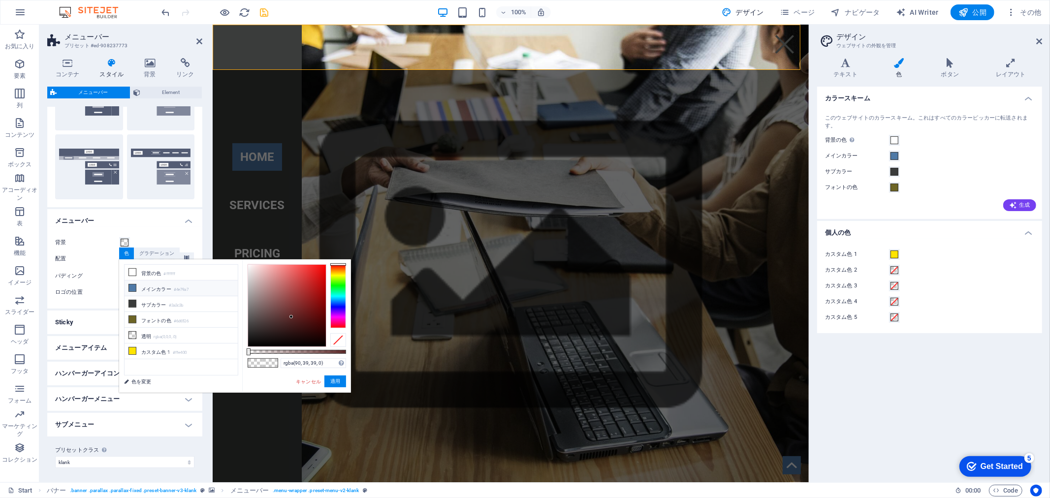
click at [148, 286] on li "メインカラー #4e79a7" at bounding box center [181, 289] width 113 height 16
type input "rgba(78, 121, 167, 0)"
click at [970, 65] on icon at bounding box center [950, 63] width 51 height 10
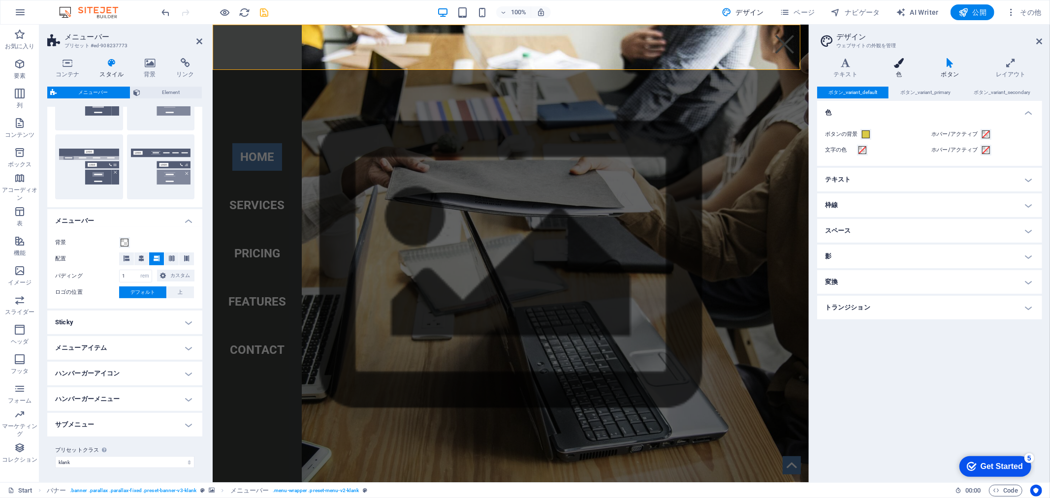
click at [908, 65] on icon at bounding box center [899, 63] width 43 height 10
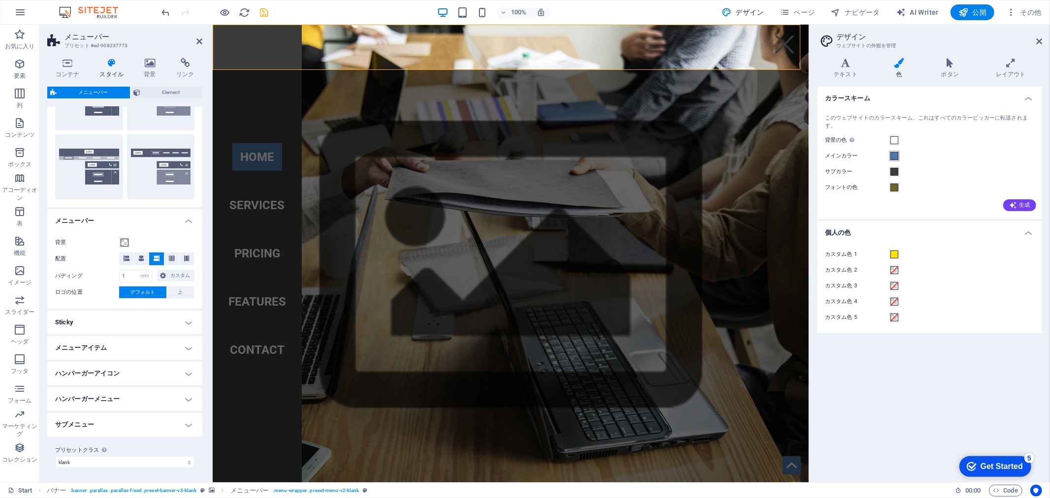
click at [893, 157] on span at bounding box center [895, 156] width 8 height 8
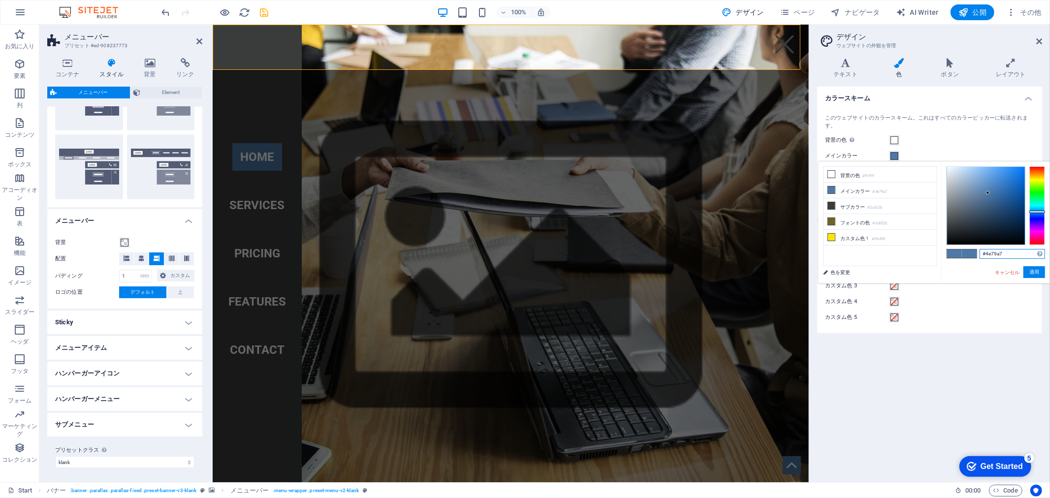
drag, startPoint x: 1012, startPoint y: 255, endPoint x: 914, endPoint y: 254, distance: 98.5
click at [914, 254] on div "less 背景の色 #ffffff メインカラー #4e79a7 サブカラー #3a3c3b フォントの色" at bounding box center [934, 223] width 232 height 122
paste input "ffe400"
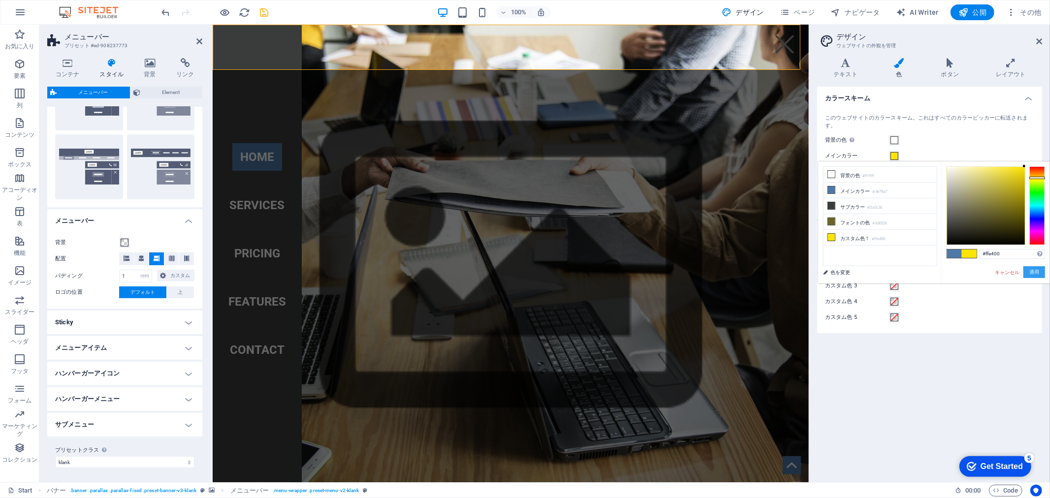
click at [1039, 273] on button "適用" at bounding box center [1035, 272] width 22 height 12
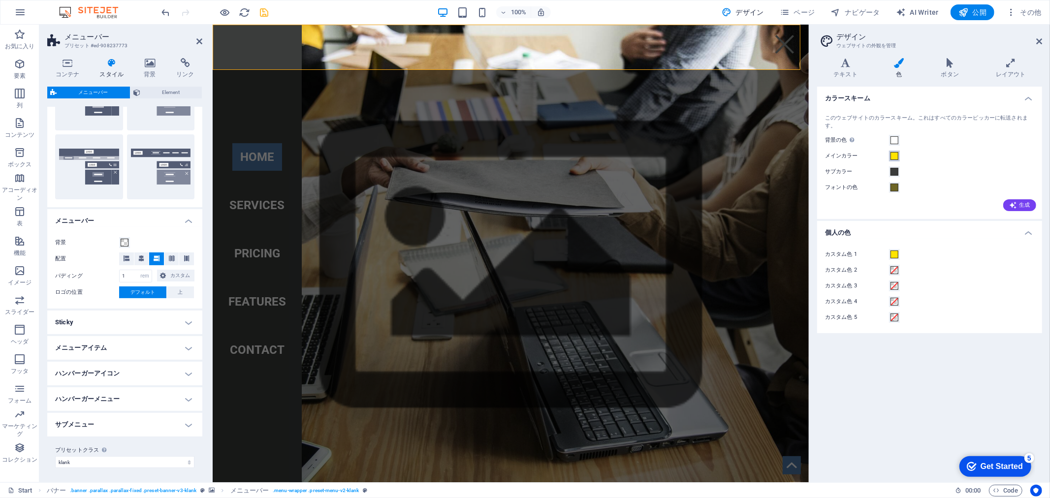
click at [894, 158] on span at bounding box center [895, 156] width 8 height 8
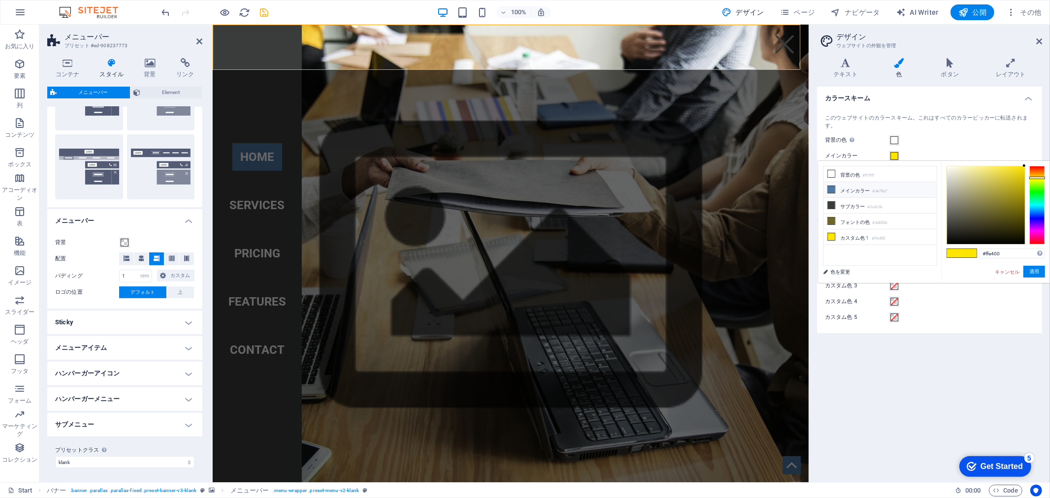
click at [899, 198] on li "メインカラー #4e79a7" at bounding box center [880, 190] width 113 height 16
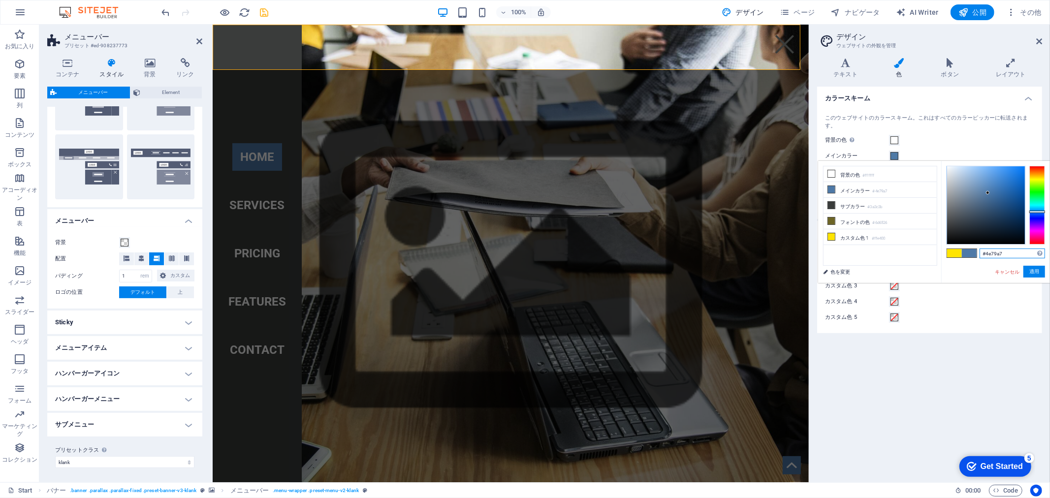
drag, startPoint x: 1002, startPoint y: 253, endPoint x: 926, endPoint y: 249, distance: 75.5
click at [926, 249] on div "less 背景の色 #ffffff メインカラー #4e79a7 サブカラー #3a3c3b フォントの色" at bounding box center [934, 222] width 232 height 122
paste input "ffe400"
click at [1015, 210] on div at bounding box center [987, 205] width 78 height 78
drag, startPoint x: 1018, startPoint y: 210, endPoint x: 1049, endPoint y: 184, distance: 40.5
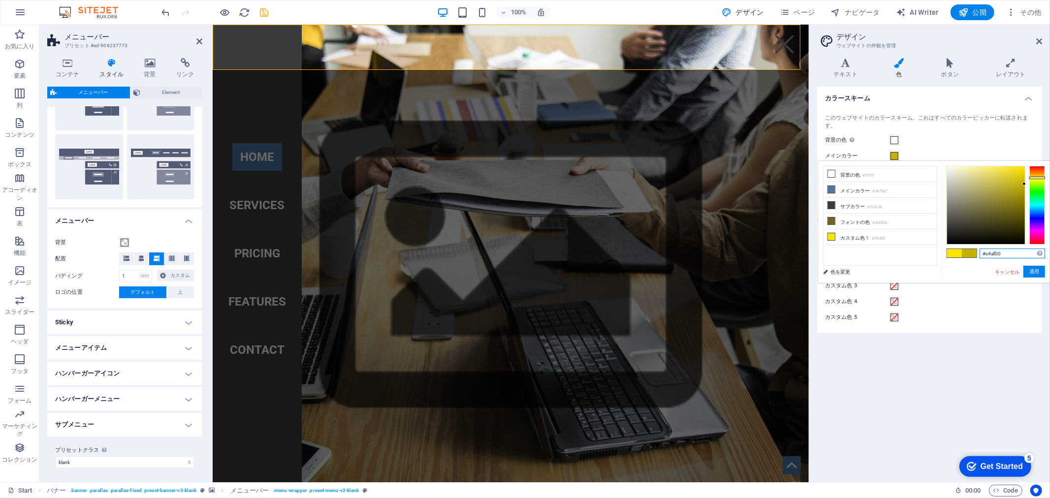
click at [1049, 184] on div "#c4af00 サポートされる形式 #0852ed rgb(8, 82, 237) rgba(8, 82, 237, 90%) hsv(221,97,93) …" at bounding box center [996, 293] width 109 height 265
type input "#c4af00"
click at [1042, 269] on button "適用" at bounding box center [1035, 272] width 22 height 12
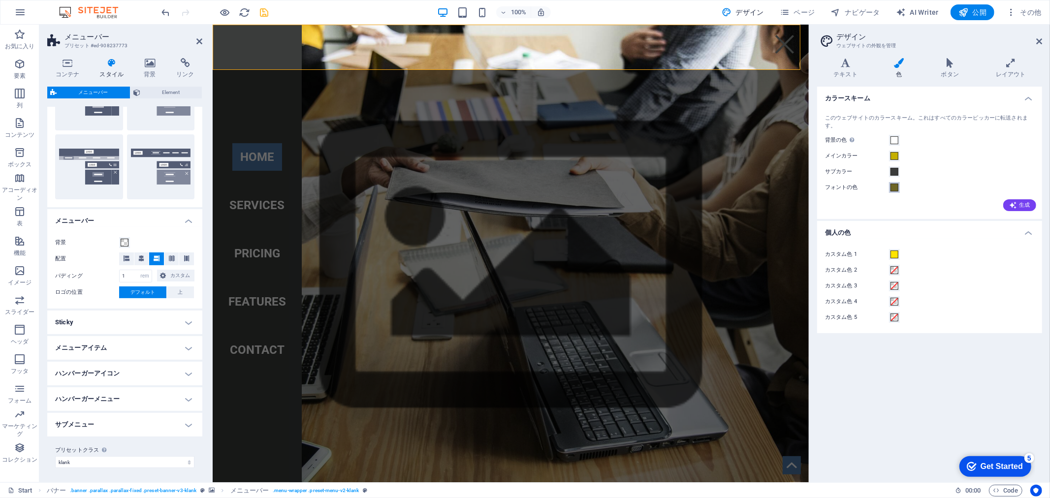
click at [892, 187] on span at bounding box center [895, 188] width 8 height 8
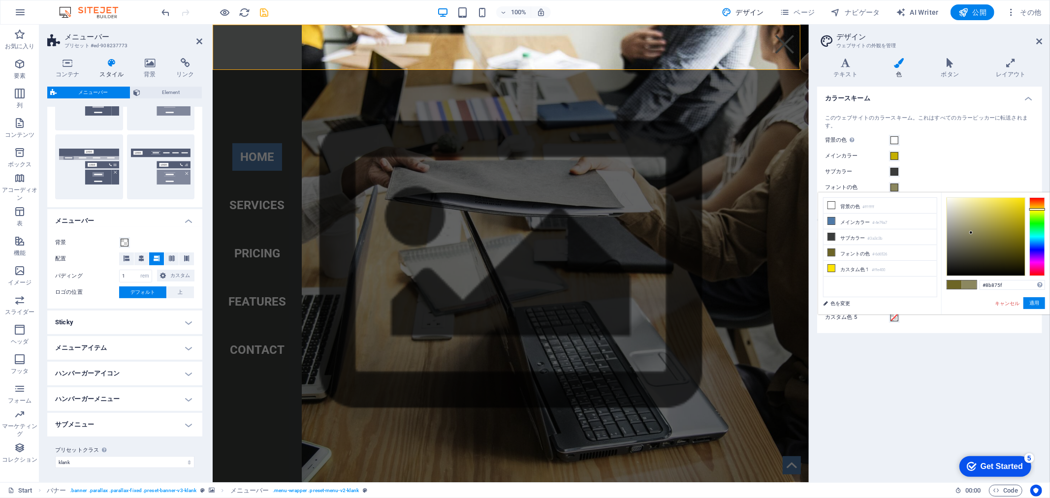
click at [972, 233] on div at bounding box center [987, 237] width 78 height 78
click at [983, 214] on div at bounding box center [987, 237] width 78 height 78
click at [997, 248] on div at bounding box center [987, 237] width 78 height 78
click at [992, 255] on div at bounding box center [987, 237] width 78 height 78
type input "#4e4710"
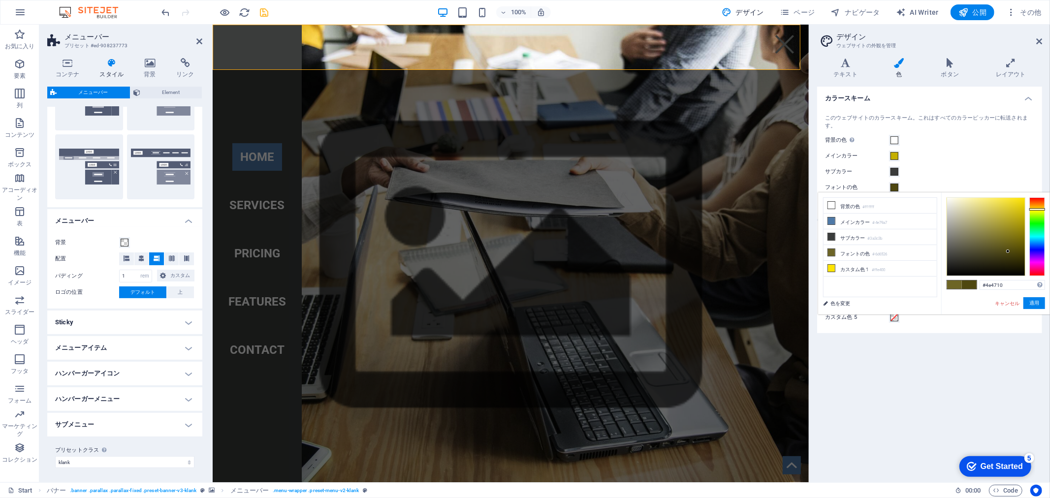
click at [1009, 252] on div at bounding box center [987, 237] width 78 height 78
click at [1032, 306] on button "適用" at bounding box center [1035, 303] width 22 height 12
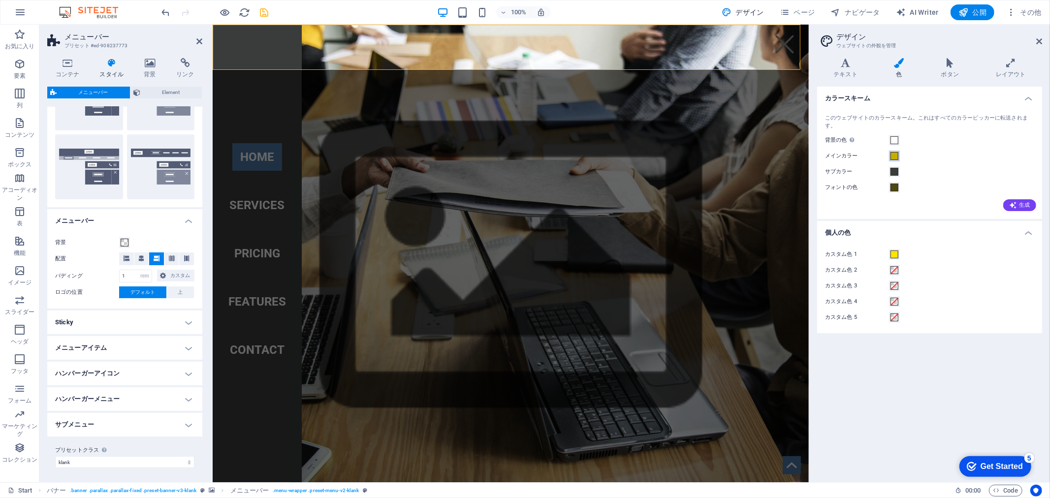
click at [898, 155] on span at bounding box center [895, 156] width 8 height 8
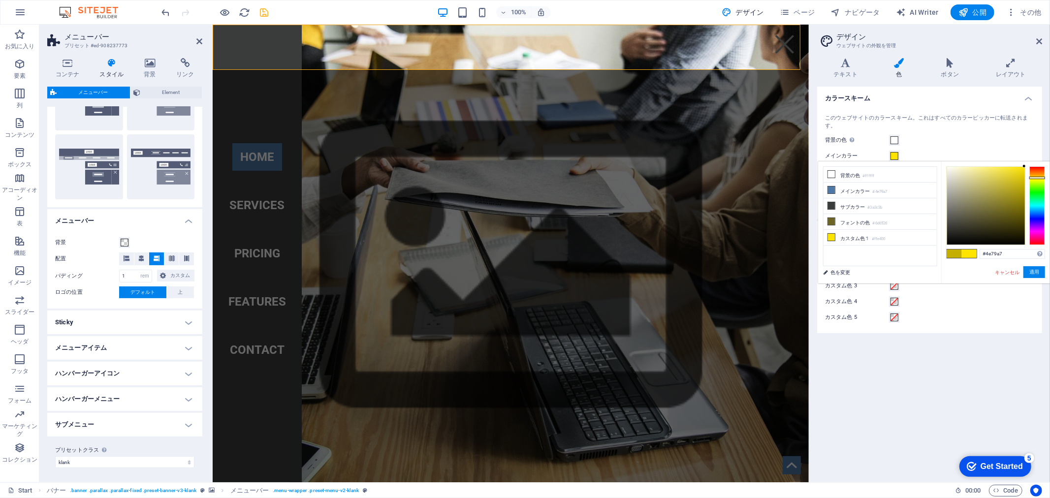
drag, startPoint x: 999, startPoint y: 186, endPoint x: 1048, endPoint y: 146, distance: 63.4
click at [1048, 146] on body "oosawatechnica Start お気に入り 要素 列 コンテンツ ボックス アコーディオン 表 機能 イメージ スライダー ヘッダ フッタ フォーム…" at bounding box center [525, 249] width 1050 height 498
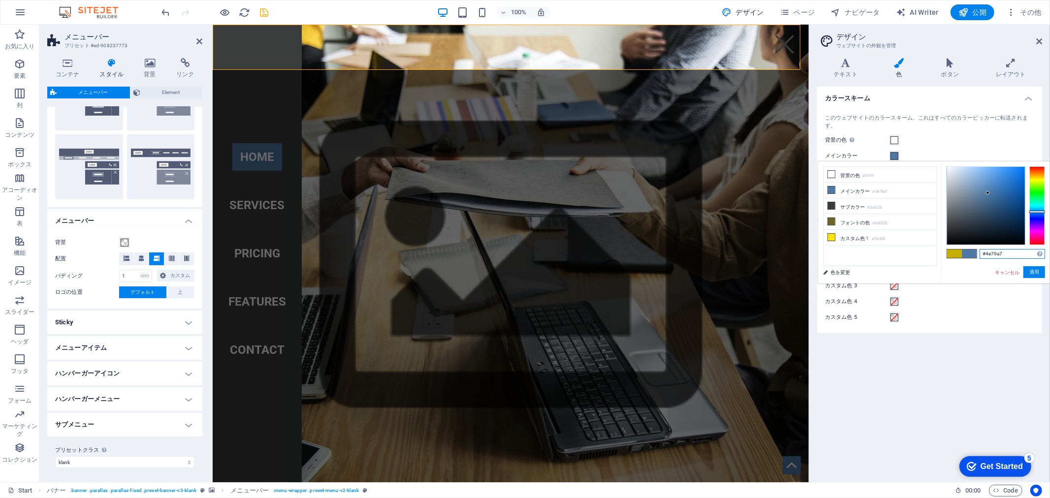
drag, startPoint x: 1004, startPoint y: 257, endPoint x: 934, endPoint y: 247, distance: 70.6
click at [934, 247] on div "less 背景の色 #ffffff メインカラー #4e79a7 サブカラー #3a3c3b フォントの色" at bounding box center [934, 223] width 232 height 122
click at [907, 238] on li "カスタム色 1 #ffe400" at bounding box center [880, 238] width 113 height 16
type input "#ffe400"
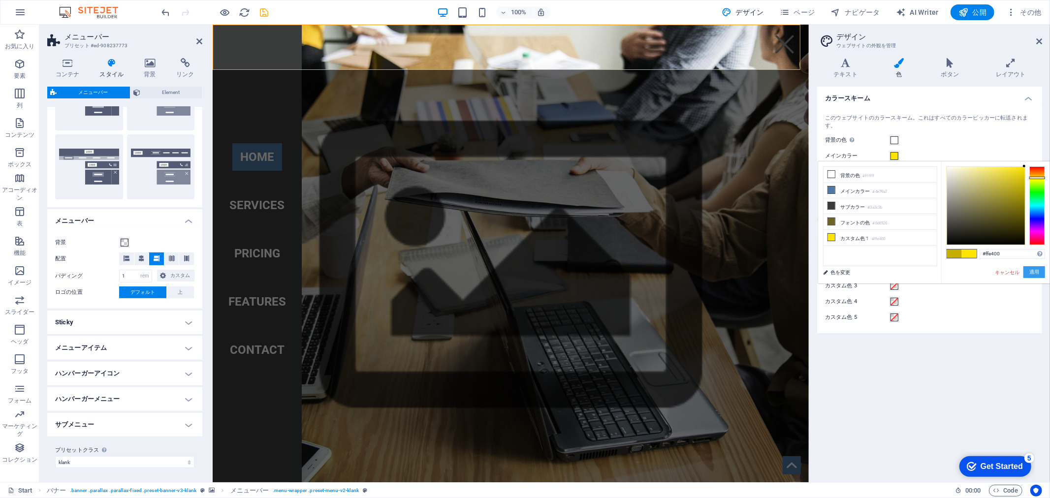
click at [1041, 270] on button "適用" at bounding box center [1035, 272] width 22 height 12
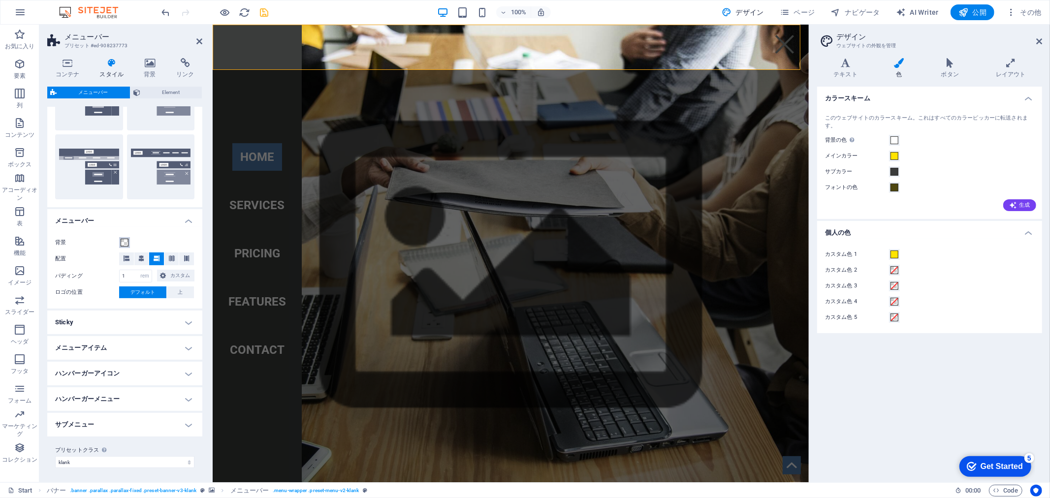
click at [125, 237] on button "背景" at bounding box center [124, 242] width 11 height 11
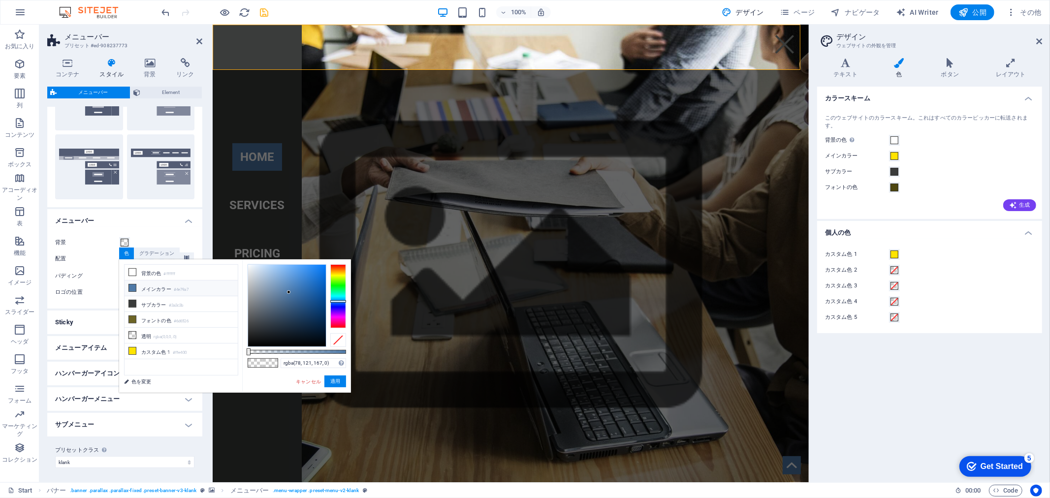
click at [163, 293] on li "メインカラー #4e79a7" at bounding box center [181, 289] width 113 height 16
click at [163, 308] on li "サブカラー #3a3c3b" at bounding box center [181, 304] width 113 height 16
click at [166, 318] on li "フォントの色 #6d6526" at bounding box center [181, 320] width 113 height 16
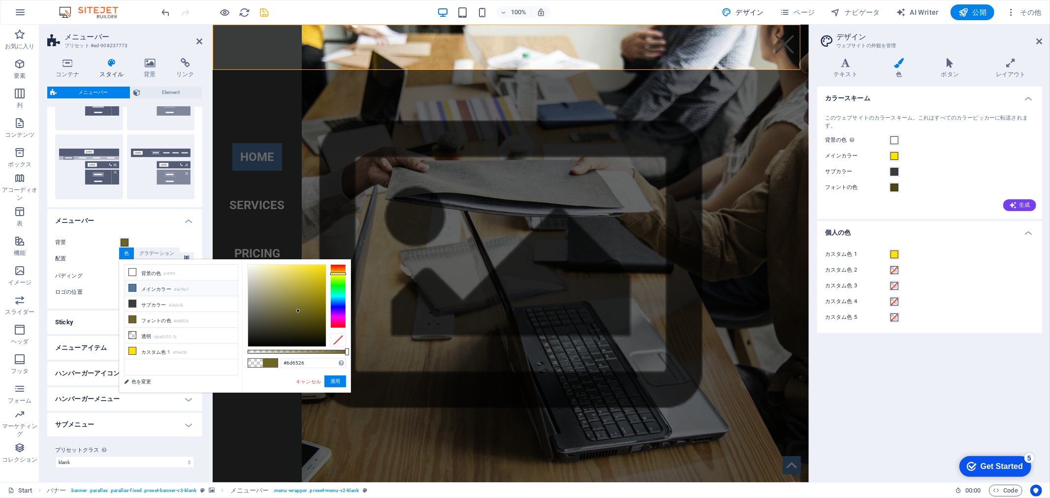
click at [166, 282] on li "メインカラー #4e79a7" at bounding box center [181, 289] width 113 height 16
type input "#4e79a7"
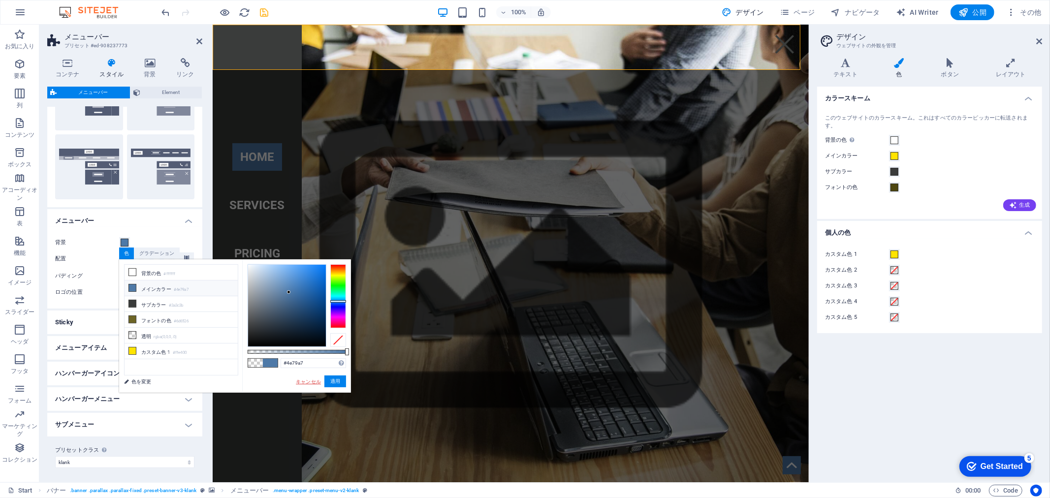
click at [315, 382] on link "キャンセル" at bounding box center [308, 381] width 27 height 7
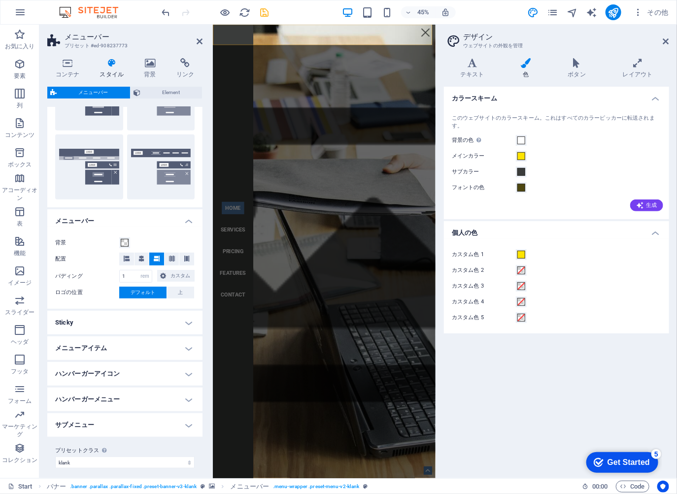
click at [665, 33] on h2 "デザイン" at bounding box center [566, 37] width 206 height 9
click at [665, 39] on icon at bounding box center [666, 41] width 6 height 8
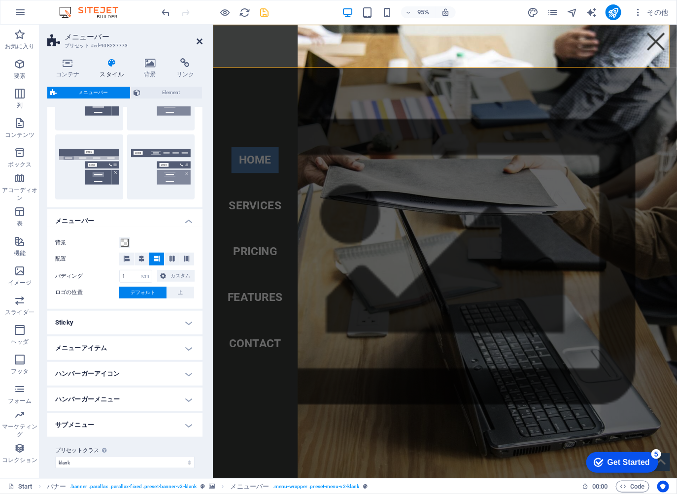
click at [196, 40] on icon at bounding box center [199, 41] width 6 height 8
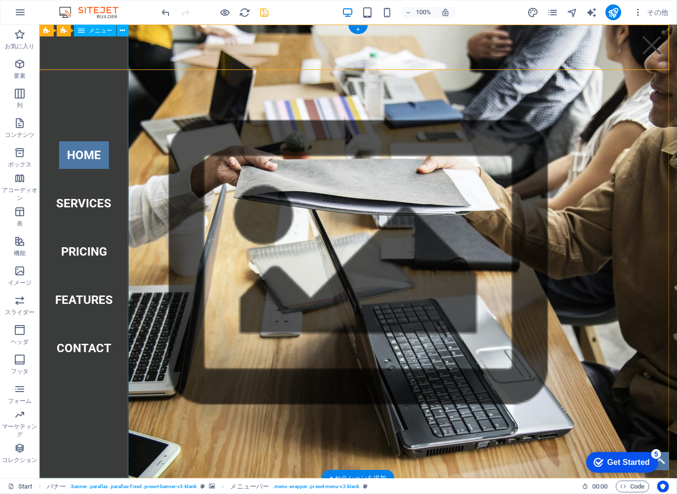
click at [66, 58] on nav "Home Services Pricing Features Contact" at bounding box center [83, 251] width 89 height 454
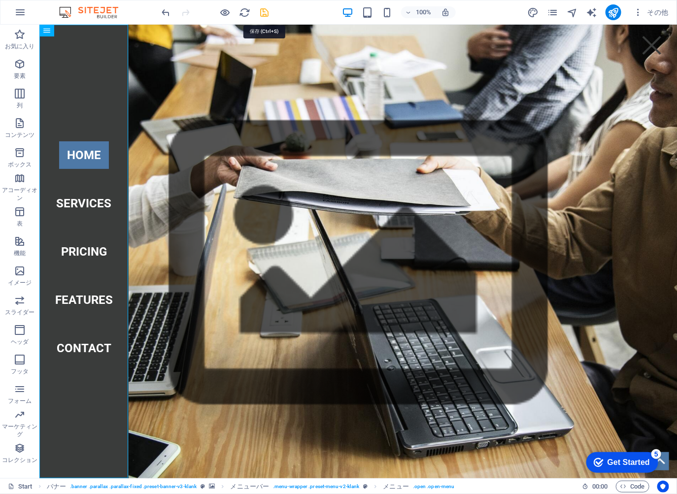
click at [268, 8] on icon "save" at bounding box center [264, 12] width 11 height 11
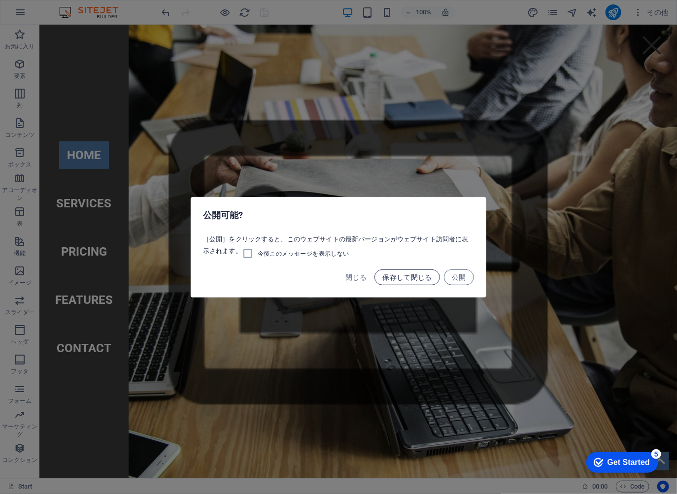
click at [417, 273] on span "保存して閉じる" at bounding box center [407, 277] width 50 height 8
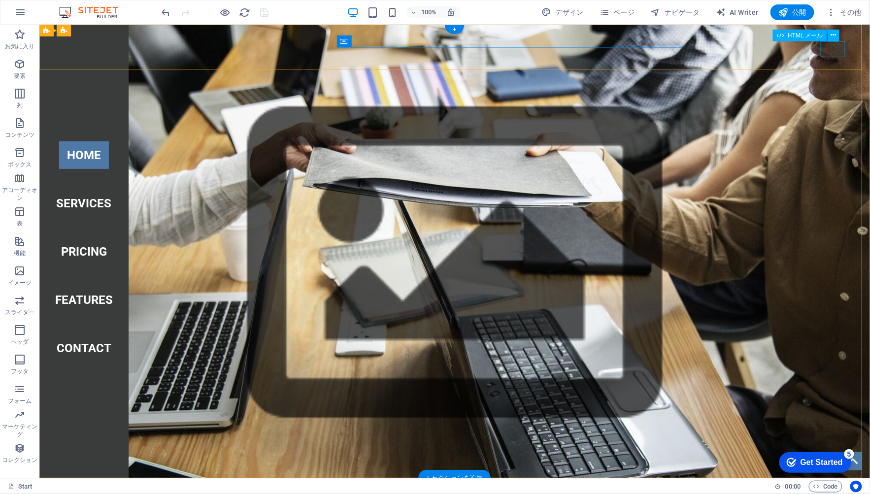
click at [837, 44] on div at bounding box center [840, 49] width 25 height 16
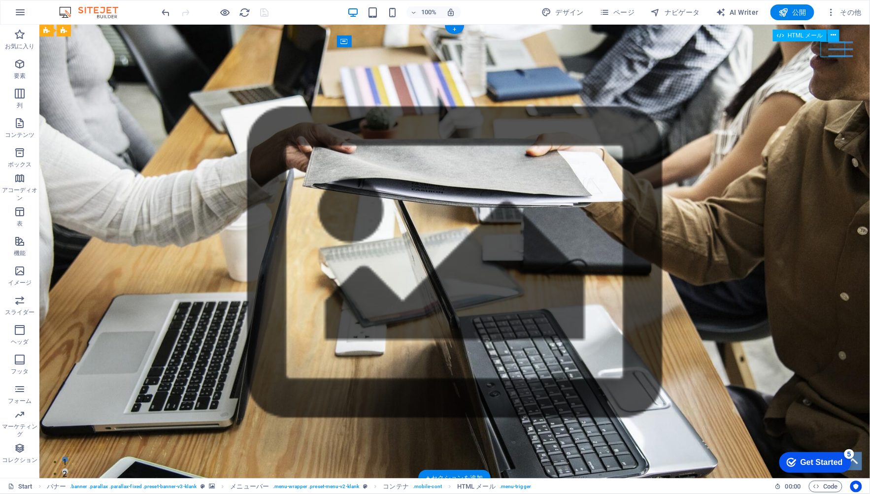
click at [835, 44] on div at bounding box center [840, 49] width 25 height 16
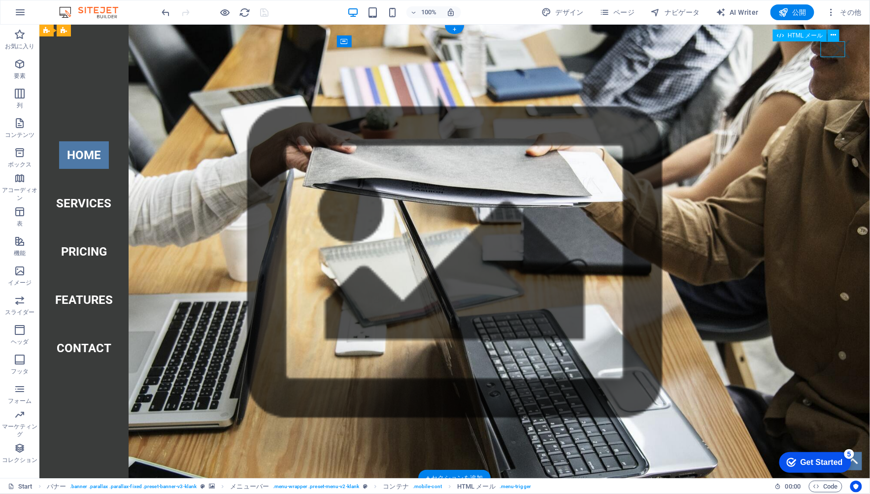
click at [835, 44] on div at bounding box center [840, 49] width 25 height 16
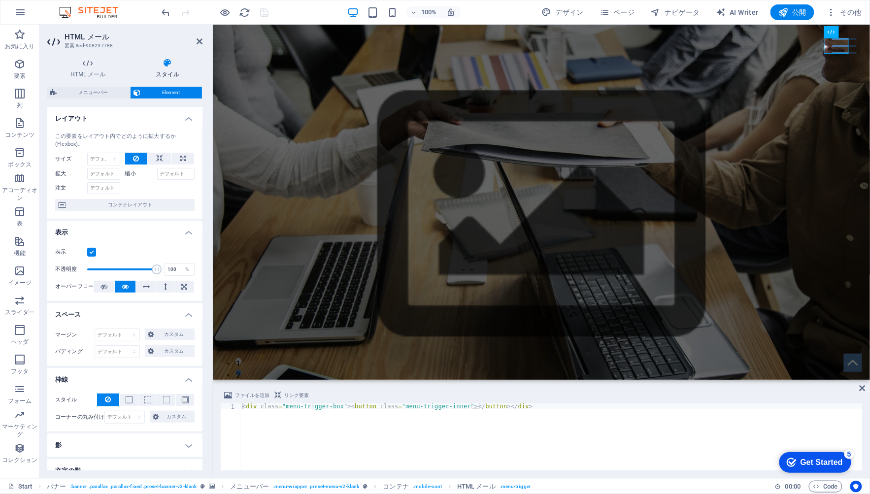
click at [168, 69] on h4 "スタイル" at bounding box center [167, 68] width 70 height 21
click at [164, 60] on icon at bounding box center [167, 63] width 70 height 10
click at [156, 66] on icon at bounding box center [167, 63] width 70 height 10
click at [576, 8] on span "デザイン" at bounding box center [562, 12] width 42 height 10
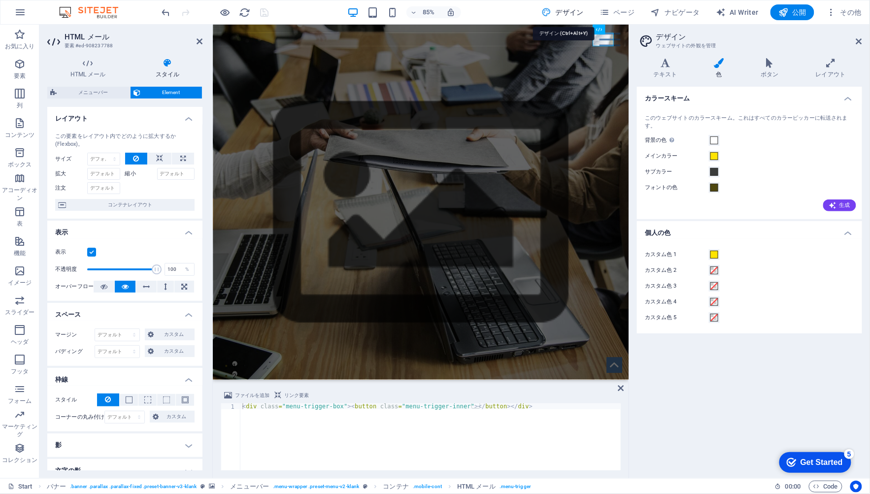
click at [576, 8] on span "デザイン" at bounding box center [562, 12] width 42 height 10
click at [770, 65] on icon at bounding box center [769, 63] width 51 height 10
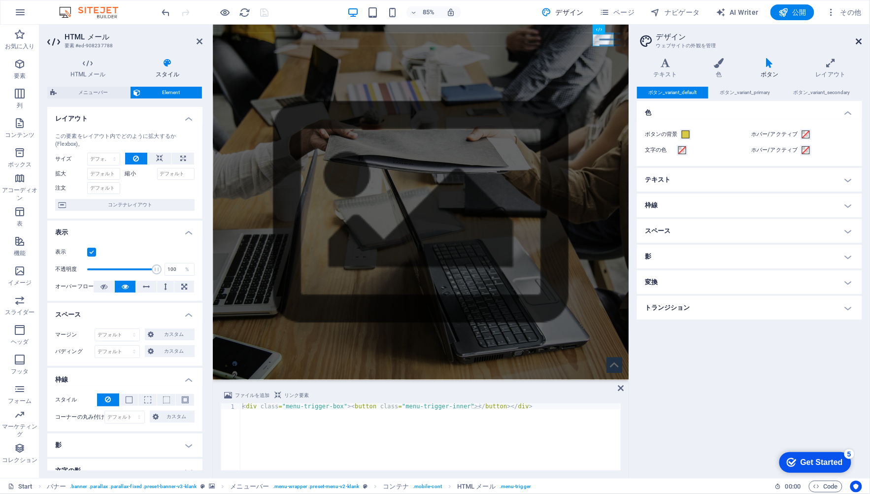
click at [856, 45] on icon at bounding box center [859, 41] width 6 height 8
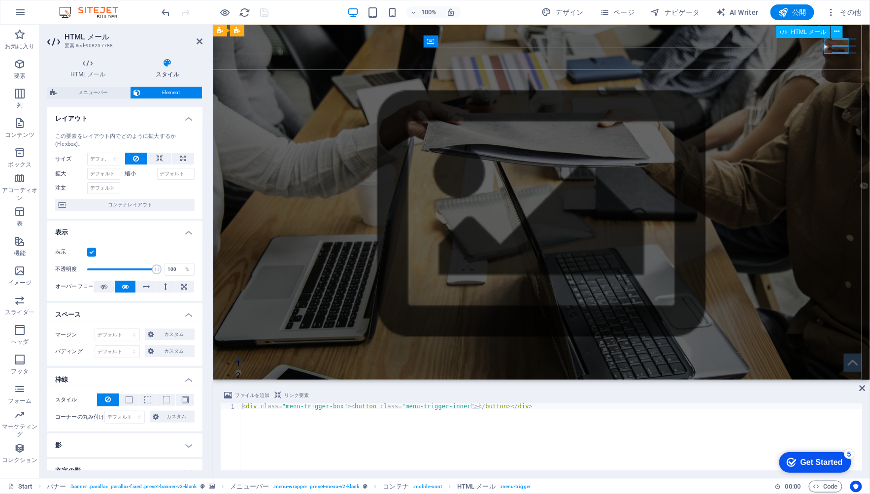
click at [837, 45] on div at bounding box center [843, 45] width 25 height 16
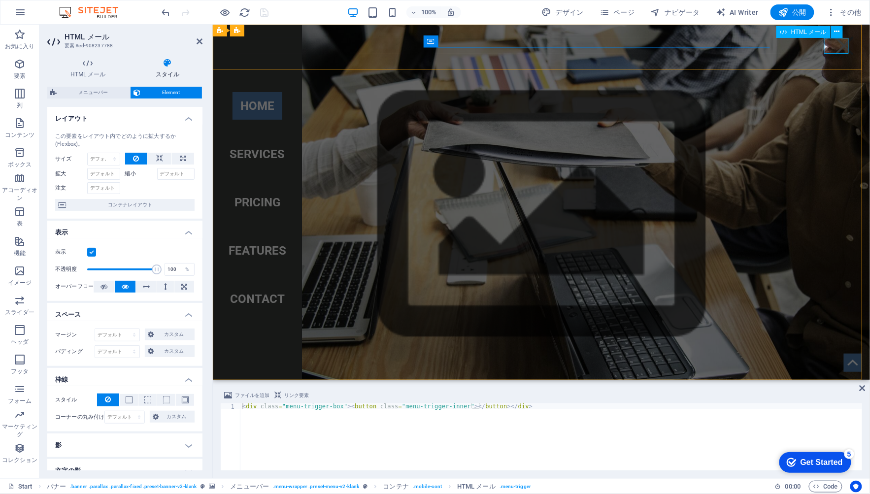
click at [837, 45] on div at bounding box center [843, 45] width 25 height 16
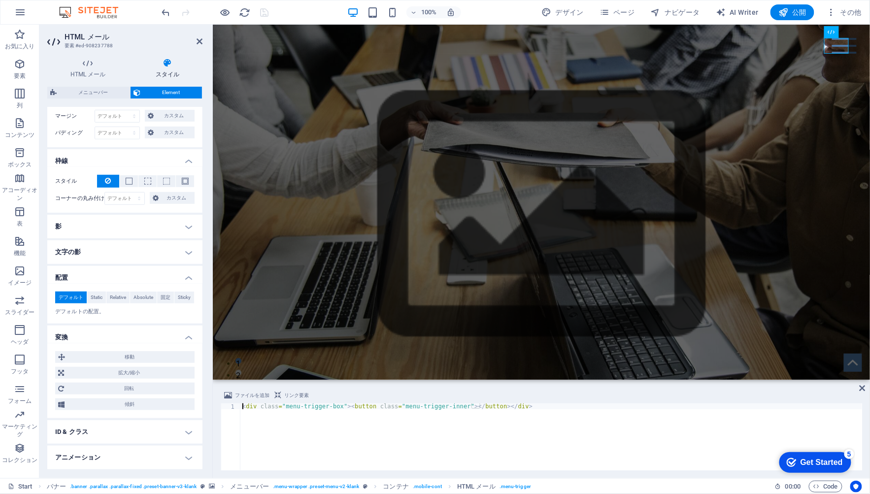
scroll to position [243, 0]
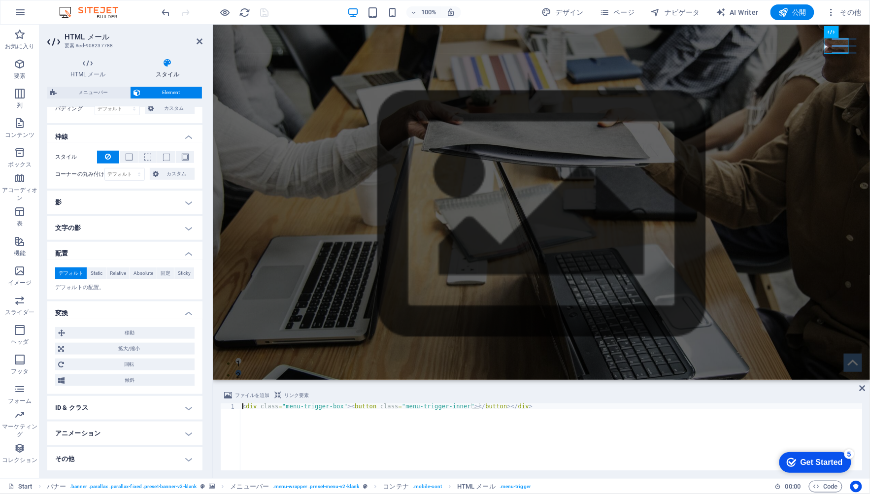
click at [177, 434] on h4 "アニメーション" at bounding box center [124, 434] width 155 height 24
click at [15, 278] on span "イメージ" at bounding box center [19, 277] width 39 height 24
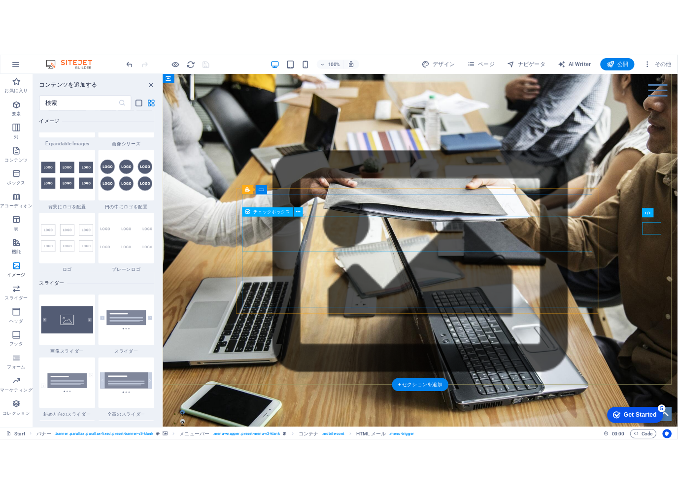
scroll to position [0, 0]
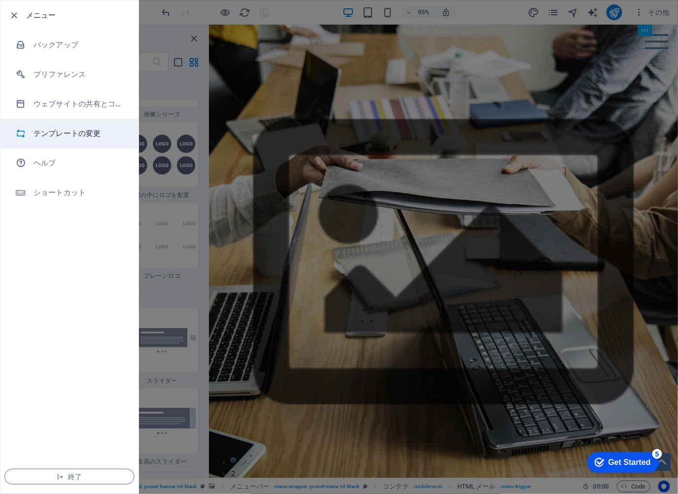
click at [71, 124] on li "テンプレートの変更" at bounding box center [69, 134] width 138 height 30
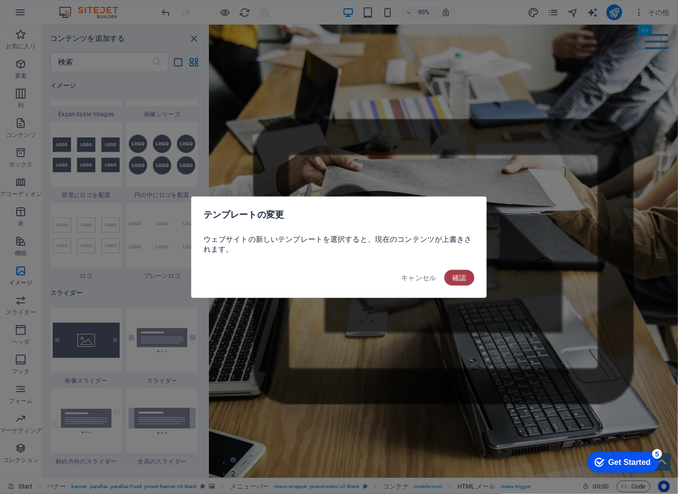
click at [466, 277] on span "確認" at bounding box center [459, 278] width 14 height 8
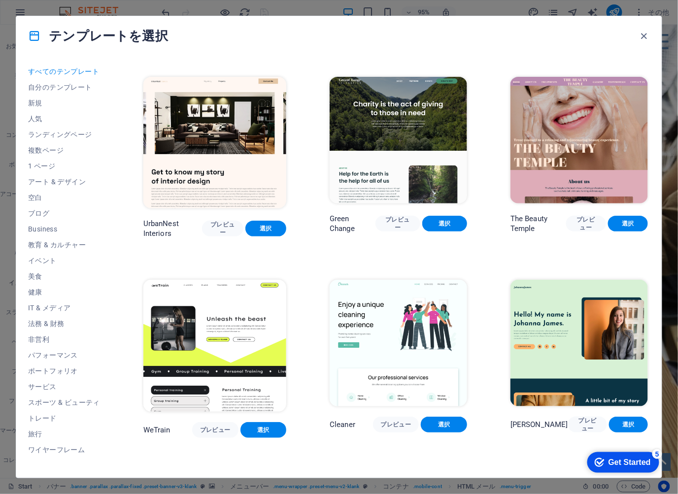
scroll to position [1149, 0]
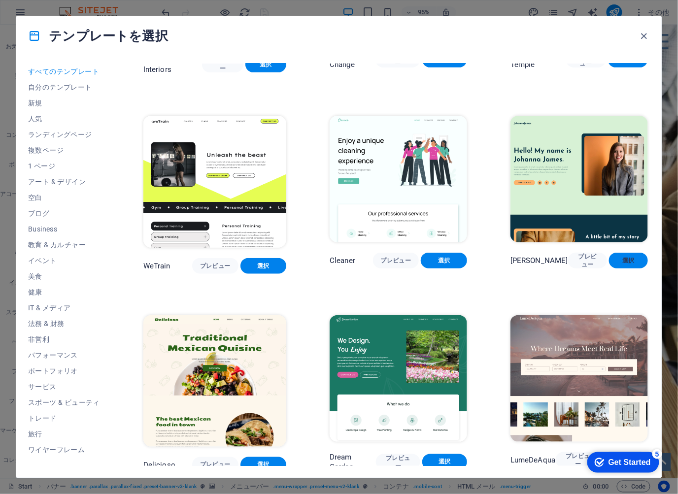
click at [624, 257] on span "選択" at bounding box center [628, 261] width 23 height 8
